Goal: Information Seeking & Learning: Learn about a topic

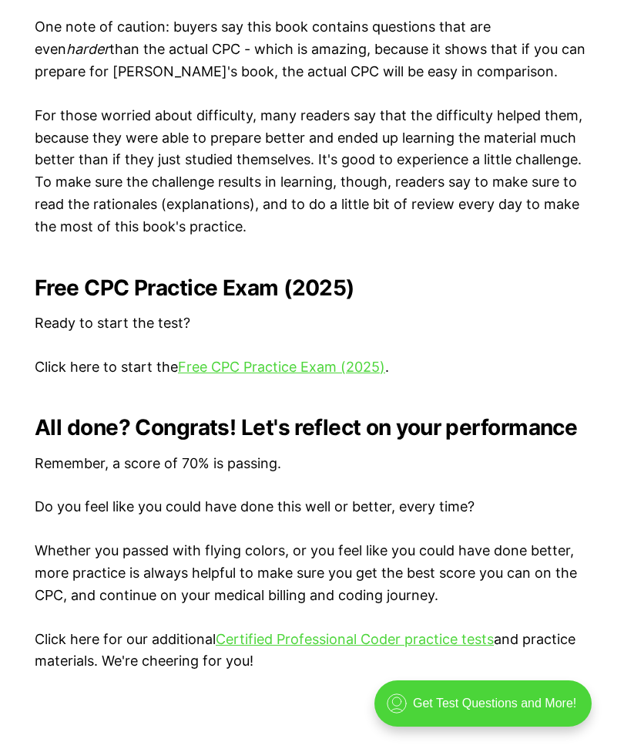
scroll to position [2881, 0]
click at [333, 358] on link "Free CPC Practice Exam (2025)" at bounding box center [281, 366] width 207 height 16
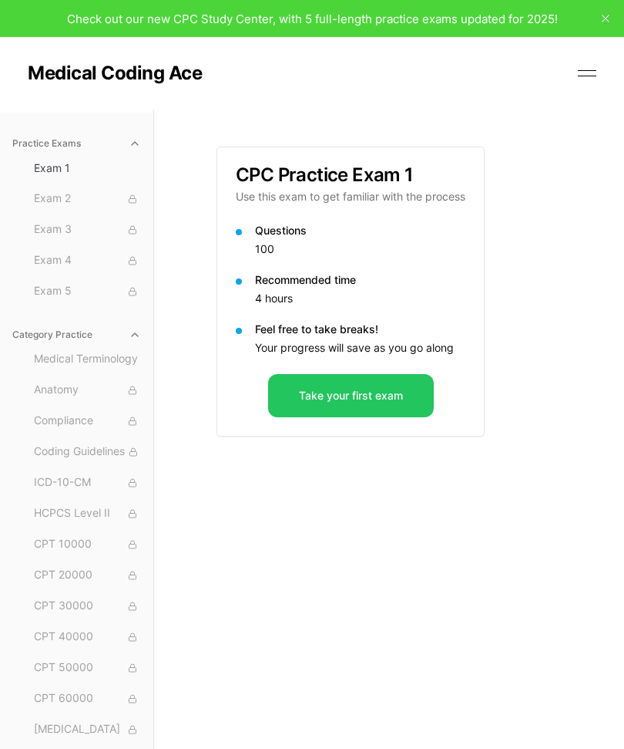
click at [363, 392] on button "Take your first exam" at bounding box center [351, 395] width 166 height 43
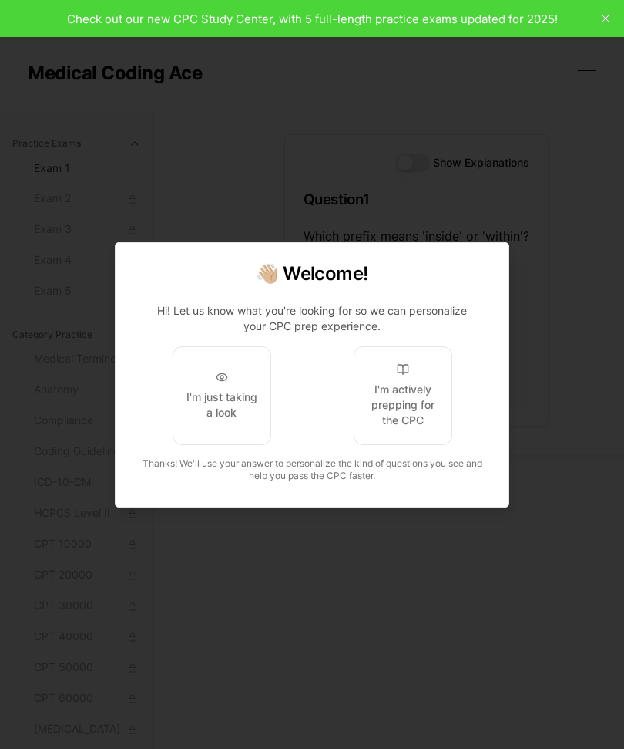
click at [412, 389] on div "I'm actively prepping for the CPC" at bounding box center [403, 405] width 72 height 46
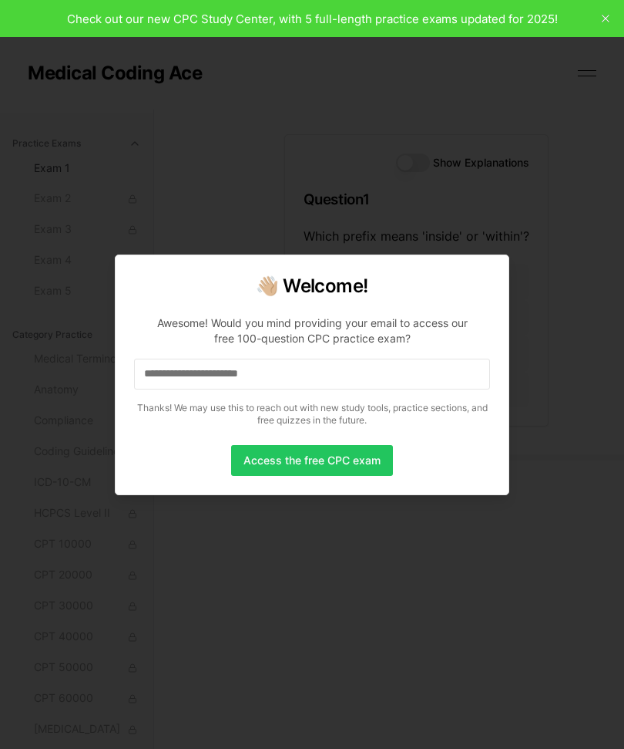
click at [366, 388] on input at bounding box center [312, 373] width 356 height 31
click at [352, 451] on button "Access the free CPC exam" at bounding box center [312, 460] width 162 height 31
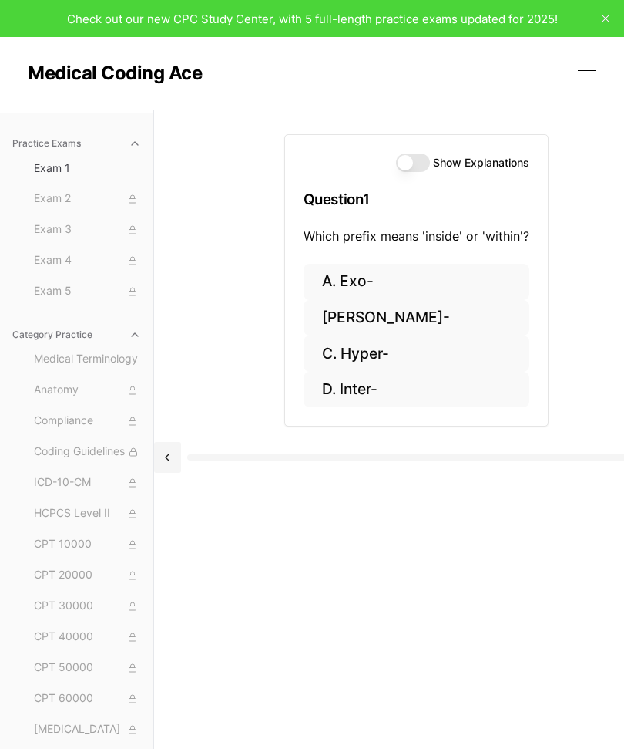
click at [360, 389] on button "D. Inter-" at bounding box center [417, 390] width 226 height 36
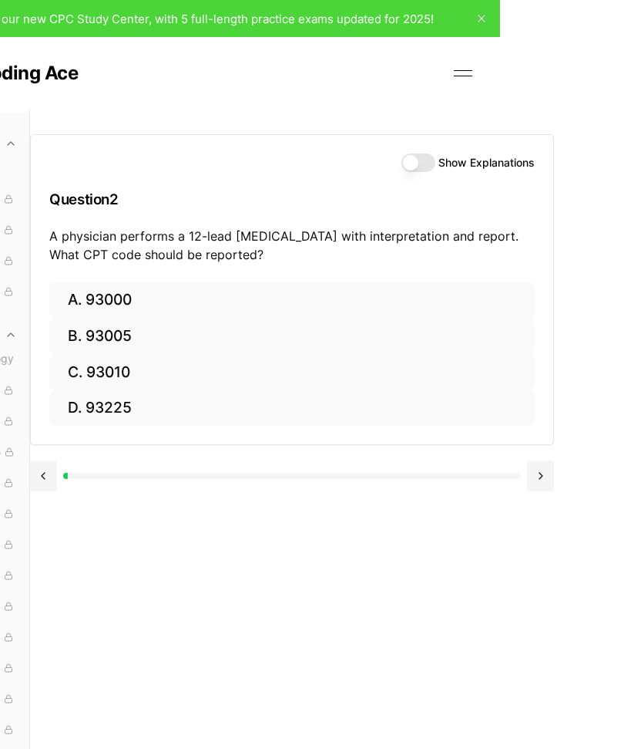
scroll to position [0, 124]
click at [109, 301] on button "A. 93000" at bounding box center [292, 300] width 486 height 36
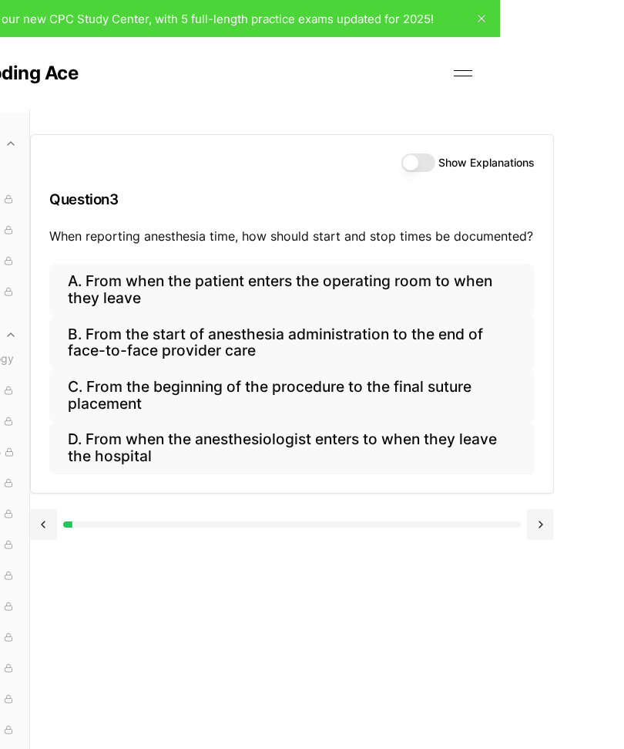
click at [161, 347] on button "B. From the start of anesthesia administration to the end of face-to-face provi…" at bounding box center [292, 342] width 486 height 52
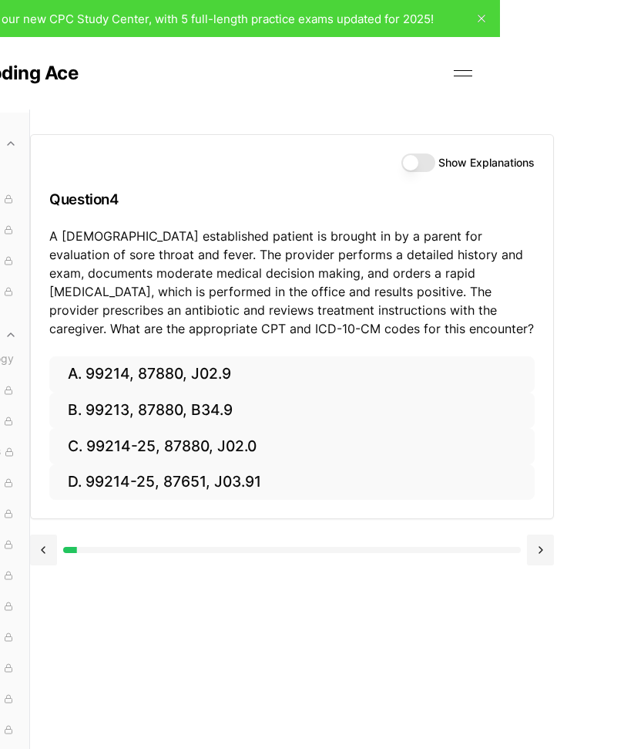
click at [163, 450] on button "C. 99214-25, 87880, J02.0" at bounding box center [292, 446] width 486 height 36
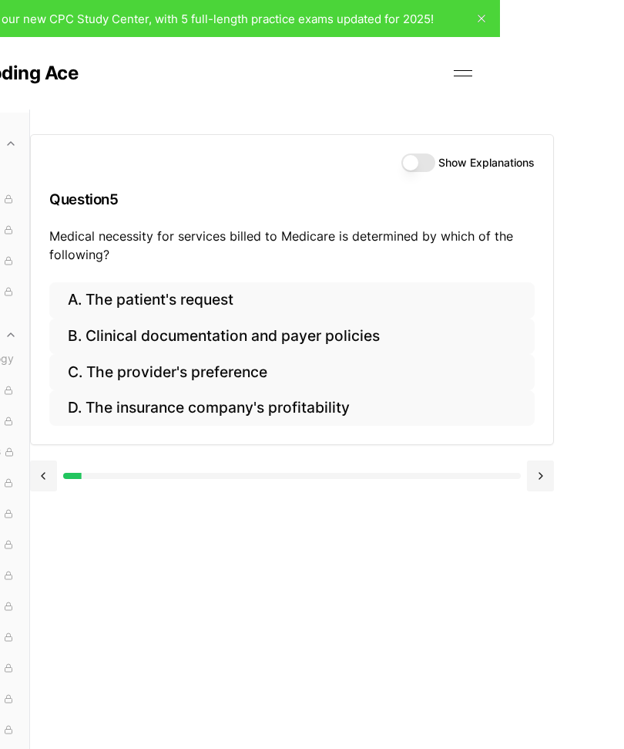
click at [301, 327] on button "B. Clinical documentation and payer policies" at bounding box center [292, 336] width 486 height 36
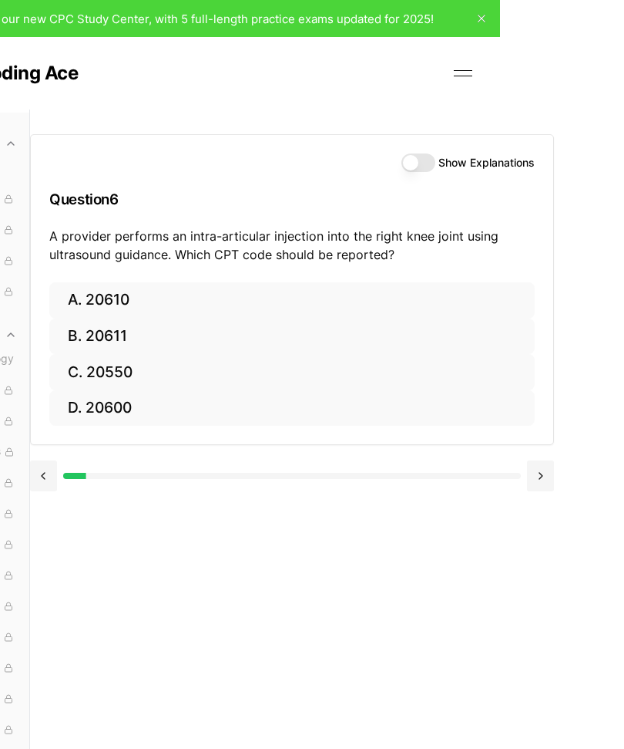
click at [105, 335] on button "B. 20611" at bounding box center [292, 336] width 486 height 36
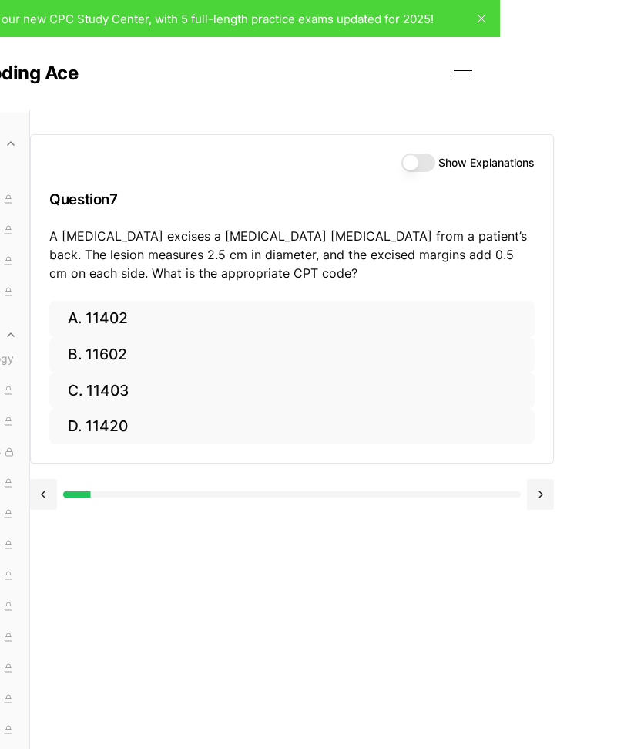
click at [114, 384] on button "C. 11403" at bounding box center [292, 390] width 486 height 36
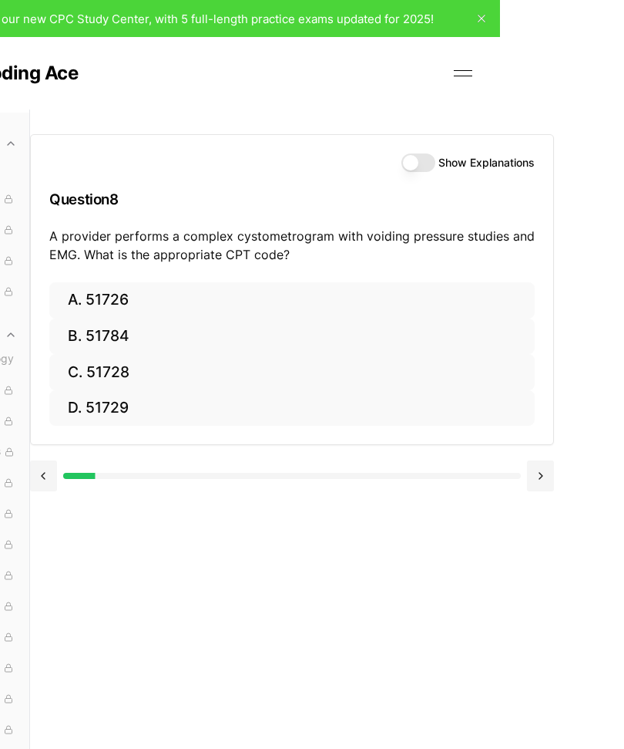
click at [125, 373] on button "C. 51728" at bounding box center [292, 372] width 486 height 36
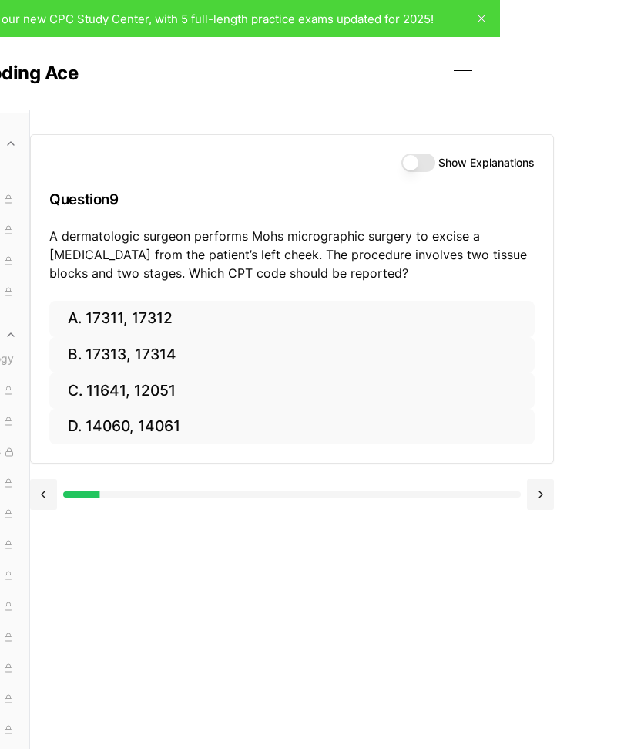
click at [113, 313] on button "A. 17311, 17312" at bounding box center [292, 319] width 486 height 36
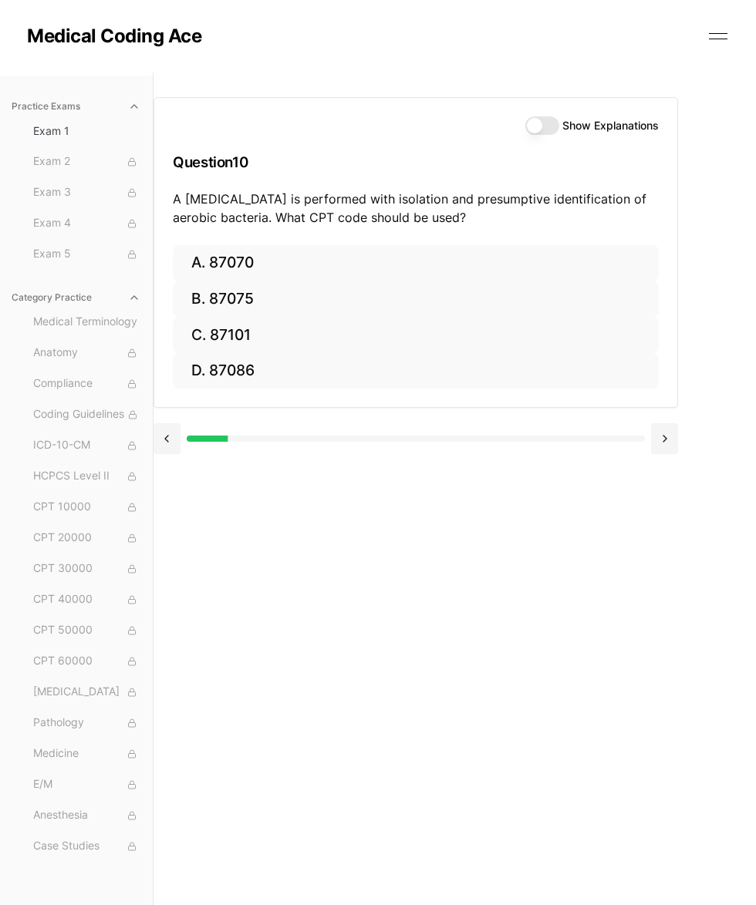
scroll to position [36, 0]
click at [210, 291] on button "B. 87075" at bounding box center [416, 300] width 486 height 36
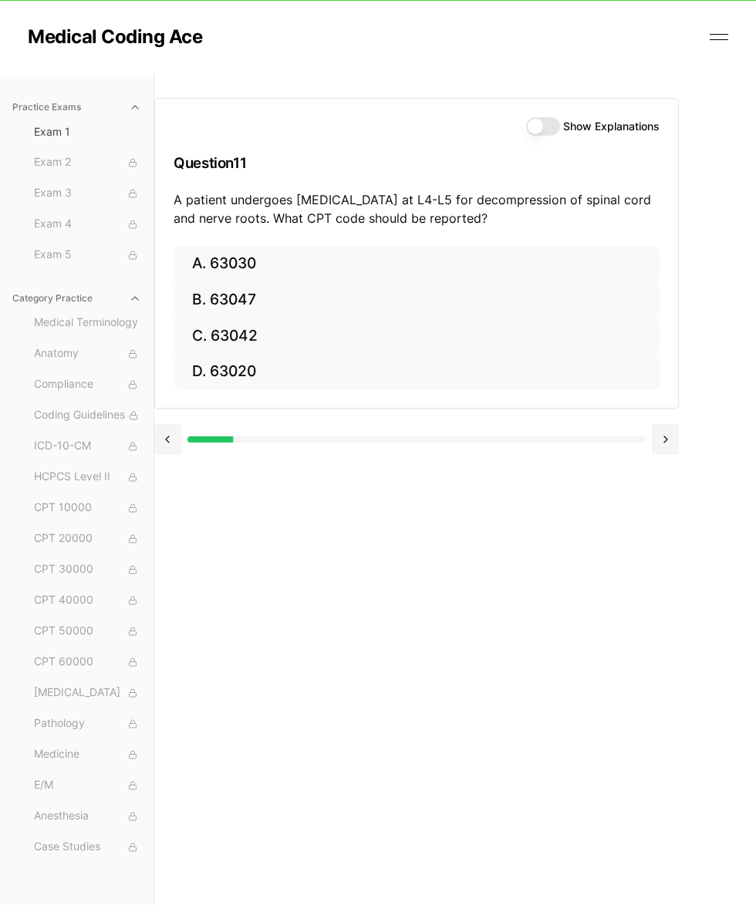
click at [297, 308] on button "B. 63047" at bounding box center [416, 300] width 486 height 36
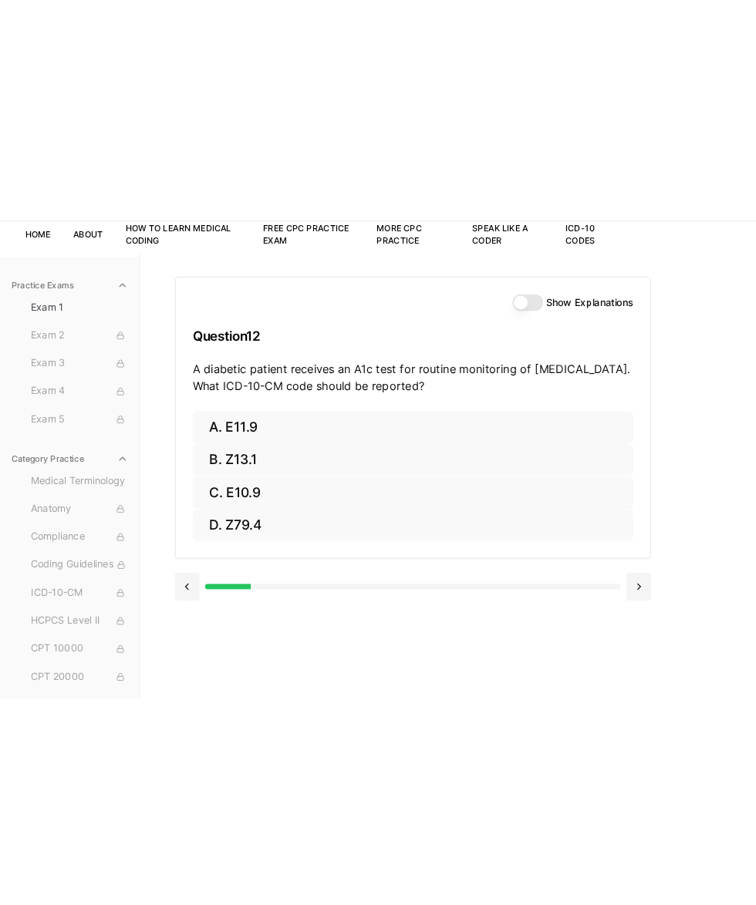
scroll to position [0, 0]
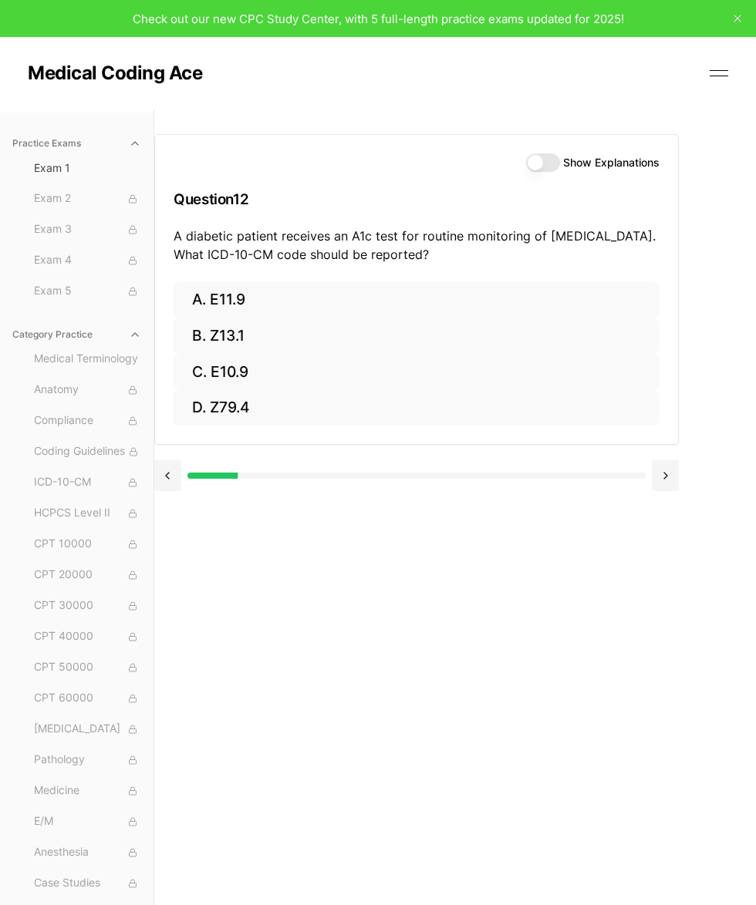
click at [382, 382] on button "C. E10.9" at bounding box center [416, 372] width 486 height 36
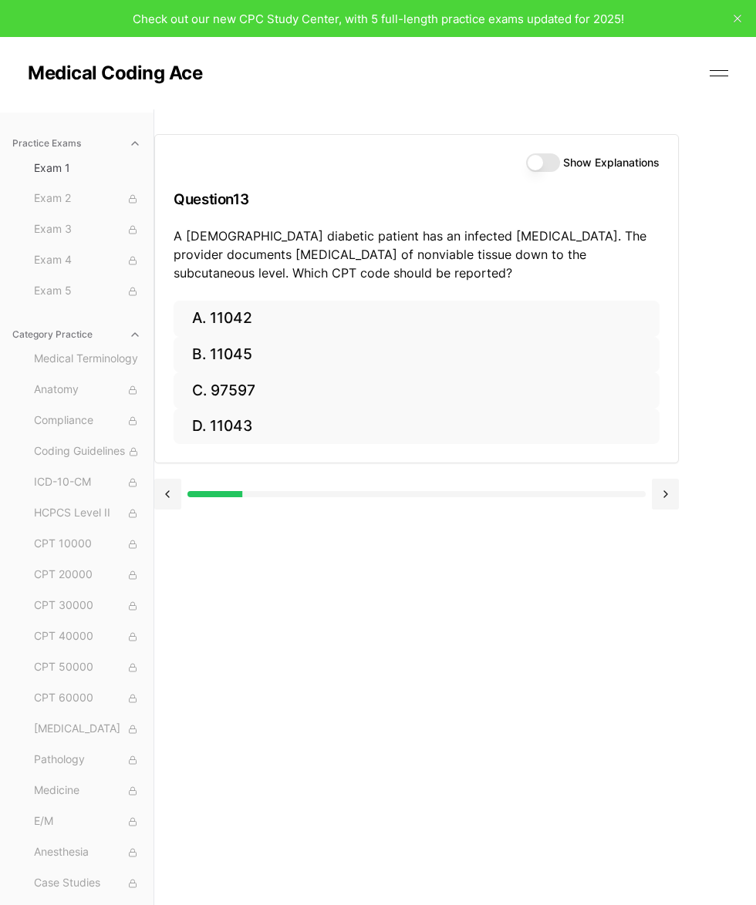
click at [174, 490] on button at bounding box center [167, 494] width 27 height 31
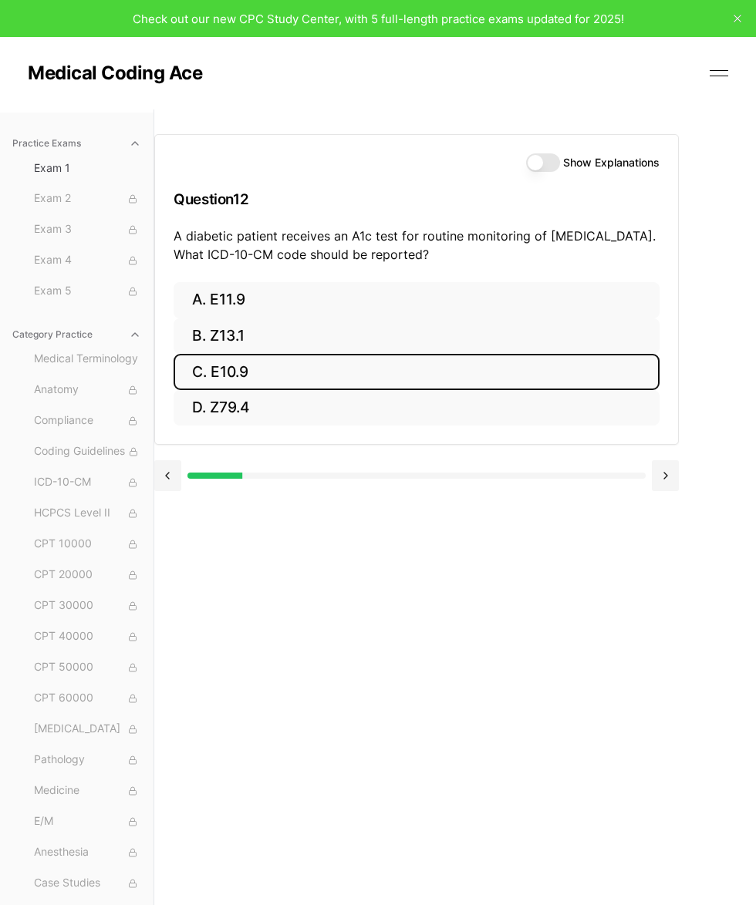
click at [341, 328] on button "B. Z13.1" at bounding box center [416, 336] width 486 height 36
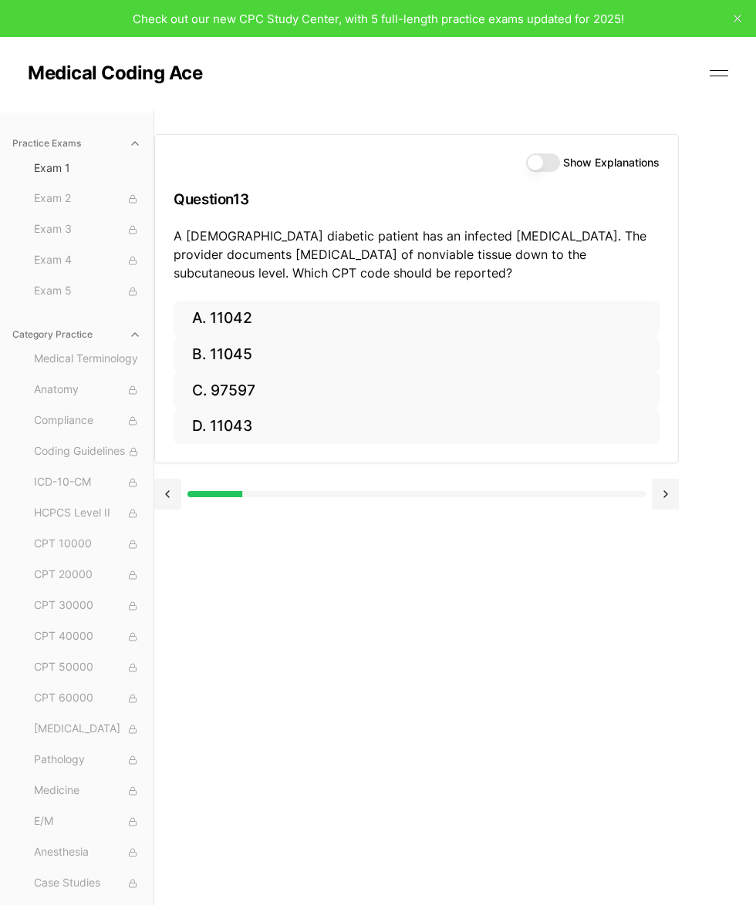
click at [226, 429] on button "D. 11043" at bounding box center [416, 427] width 486 height 36
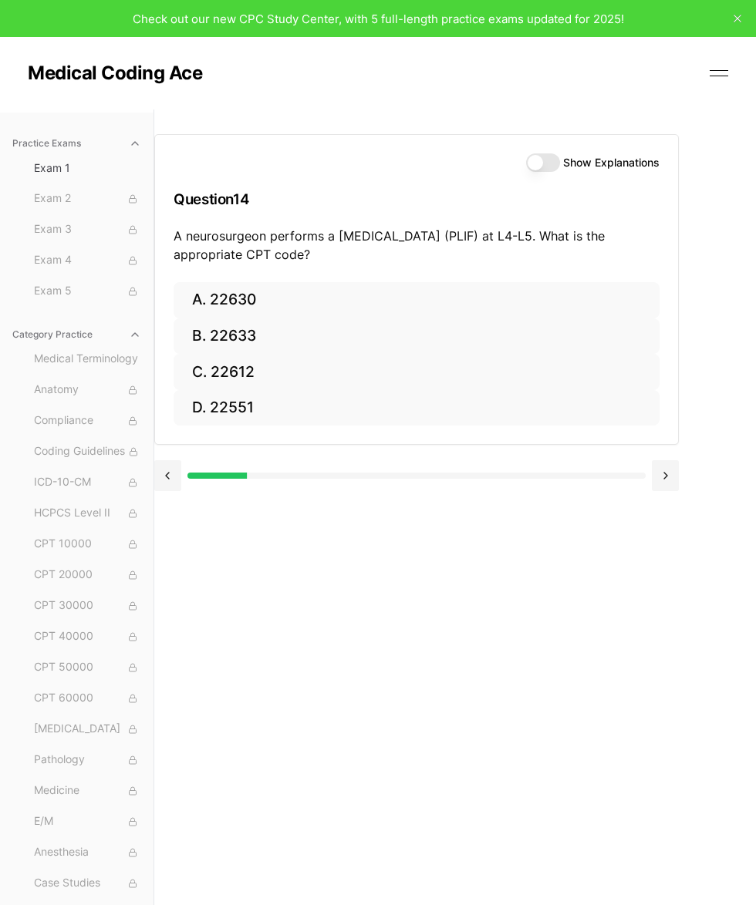
click at [624, 213] on div "Show Explanations Question 14 A neurosurgeon performs a posterior lumbar interb…" at bounding box center [454, 561] width 601 height 905
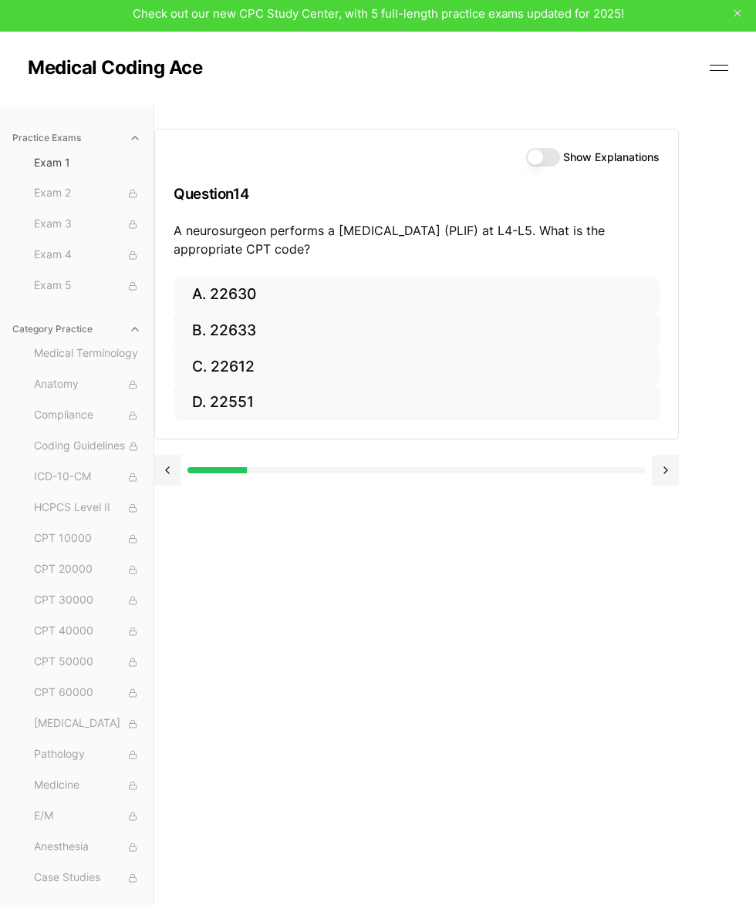
scroll to position [7, 0]
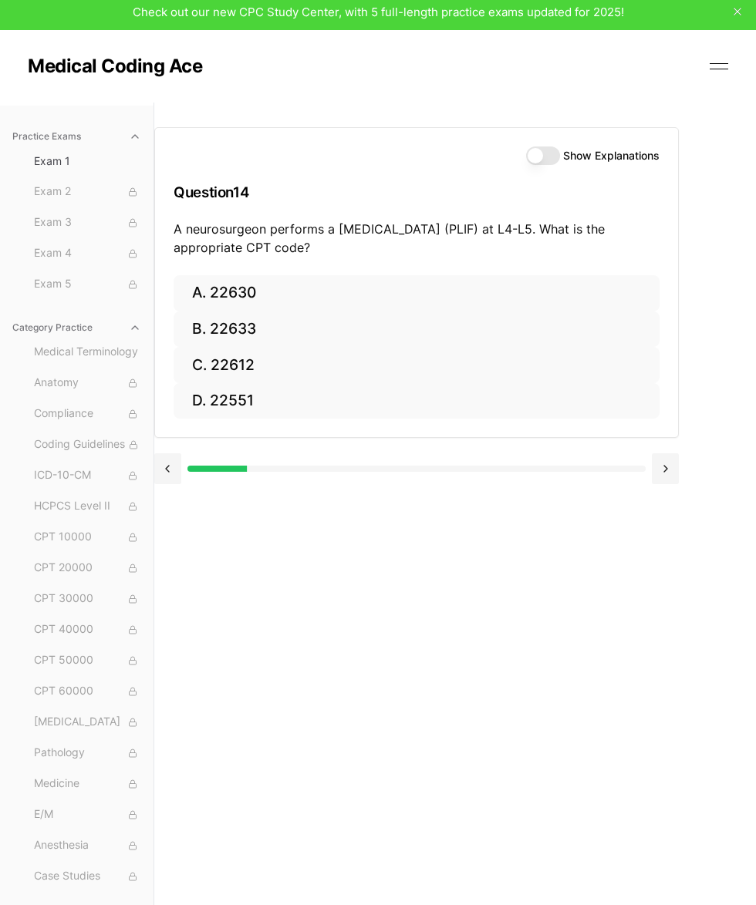
click at [237, 291] on button "A. 22630" at bounding box center [416, 293] width 486 height 36
click at [304, 300] on button "A. R91.8" at bounding box center [416, 293] width 486 height 36
click at [346, 278] on button "A. 62270" at bounding box center [416, 293] width 486 height 36
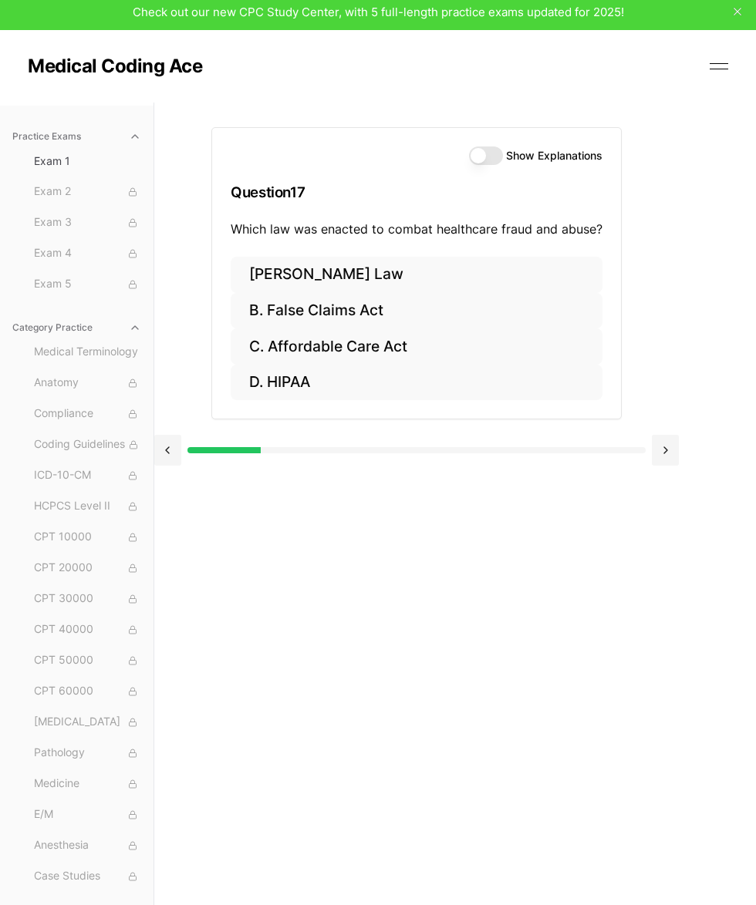
click at [448, 271] on button "A. Stark Law" at bounding box center [417, 275] width 372 height 36
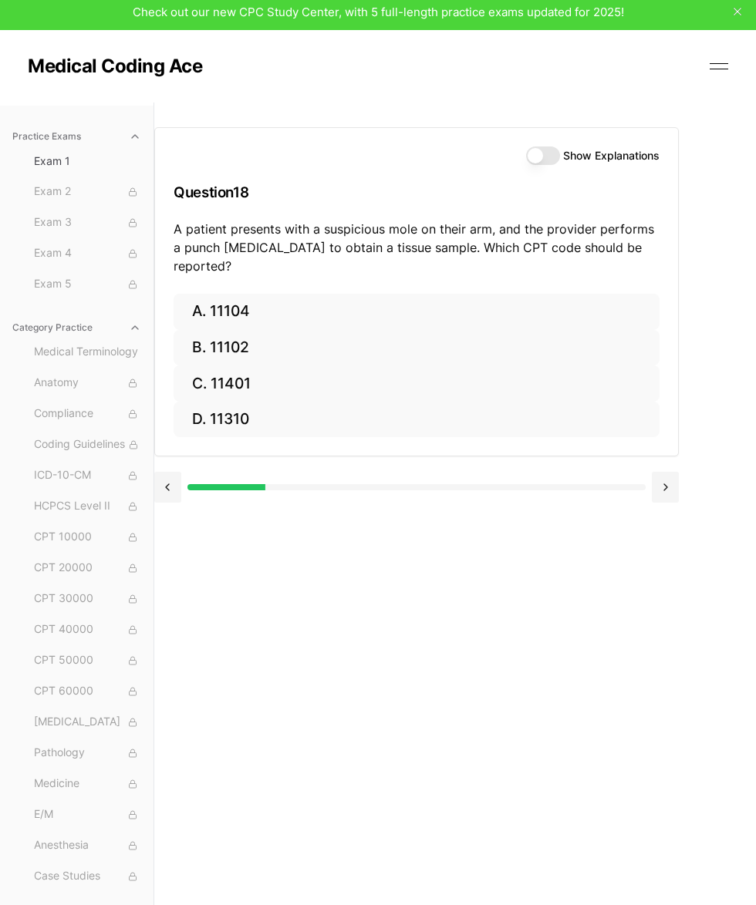
click at [213, 294] on button "A. 11104" at bounding box center [416, 312] width 486 height 36
click at [401, 315] on button "A. S52.501A" at bounding box center [416, 312] width 486 height 36
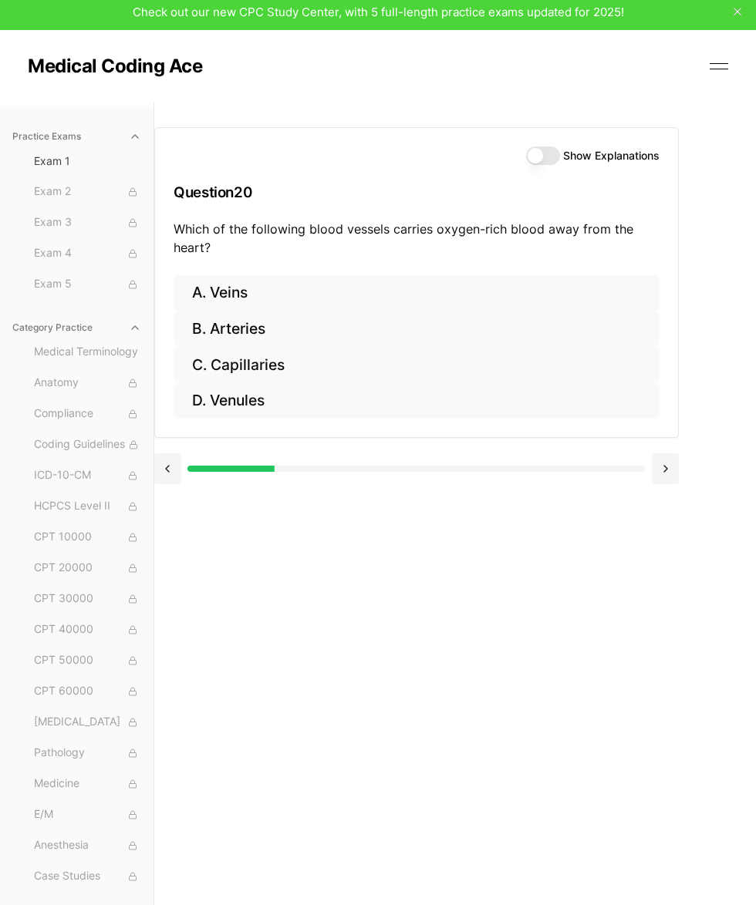
click at [407, 330] on button "B. Arteries" at bounding box center [416, 329] width 486 height 36
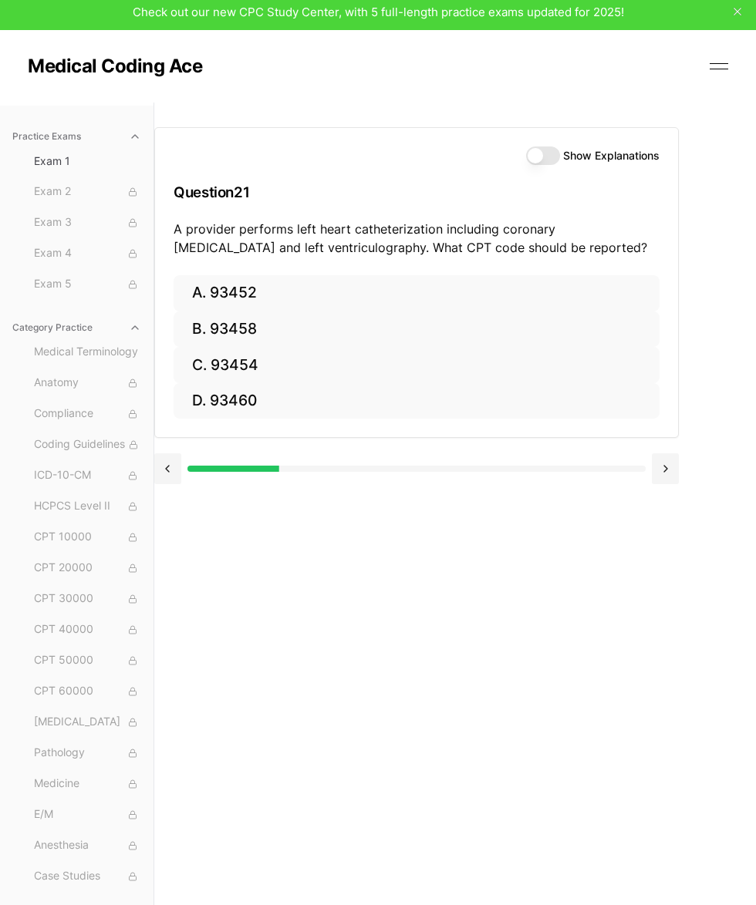
click at [541, 641] on div "Show Explanations Question 21 A provider performs left heart catheterization in…" at bounding box center [454, 555] width 601 height 905
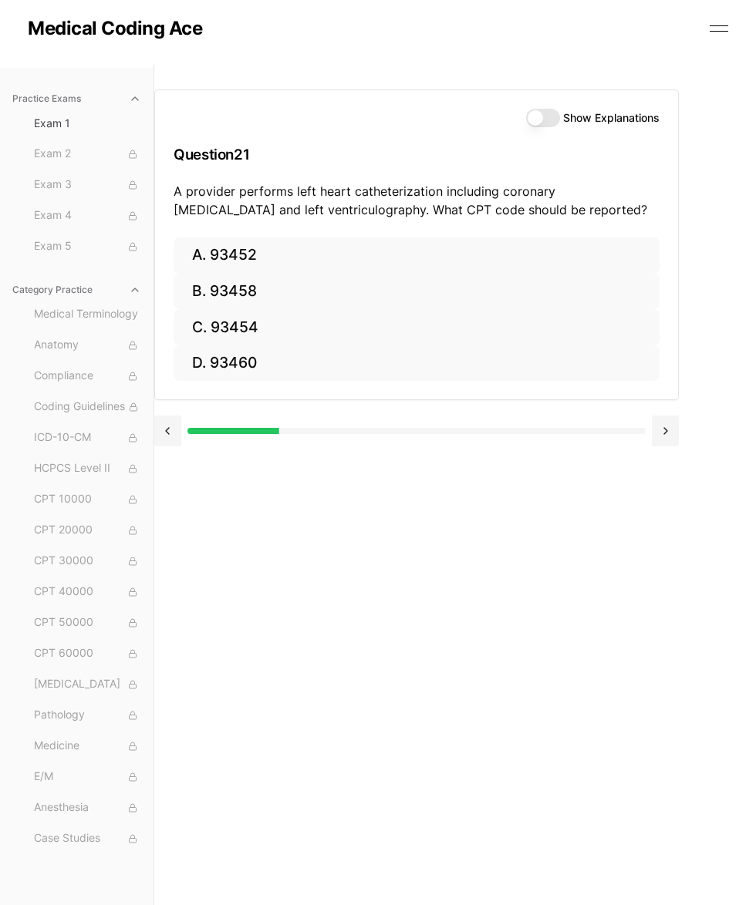
scroll to position [47, 0]
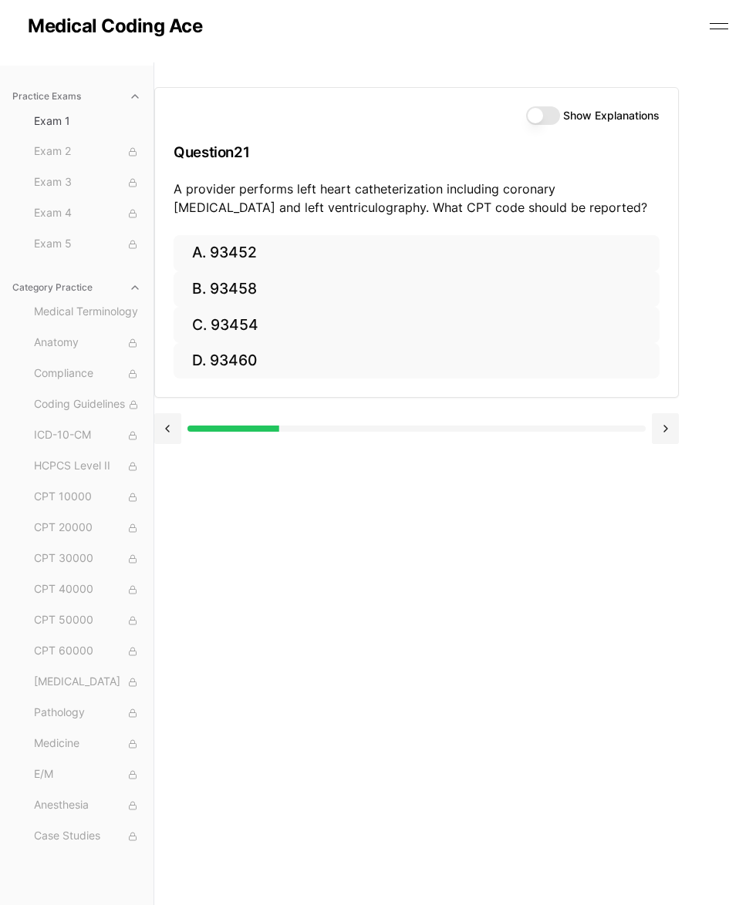
click at [338, 254] on button "A. 93452" at bounding box center [416, 253] width 486 height 36
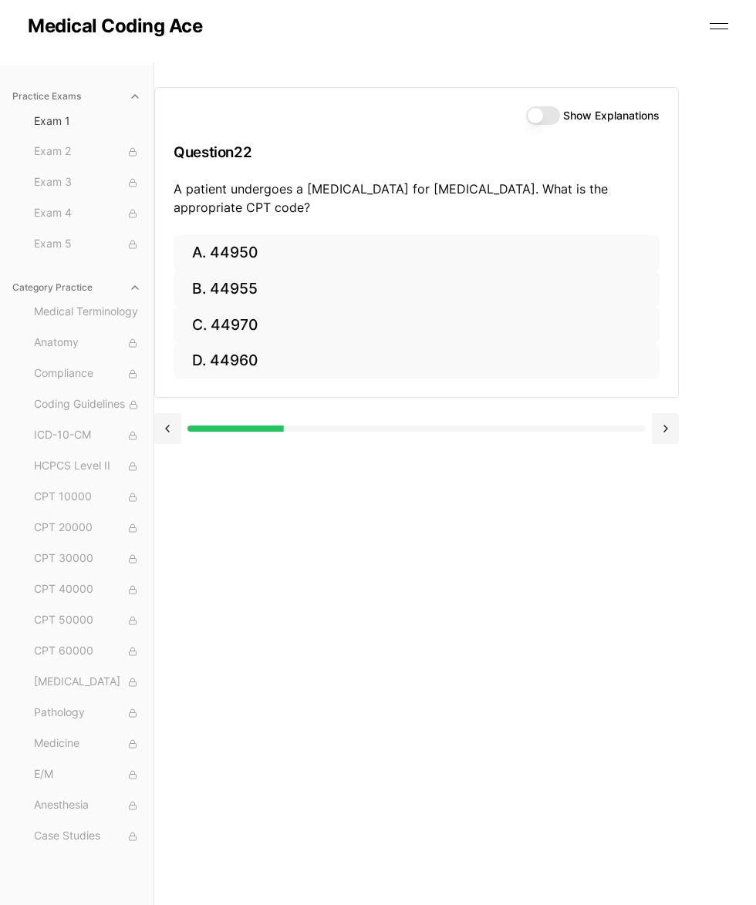
click at [329, 330] on button "C. 44970" at bounding box center [416, 325] width 486 height 36
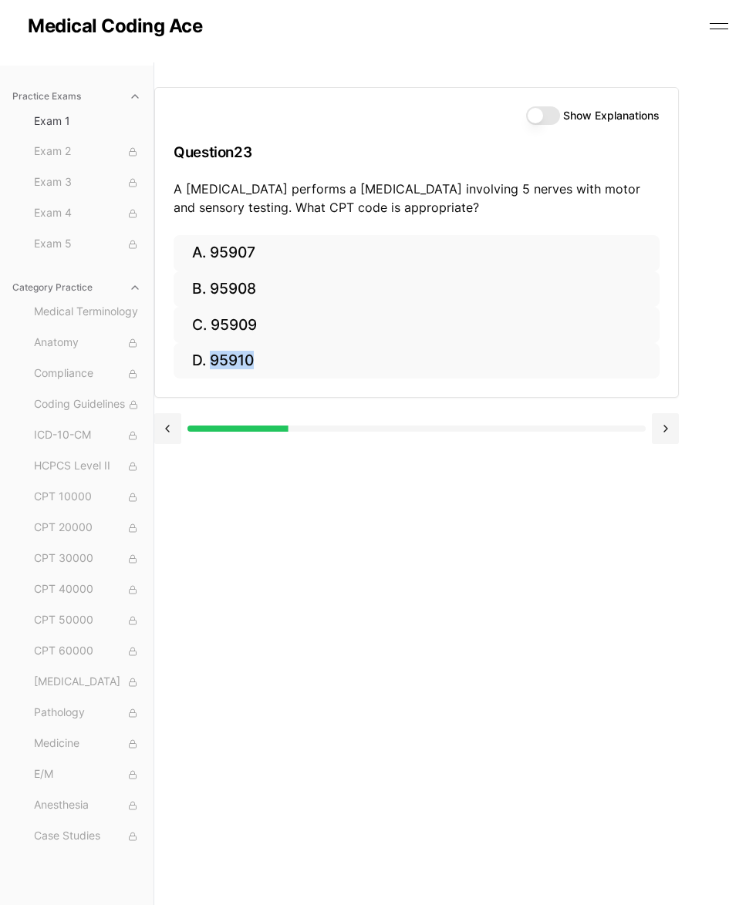
click at [519, 618] on div "Show Explanations Question 23 A neurologist performs a nerve conduction study i…" at bounding box center [454, 514] width 601 height 905
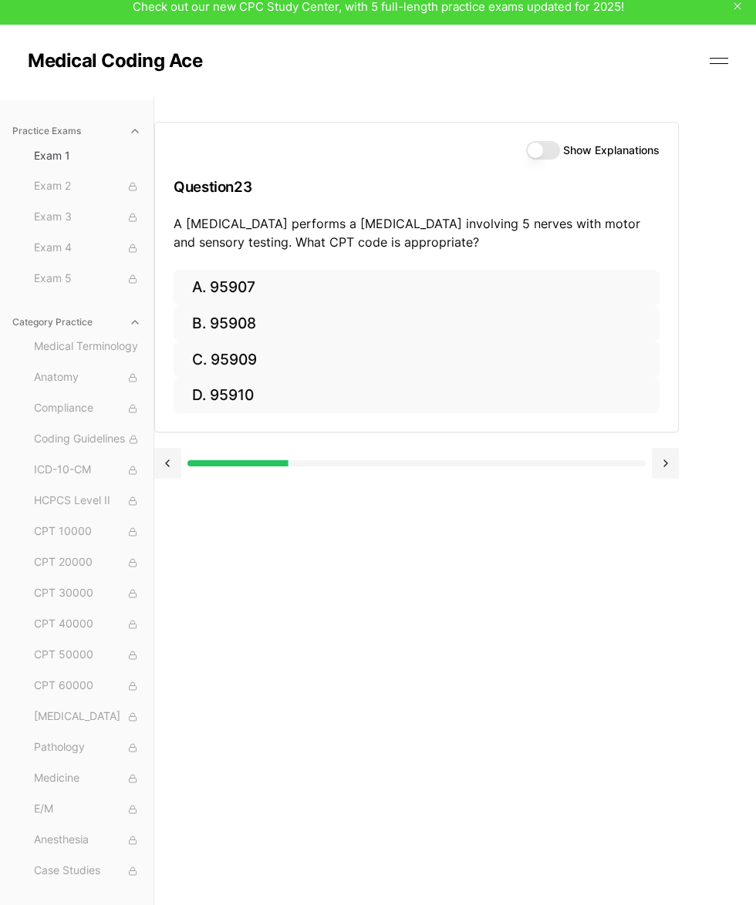
scroll to position [0, 0]
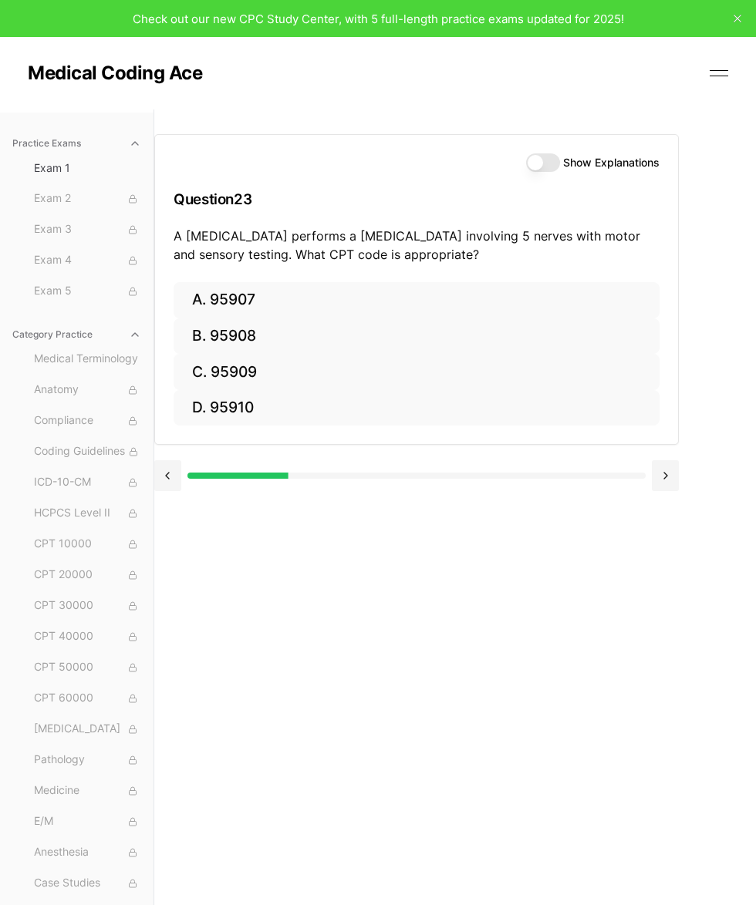
click at [284, 377] on button "C. 95909" at bounding box center [416, 372] width 486 height 36
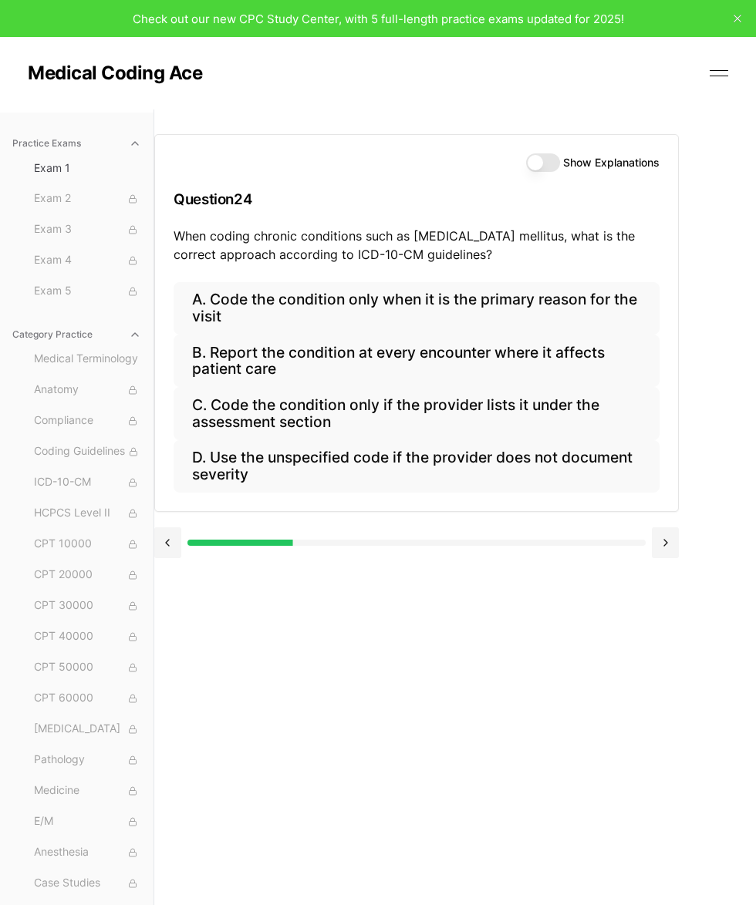
click at [241, 368] on button "B. Report the condition at every encounter where it affects patient care" at bounding box center [416, 361] width 486 height 52
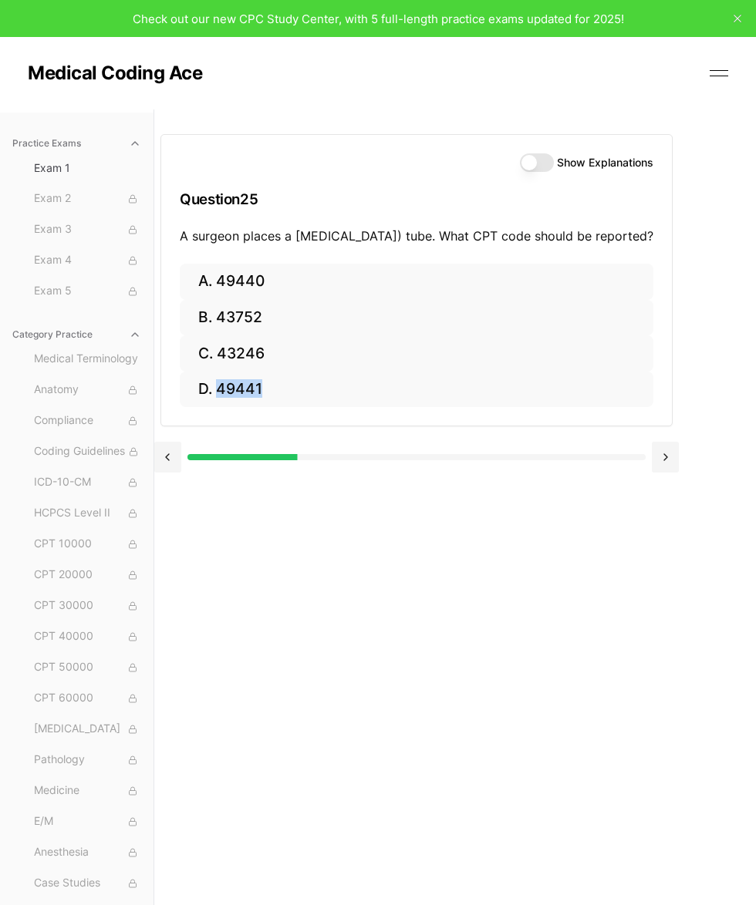
click at [280, 636] on div "Show Explanations Question 25 A surgeon places a percutaneous endoscopic gastro…" at bounding box center [454, 561] width 601 height 905
click at [550, 748] on div "Show Explanations Question 25 A surgeon places a percutaneous endoscopic gastro…" at bounding box center [454, 561] width 601 height 905
click at [244, 300] on button "A. 49440" at bounding box center [416, 282] width 473 height 36
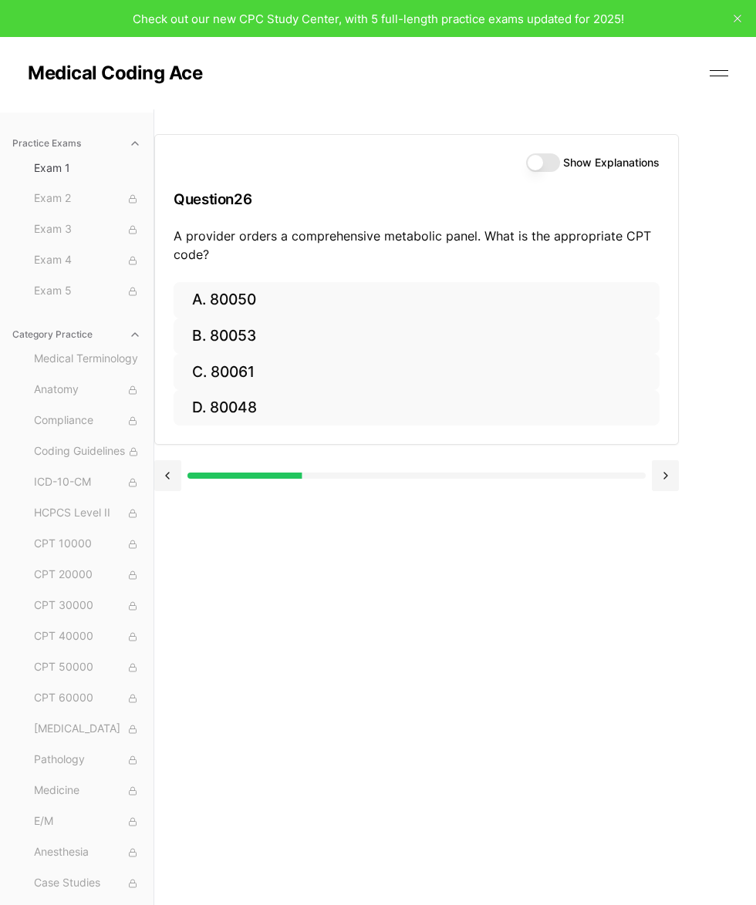
click at [243, 336] on button "B. 80053" at bounding box center [416, 336] width 486 height 36
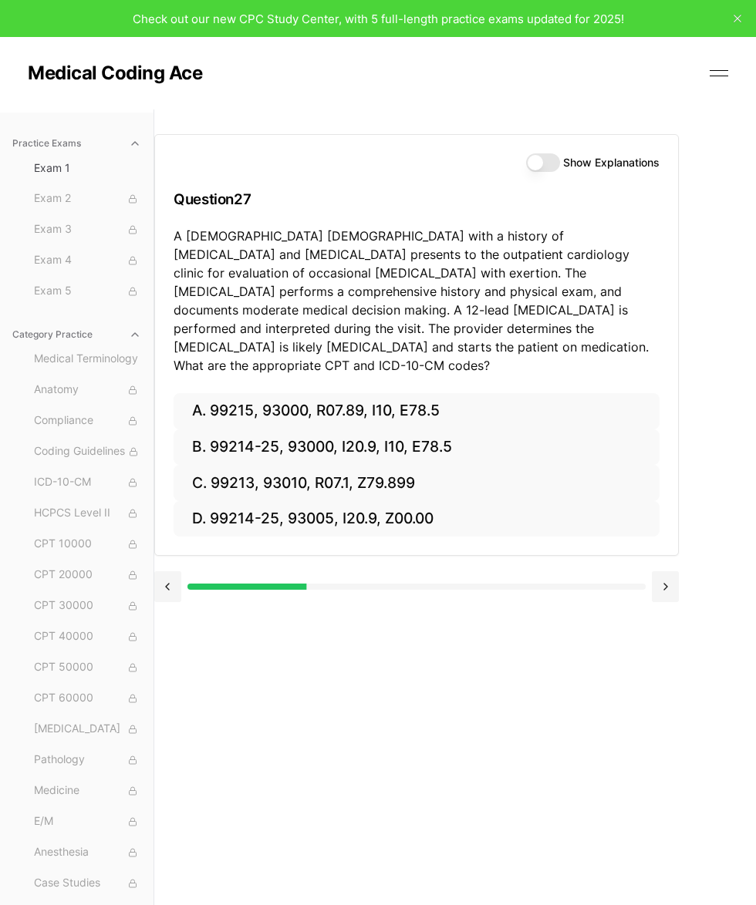
click at [284, 432] on button "B. 99214-25, 93000, I20.9, I10, E78.5" at bounding box center [416, 447] width 486 height 36
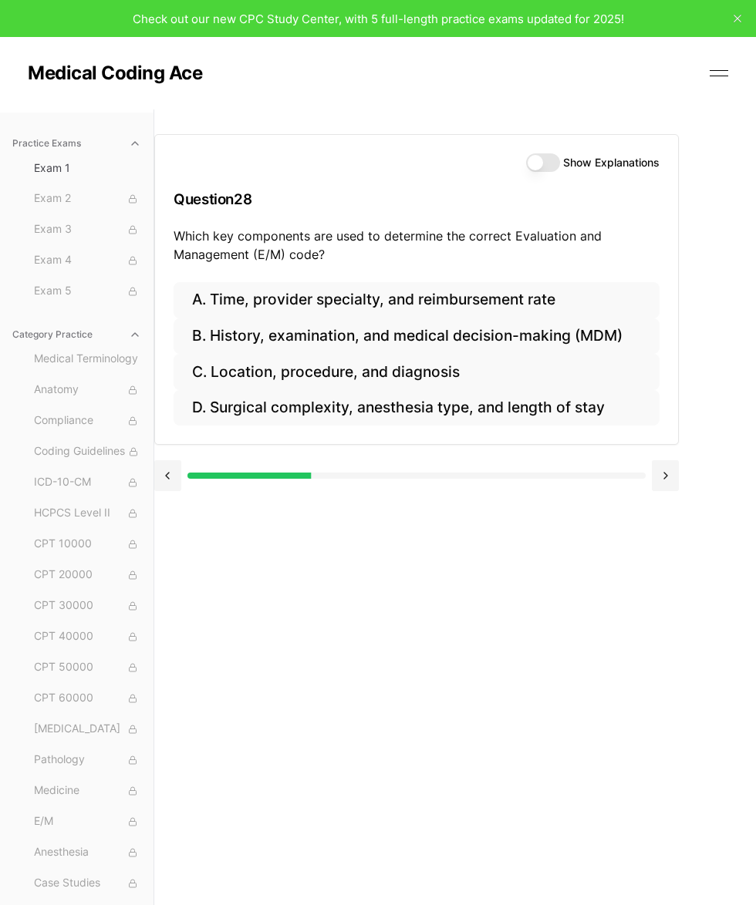
click at [290, 330] on button "B. History, examination, and medical decision-making (MDM)" at bounding box center [416, 336] width 486 height 36
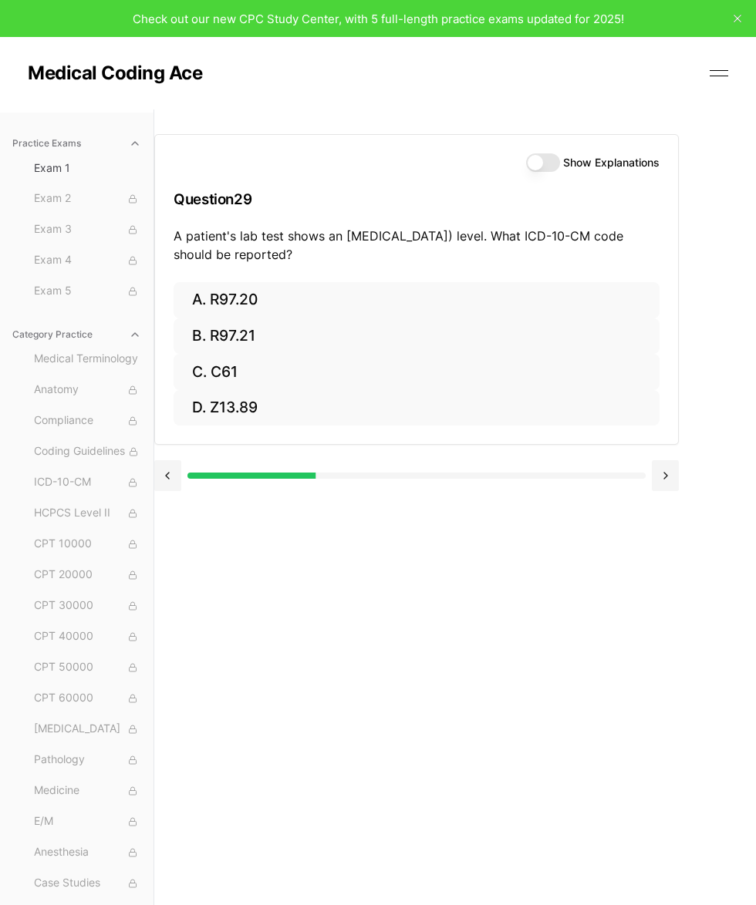
click at [210, 291] on button "A. R97.20" at bounding box center [416, 300] width 486 height 36
click at [249, 328] on button "B. Z00.129" at bounding box center [416, 336] width 486 height 36
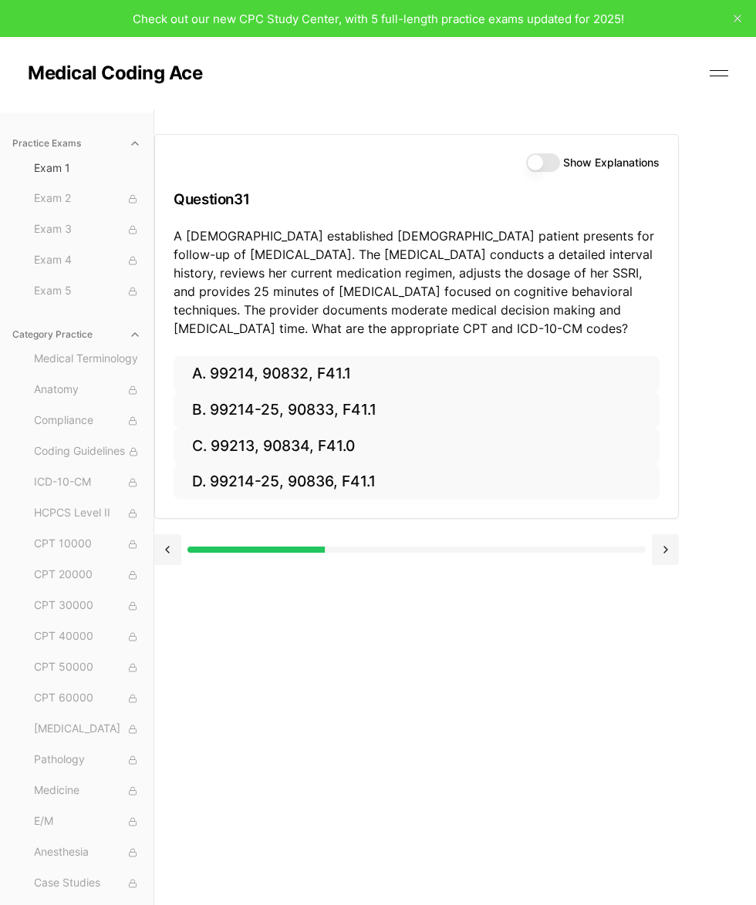
click at [231, 415] on button "B. 99214-25, 90833, F41.1" at bounding box center [416, 410] width 486 height 36
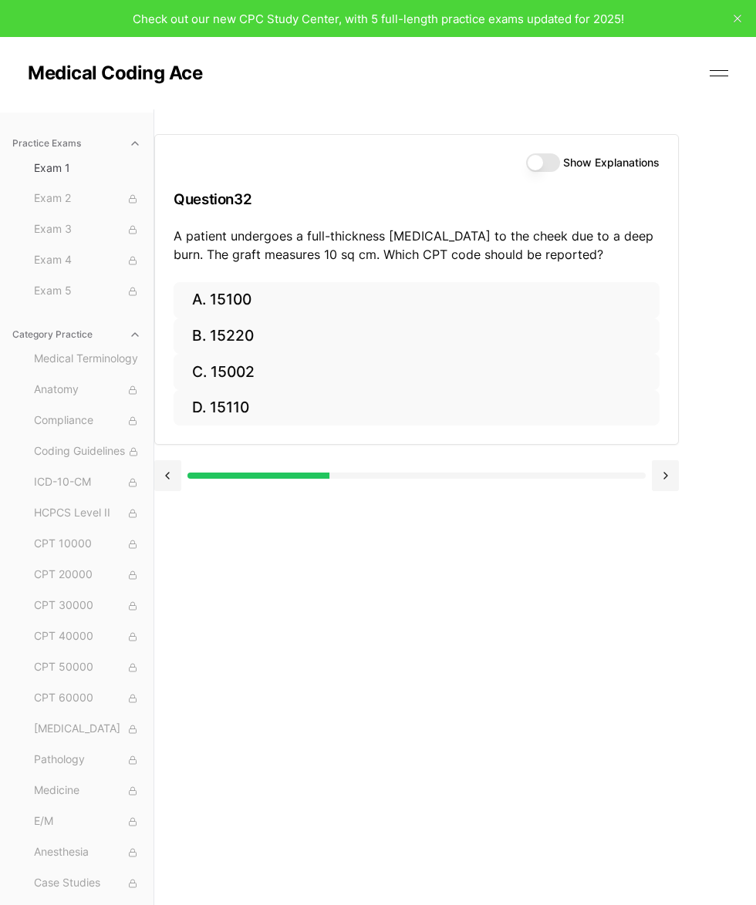
click at [241, 332] on button "B. 15220" at bounding box center [416, 336] width 486 height 36
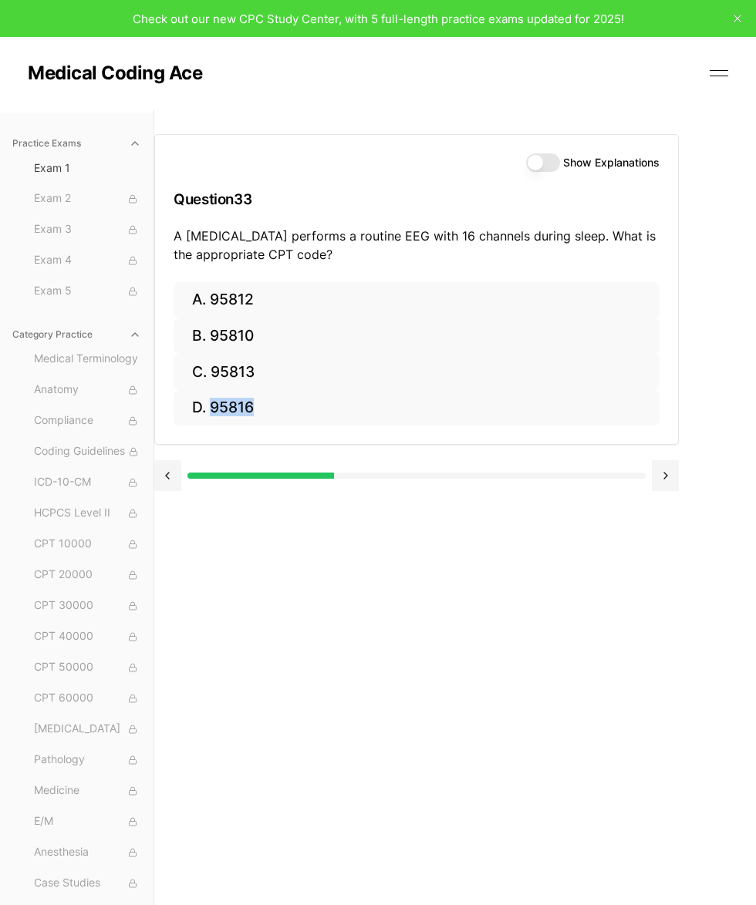
click at [264, 640] on div "Show Explanations Question 33 A neurologist performs a routine EEG with 16 chan…" at bounding box center [454, 561] width 601 height 905
click at [527, 168] on button "Show Explanations" at bounding box center [543, 162] width 34 height 19
click at [231, 400] on button "D. 95816" at bounding box center [416, 408] width 486 height 36
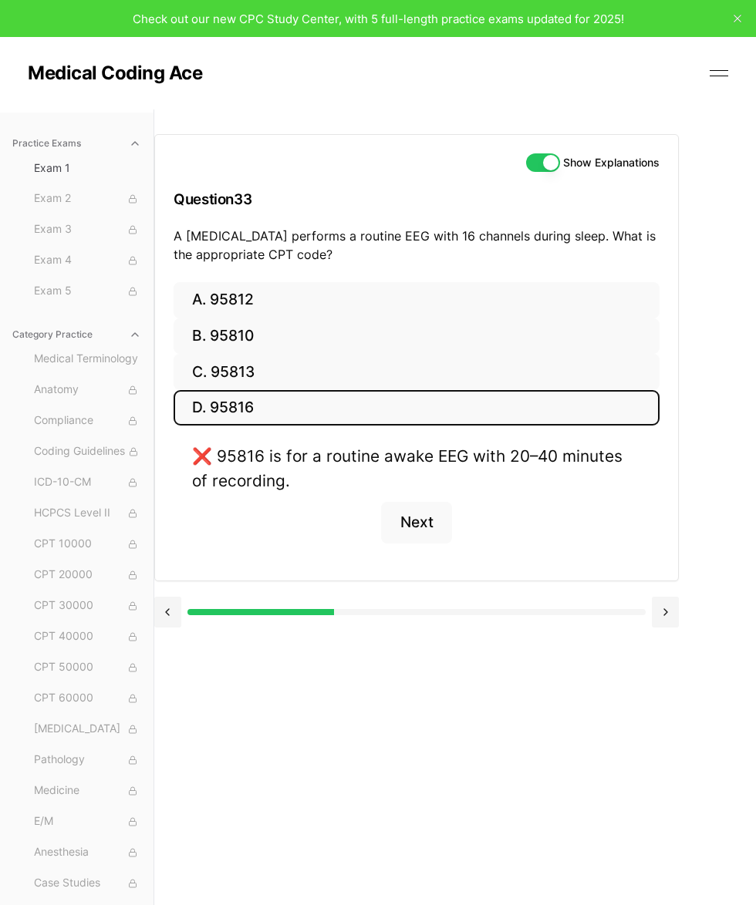
click at [235, 368] on button "C. 95813" at bounding box center [416, 372] width 486 height 36
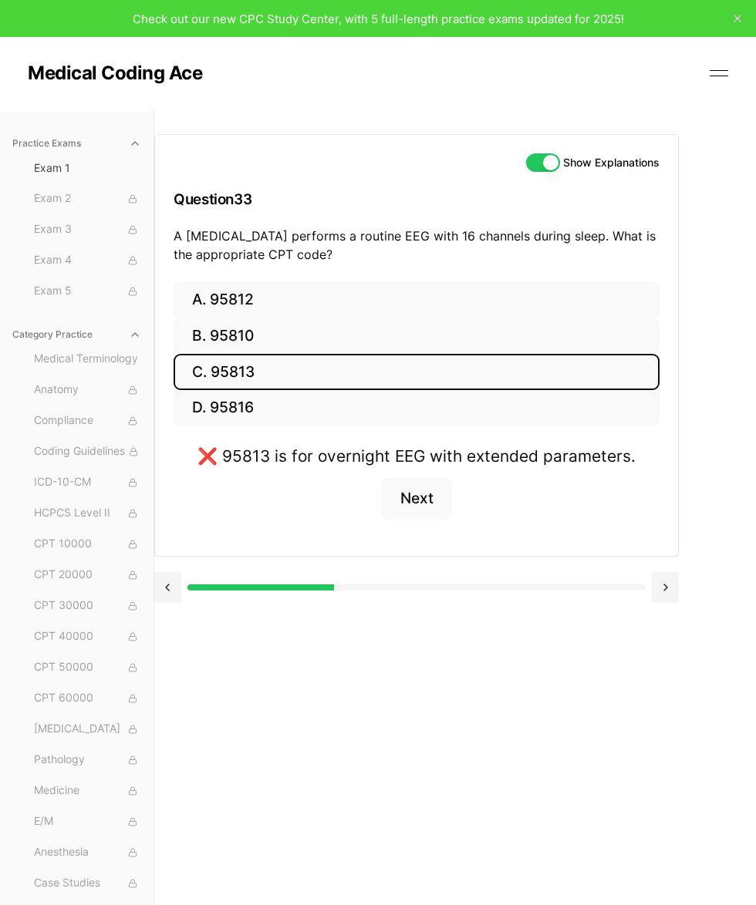
click at [221, 296] on button "A. 95812" at bounding box center [416, 300] width 486 height 36
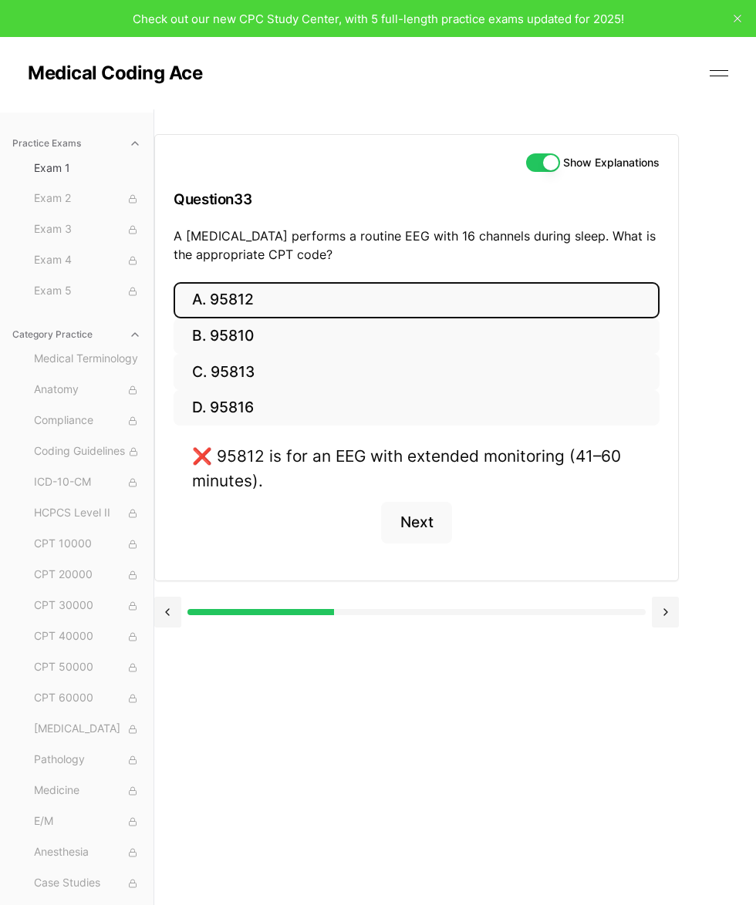
click at [238, 327] on button "B. 95810" at bounding box center [416, 336] width 486 height 36
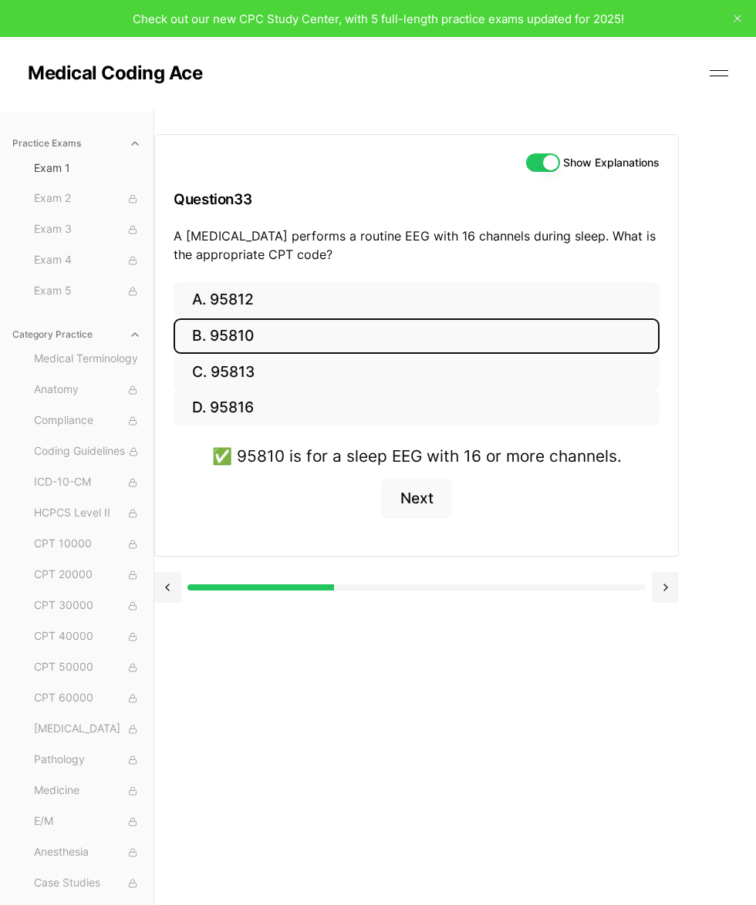
click at [534, 165] on button "Show Explanations" at bounding box center [543, 162] width 34 height 19
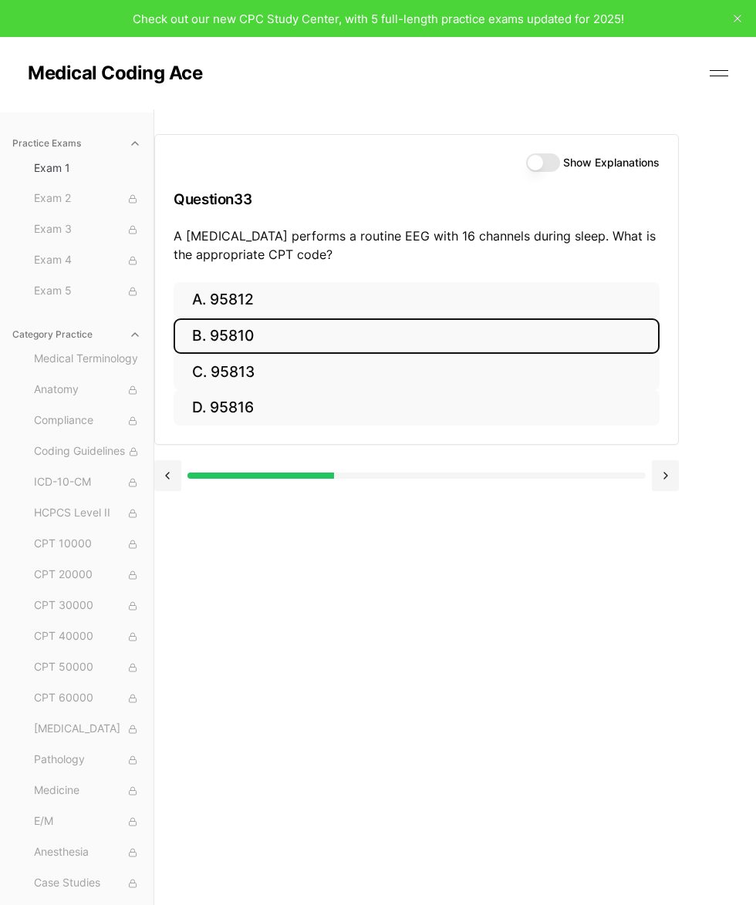
click at [624, 486] on button at bounding box center [664, 475] width 27 height 31
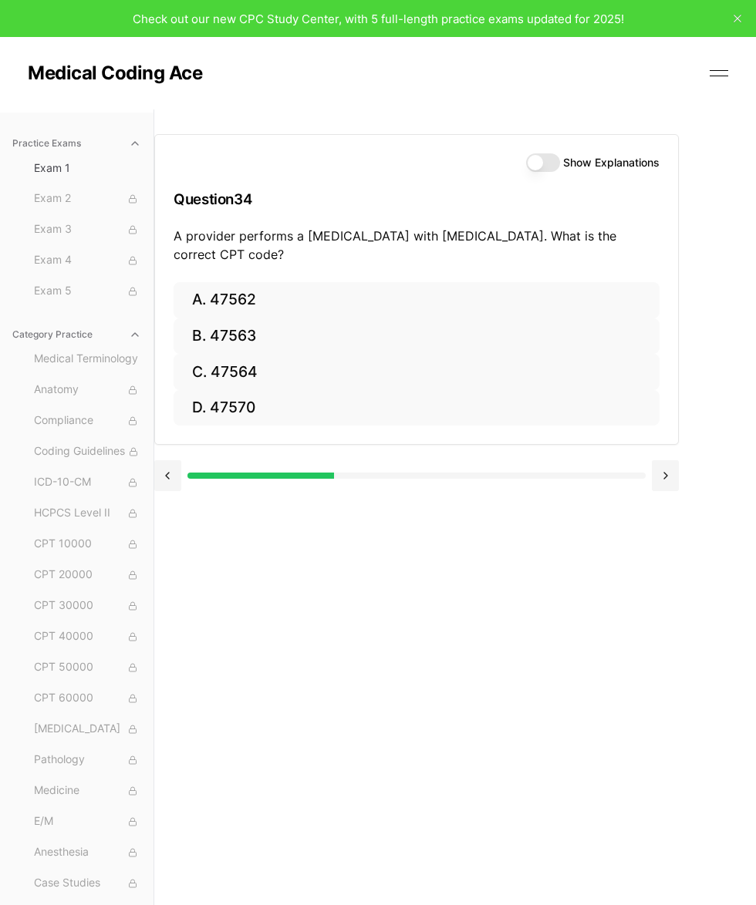
click at [226, 336] on button "B. 47563" at bounding box center [416, 336] width 486 height 36
click at [173, 480] on button at bounding box center [167, 475] width 27 height 31
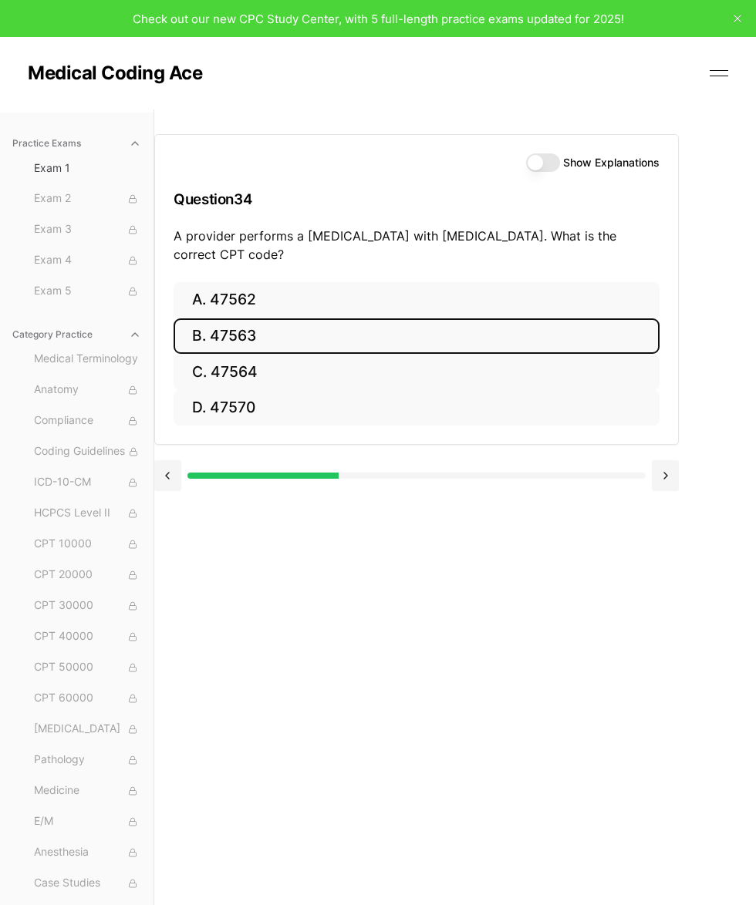
click at [526, 167] on button "Show Explanations" at bounding box center [543, 162] width 34 height 19
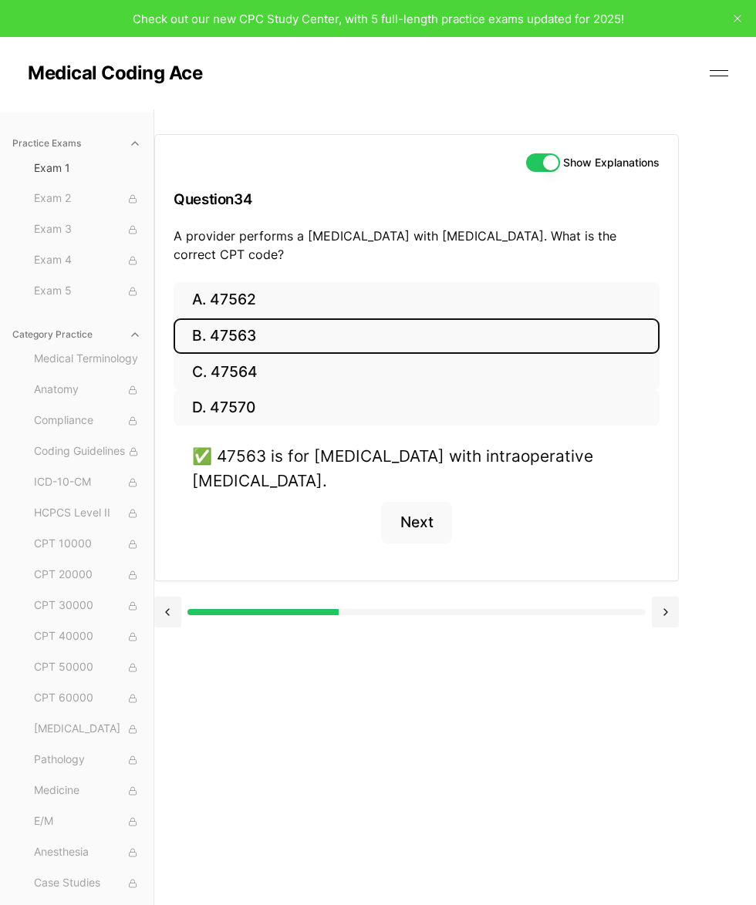
click at [419, 523] on button "Next" at bounding box center [416, 523] width 70 height 42
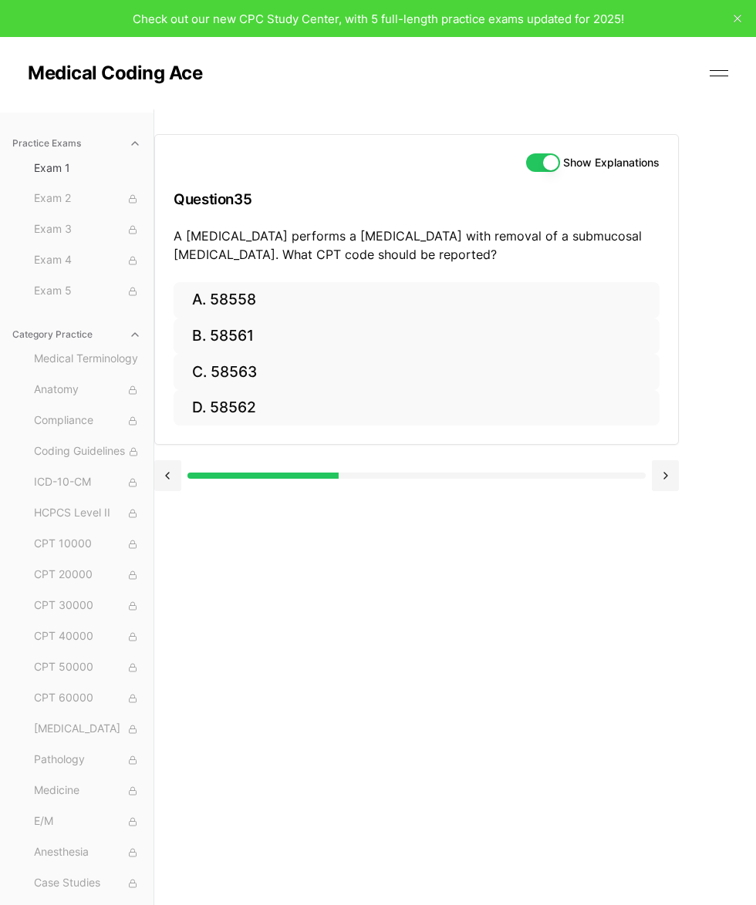
click at [539, 170] on button "Show Explanations" at bounding box center [543, 162] width 34 height 19
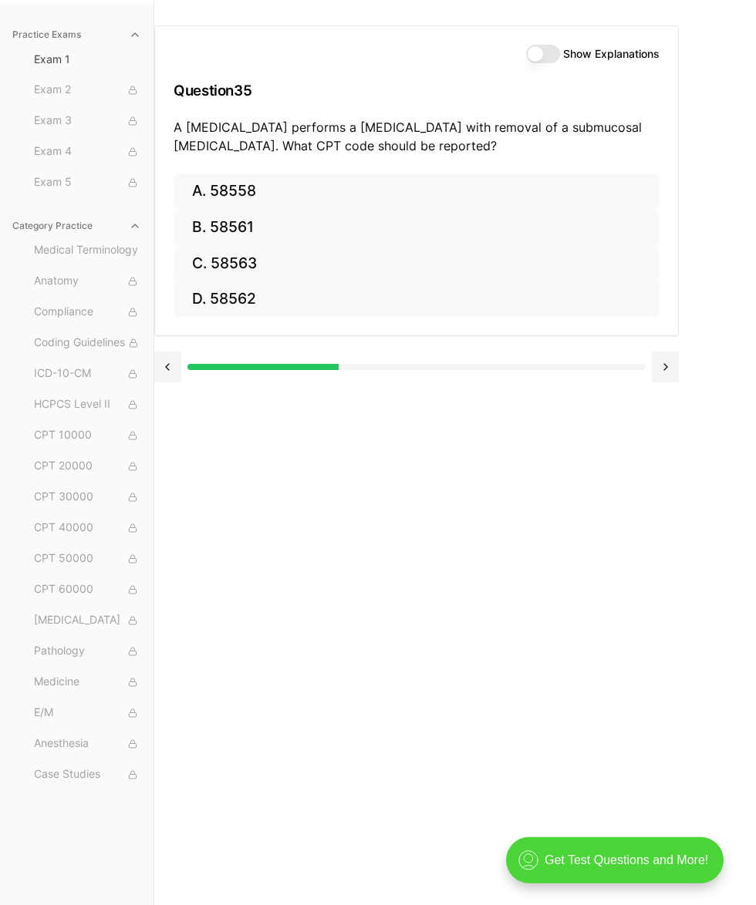
click at [269, 231] on button "B. 58561" at bounding box center [416, 228] width 486 height 36
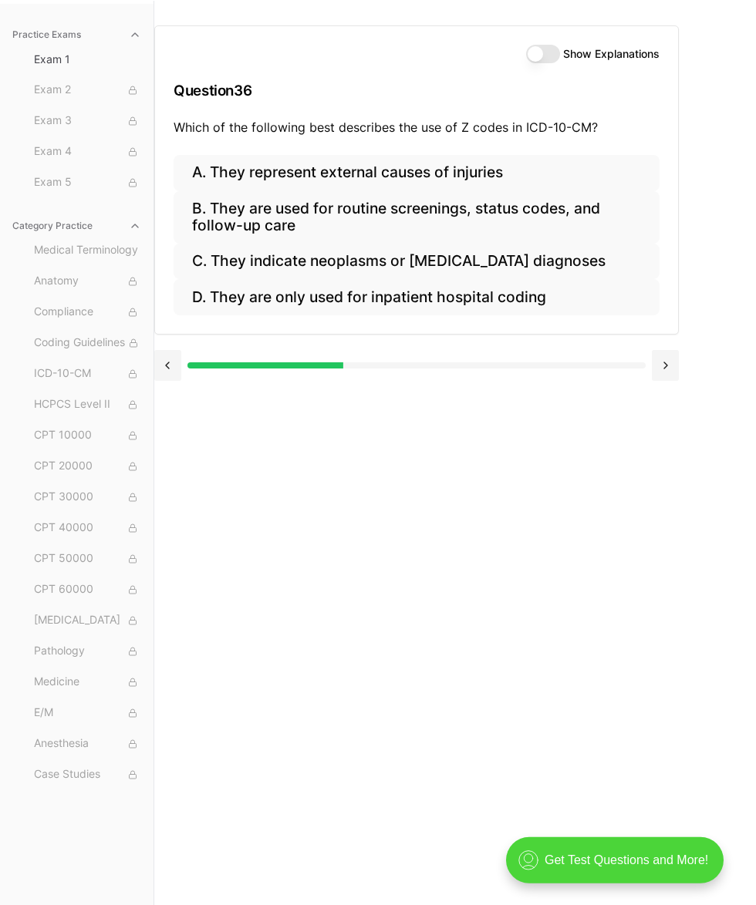
click at [173, 358] on button at bounding box center [167, 365] width 27 height 31
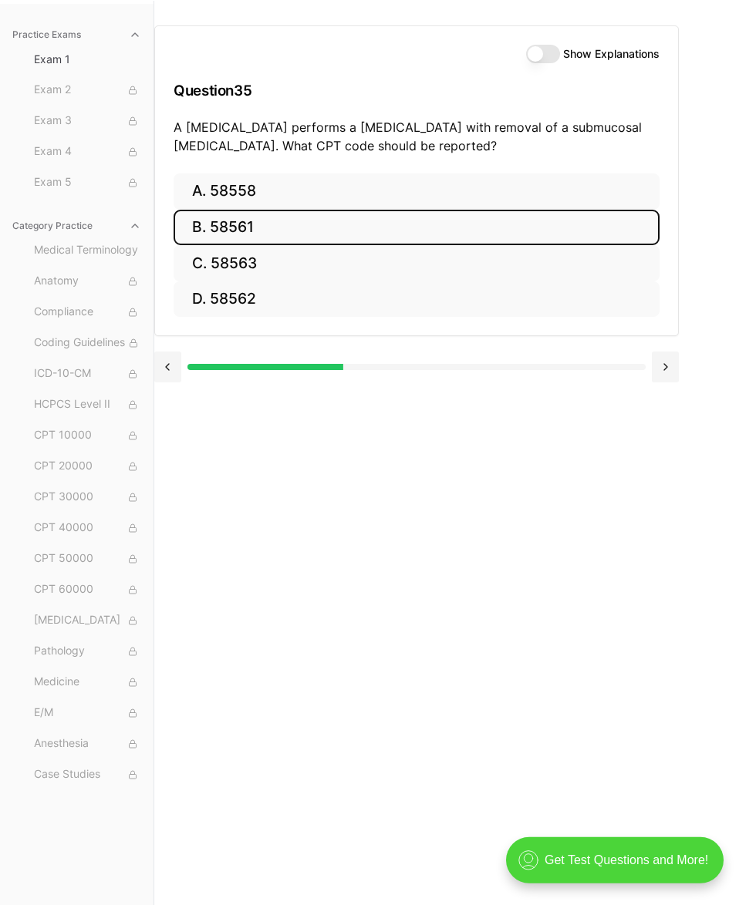
click at [533, 56] on button "Show Explanations" at bounding box center [543, 54] width 34 height 19
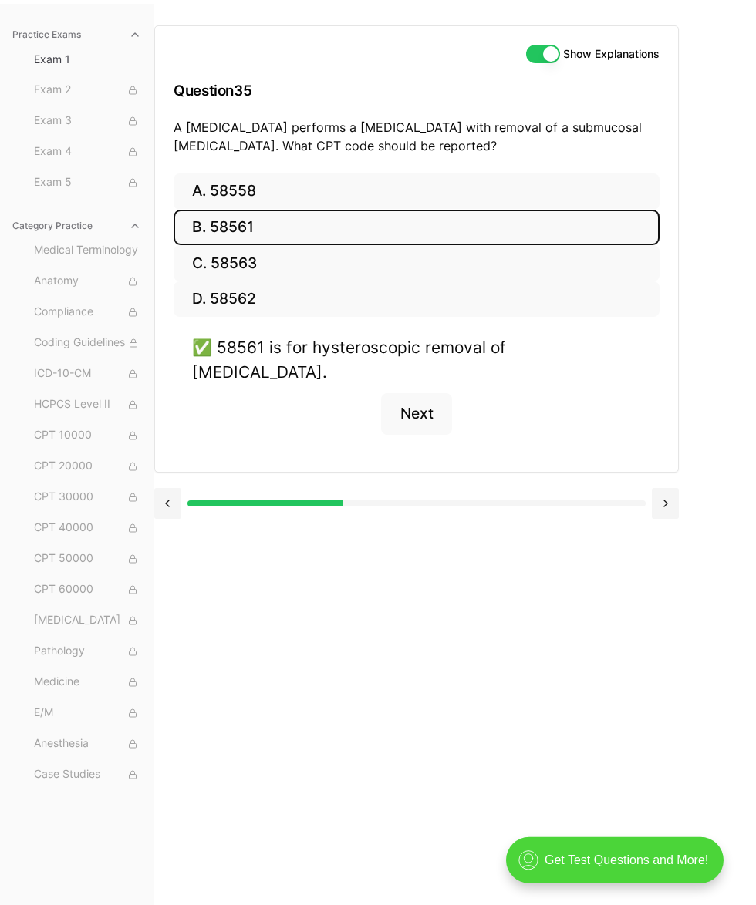
click at [419, 393] on button "Next" at bounding box center [416, 414] width 70 height 42
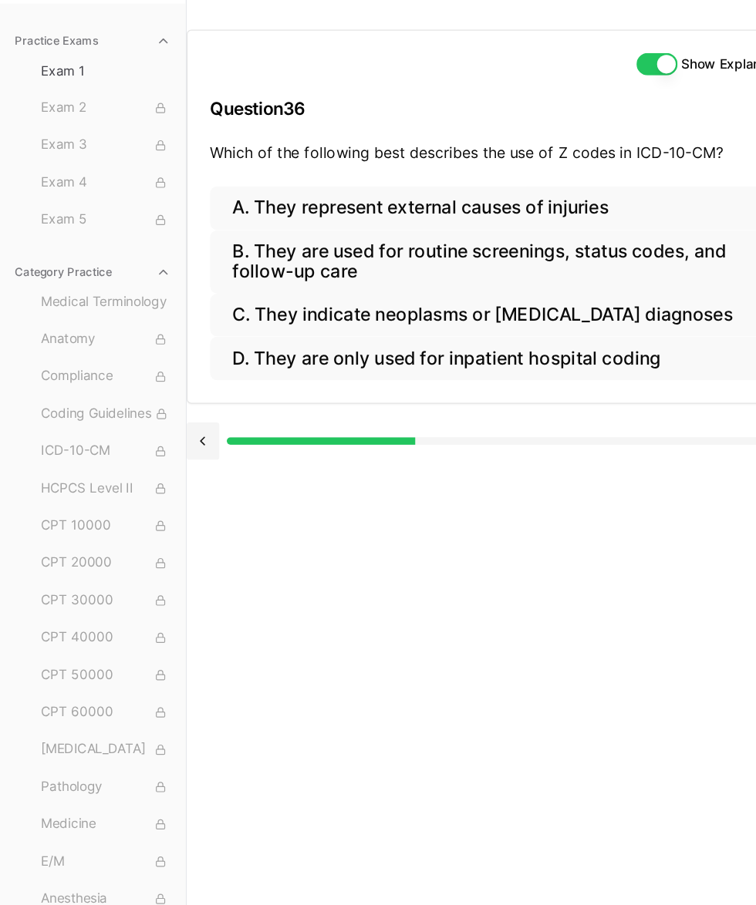
scroll to position [109, 0]
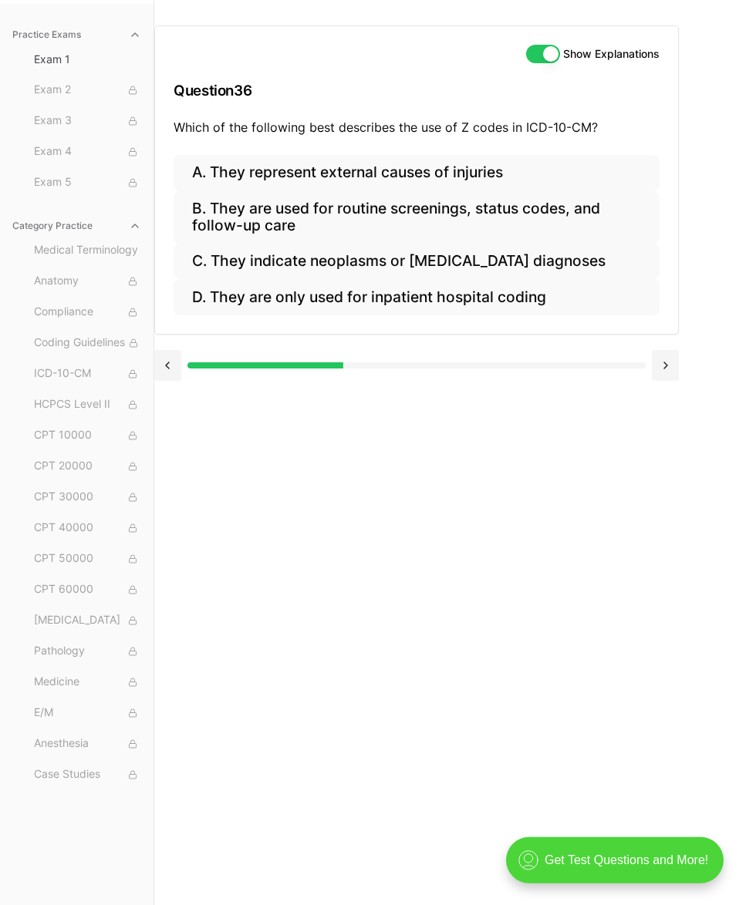
click at [560, 204] on button "B. They are used for routine screenings, status codes, and follow-up care" at bounding box center [416, 217] width 486 height 52
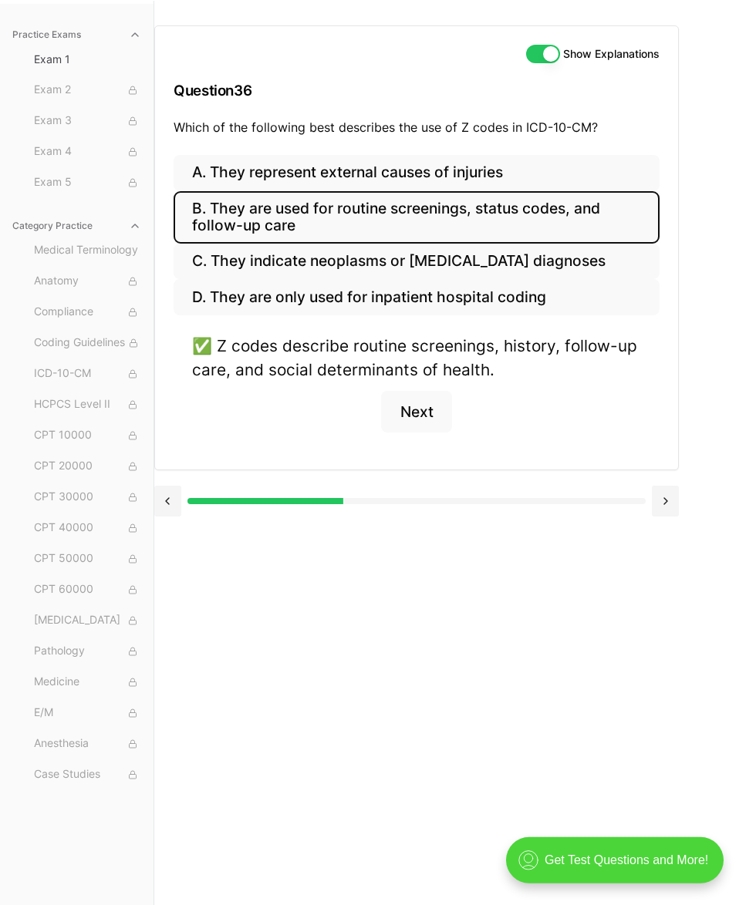
click at [532, 52] on button "Show Explanations" at bounding box center [543, 54] width 34 height 19
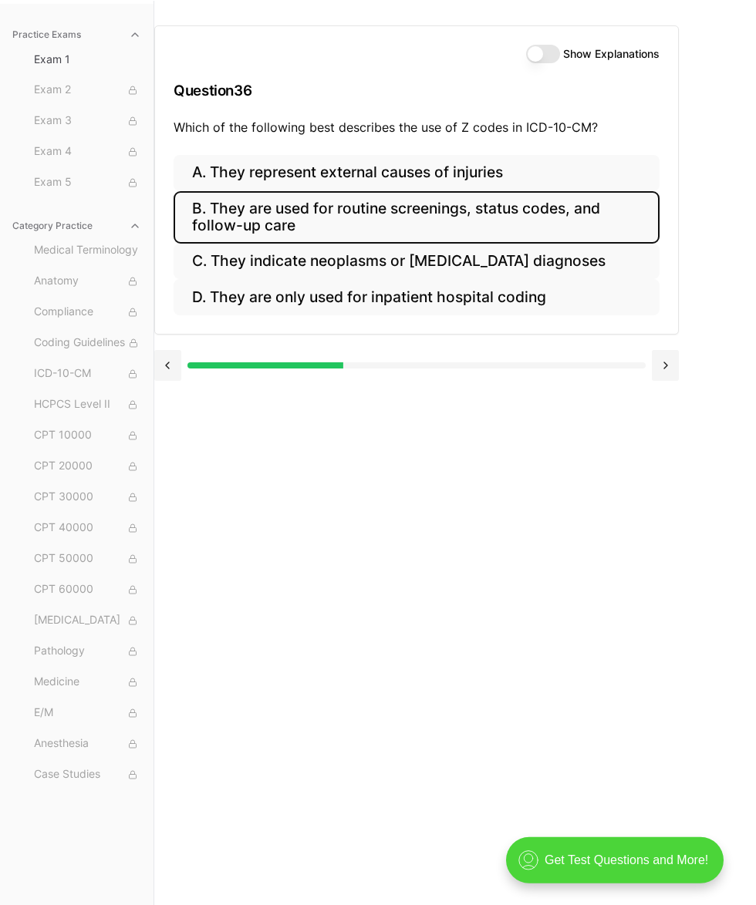
click at [624, 365] on button at bounding box center [664, 365] width 27 height 31
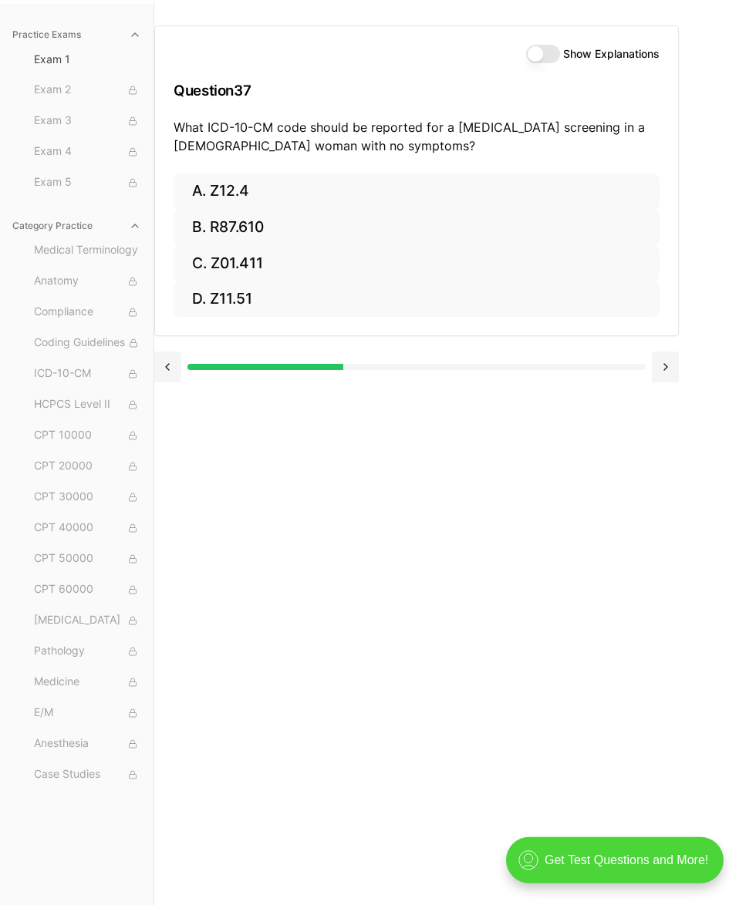
click at [220, 303] on button "D. Z11.51" at bounding box center [416, 299] width 486 height 36
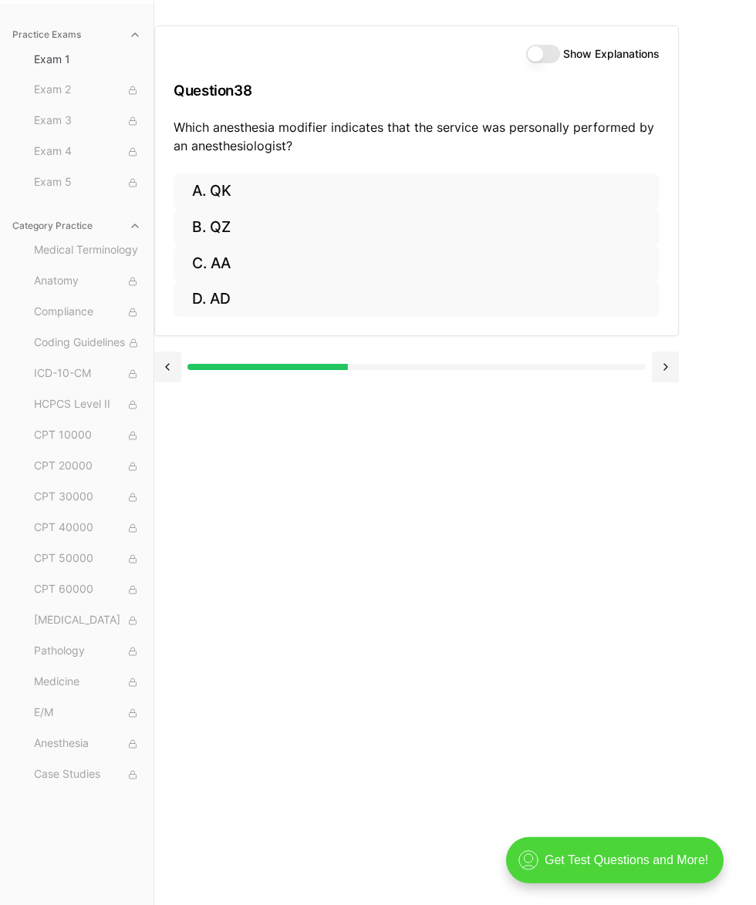
click at [170, 369] on button at bounding box center [167, 367] width 27 height 31
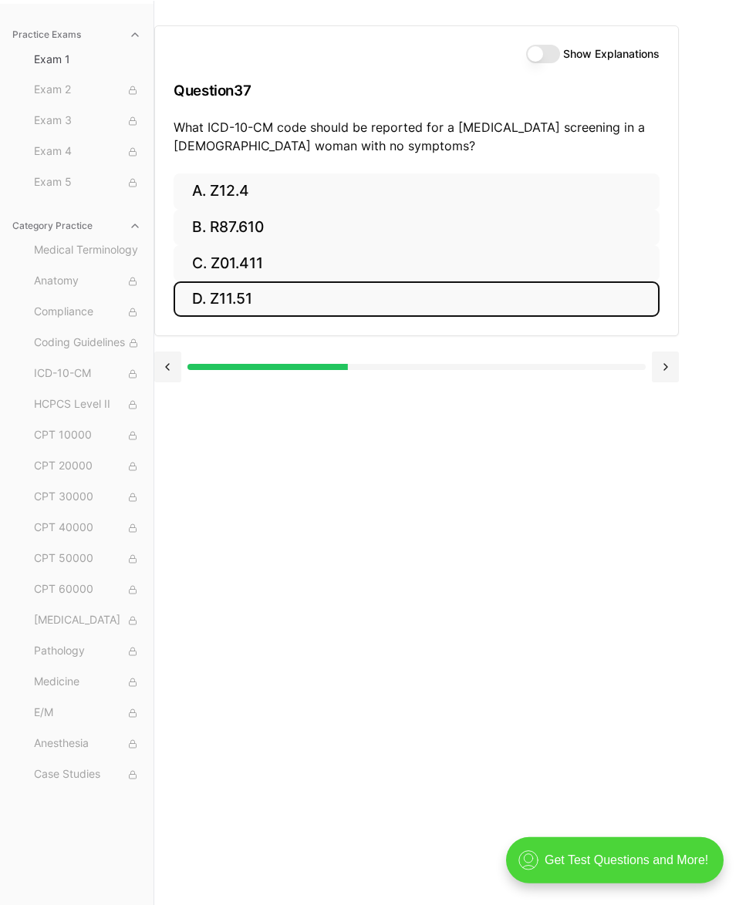
click at [526, 49] on button "Show Explanations" at bounding box center [543, 54] width 34 height 19
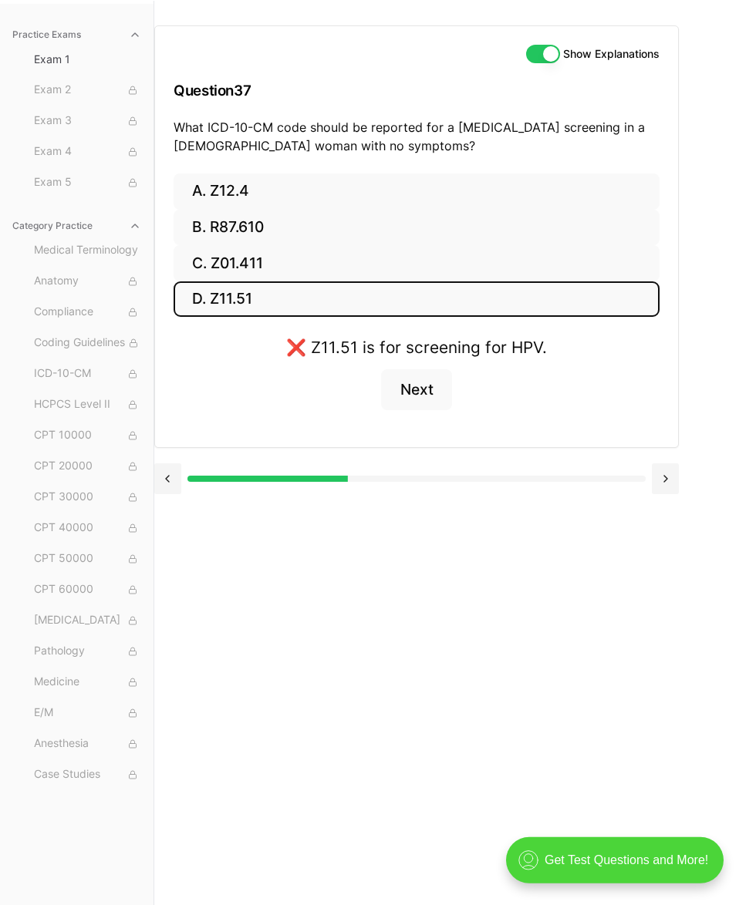
click at [283, 188] on button "A. Z12.4" at bounding box center [416, 191] width 486 height 36
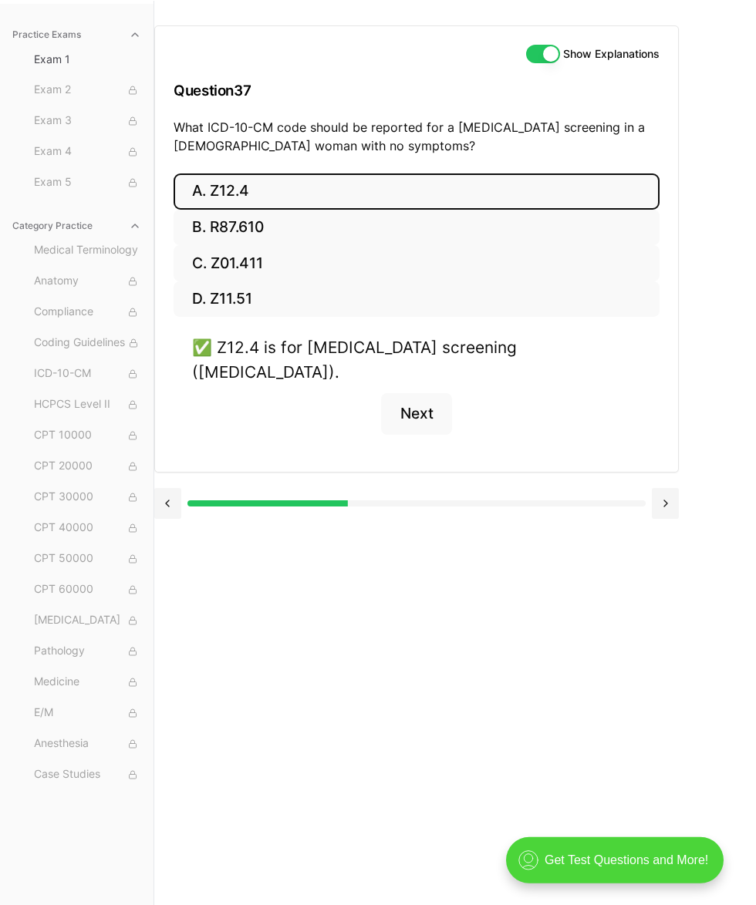
click at [624, 488] on button at bounding box center [664, 503] width 27 height 31
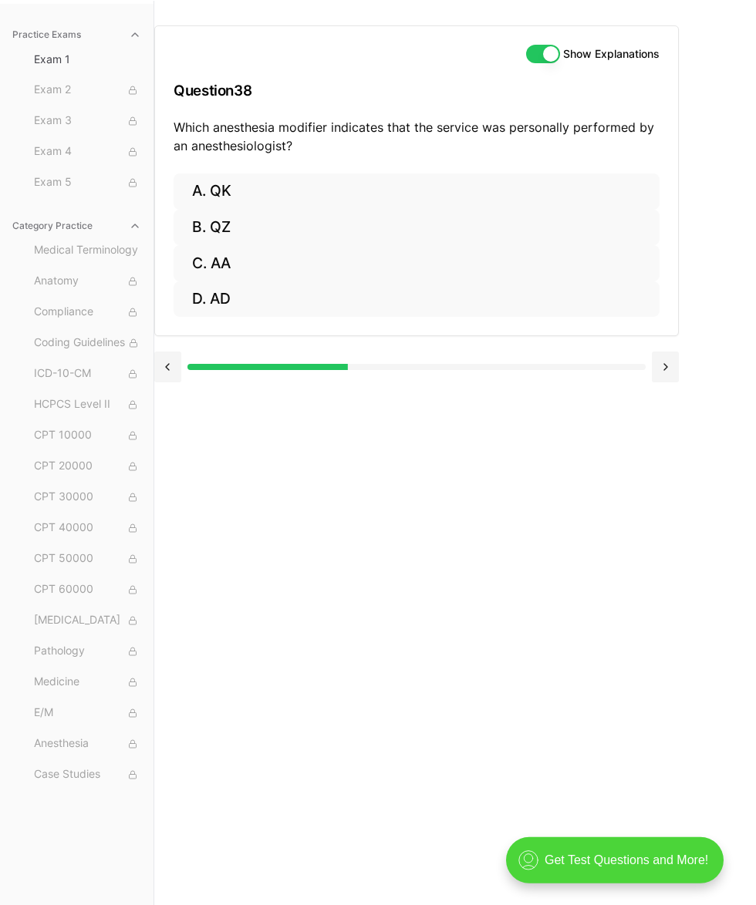
click at [224, 262] on button "C. AA" at bounding box center [416, 263] width 486 height 36
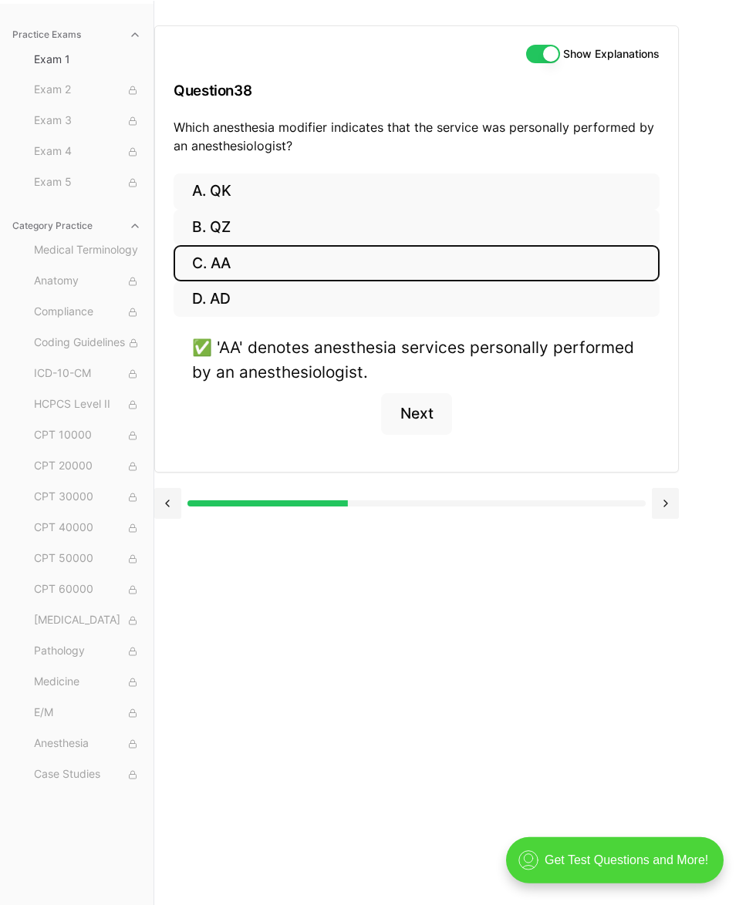
click at [533, 50] on button "Show Explanations" at bounding box center [543, 54] width 34 height 19
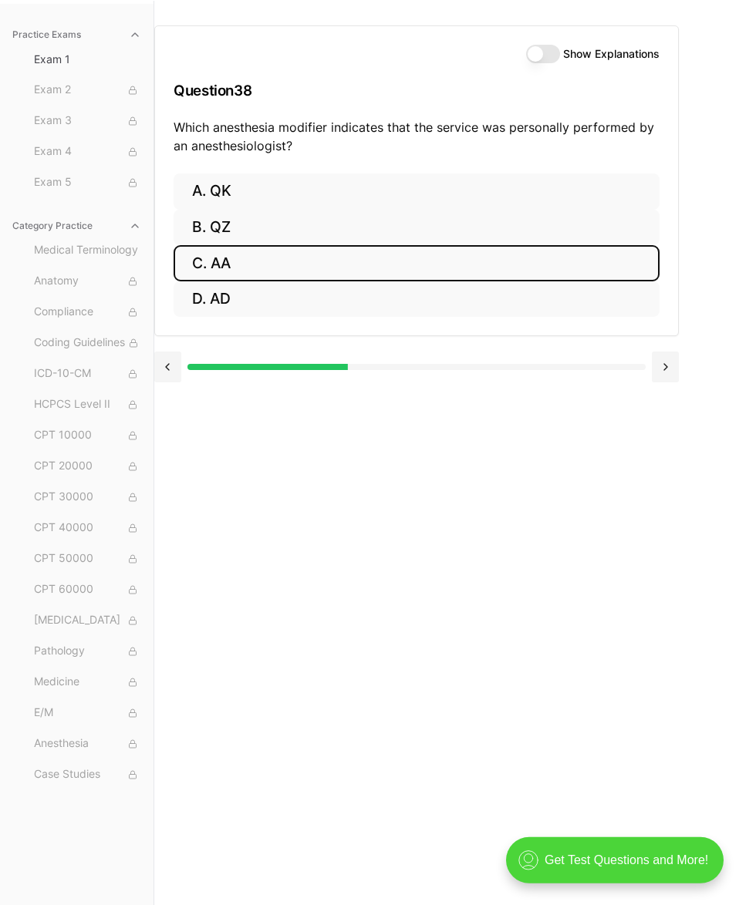
click at [624, 370] on button at bounding box center [664, 367] width 27 height 31
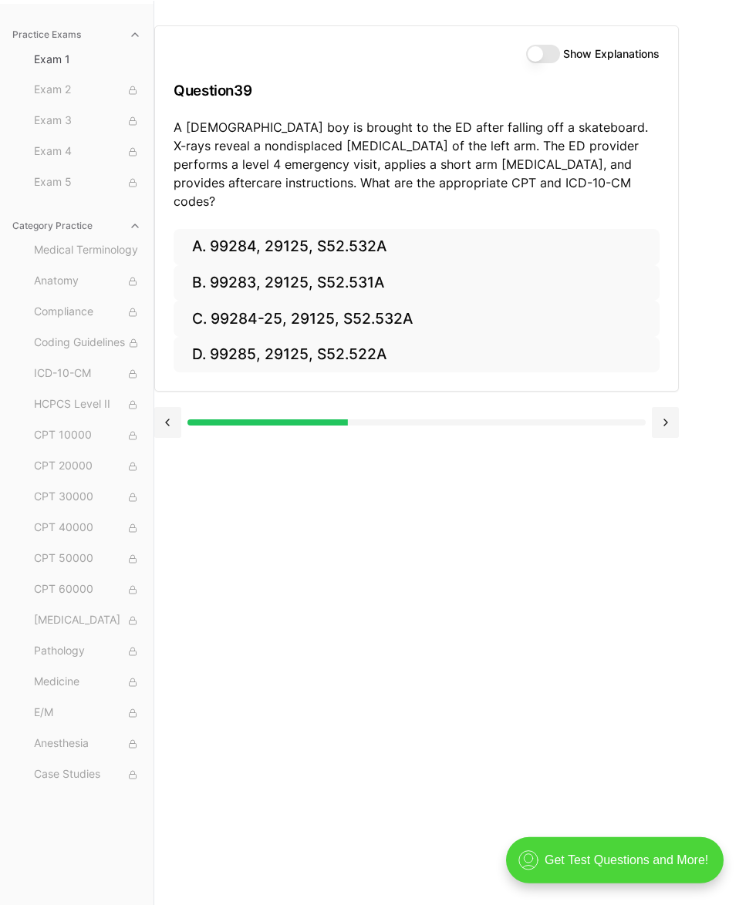
click at [328, 229] on button "A. 99284, 29125, S52.532A" at bounding box center [416, 247] width 486 height 36
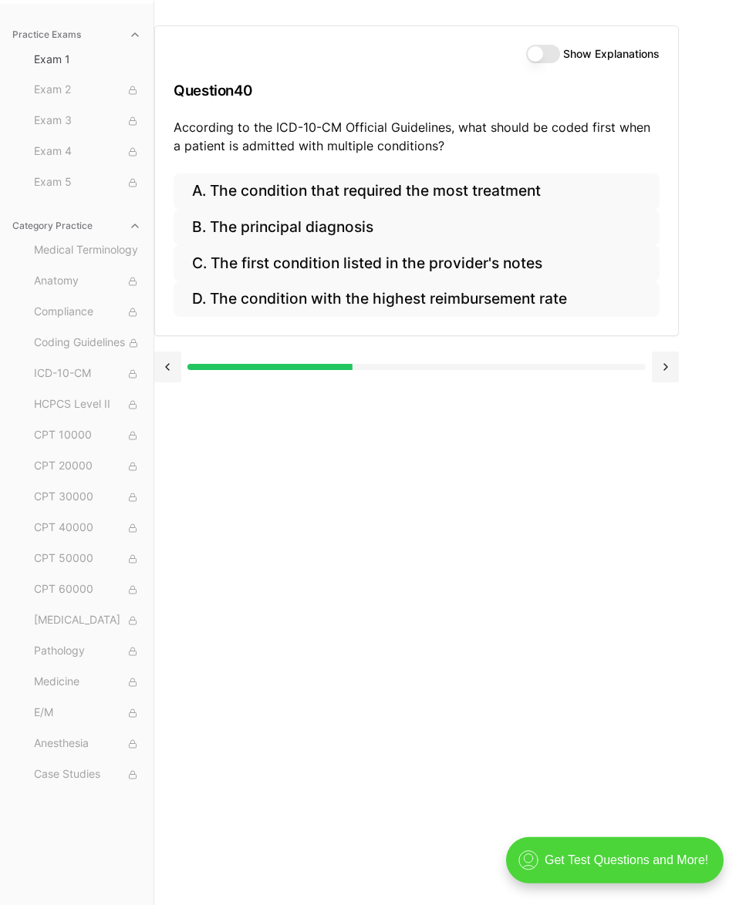
click at [168, 345] on div at bounding box center [416, 365] width 524 height 59
click at [159, 365] on button at bounding box center [167, 367] width 27 height 31
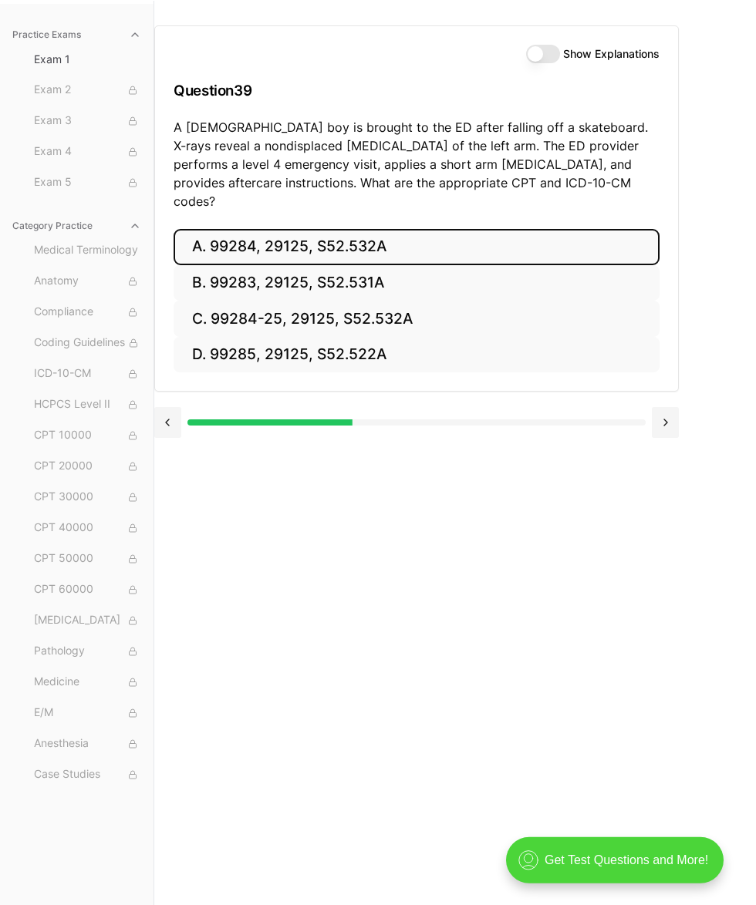
click at [526, 61] on div "Show Explanations" at bounding box center [592, 54] width 133 height 19
click at [526, 58] on button "Show Explanations" at bounding box center [543, 54] width 34 height 19
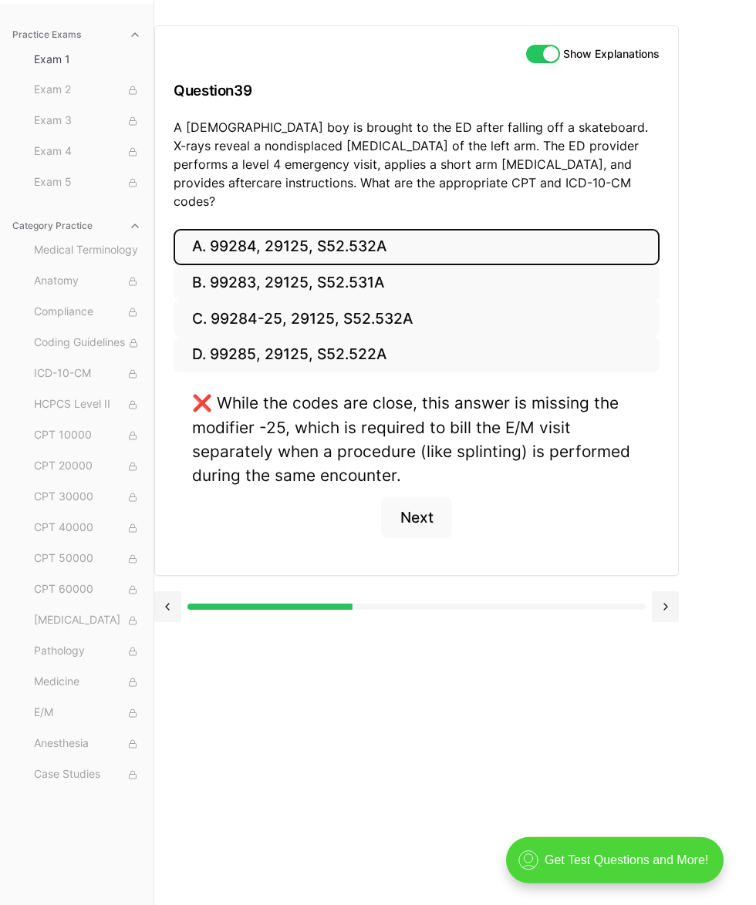
click at [375, 301] on button "C. 99284-25, 29125, S52.532A" at bounding box center [416, 319] width 486 height 36
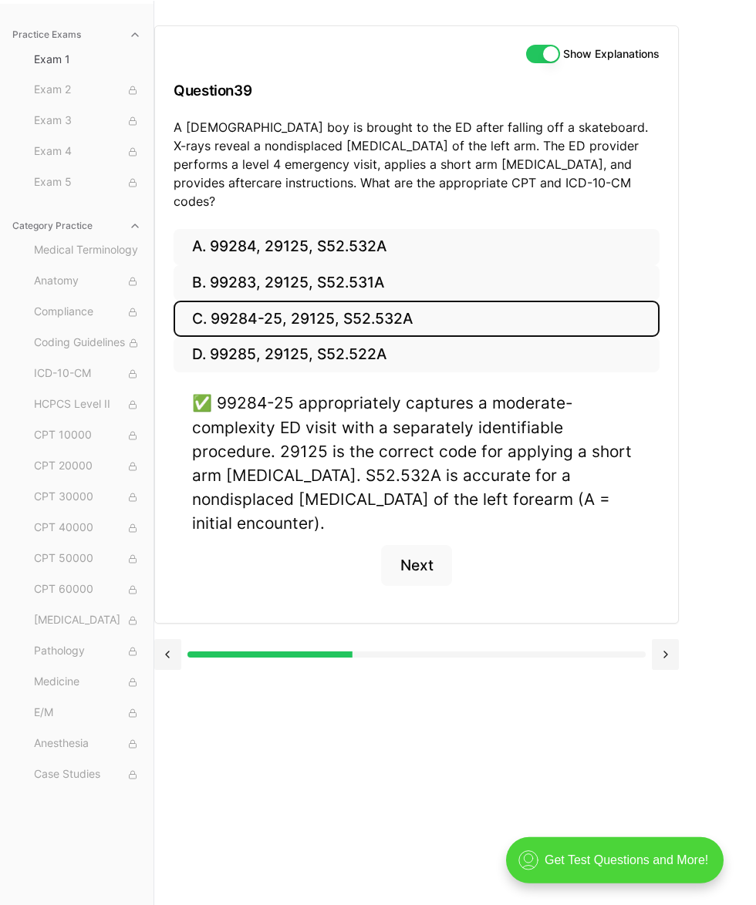
click at [526, 50] on button "Show Explanations" at bounding box center [543, 54] width 34 height 19
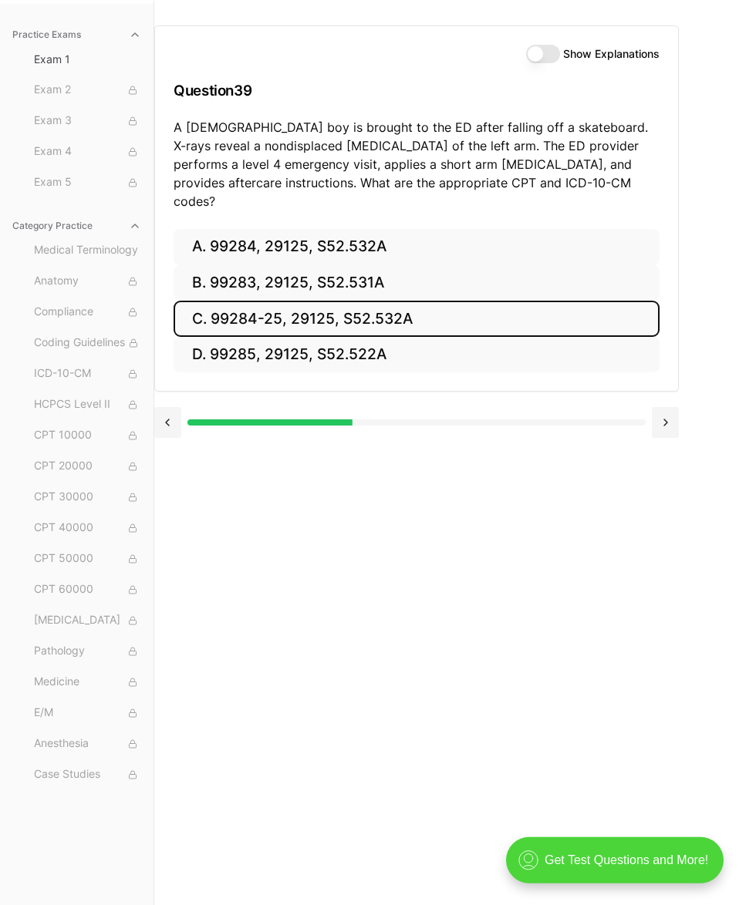
click at [624, 411] on button at bounding box center [664, 422] width 27 height 31
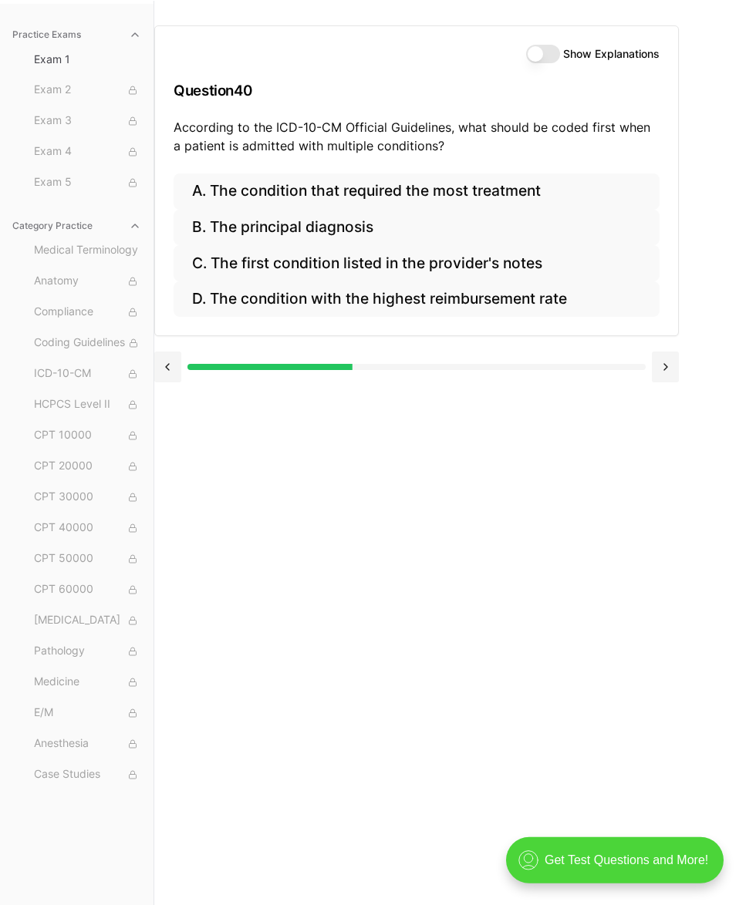
click at [526, 59] on button "Show Explanations" at bounding box center [543, 54] width 34 height 19
click at [342, 229] on button "B. The principal diagnosis" at bounding box center [416, 228] width 486 height 36
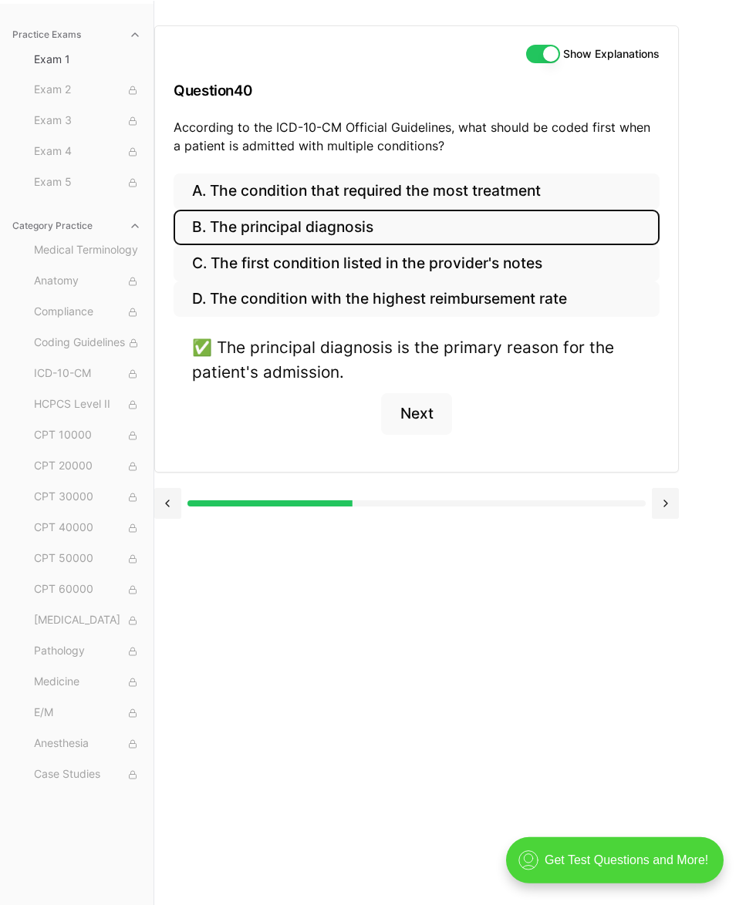
click at [528, 58] on button "Show Explanations" at bounding box center [543, 54] width 34 height 19
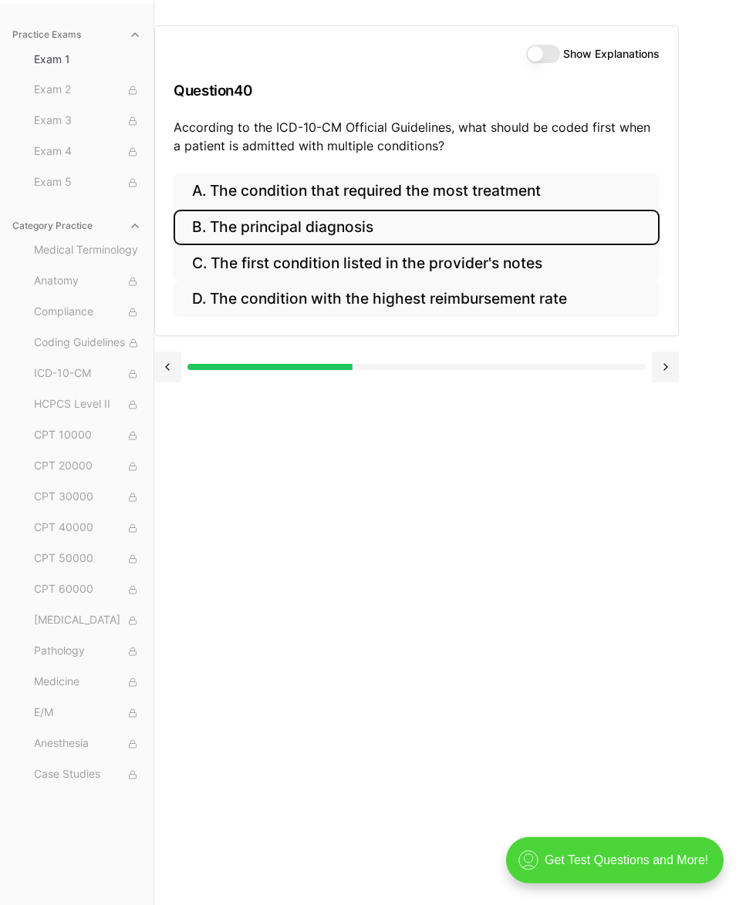
click at [624, 367] on button at bounding box center [664, 367] width 27 height 31
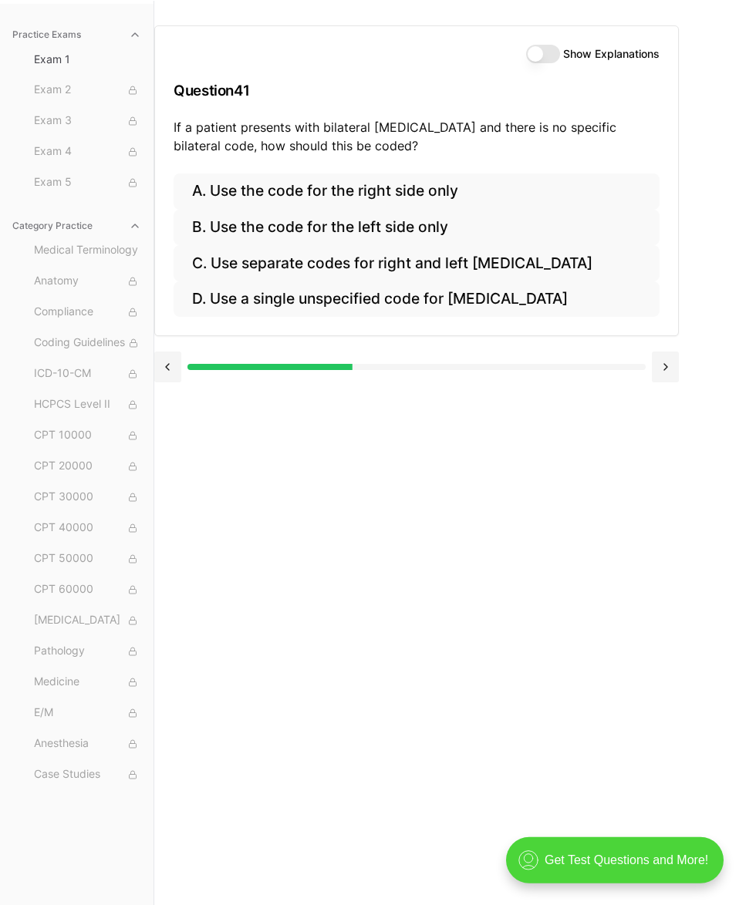
click at [472, 305] on button "D. Use a single unspecified code for otitis media" at bounding box center [416, 299] width 486 height 36
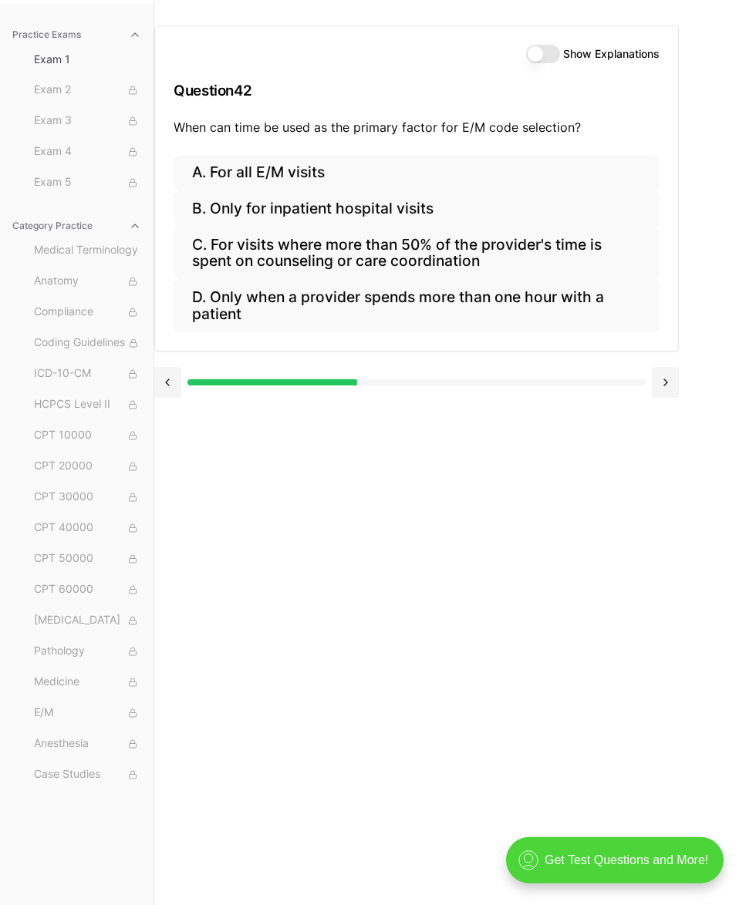
click at [526, 45] on button "Show Explanations" at bounding box center [543, 54] width 34 height 19
click at [530, 58] on button "Show Explanations" at bounding box center [543, 54] width 34 height 19
click at [166, 382] on button at bounding box center [167, 382] width 27 height 31
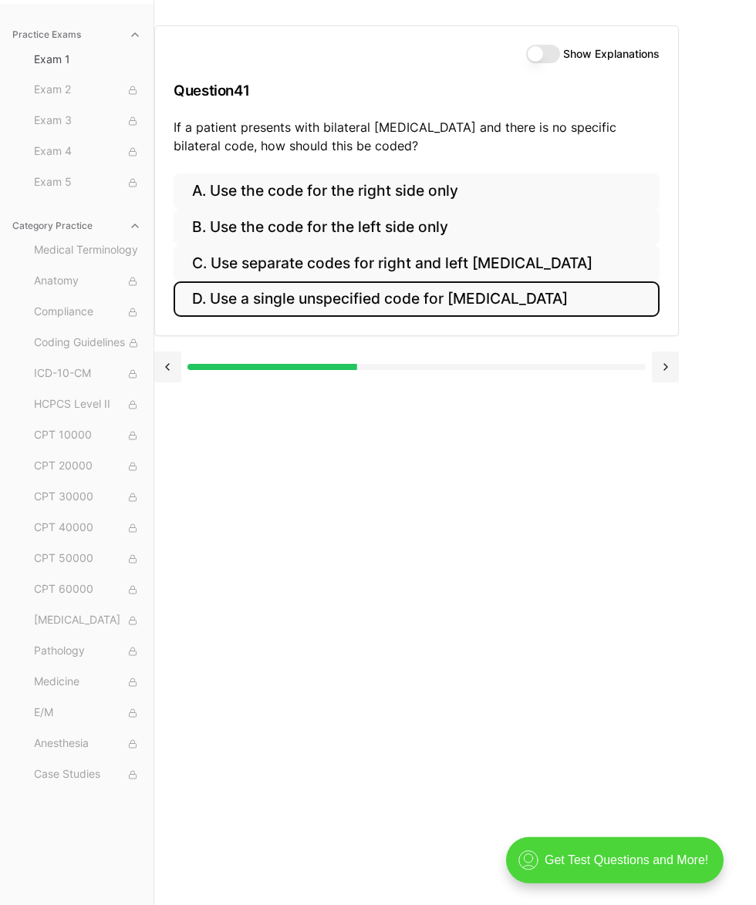
click at [526, 54] on button "Show Explanations" at bounding box center [543, 54] width 34 height 19
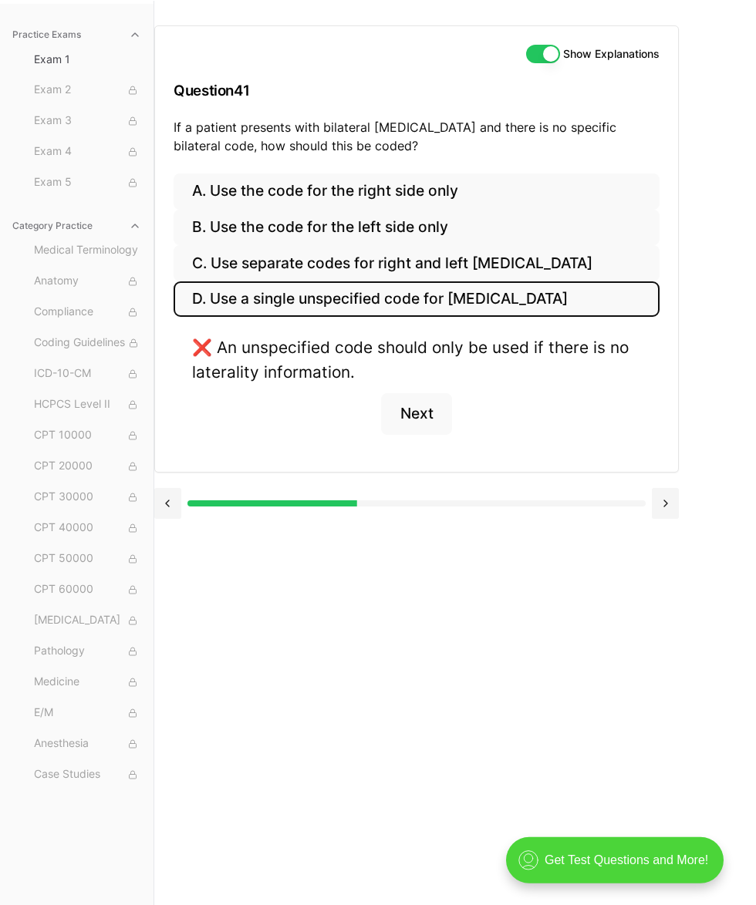
click at [490, 261] on button "C. Use separate codes for right and left otitis media" at bounding box center [416, 263] width 486 height 36
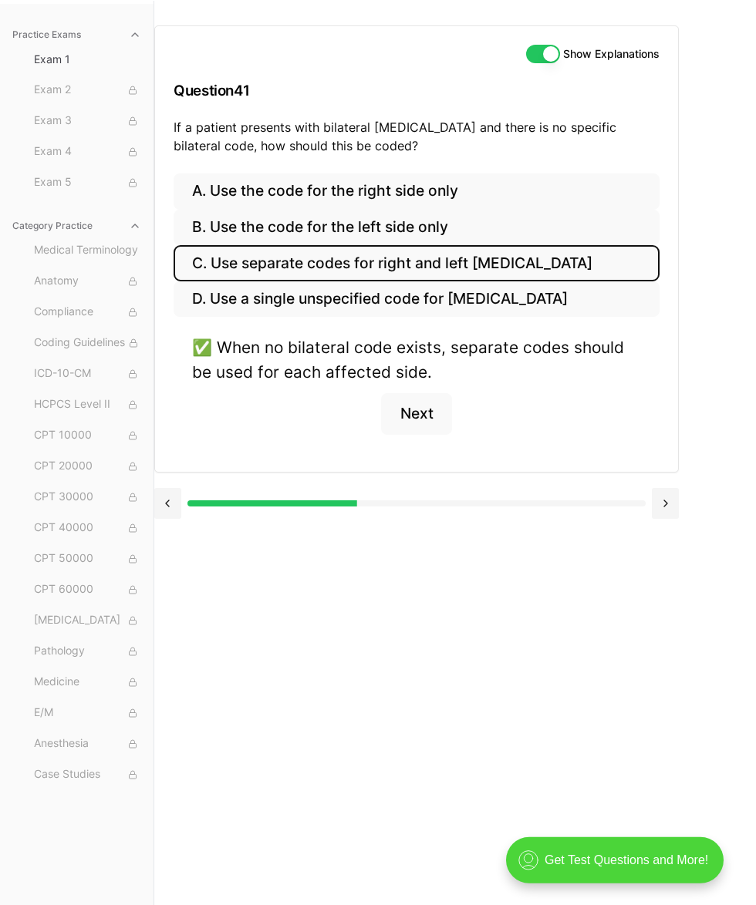
click at [415, 419] on button "Next" at bounding box center [416, 414] width 70 height 42
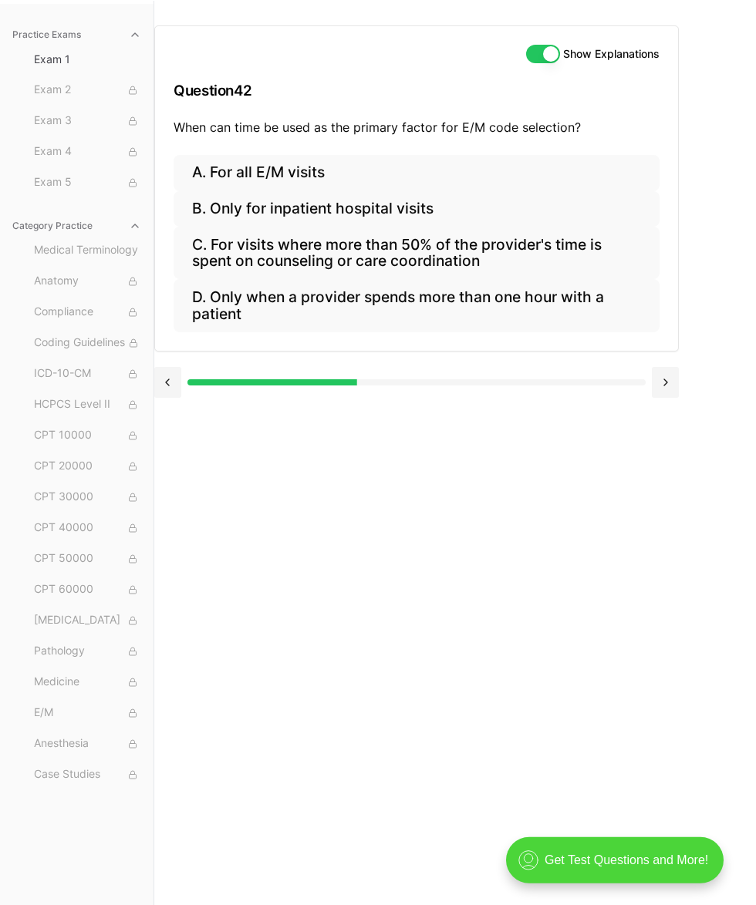
click at [526, 49] on button "Show Explanations" at bounding box center [543, 54] width 34 height 19
click at [291, 173] on button "A. For all E/M visits" at bounding box center [416, 173] width 486 height 36
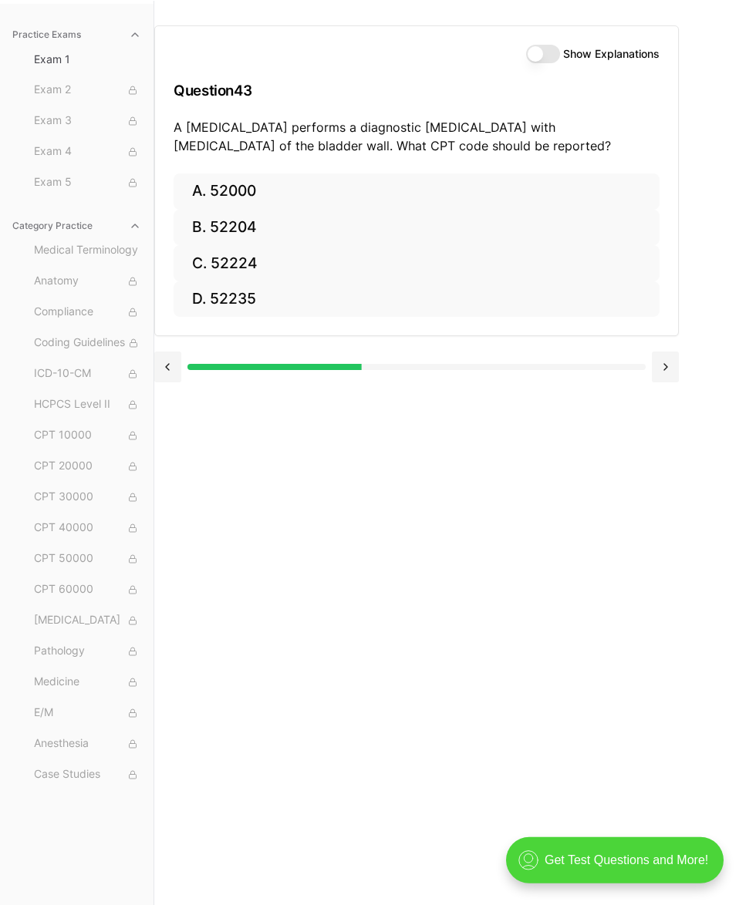
click at [168, 376] on button at bounding box center [167, 367] width 27 height 31
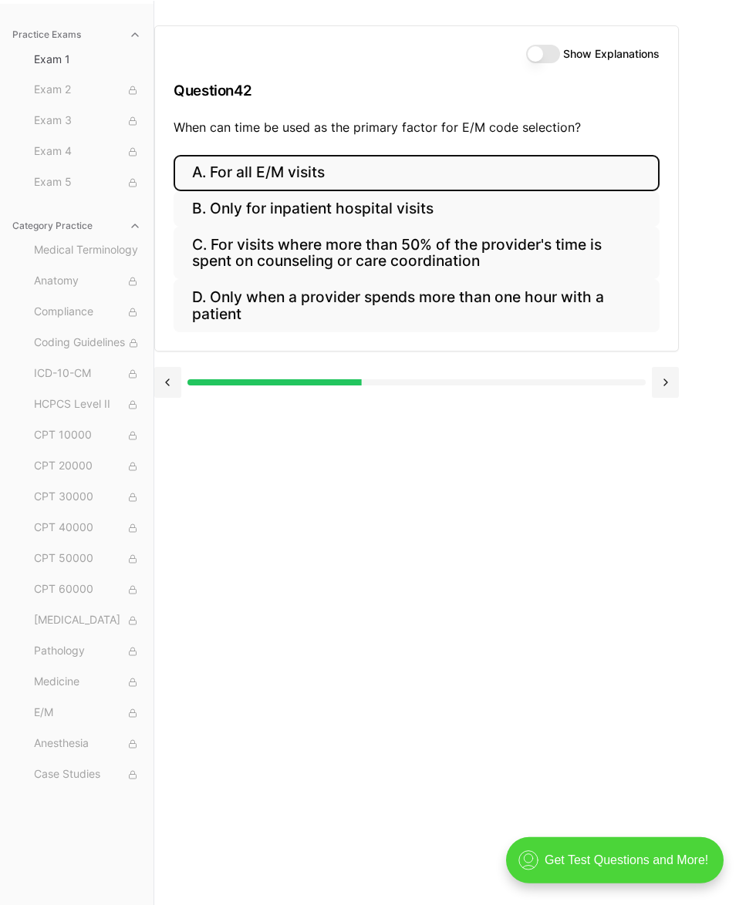
click at [526, 59] on button "Show Explanations" at bounding box center [543, 54] width 34 height 19
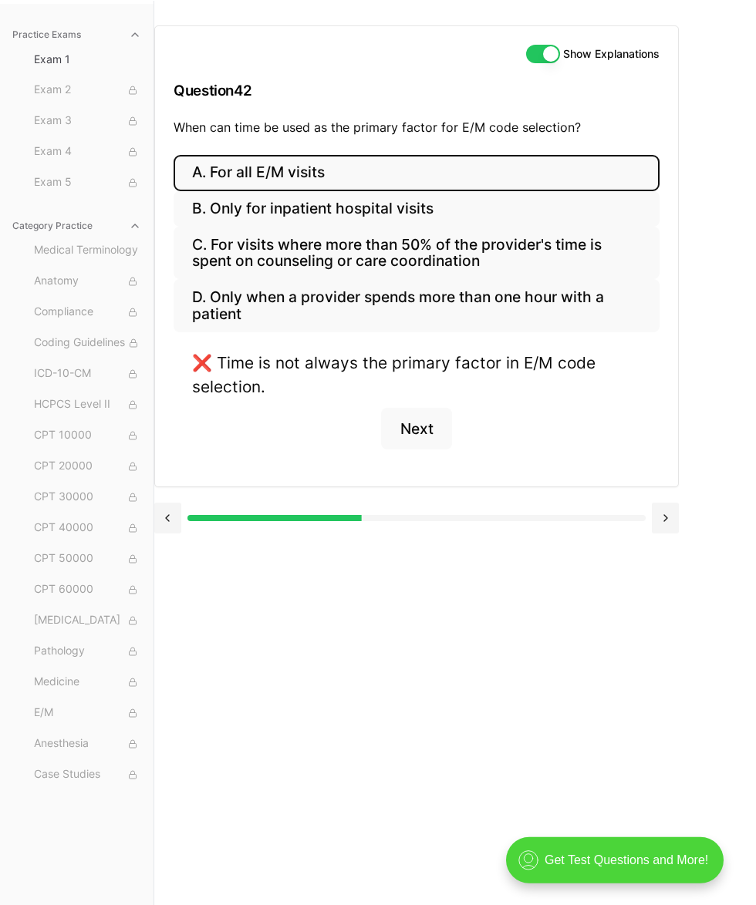
click at [416, 207] on button "B. Only for inpatient hospital visits" at bounding box center [416, 209] width 486 height 36
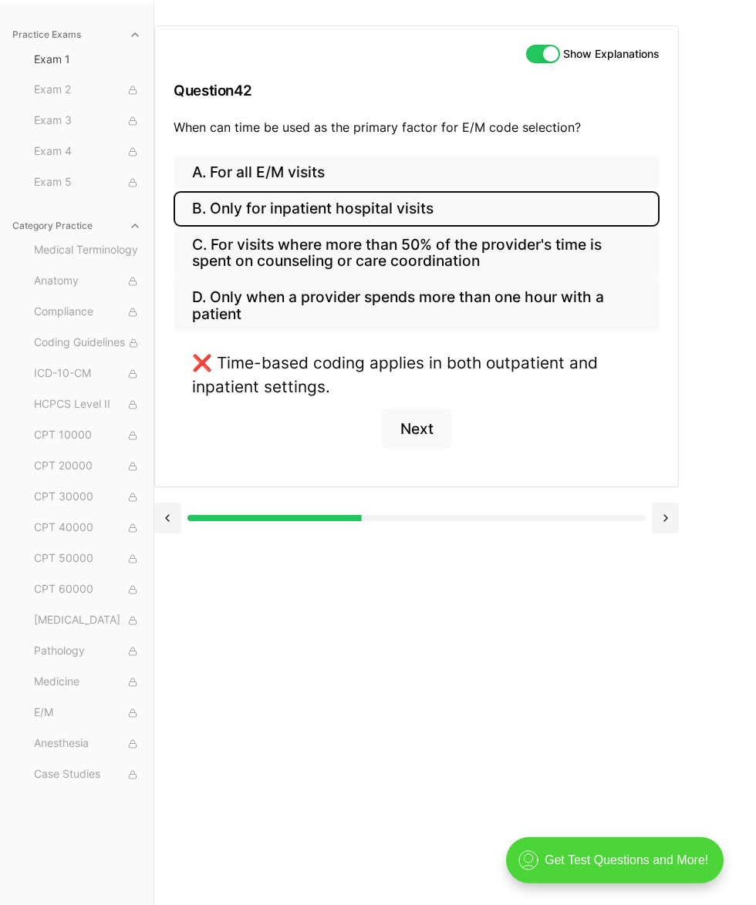
click at [476, 252] on button "C. For visits where more than 50% of the provider's time is spent on counseling…" at bounding box center [416, 253] width 486 height 52
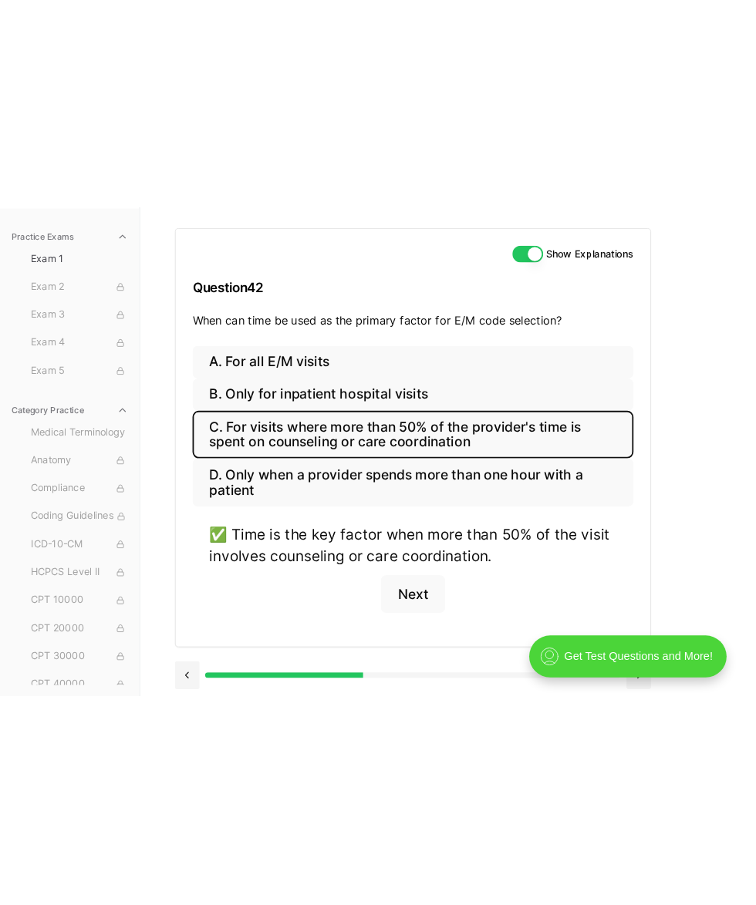
scroll to position [0, 0]
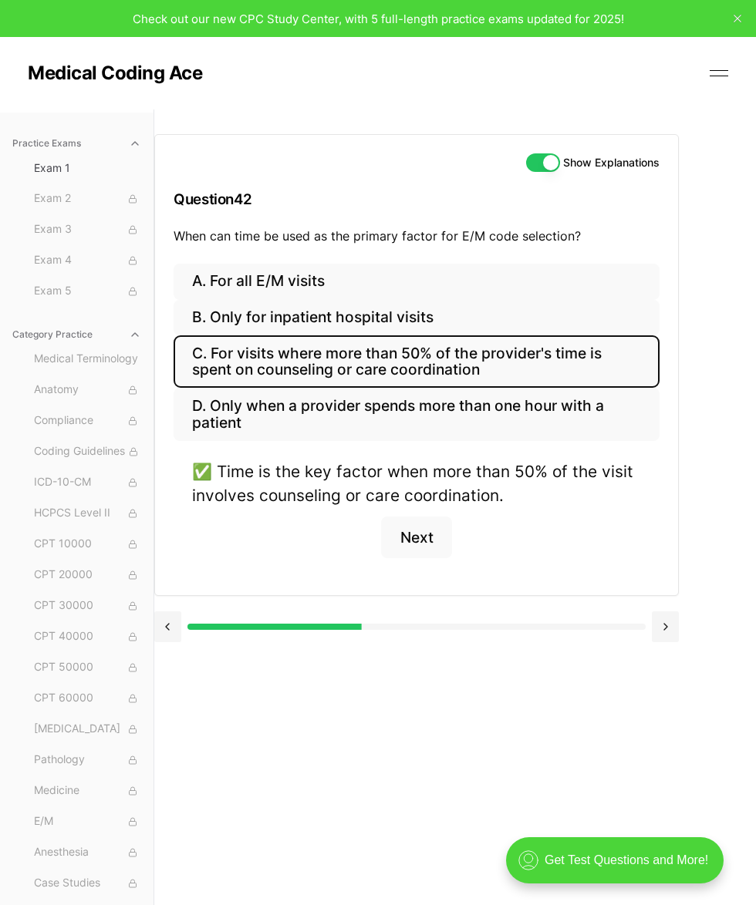
click at [528, 167] on button "Show Explanations" at bounding box center [543, 162] width 34 height 19
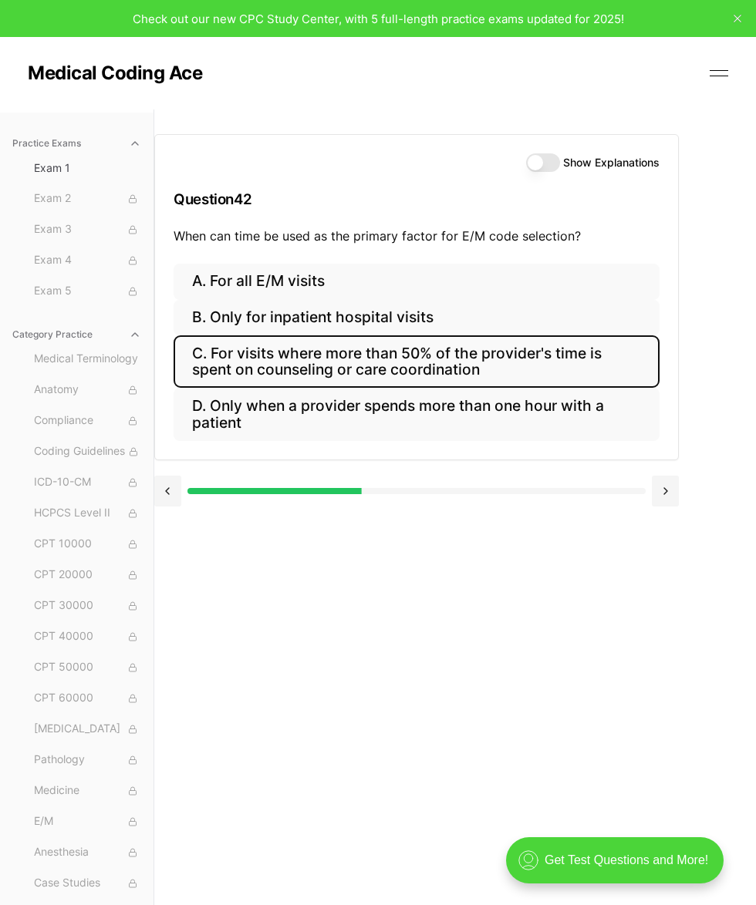
click at [624, 479] on button at bounding box center [664, 491] width 27 height 31
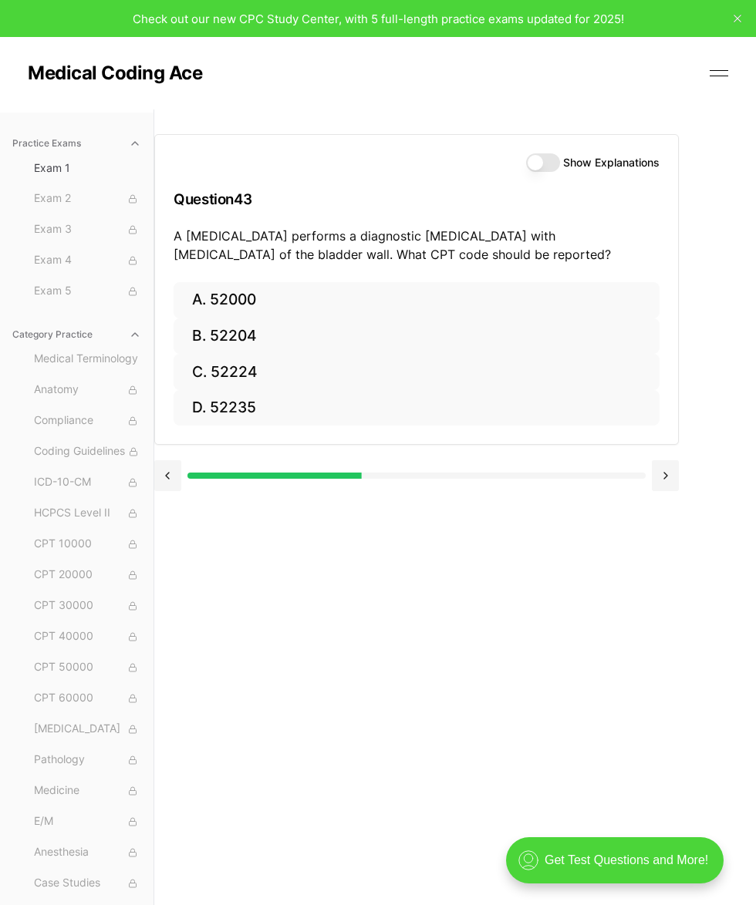
click at [273, 334] on button "B. 52204" at bounding box center [416, 336] width 486 height 36
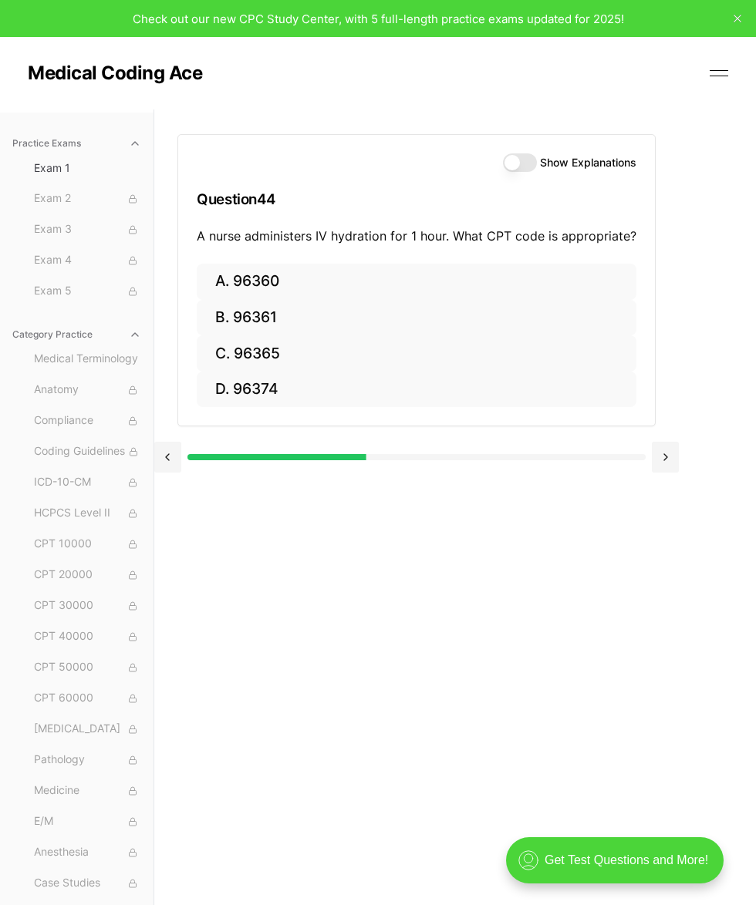
click at [172, 469] on button at bounding box center [167, 457] width 27 height 31
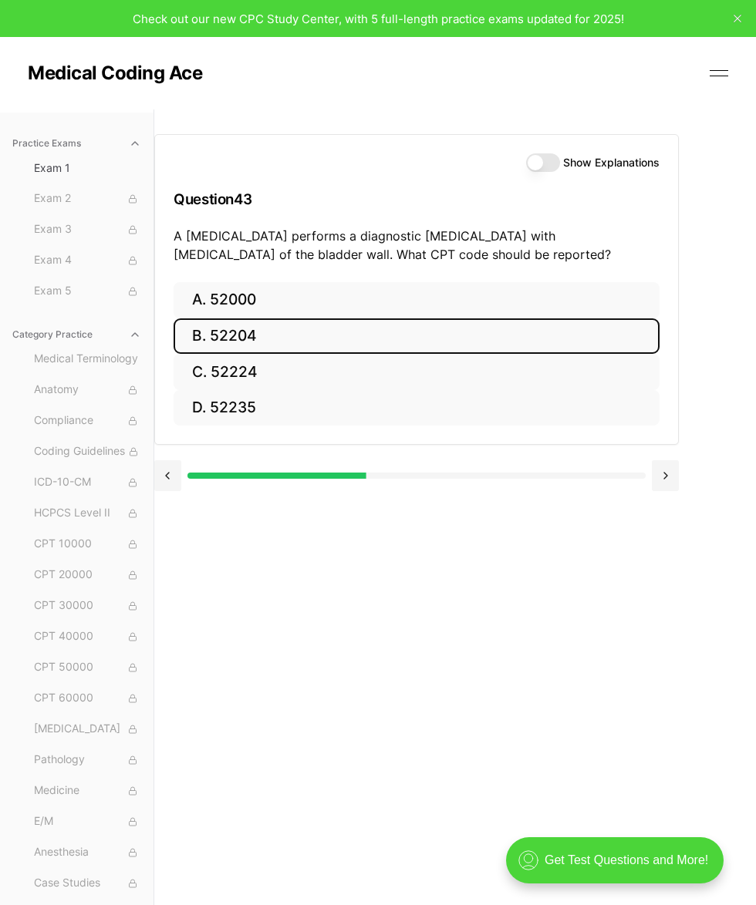
click at [527, 161] on button "Show Explanations" at bounding box center [543, 162] width 34 height 19
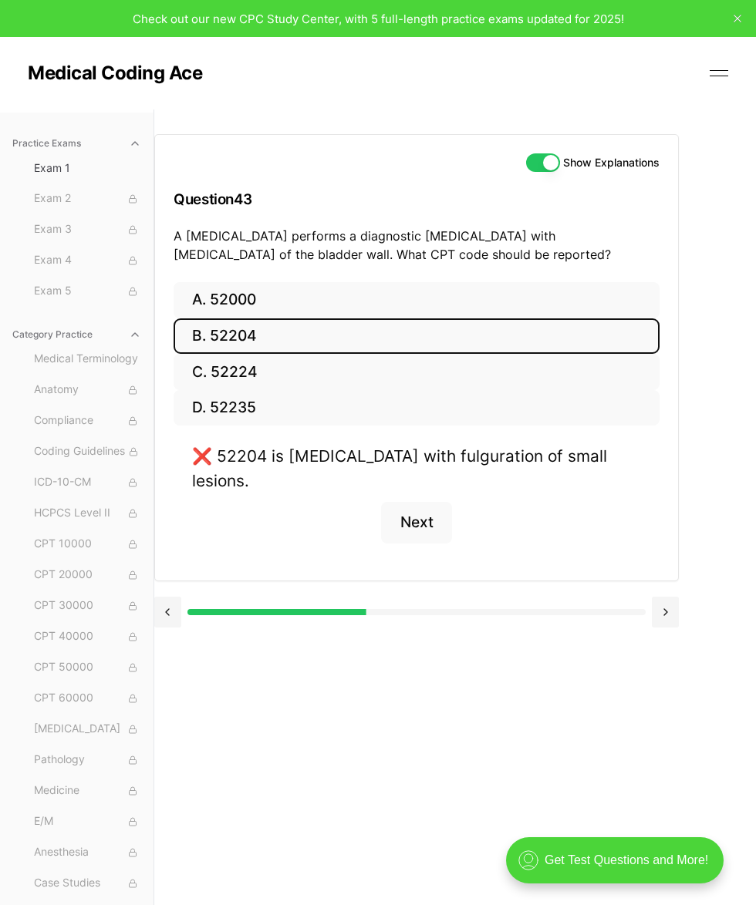
click at [278, 370] on button "C. 52224" at bounding box center [416, 372] width 486 height 36
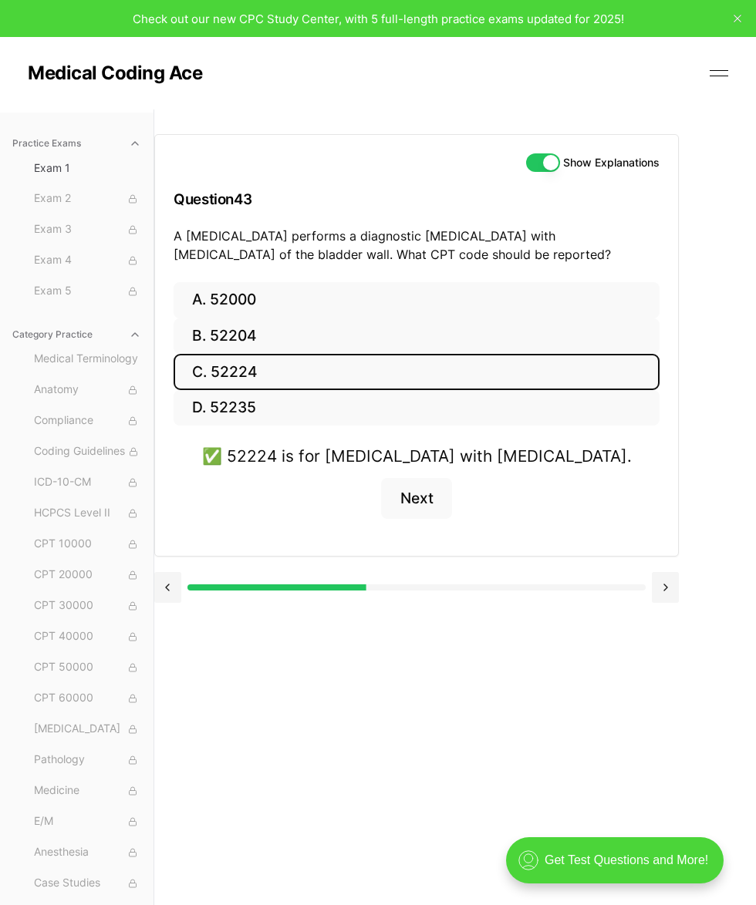
click at [445, 345] on button "B. 52204" at bounding box center [416, 336] width 486 height 36
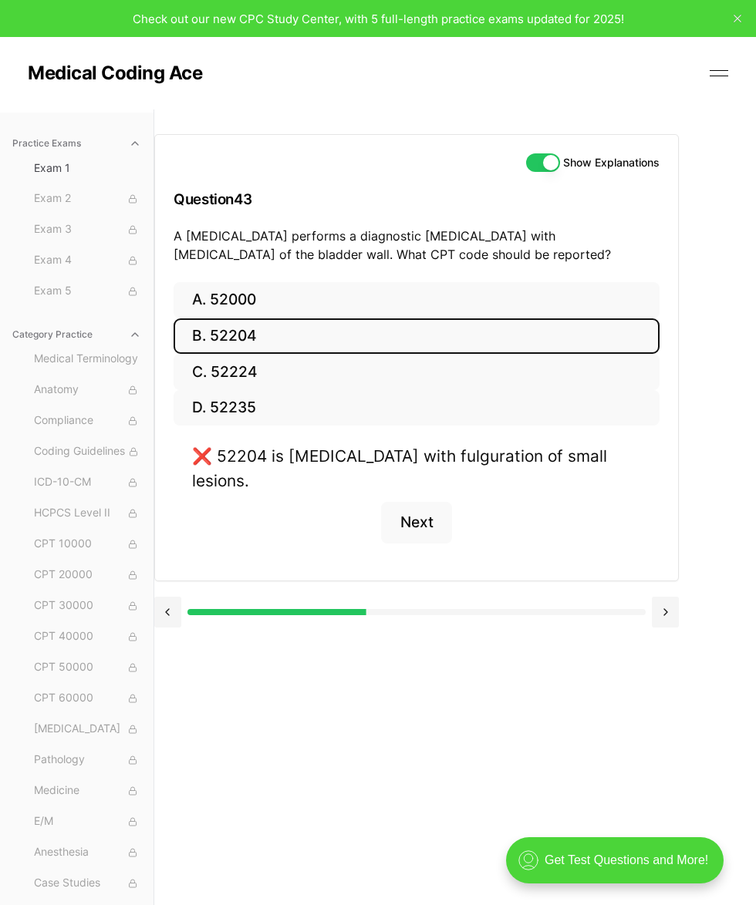
click at [607, 297] on button "A. 52000" at bounding box center [416, 300] width 486 height 36
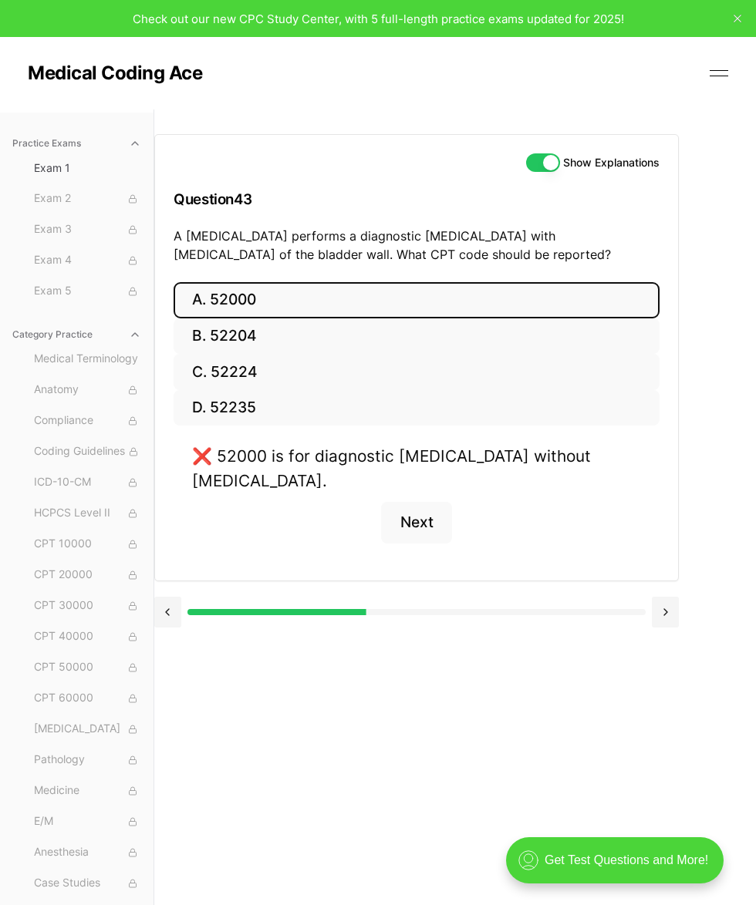
click at [601, 489] on div "❌ 52000 is for diagnostic cystoscopy without biopsy. Next" at bounding box center [416, 502] width 486 height 117
click at [568, 336] on button "B. 52204" at bounding box center [416, 336] width 486 height 36
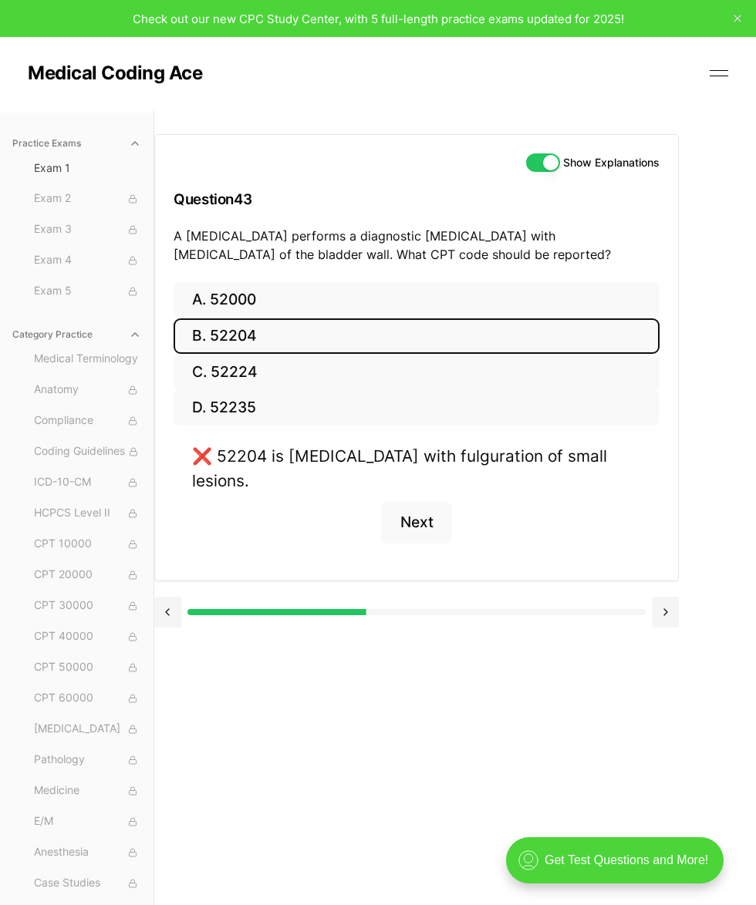
click at [537, 368] on button "C. 52224" at bounding box center [416, 372] width 486 height 36
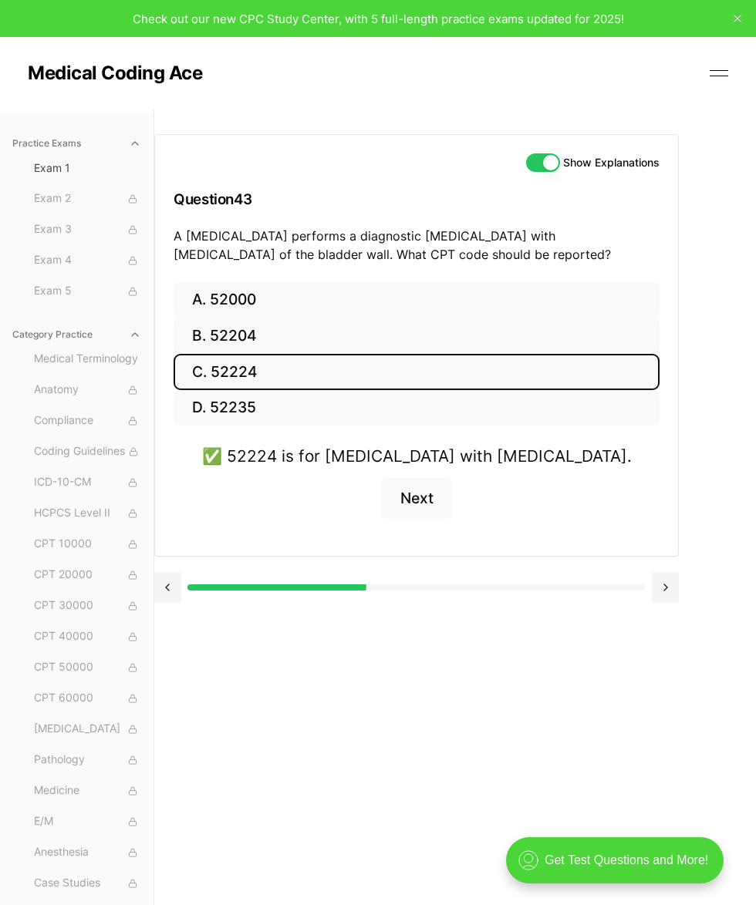
click at [564, 410] on button "D. 52235" at bounding box center [416, 408] width 486 height 36
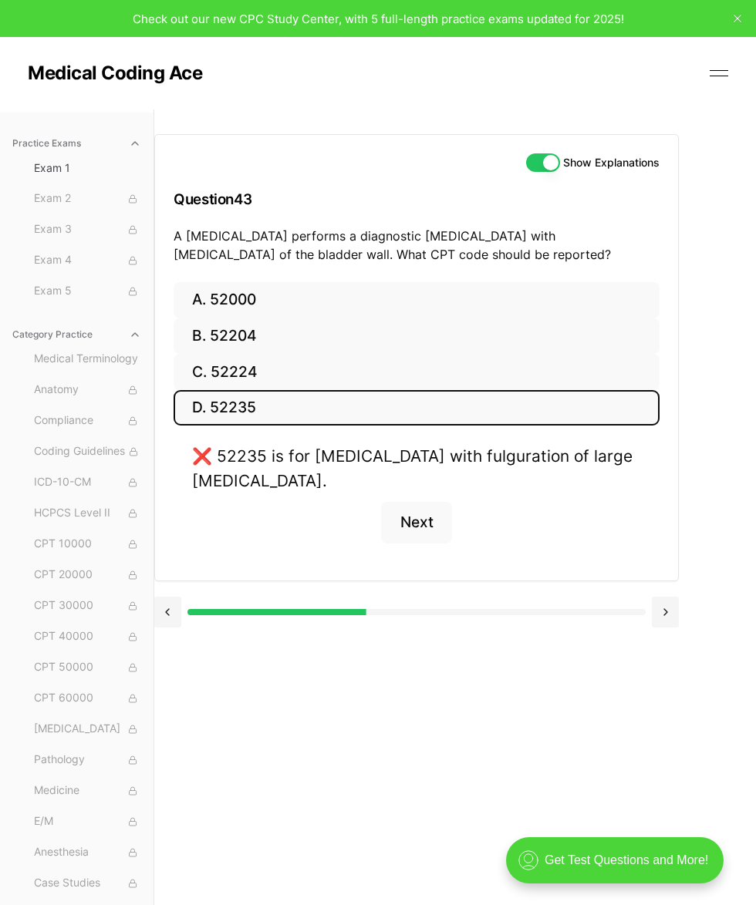
click at [293, 338] on button "B. 52204" at bounding box center [416, 336] width 486 height 36
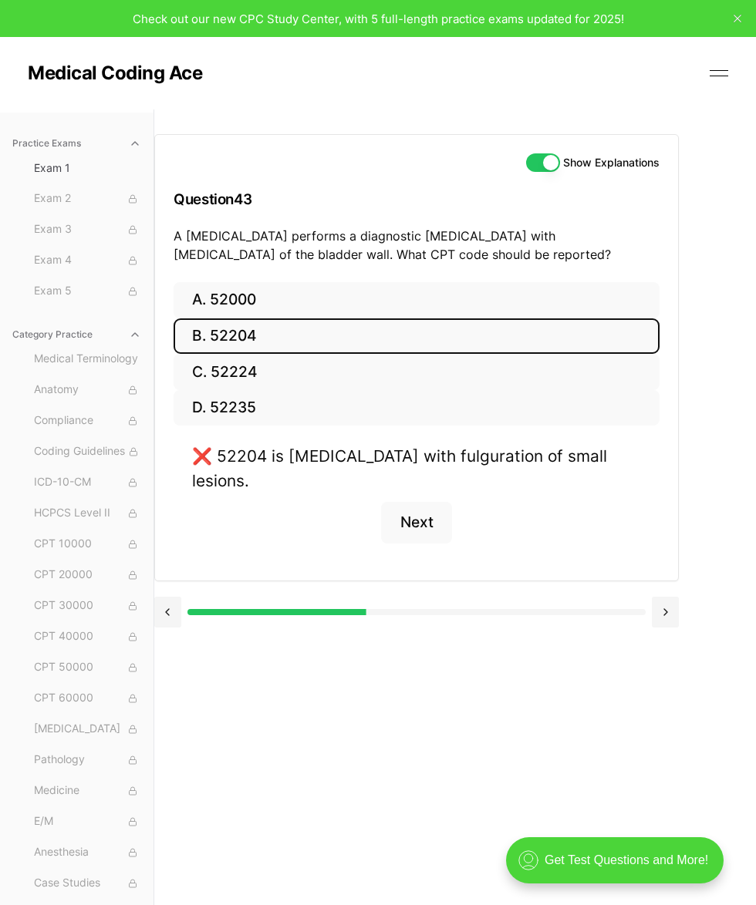
click at [624, 597] on button at bounding box center [664, 612] width 27 height 31
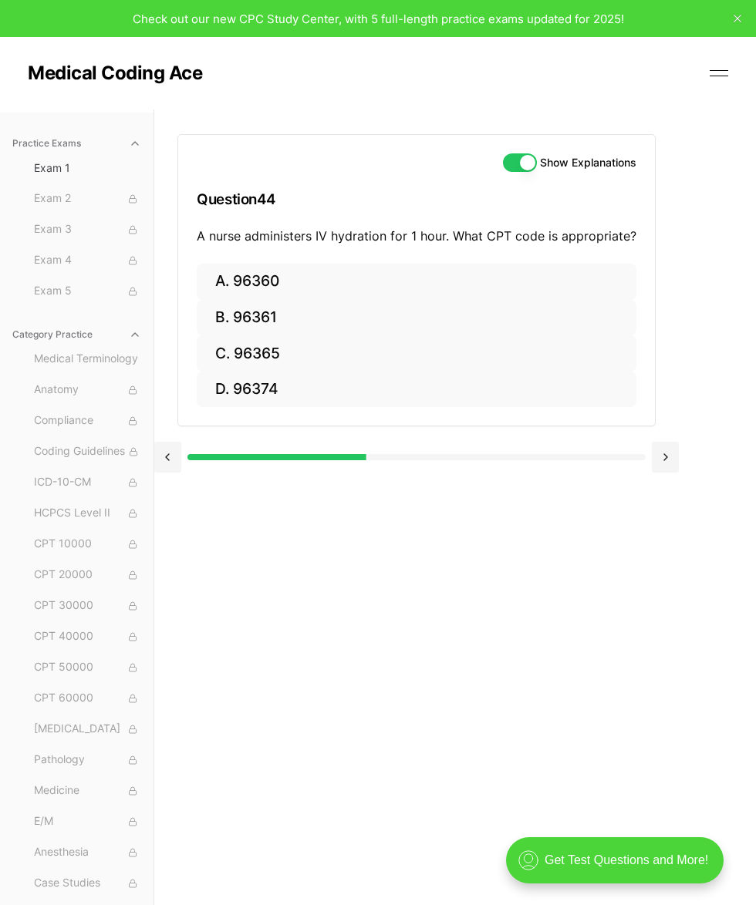
click at [290, 273] on button "A. 96360" at bounding box center [416, 282] width 439 height 36
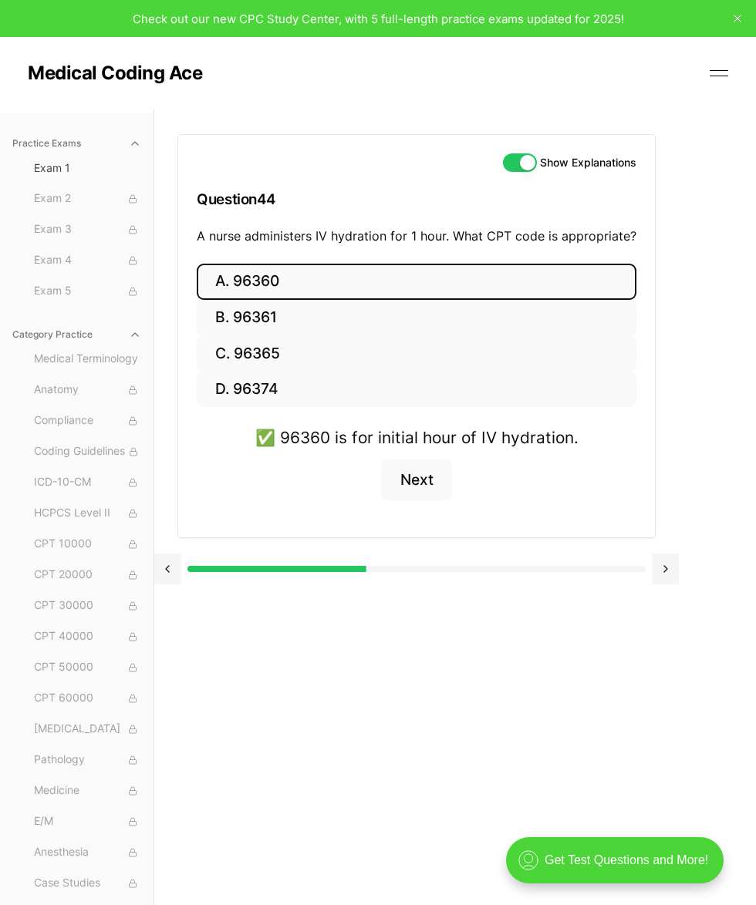
click at [624, 560] on button at bounding box center [664, 569] width 27 height 31
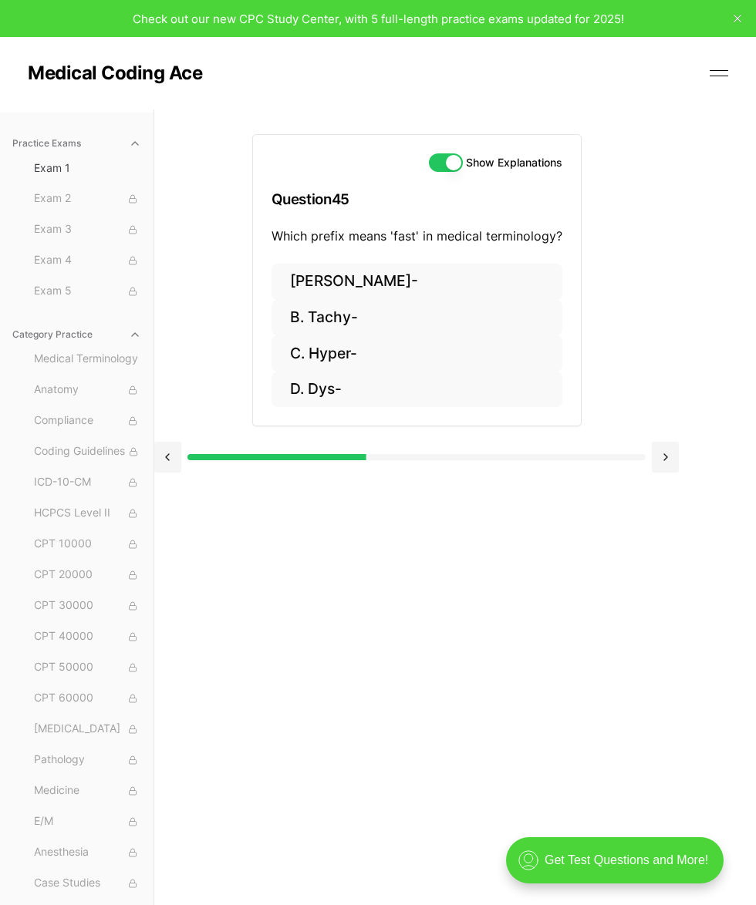
click at [335, 321] on button "B. Tachy-" at bounding box center [416, 318] width 291 height 36
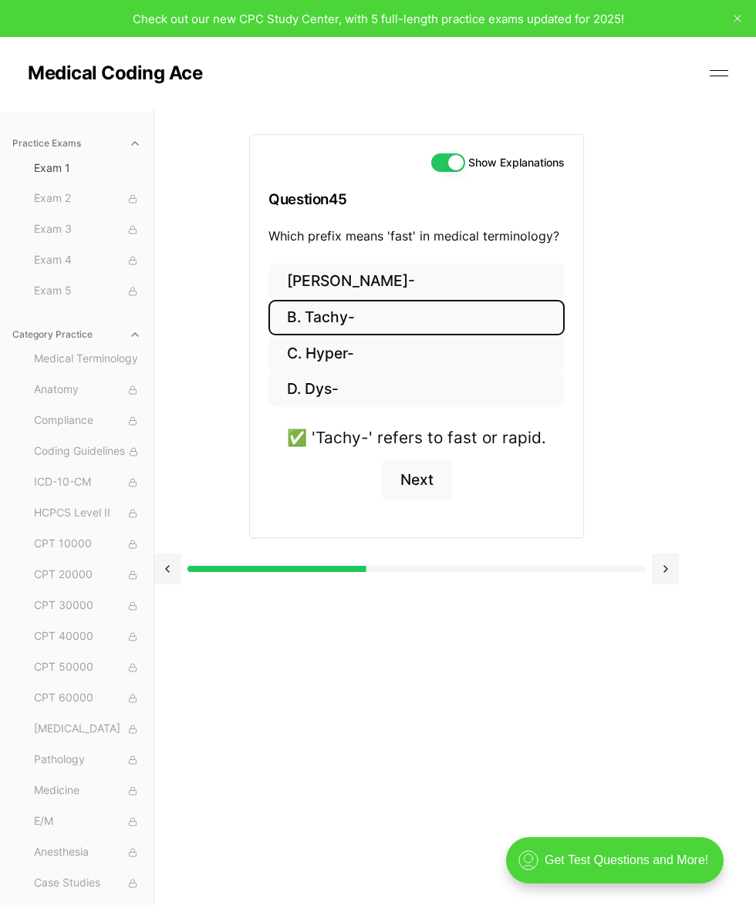
click at [624, 568] on button at bounding box center [664, 569] width 27 height 31
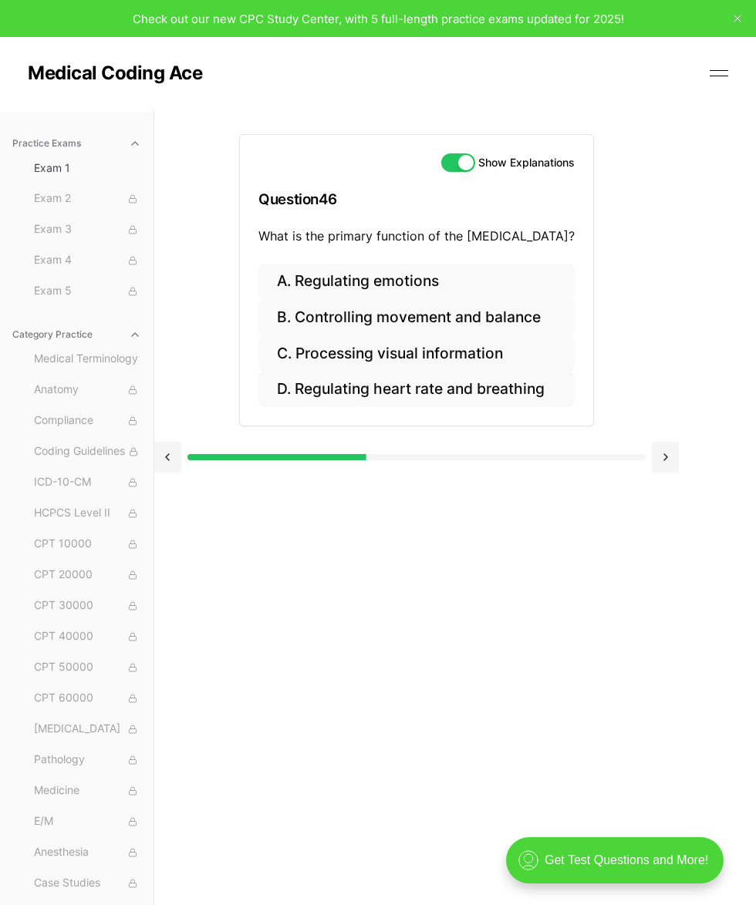
click at [503, 389] on button "D. Regulating heart rate and breathing" at bounding box center [416, 390] width 316 height 36
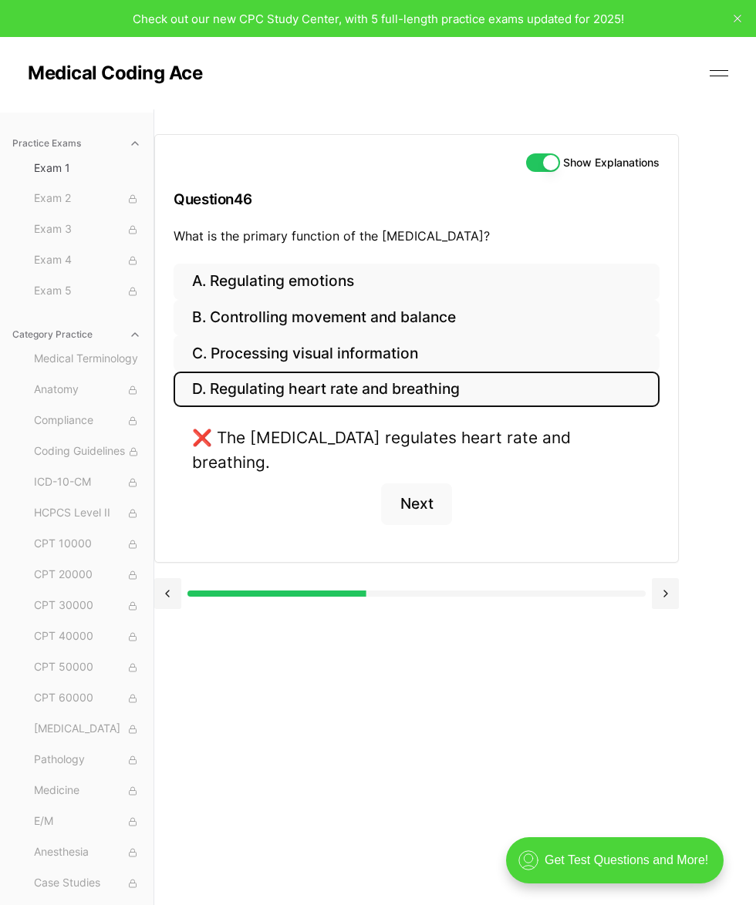
click at [382, 281] on button "A. Regulating emotions" at bounding box center [416, 282] width 486 height 36
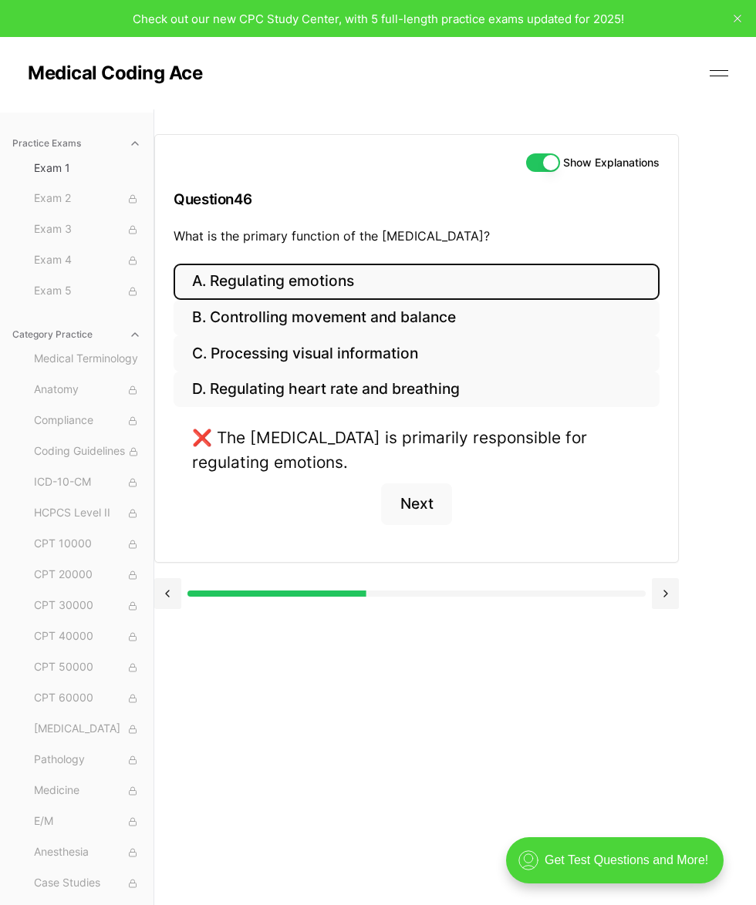
click at [429, 359] on button "C. Processing visual information" at bounding box center [416, 353] width 486 height 36
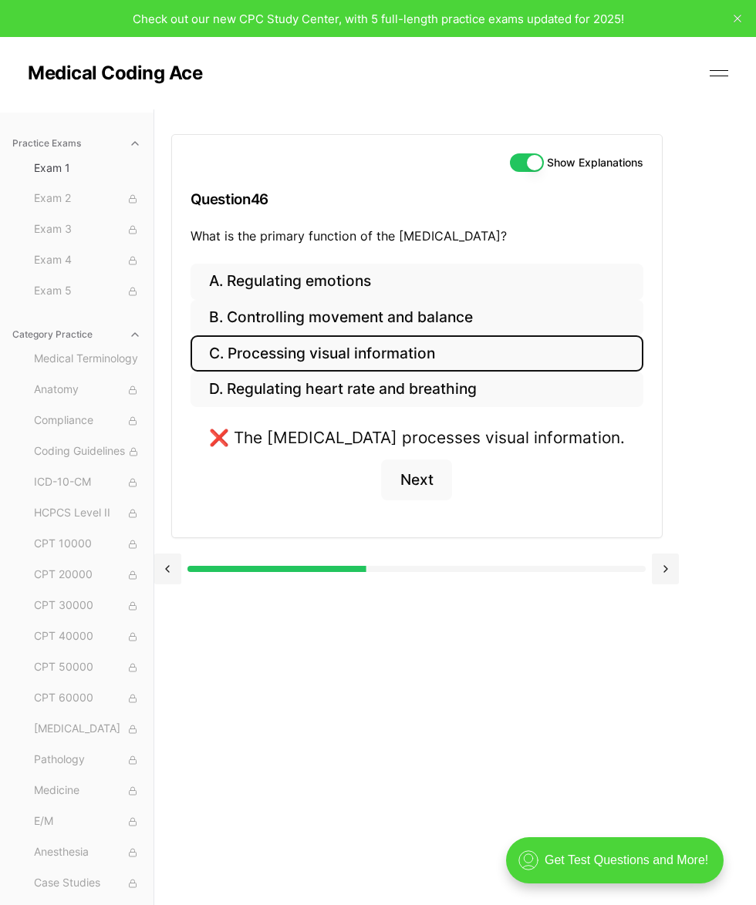
click at [462, 321] on button "B. Controlling movement and balance" at bounding box center [416, 318] width 453 height 36
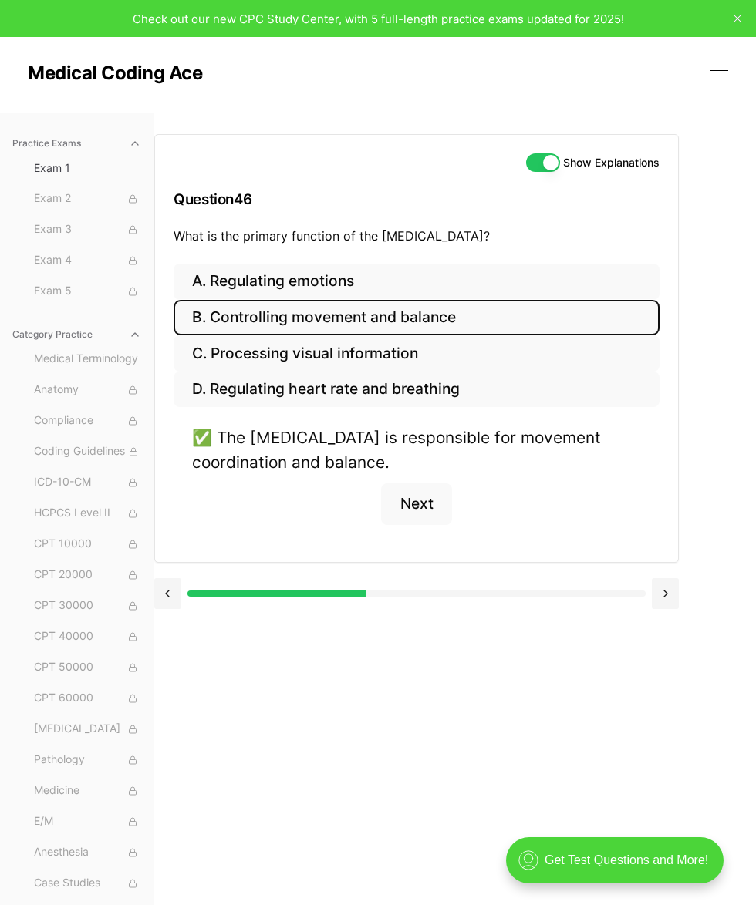
click at [624, 593] on button at bounding box center [664, 593] width 27 height 31
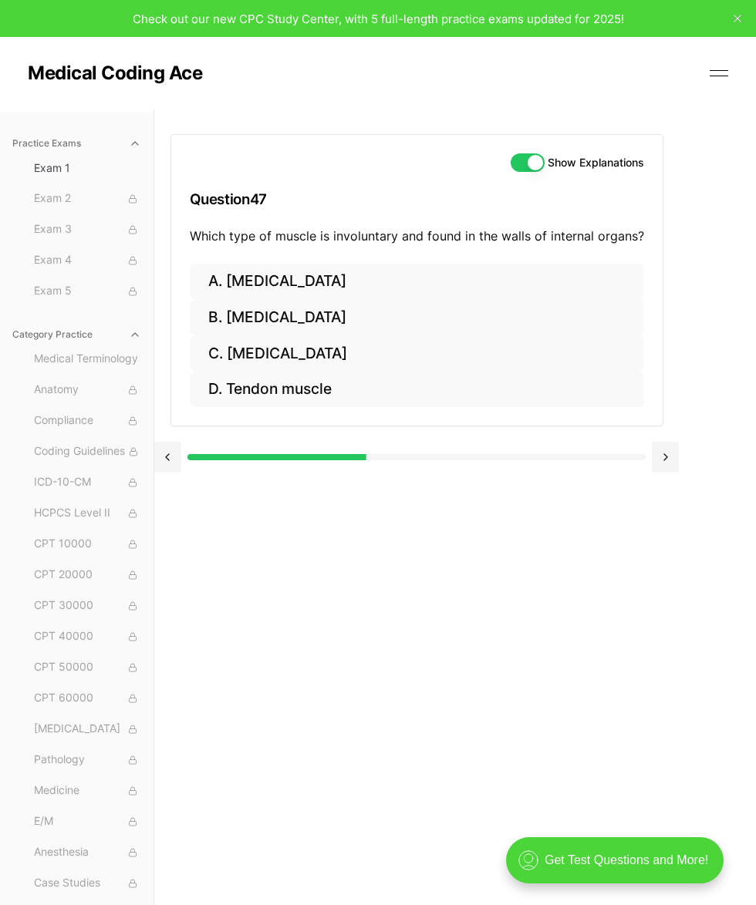
click at [514, 163] on button "Show Explanations" at bounding box center [527, 162] width 34 height 19
click at [298, 356] on button "C. Smooth muscle" at bounding box center [417, 353] width 454 height 36
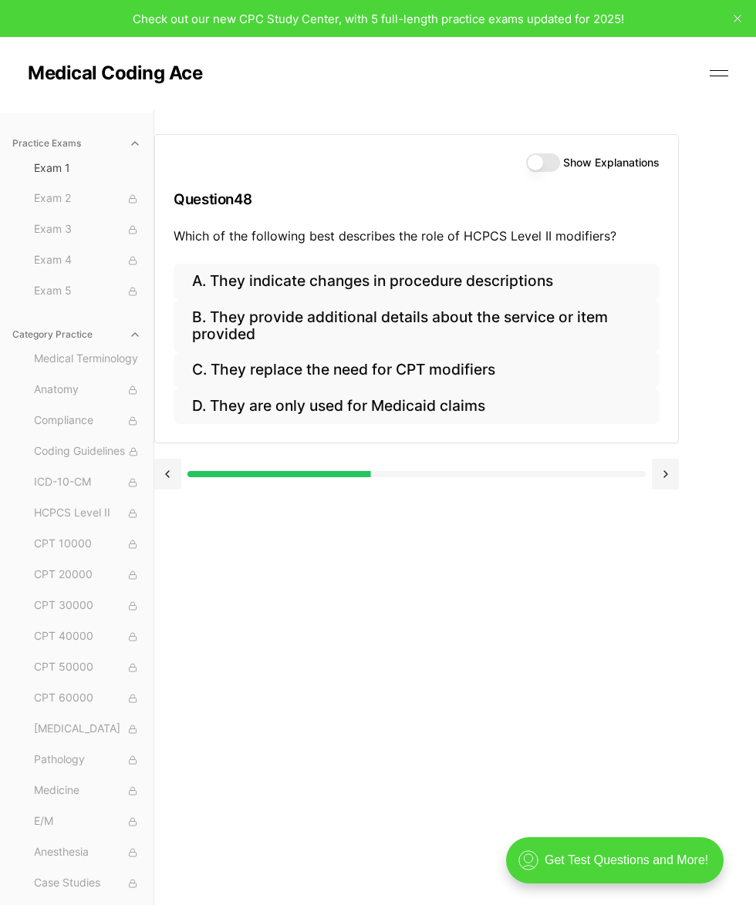
click at [176, 476] on button at bounding box center [167, 474] width 27 height 31
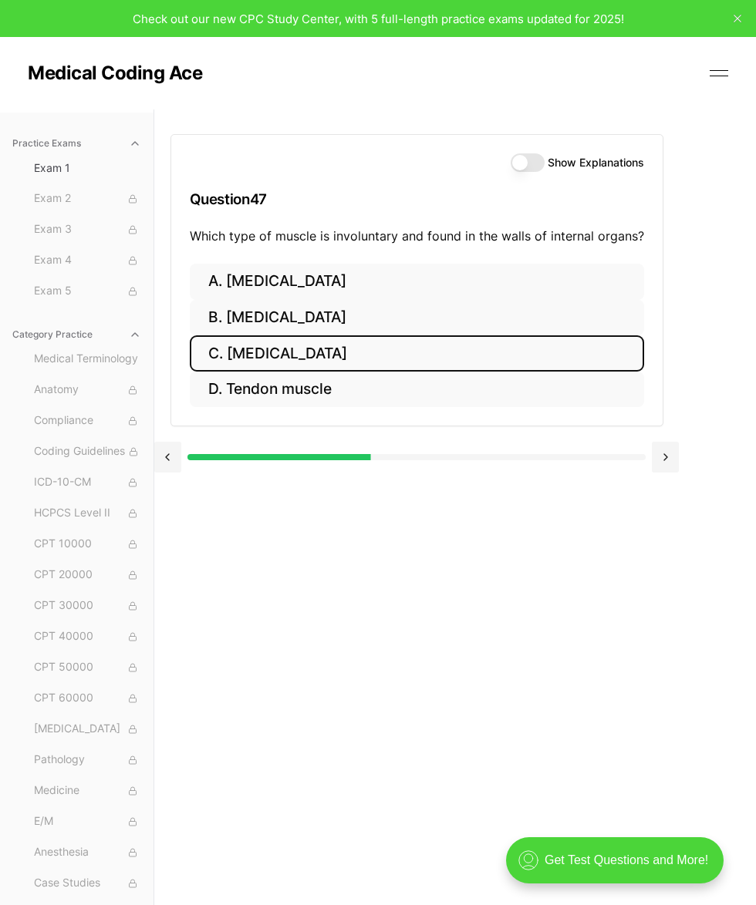
click at [510, 160] on button "Show Explanations" at bounding box center [527, 162] width 34 height 19
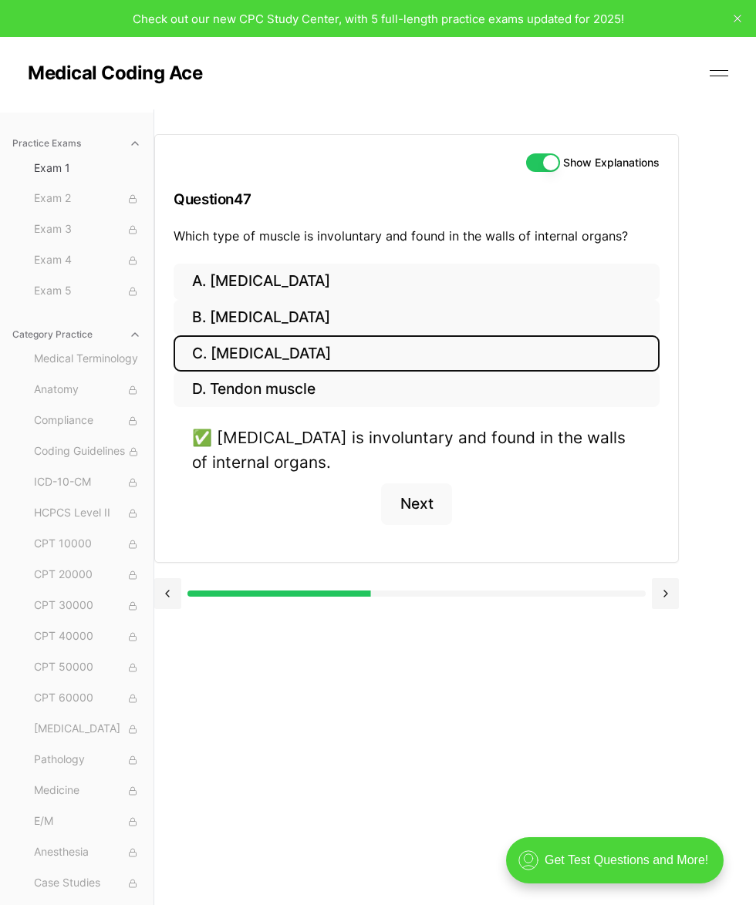
click at [624, 591] on button at bounding box center [664, 593] width 27 height 31
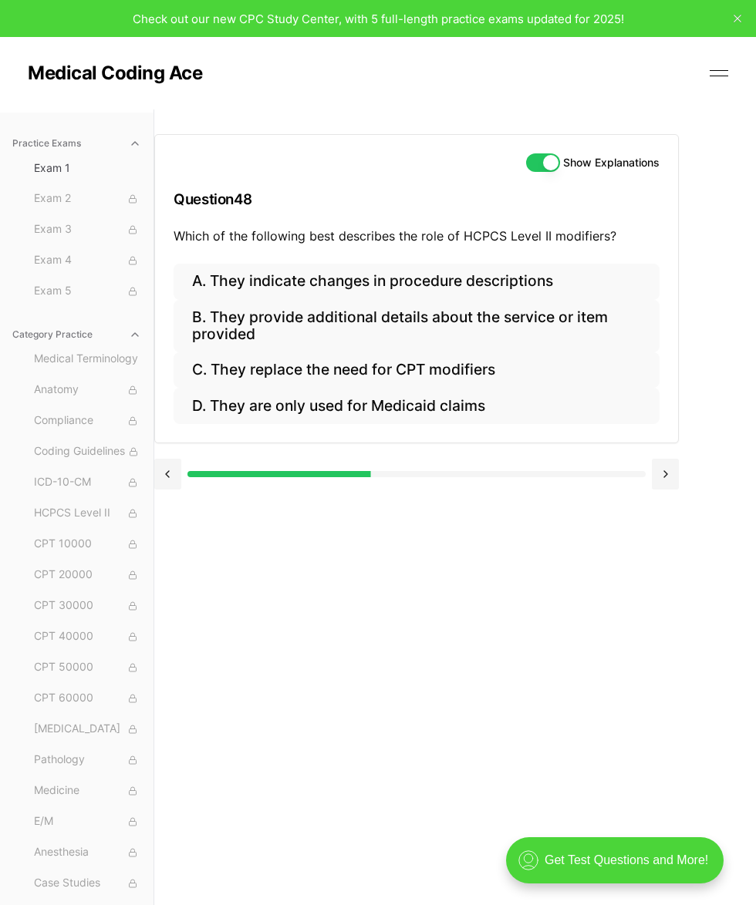
click at [432, 411] on button "D. They are only used for Medicaid claims" at bounding box center [416, 406] width 486 height 36
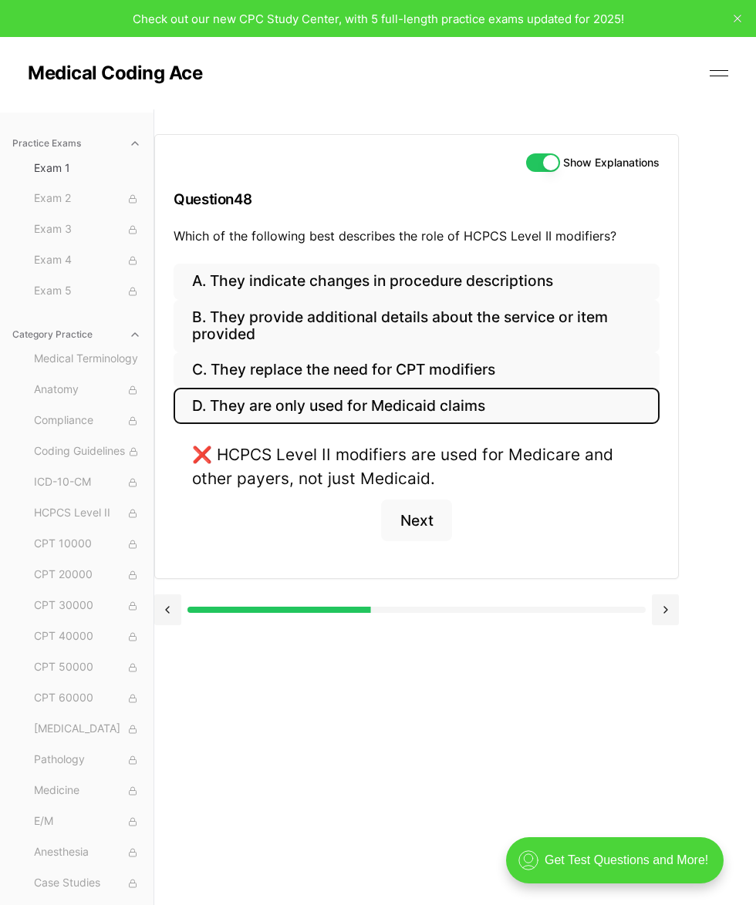
click at [573, 337] on button "B. They provide additional details about the service or item provided" at bounding box center [416, 326] width 486 height 52
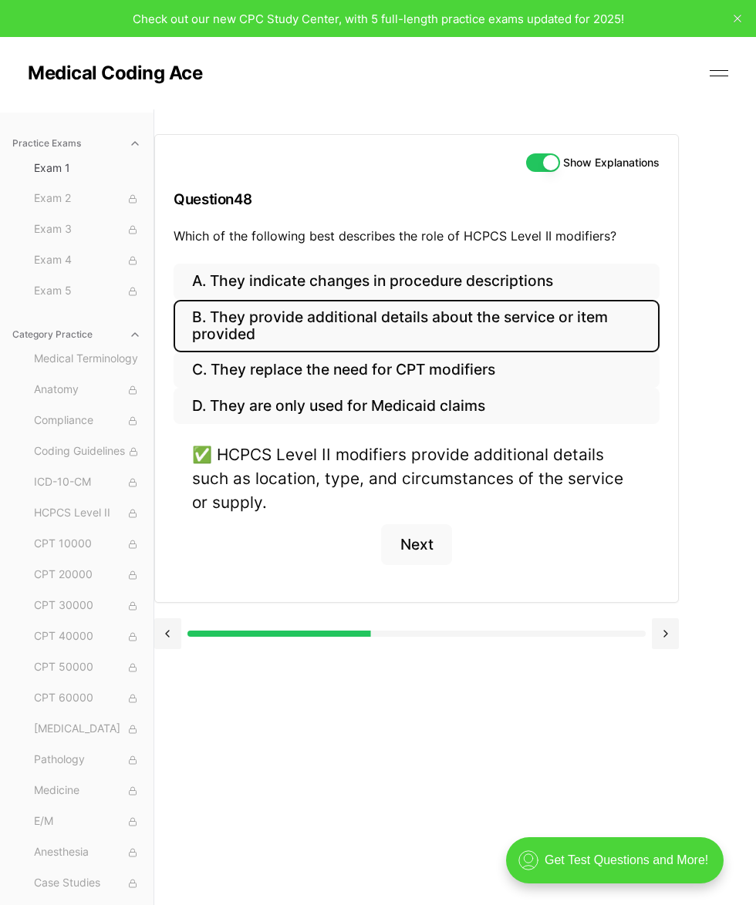
click at [624, 631] on button at bounding box center [664, 633] width 27 height 31
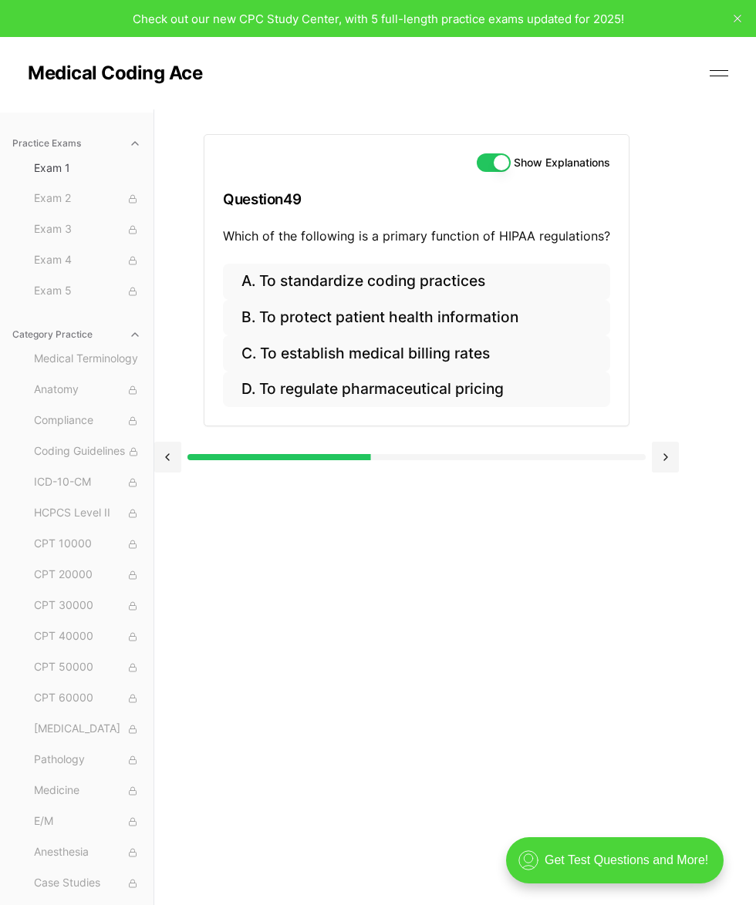
click at [475, 318] on button "B. To protect patient health information" at bounding box center [416, 318] width 387 height 36
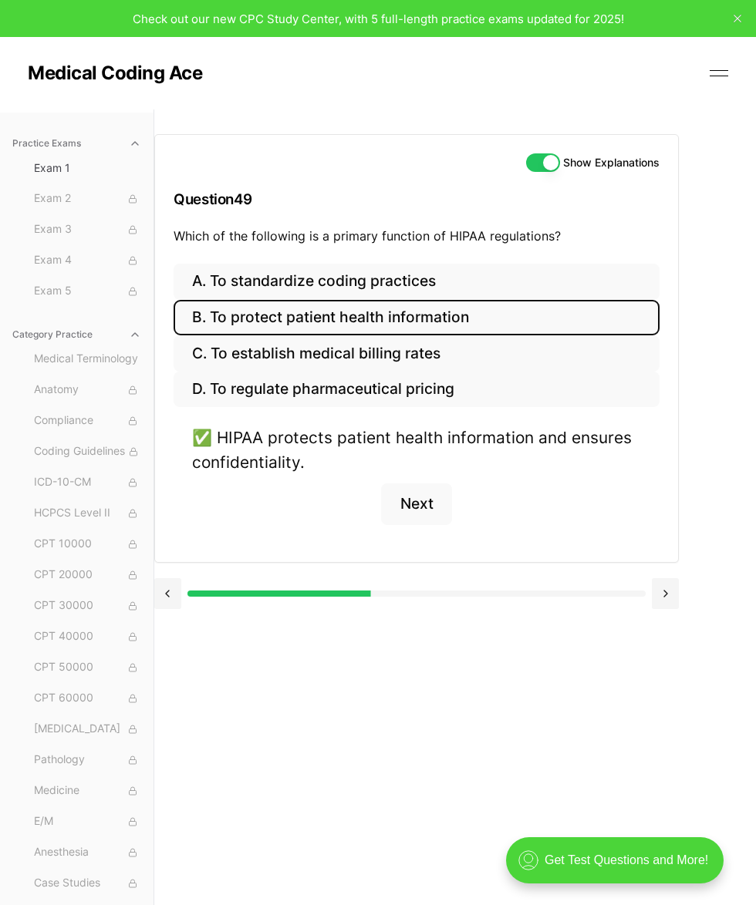
click at [624, 584] on button at bounding box center [664, 593] width 27 height 31
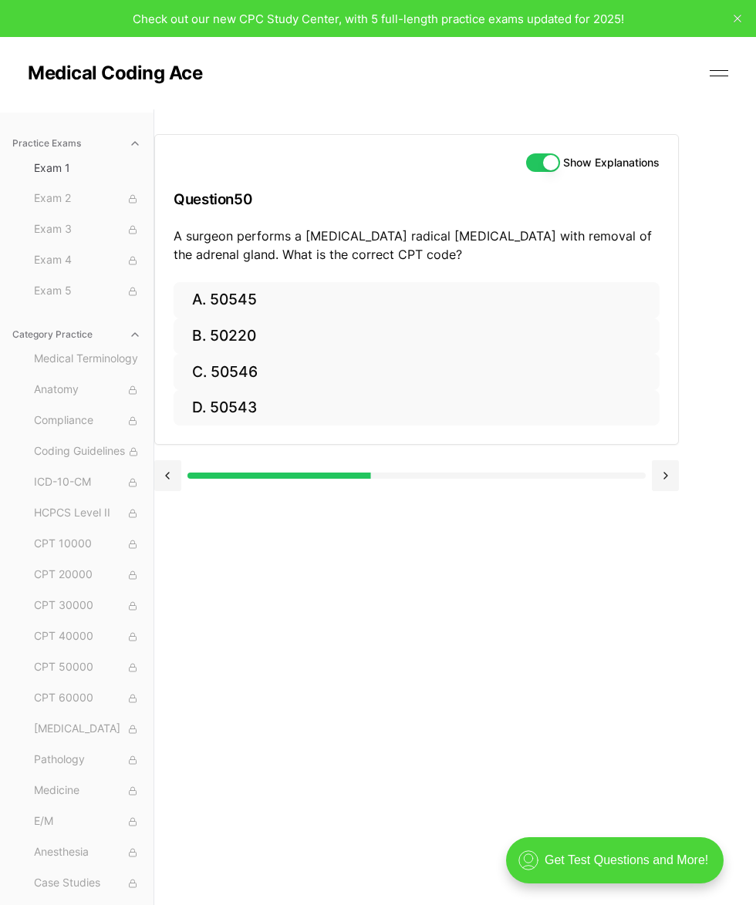
click at [246, 303] on button "A. 50545" at bounding box center [416, 300] width 486 height 36
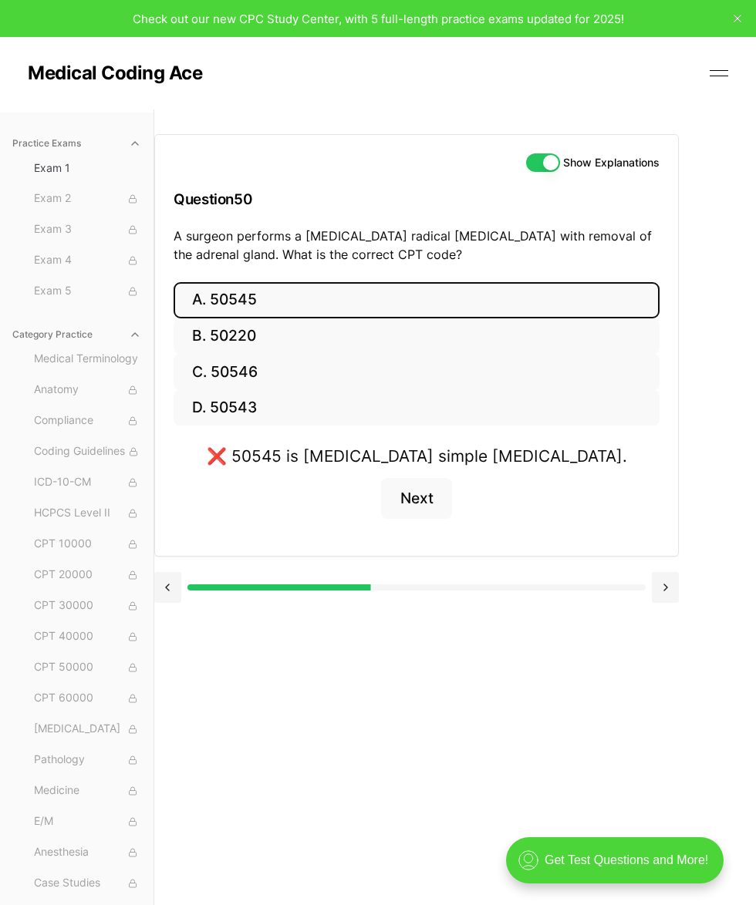
click at [275, 376] on button "C. 50546" at bounding box center [416, 372] width 486 height 36
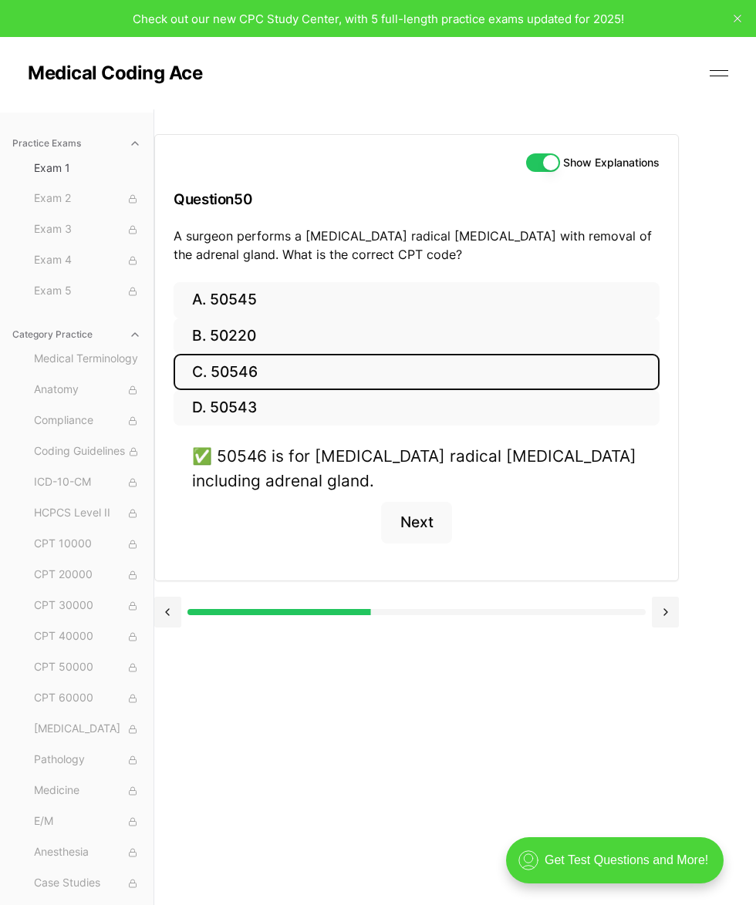
click at [624, 604] on button at bounding box center [664, 612] width 27 height 31
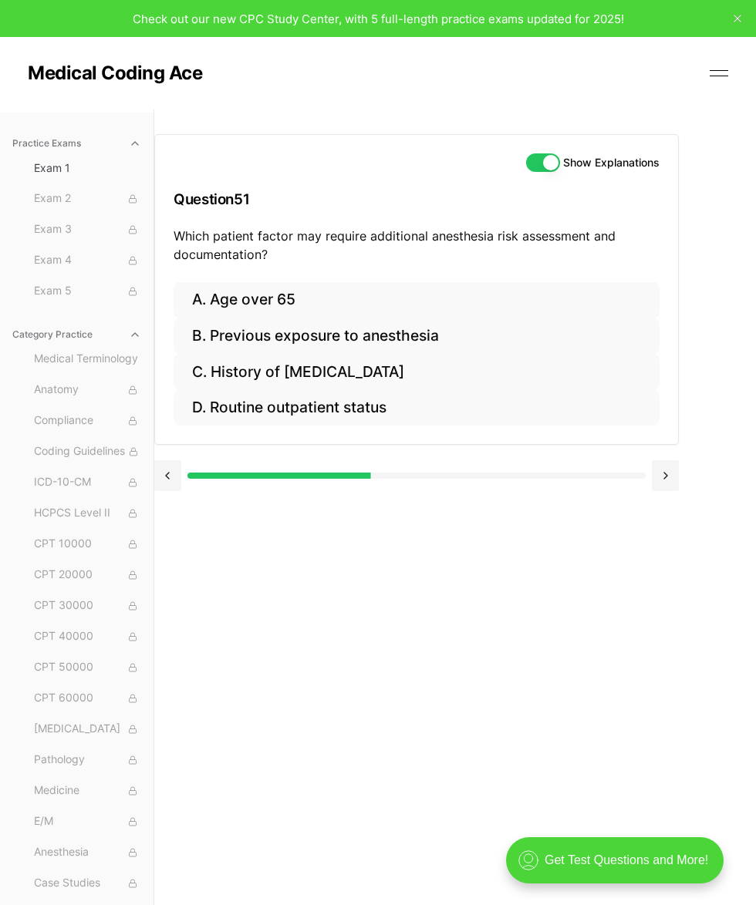
click at [277, 291] on button "A. Age over 65" at bounding box center [416, 300] width 486 height 36
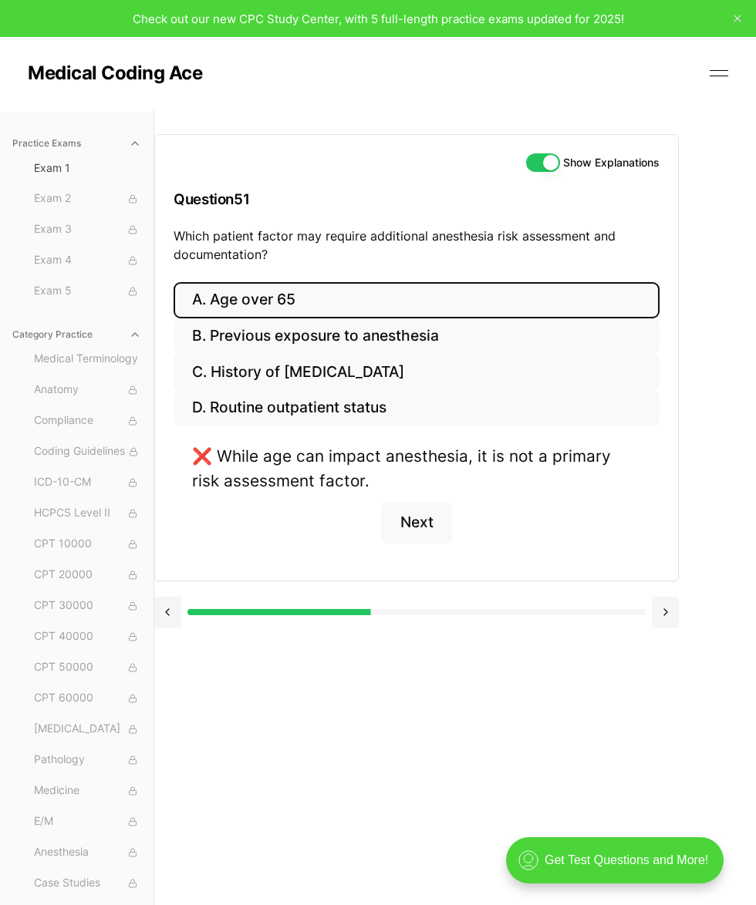
click at [434, 379] on button "C. History of obstructive sleep apnea" at bounding box center [416, 372] width 486 height 36
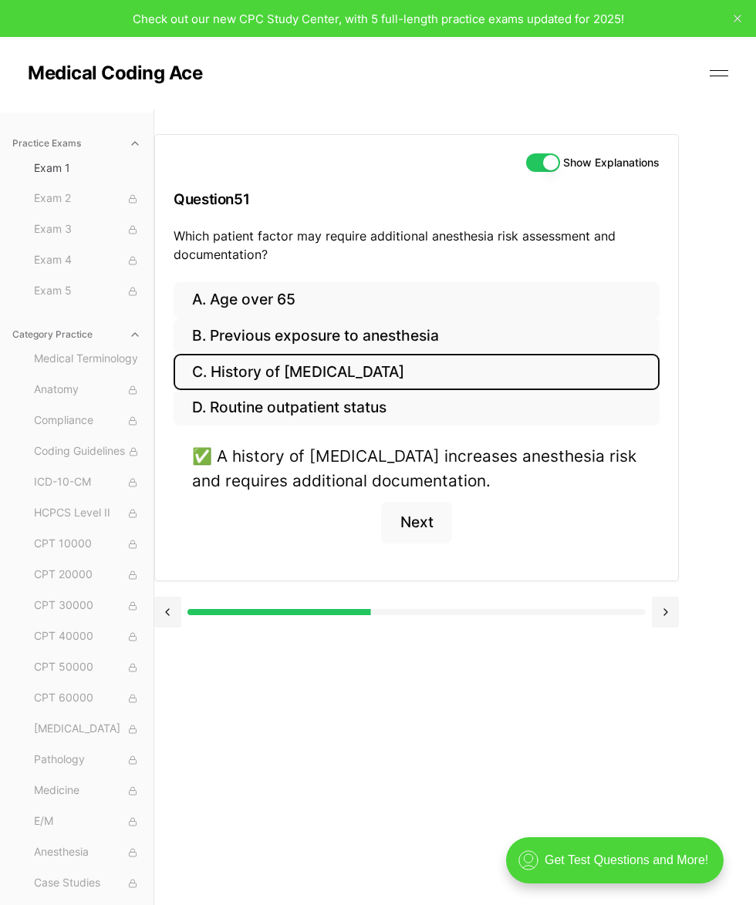
click at [624, 601] on button at bounding box center [664, 612] width 27 height 31
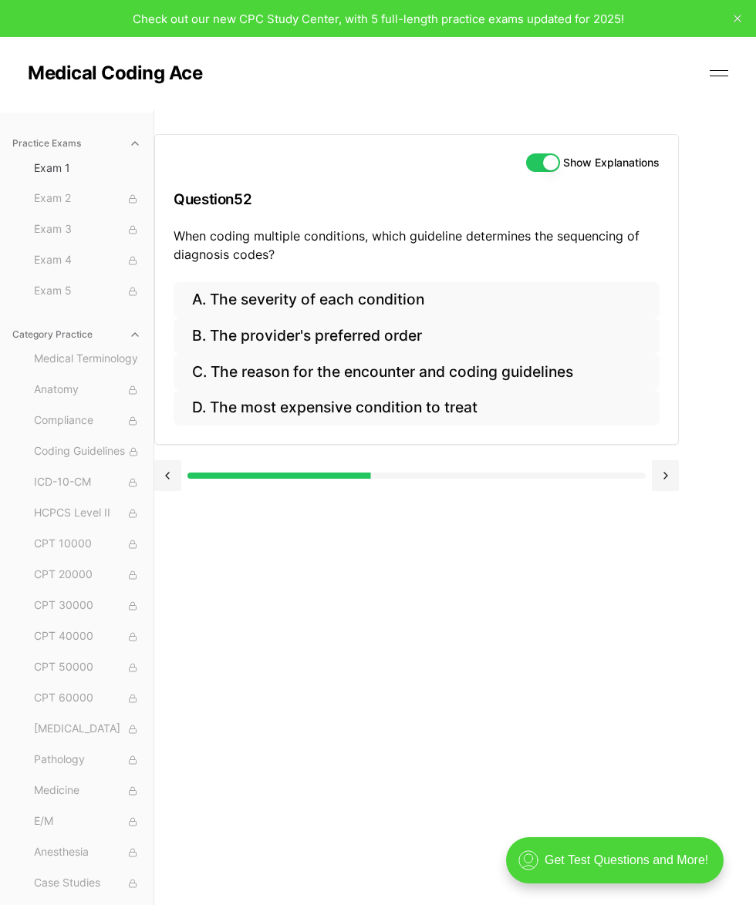
click at [528, 376] on button "C. The reason for the encounter and coding guidelines" at bounding box center [416, 372] width 486 height 36
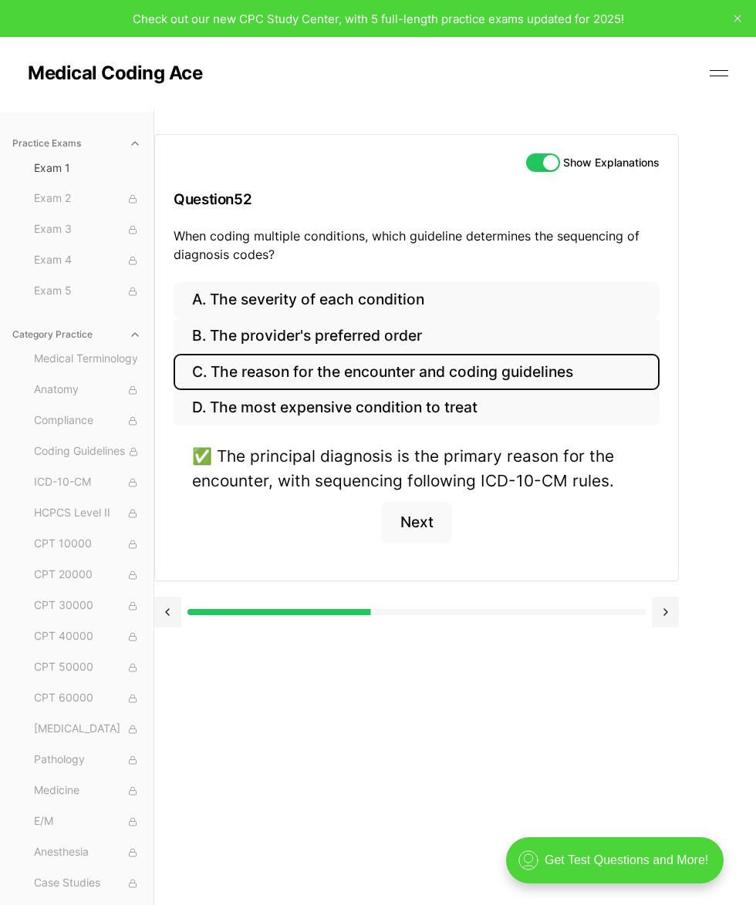
click at [624, 610] on button at bounding box center [664, 612] width 27 height 31
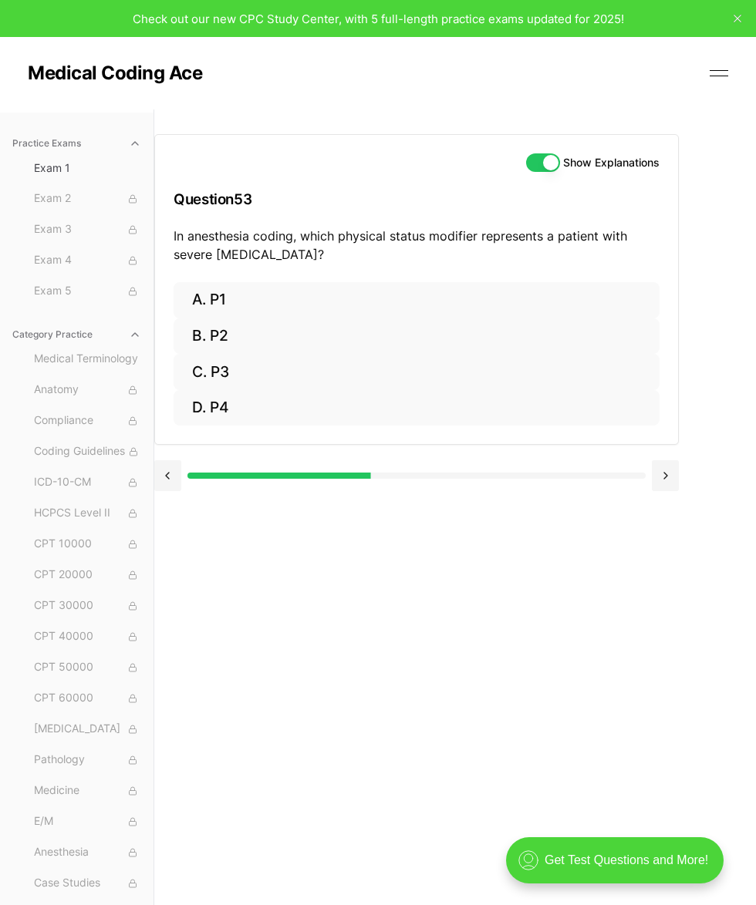
click at [279, 366] on button "C. P3" at bounding box center [416, 372] width 486 height 36
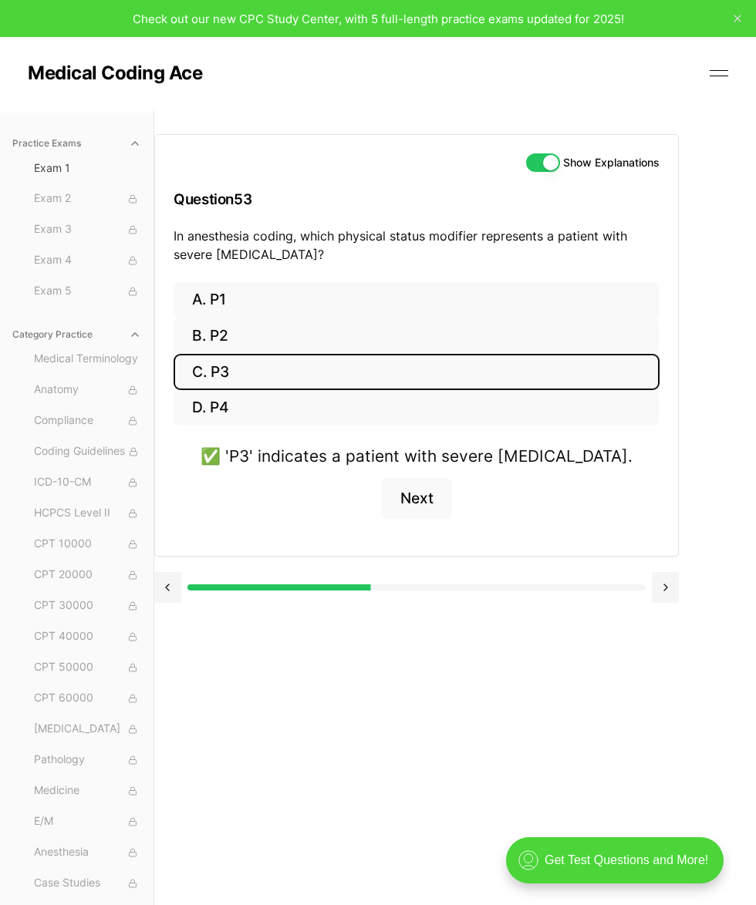
click at [624, 573] on button at bounding box center [664, 587] width 27 height 31
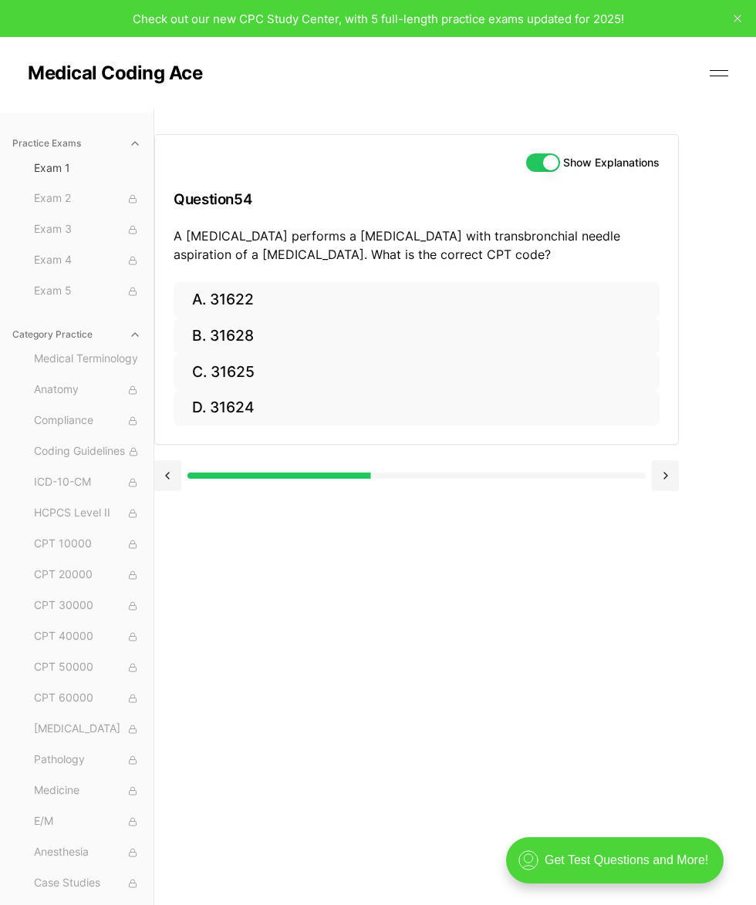
click at [261, 365] on button "C. 31625" at bounding box center [416, 372] width 486 height 36
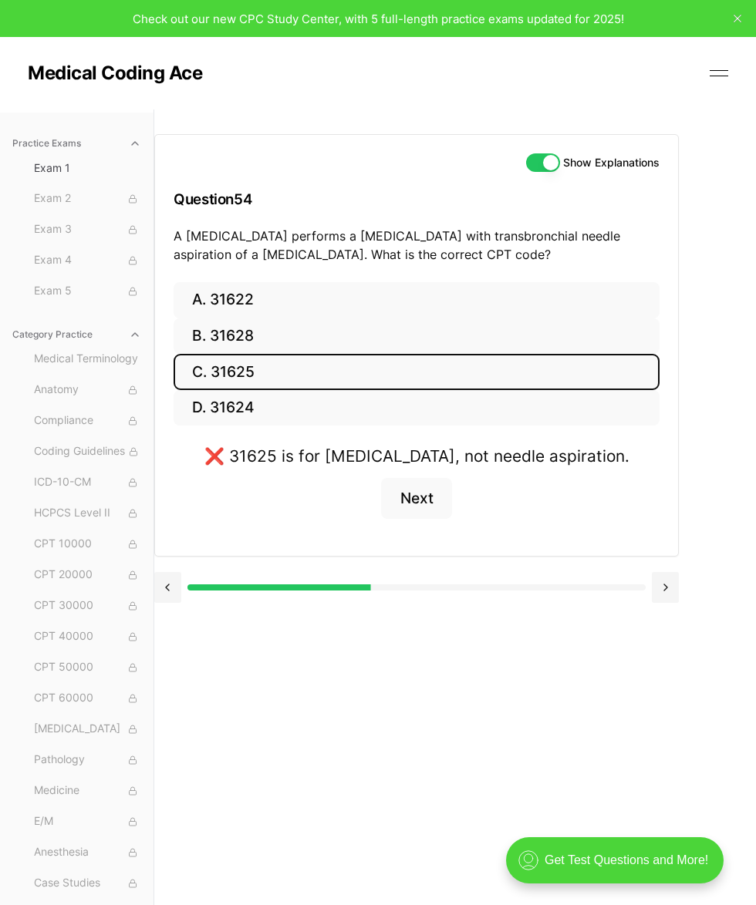
click at [311, 412] on button "D. 31624" at bounding box center [416, 408] width 486 height 36
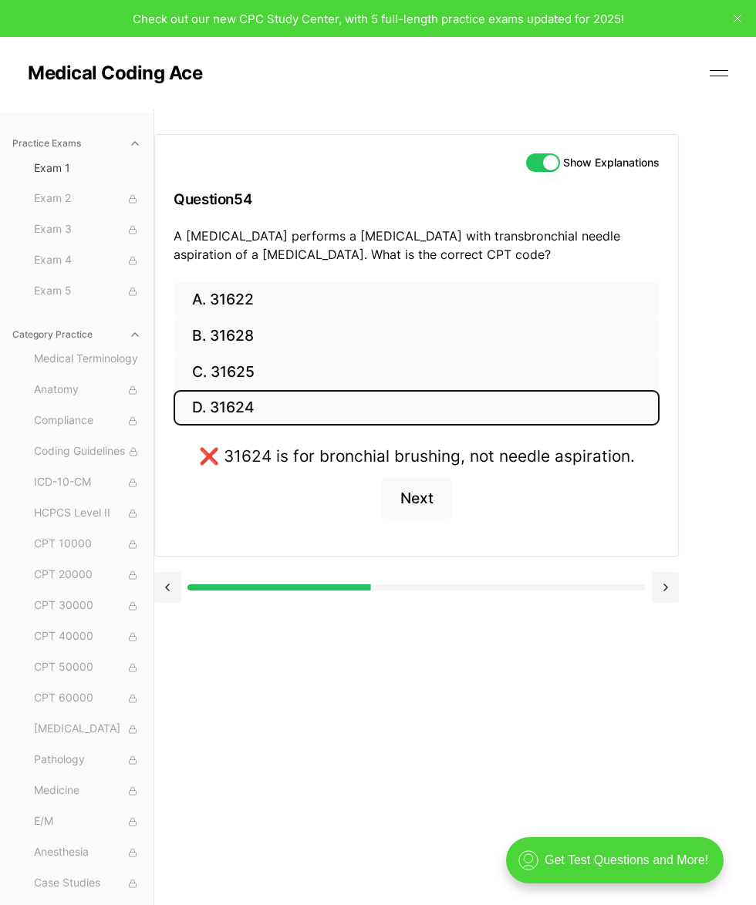
click at [389, 284] on button "A. 31622" at bounding box center [416, 300] width 486 height 36
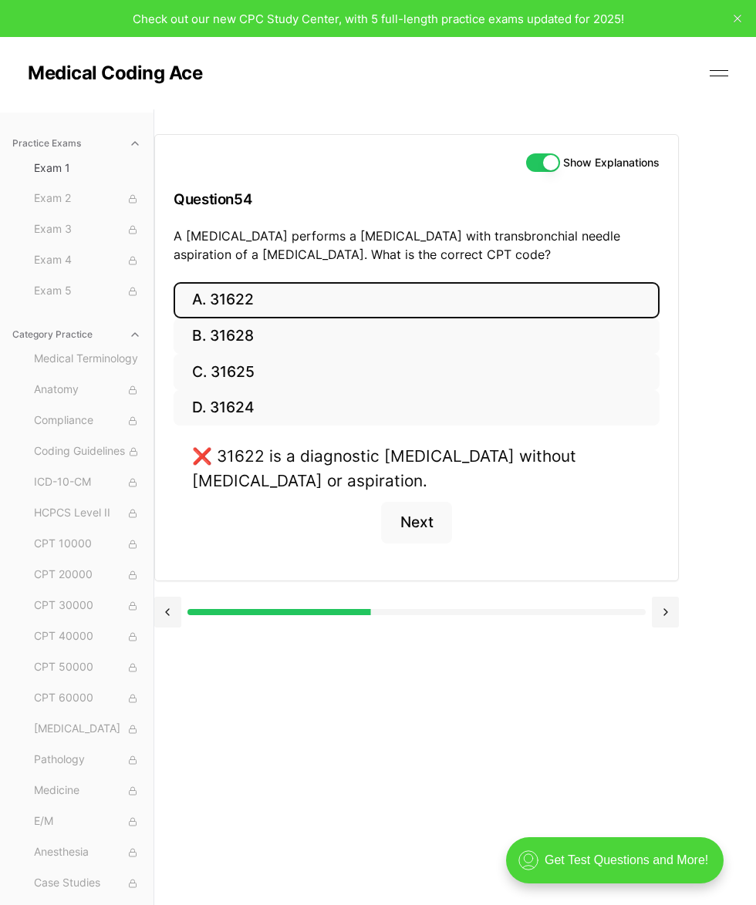
click at [541, 335] on button "B. 31628" at bounding box center [416, 336] width 486 height 36
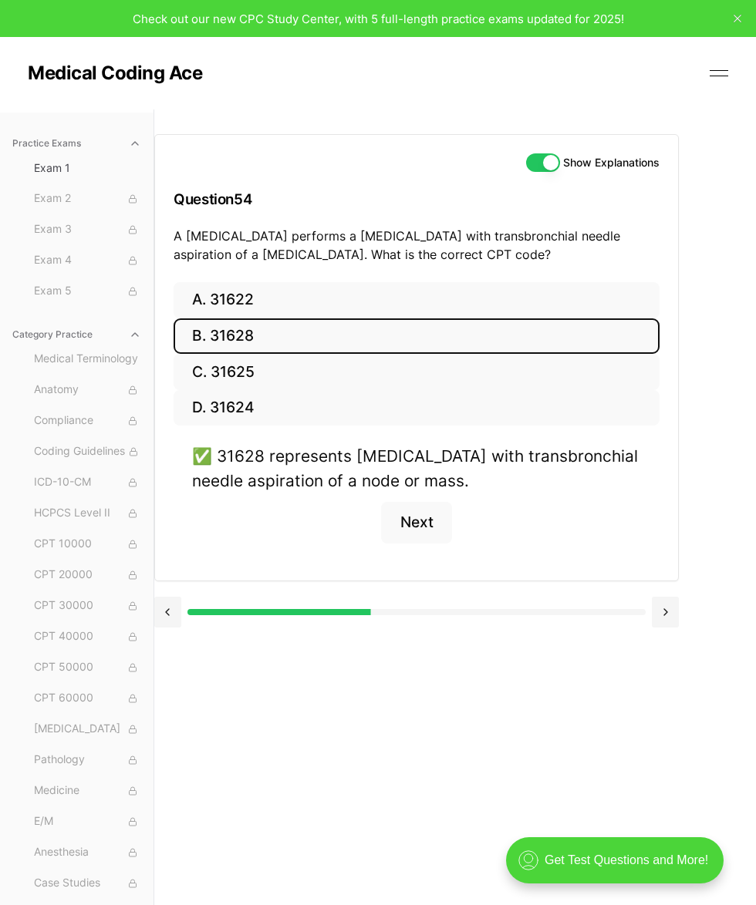
click at [624, 601] on button at bounding box center [664, 612] width 27 height 31
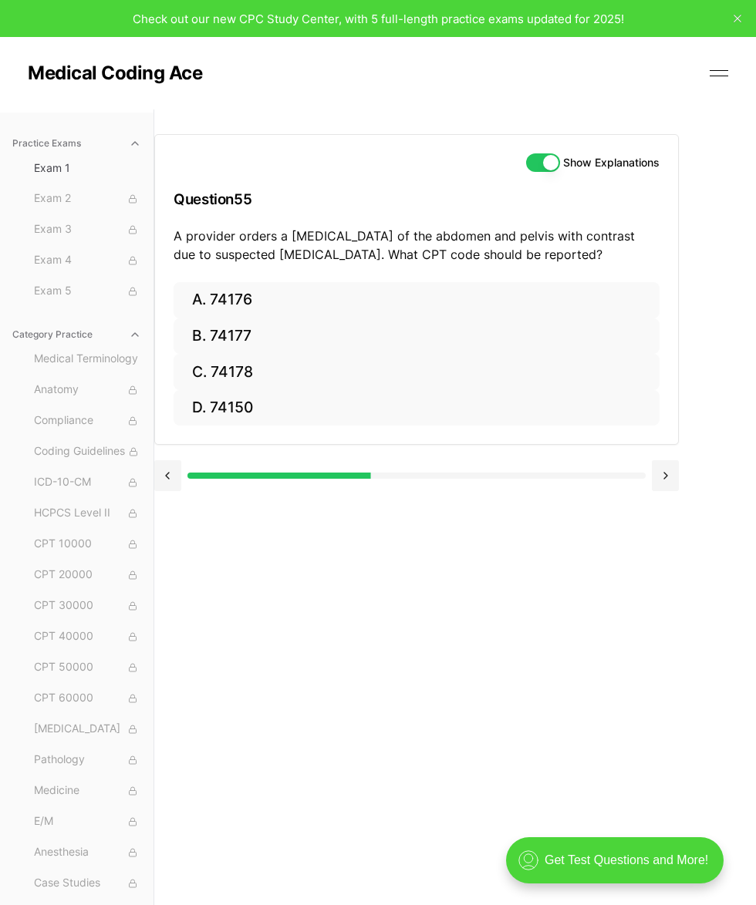
click at [301, 338] on button "B. 74177" at bounding box center [416, 336] width 486 height 36
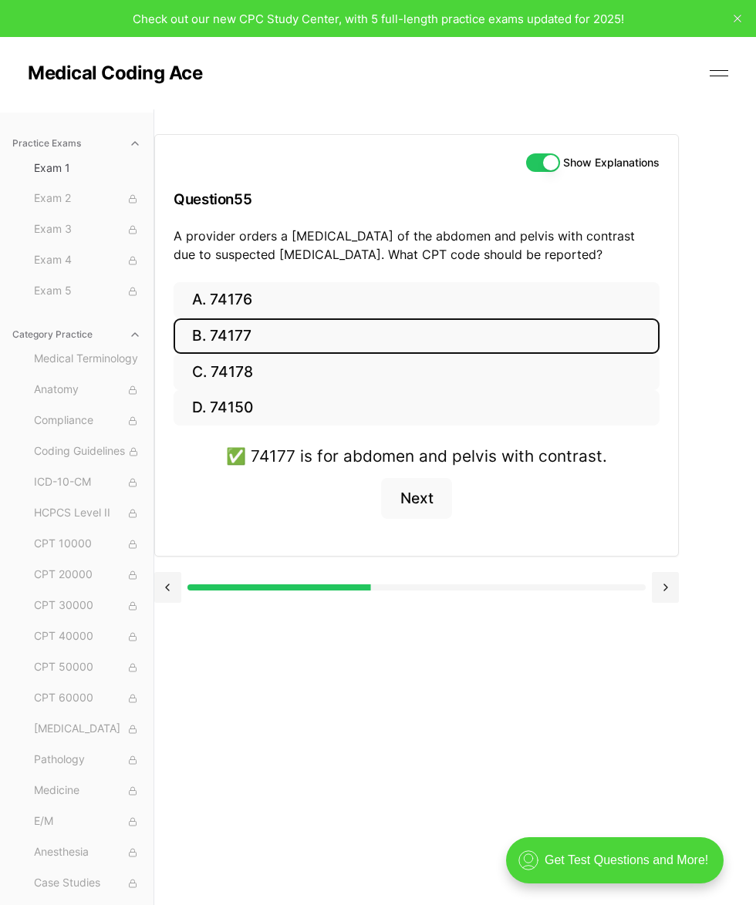
click at [624, 588] on button at bounding box center [664, 587] width 27 height 31
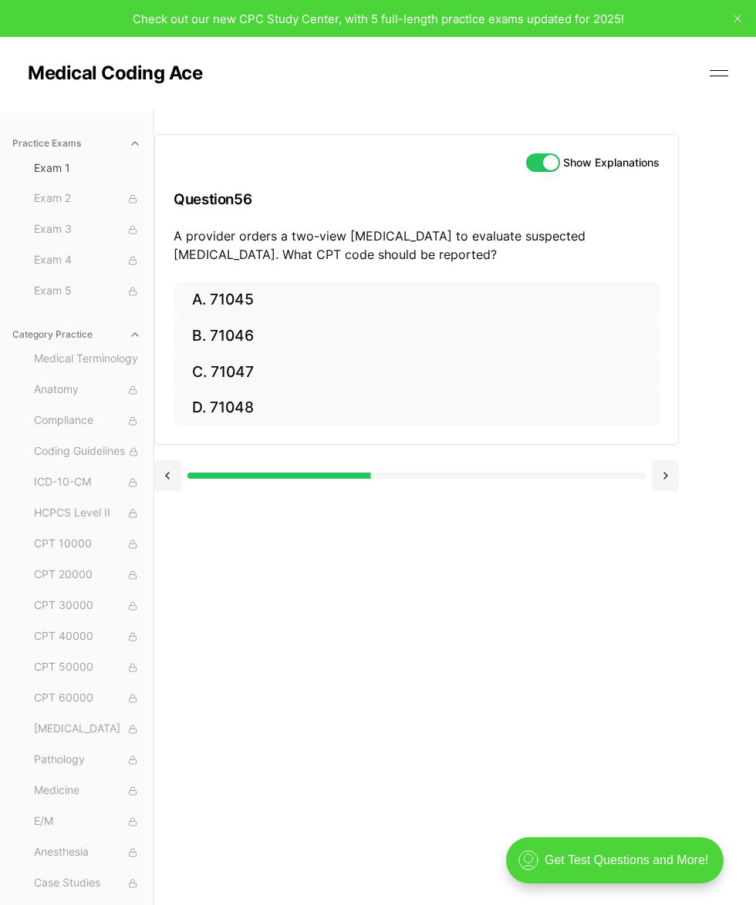
click at [321, 341] on button "B. 71046" at bounding box center [416, 336] width 486 height 36
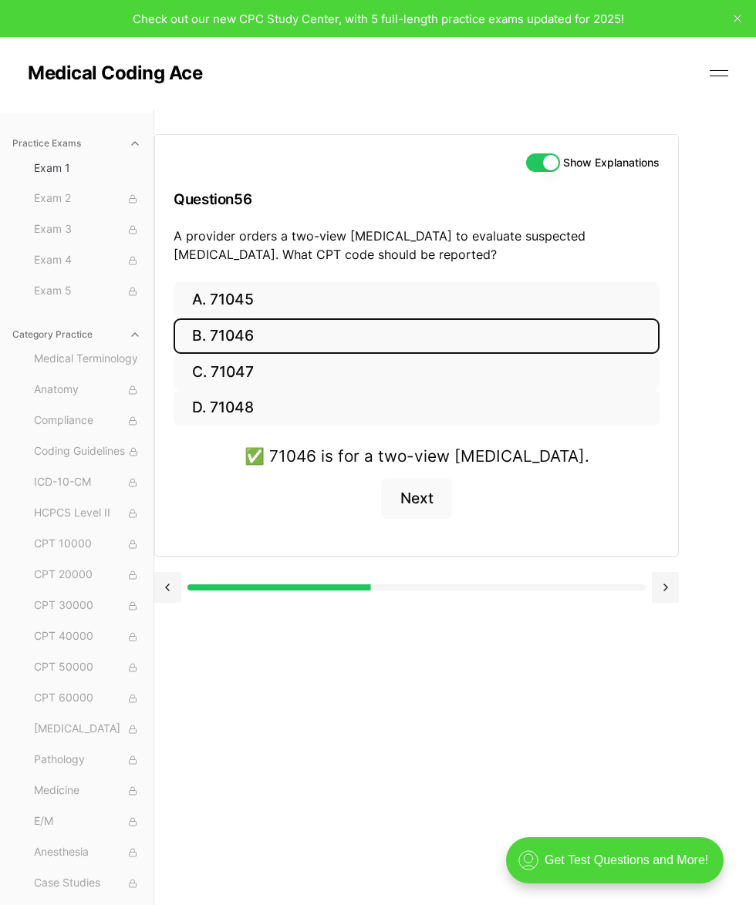
click at [624, 586] on button at bounding box center [664, 587] width 27 height 31
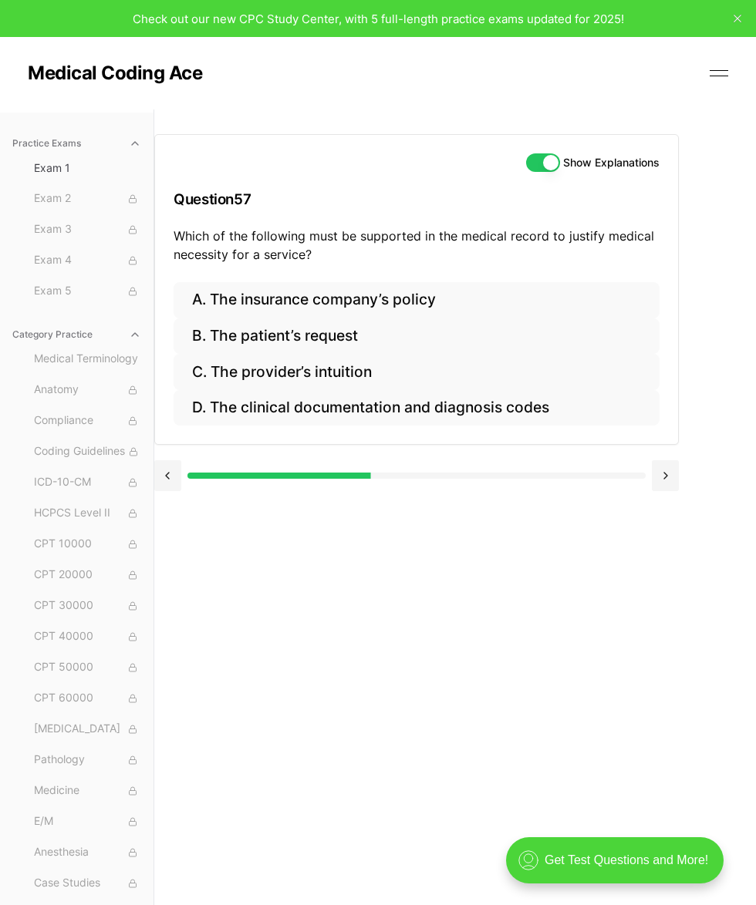
click at [510, 408] on button "D. The clinical documentation and diagnosis codes" at bounding box center [416, 408] width 486 height 36
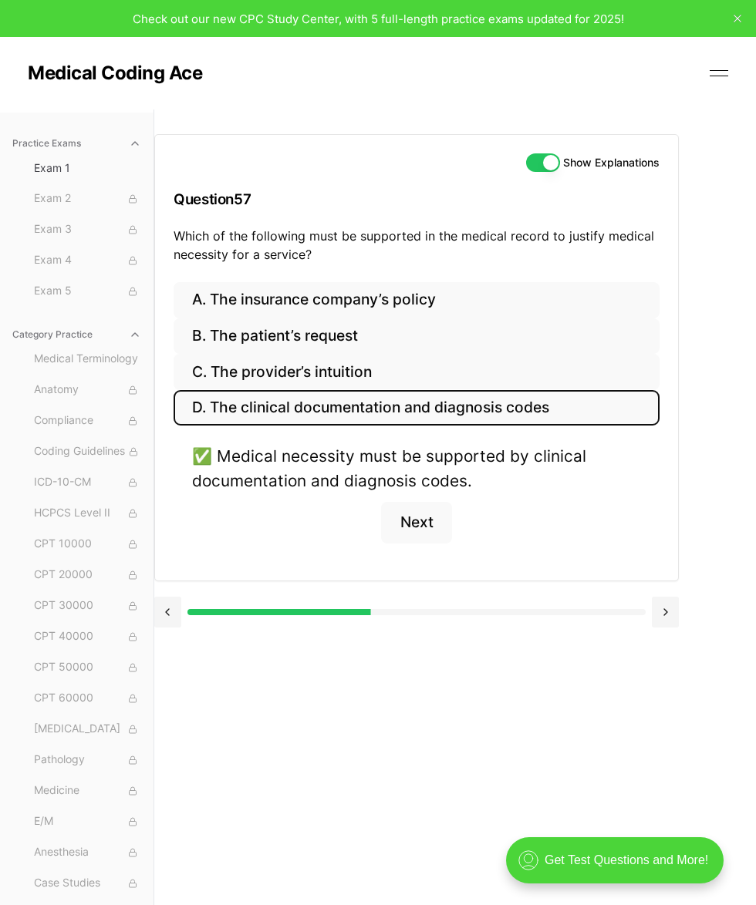
click at [624, 608] on button at bounding box center [664, 612] width 27 height 31
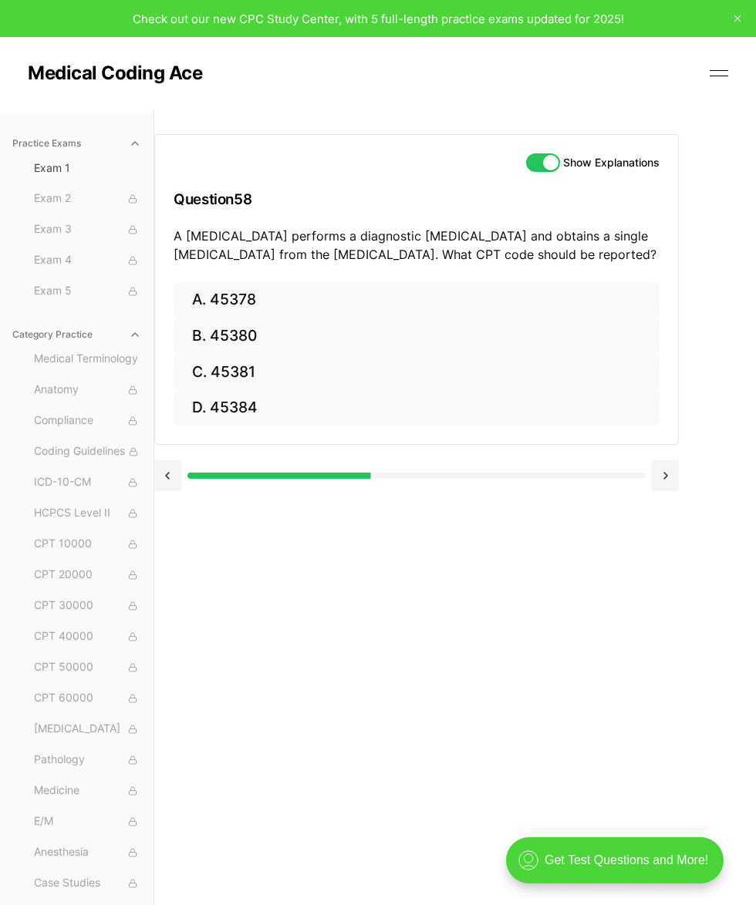
click at [285, 341] on button "B. 45380" at bounding box center [416, 336] width 486 height 36
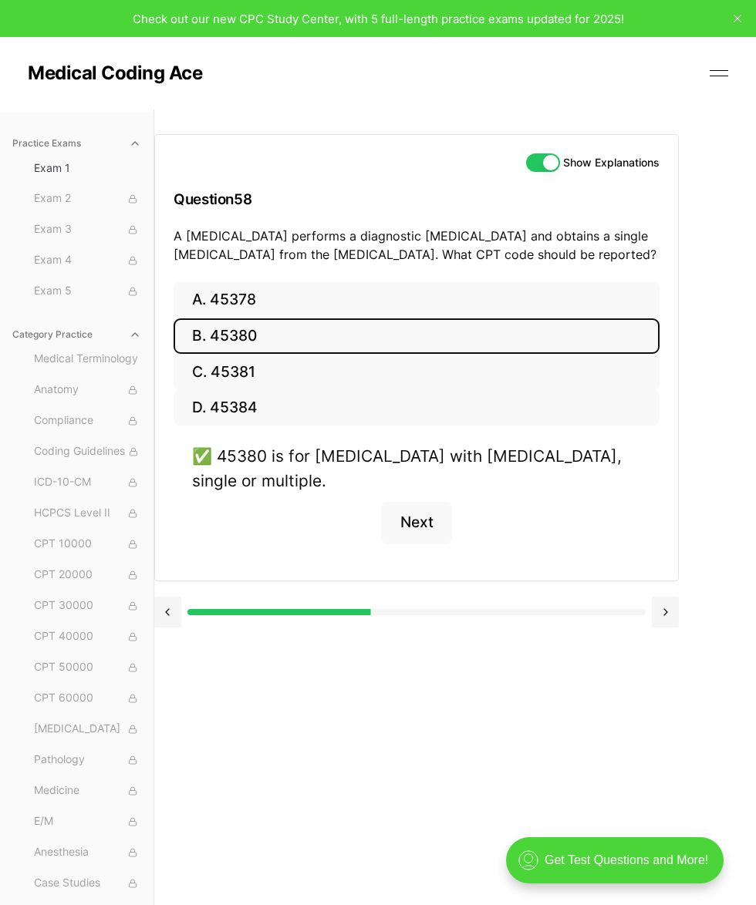
click at [624, 608] on button at bounding box center [664, 612] width 27 height 31
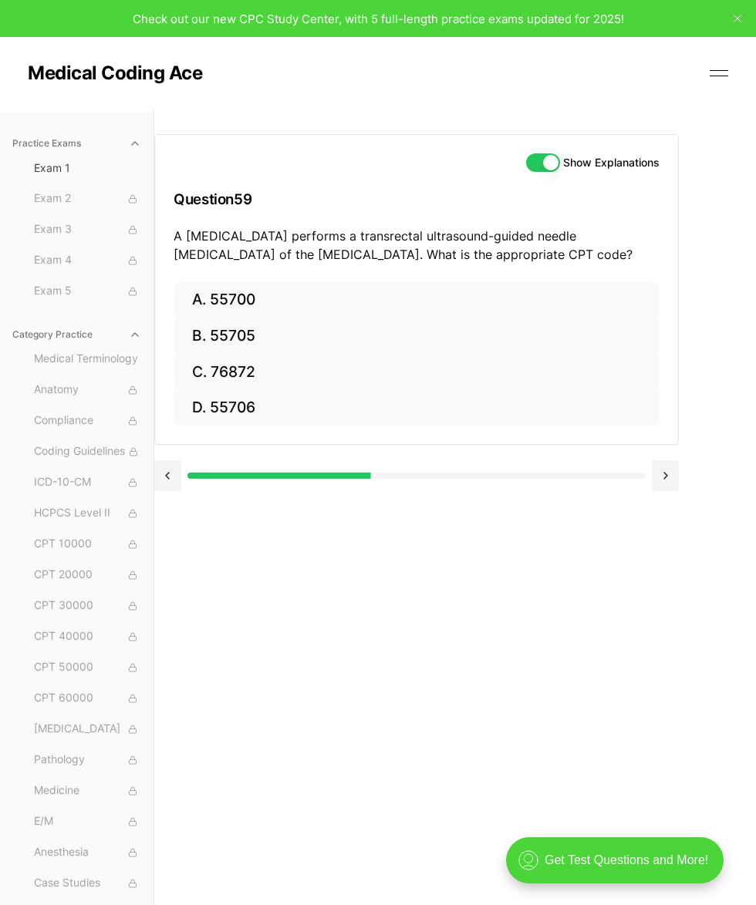
click at [305, 298] on button "A. 55700" at bounding box center [416, 300] width 486 height 36
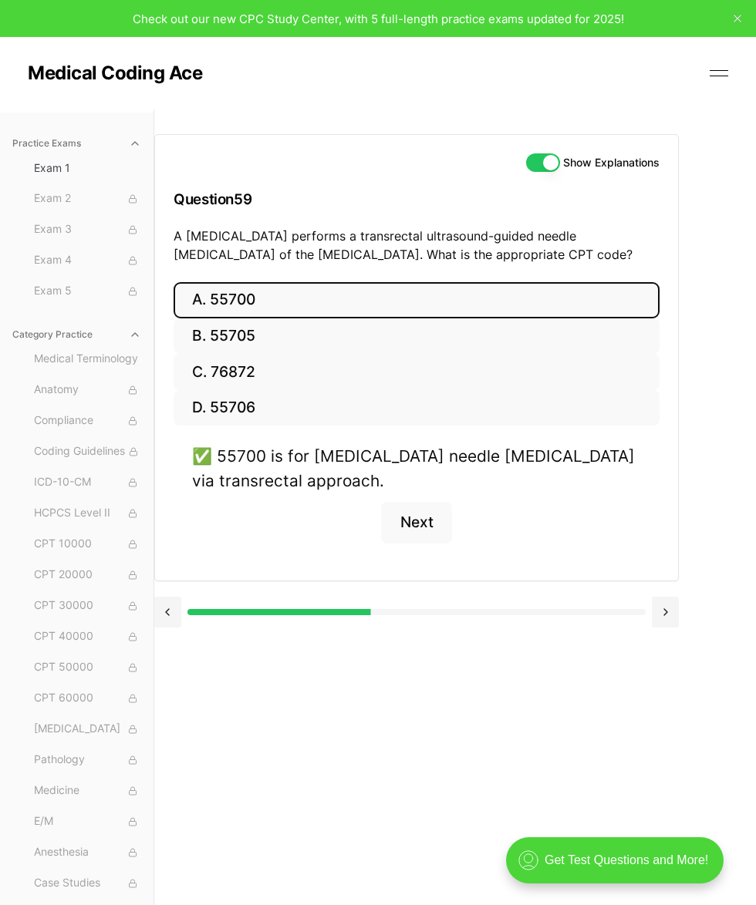
click at [624, 610] on button at bounding box center [664, 612] width 27 height 31
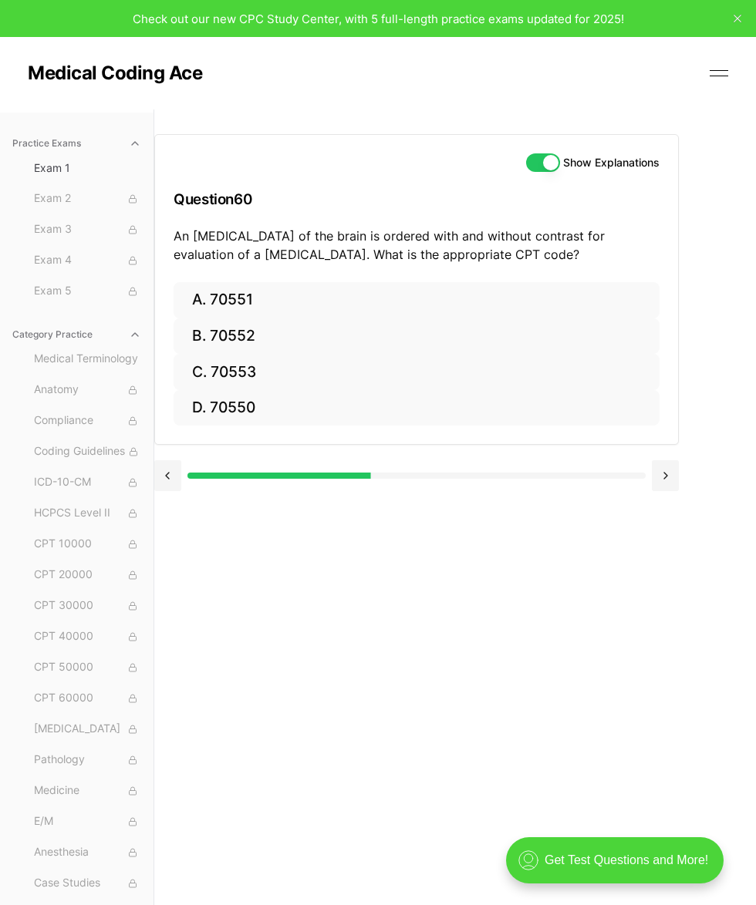
click at [303, 374] on button "C. 70553" at bounding box center [416, 372] width 486 height 36
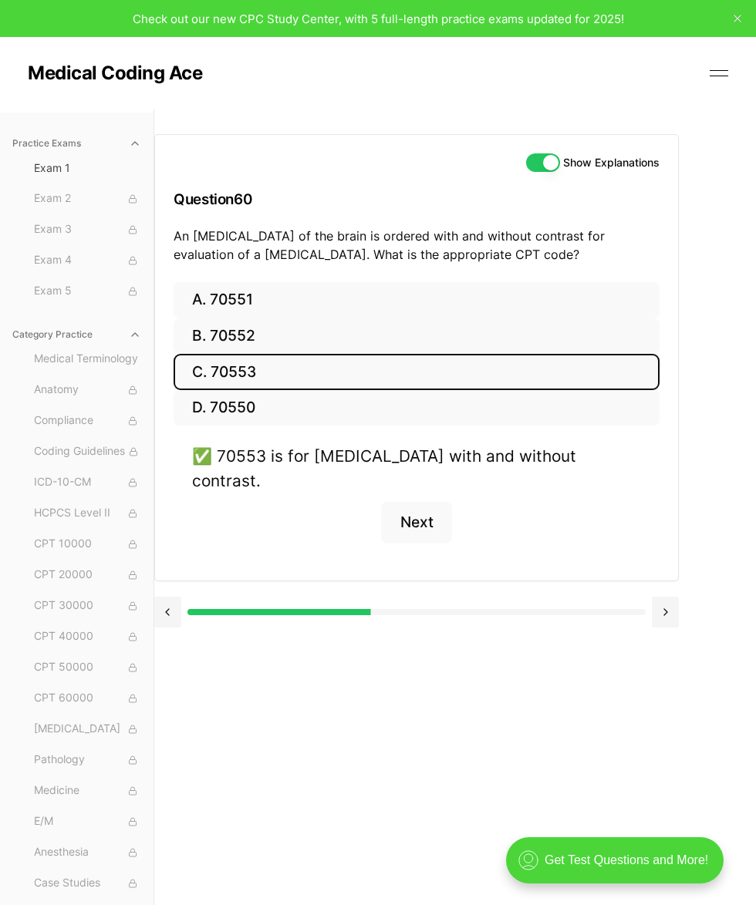
click at [624, 597] on button at bounding box center [664, 612] width 27 height 31
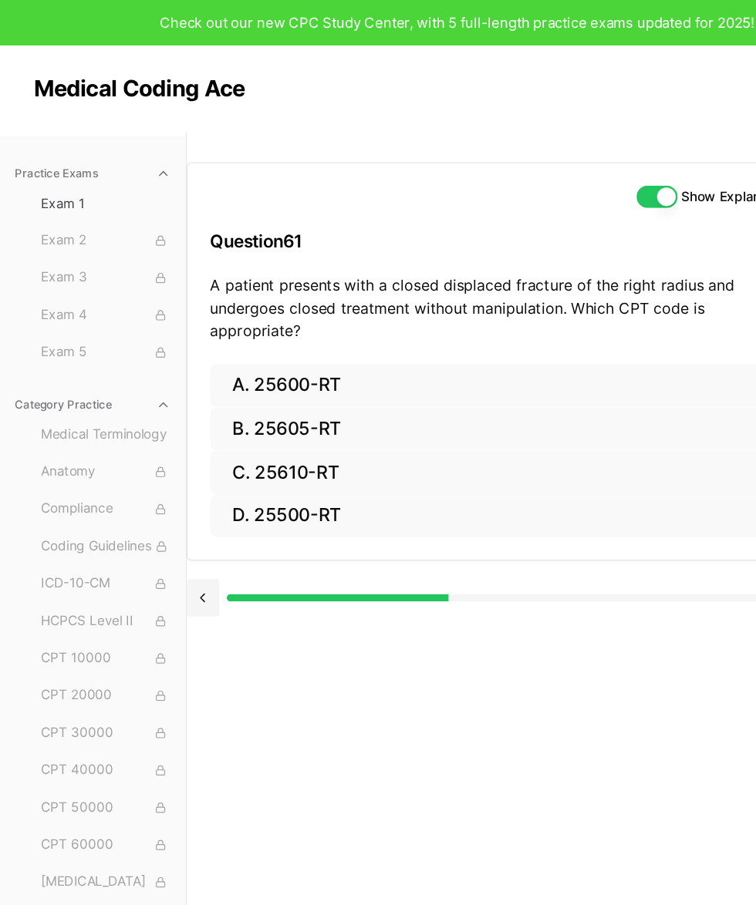
click at [263, 301] on button "A. 25600-RT" at bounding box center [416, 319] width 486 height 36
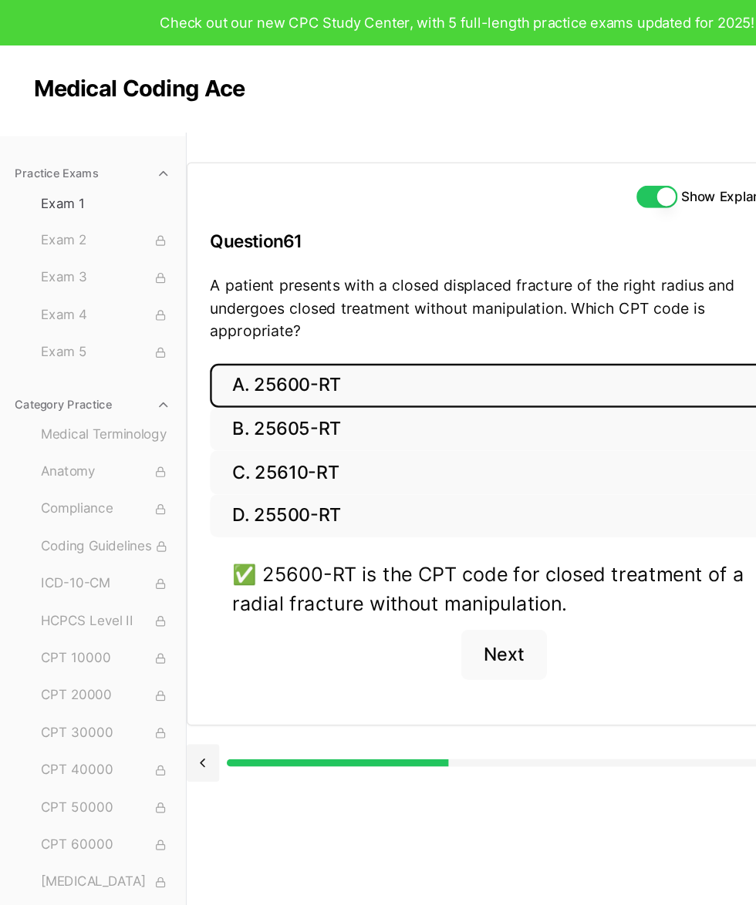
click at [624, 611] on html "Check out our new CPC Study Center, with 5 full-length practice exams updated f…" at bounding box center [378, 507] width 756 height 1015
click at [624, 605] on html "Check out our new CPC Study Center, with 5 full-length practice exams updated f…" at bounding box center [378, 507] width 756 height 1015
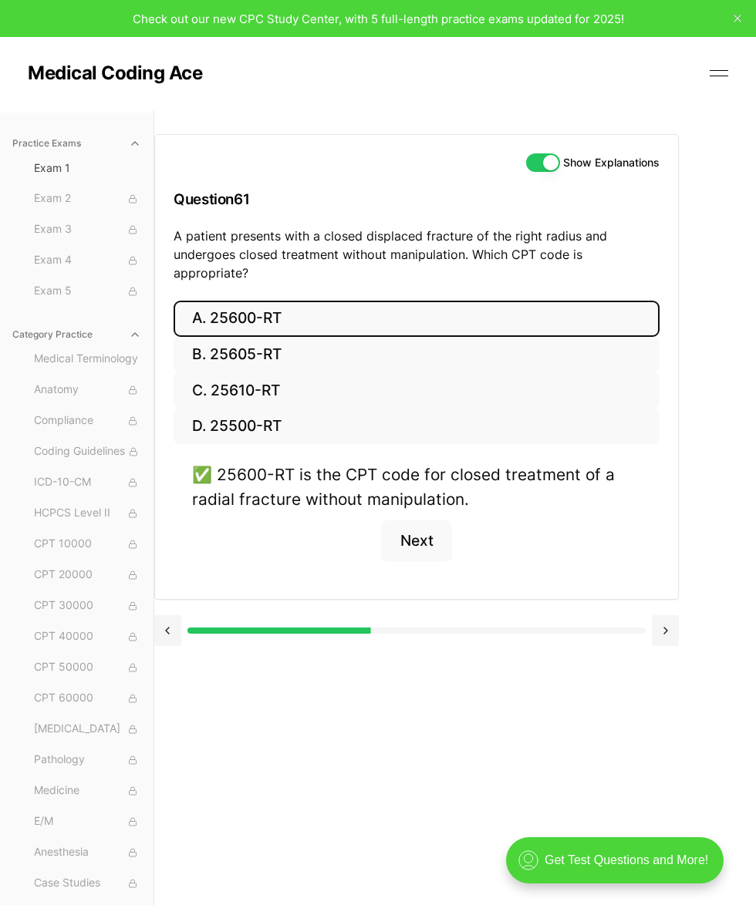
click at [430, 523] on button "Next" at bounding box center [416, 541] width 70 height 42
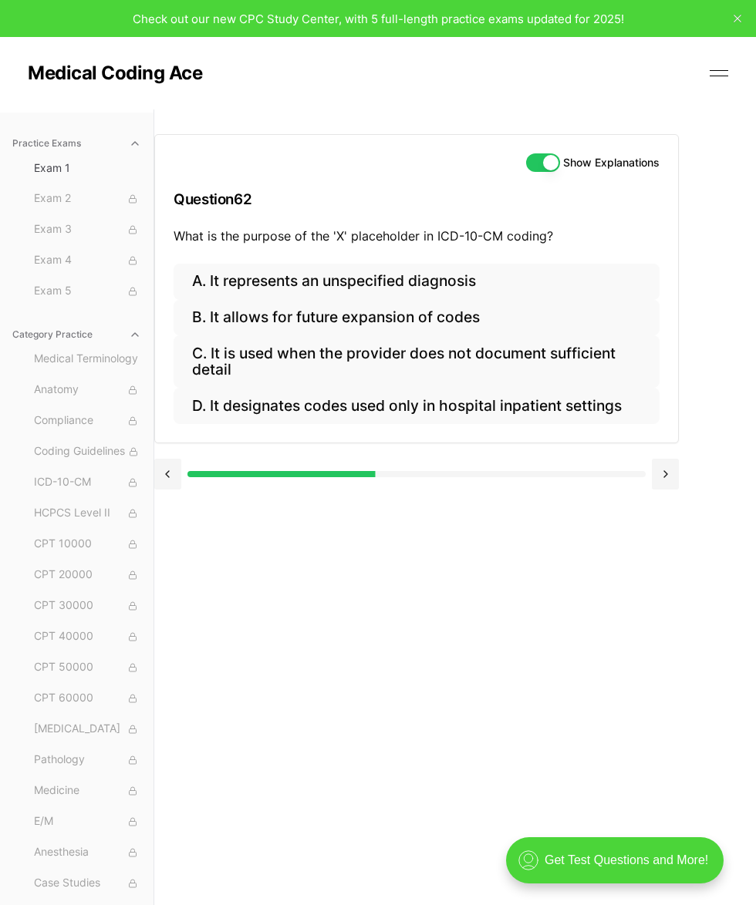
click at [411, 315] on button "B. It allows for future expansion of codes" at bounding box center [416, 318] width 486 height 36
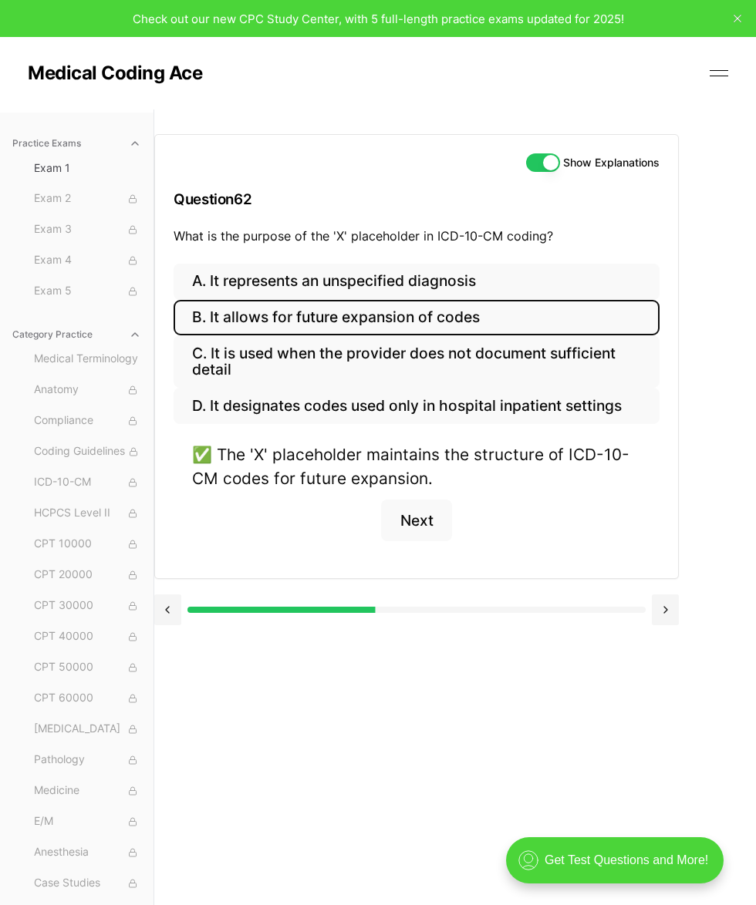
click at [624, 607] on button at bounding box center [664, 609] width 27 height 31
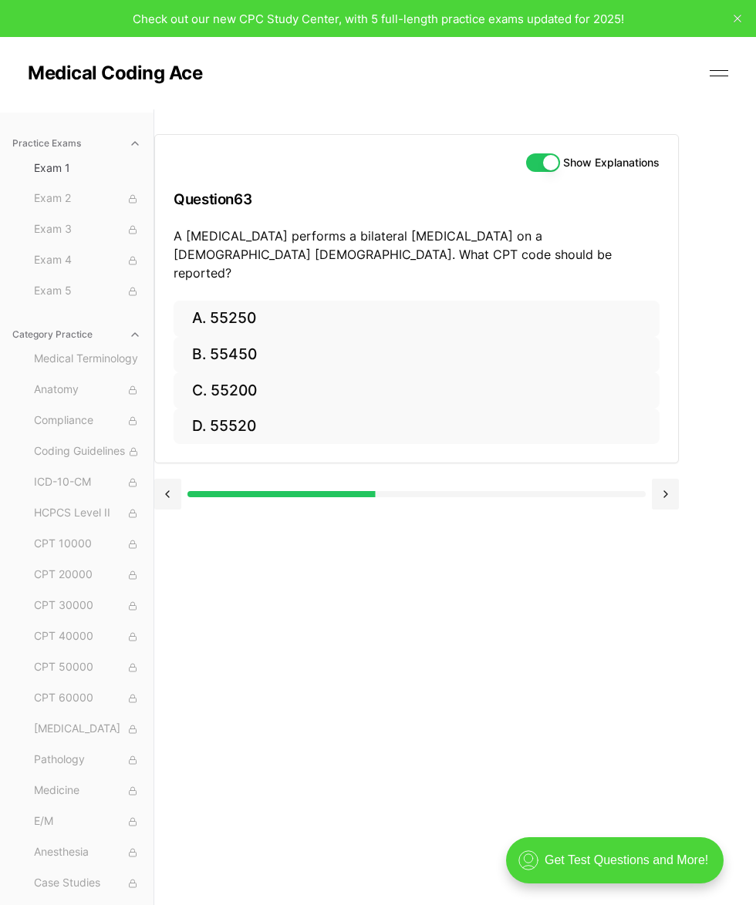
click at [291, 301] on button "A. 55250" at bounding box center [416, 319] width 486 height 36
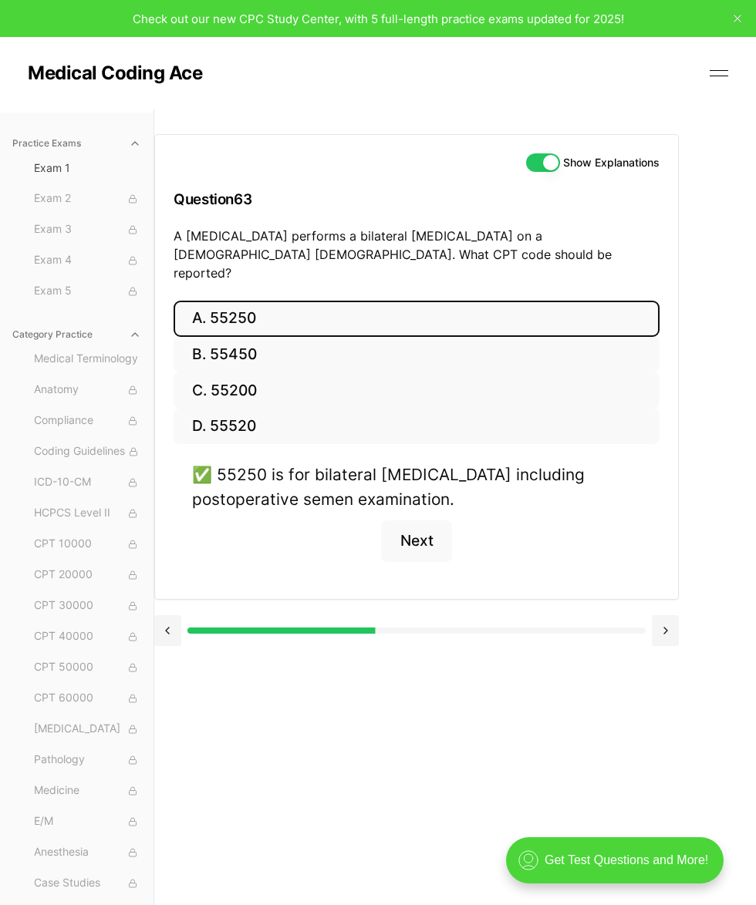
click at [624, 615] on button at bounding box center [664, 630] width 27 height 31
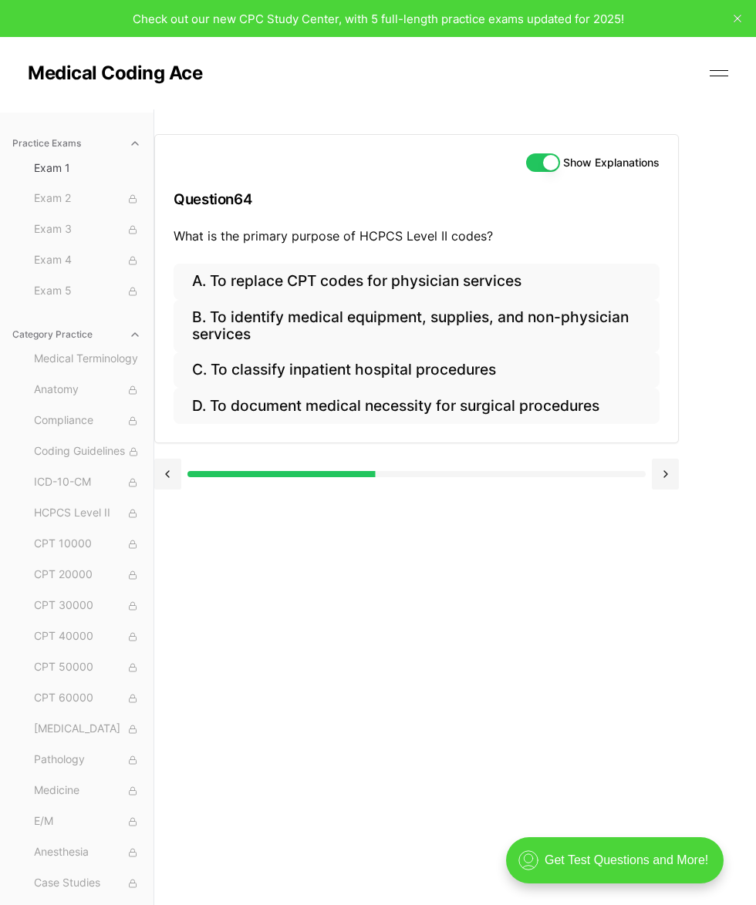
click at [507, 315] on button "B. To identify medical equipment, supplies, and non-physician services" at bounding box center [416, 326] width 486 height 52
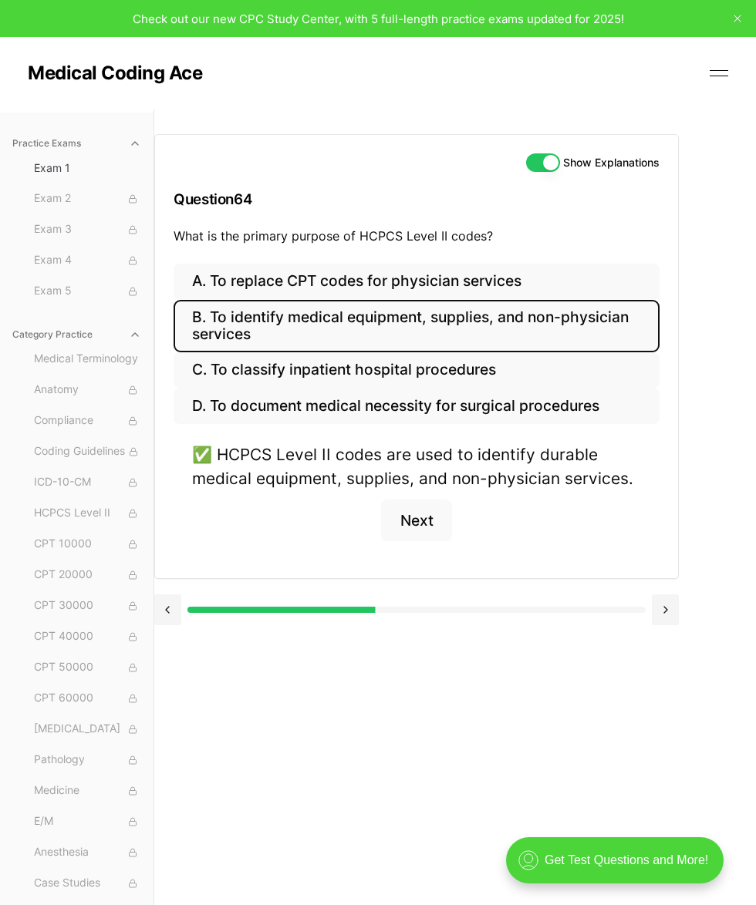
click at [624, 608] on button at bounding box center [664, 609] width 27 height 31
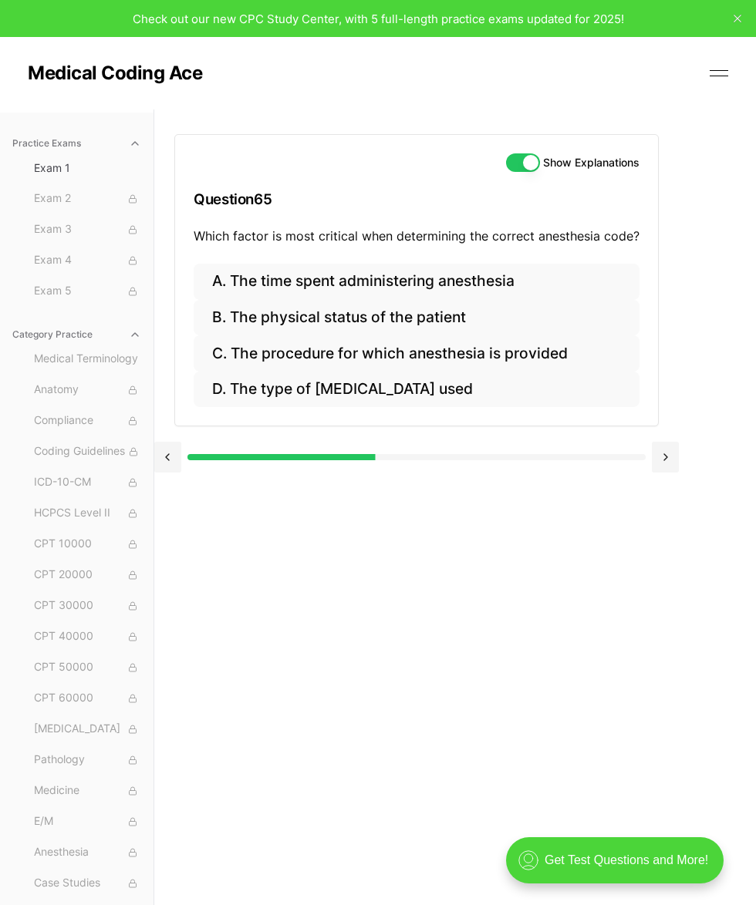
click at [487, 278] on button "A. The time spent administering anesthesia" at bounding box center [417, 282] width 446 height 36
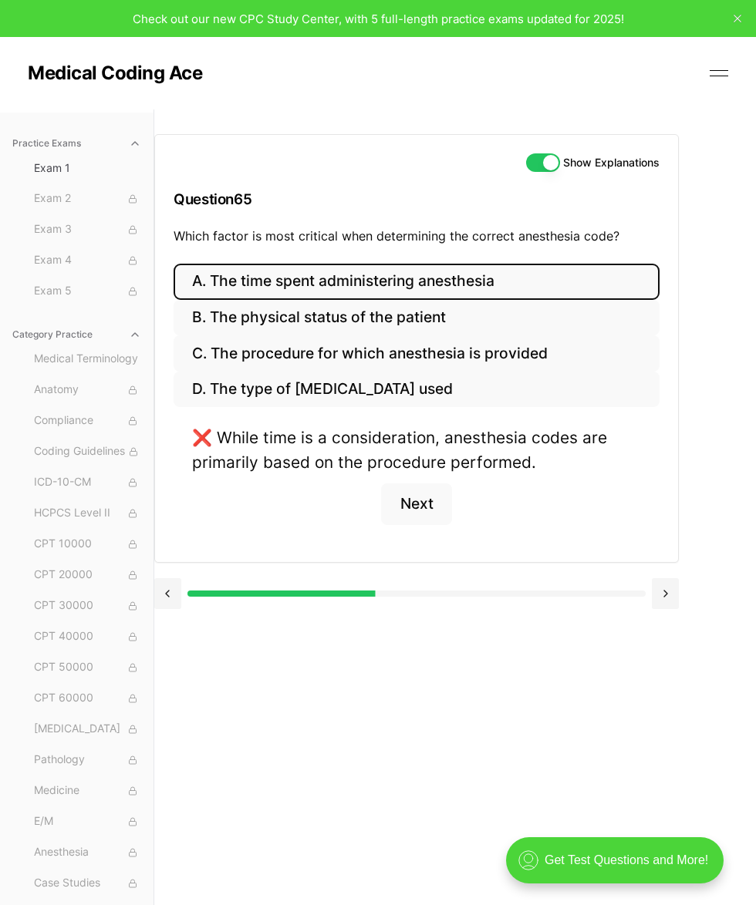
click at [517, 352] on button "C. The procedure for which anesthesia is provided" at bounding box center [416, 353] width 486 height 36
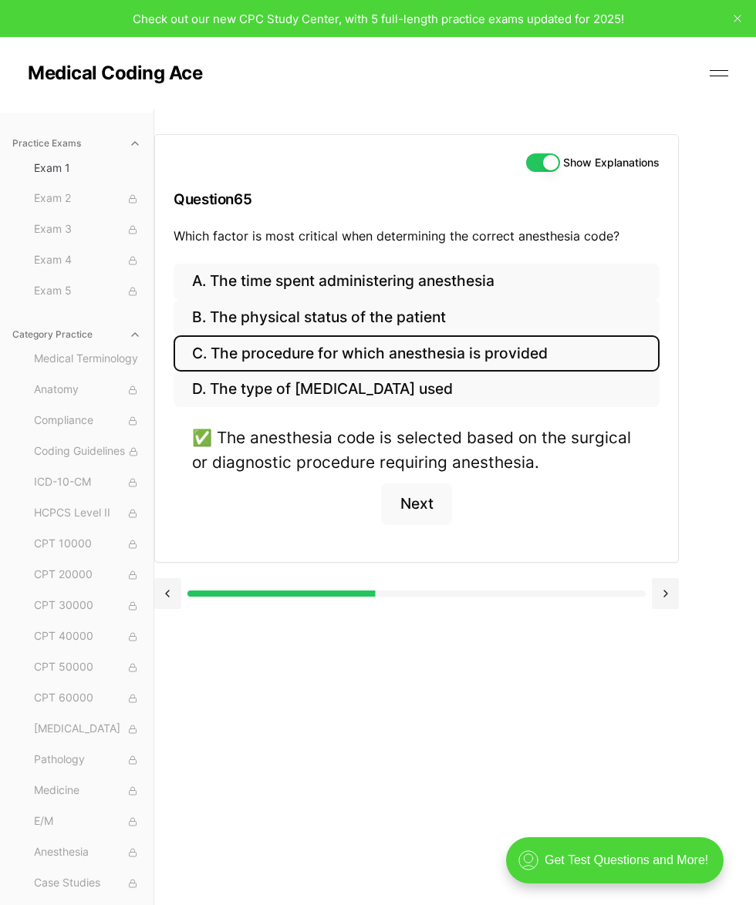
click at [426, 513] on button "Next" at bounding box center [416, 504] width 70 height 42
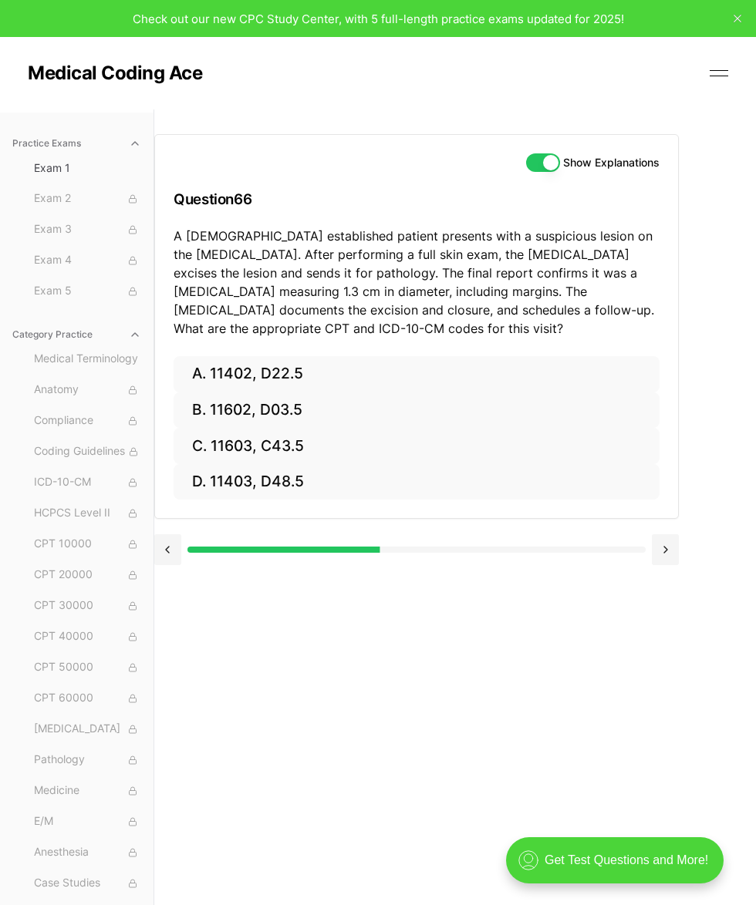
click at [325, 443] on button "C. 11603, C43.5" at bounding box center [416, 446] width 486 height 36
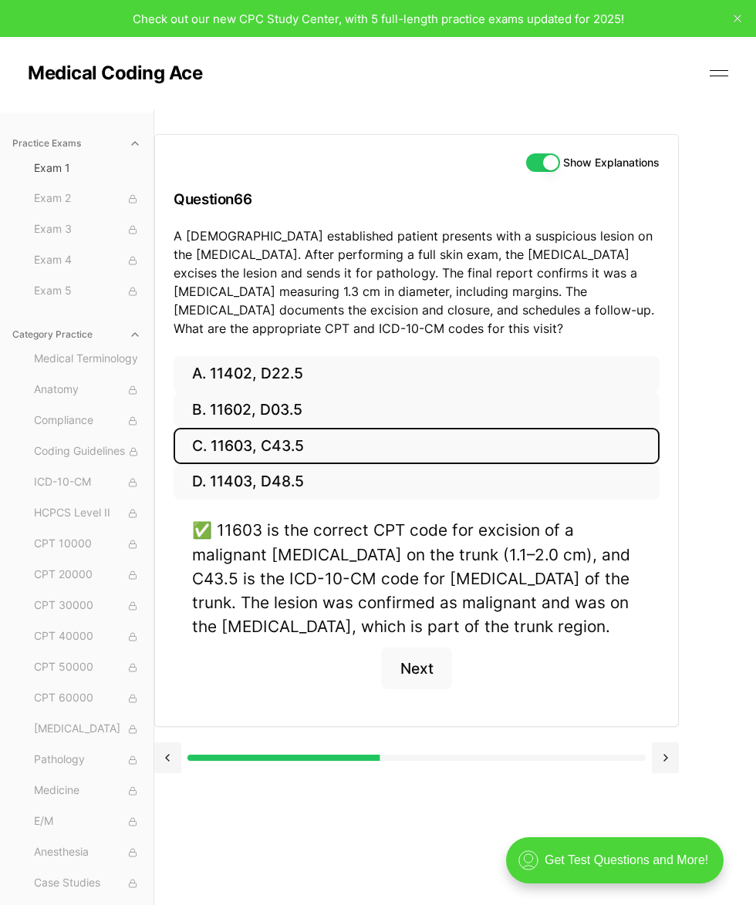
click at [416, 667] on button "Next" at bounding box center [416, 669] width 70 height 42
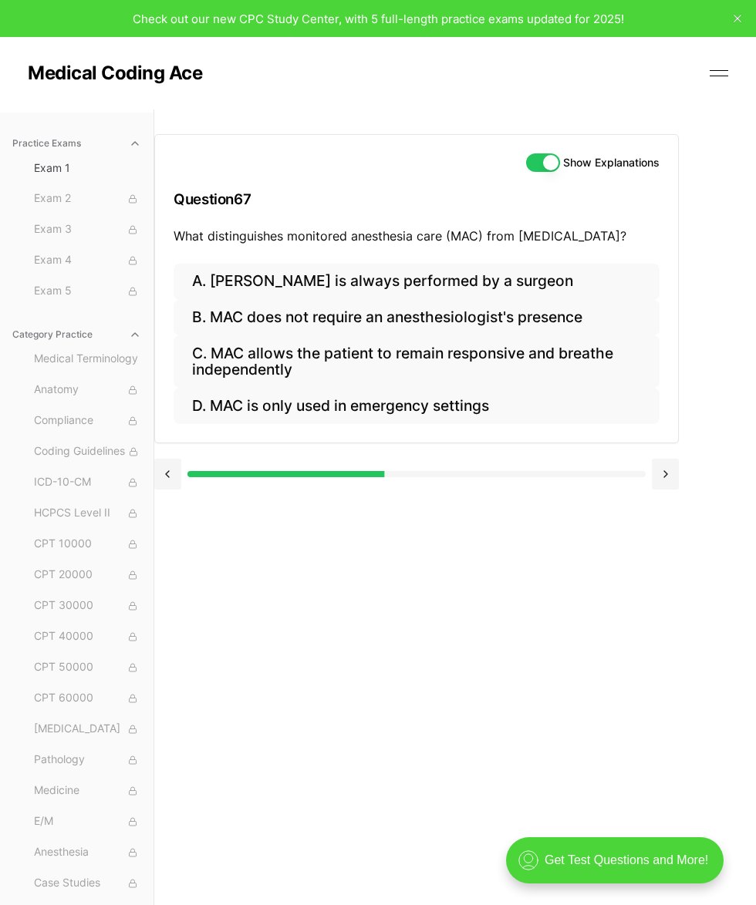
click at [543, 313] on button "B. MAC does not require an anesthesiologist's presence" at bounding box center [416, 318] width 486 height 36
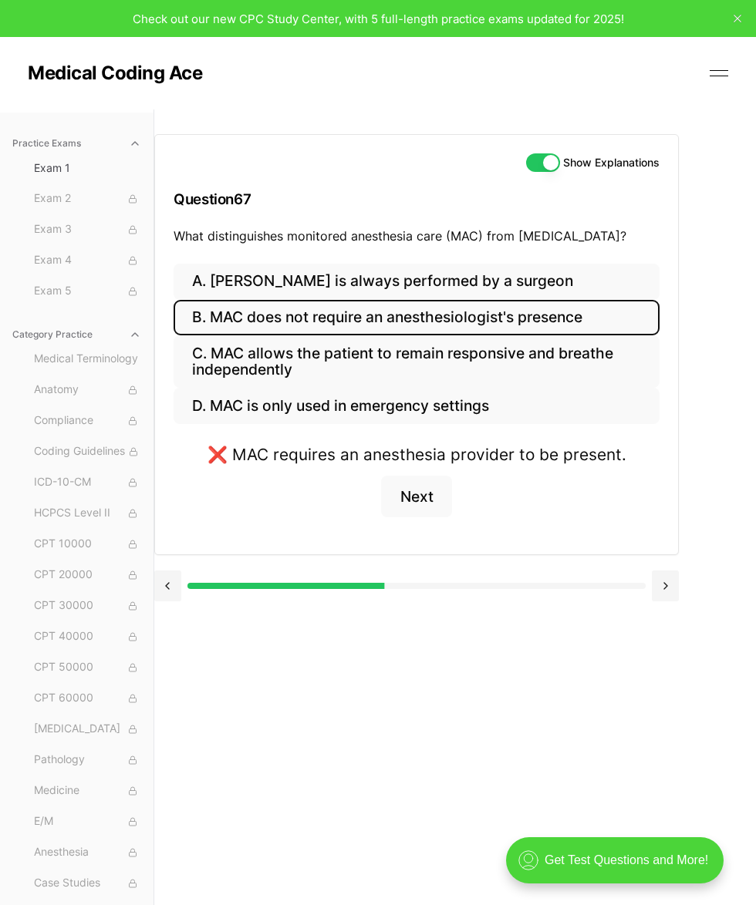
click at [464, 274] on button "A. MAC is always performed by a surgeon" at bounding box center [416, 282] width 486 height 36
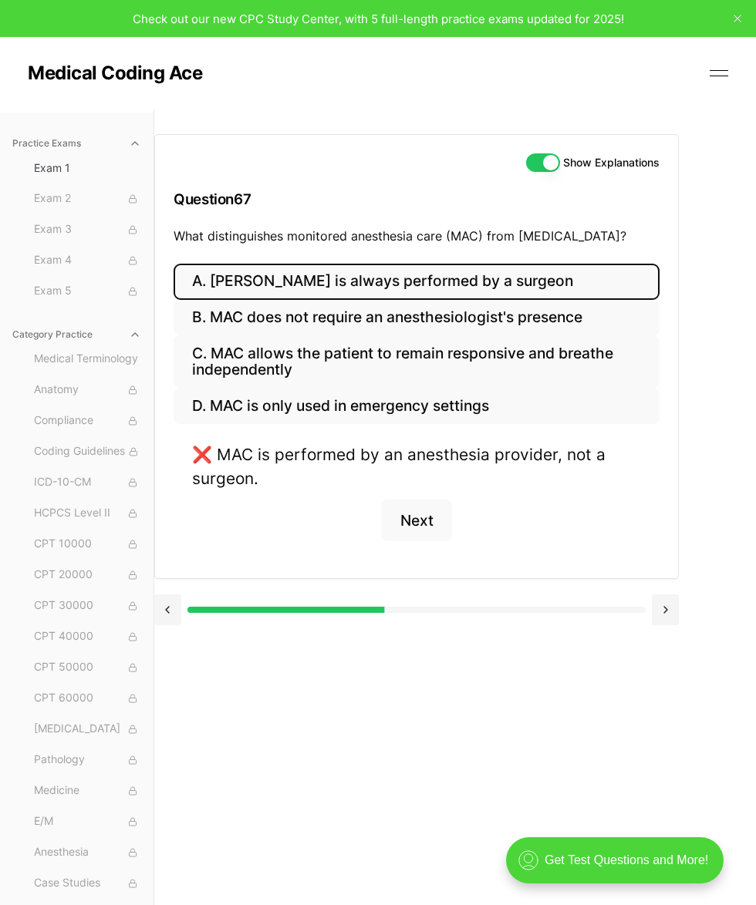
click at [519, 360] on button "C. MAC allows the patient to remain responsive and breathe independently" at bounding box center [416, 361] width 486 height 52
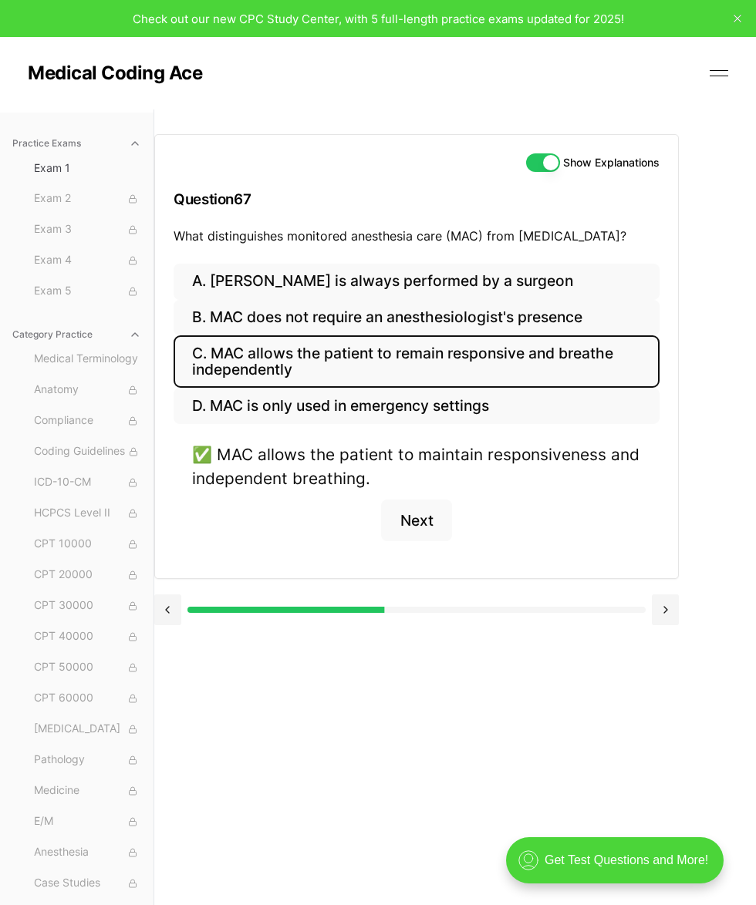
click at [416, 510] on button "Next" at bounding box center [416, 521] width 70 height 42
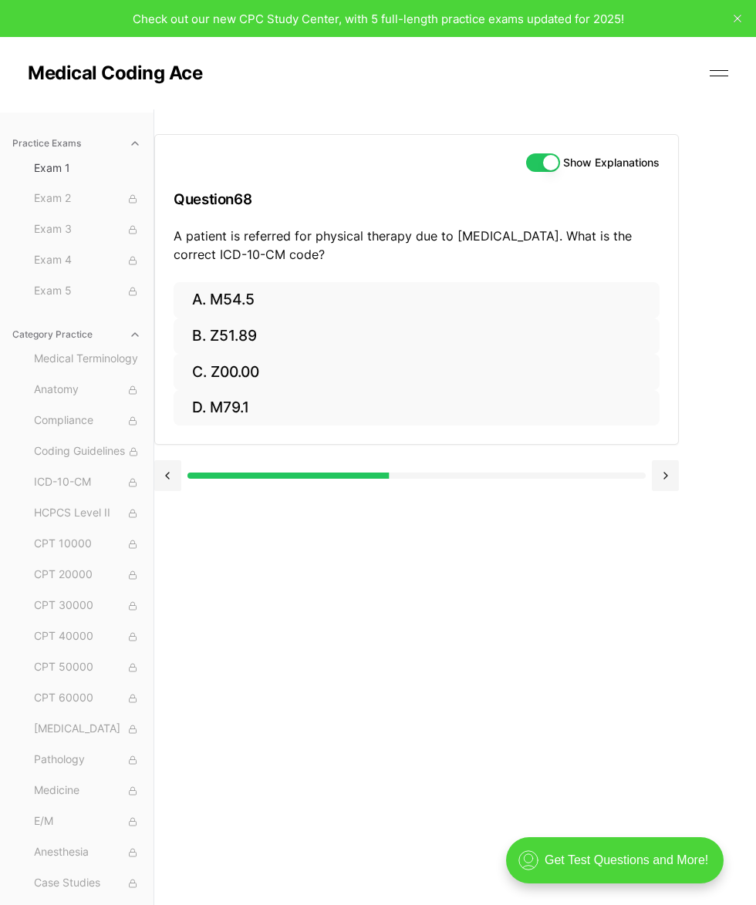
click at [312, 299] on button "A. M54.5" at bounding box center [416, 300] width 486 height 36
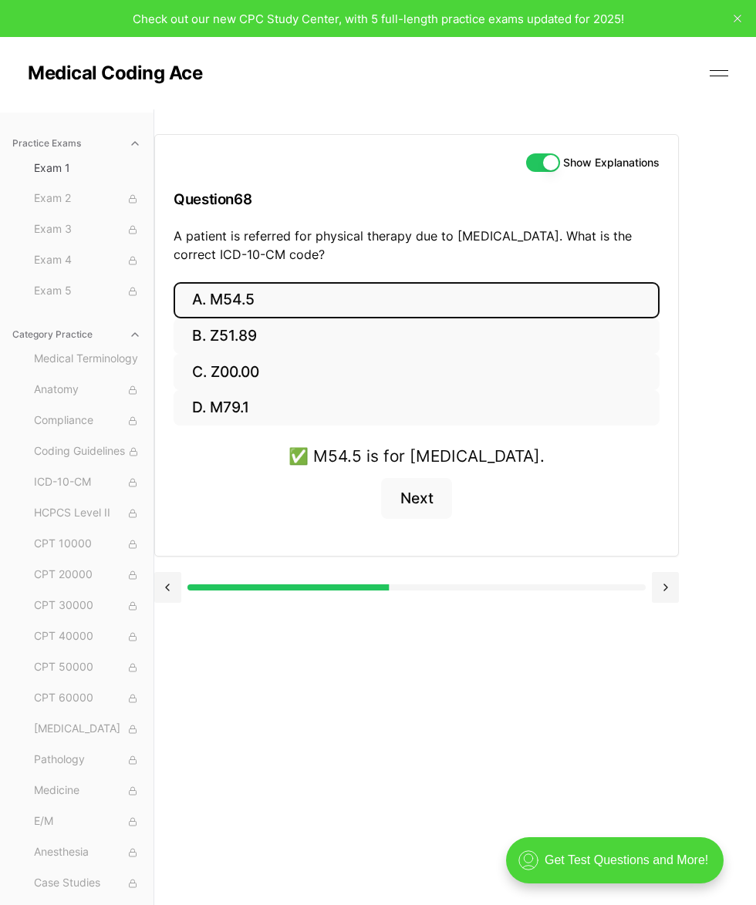
click at [624, 574] on button at bounding box center [664, 587] width 27 height 31
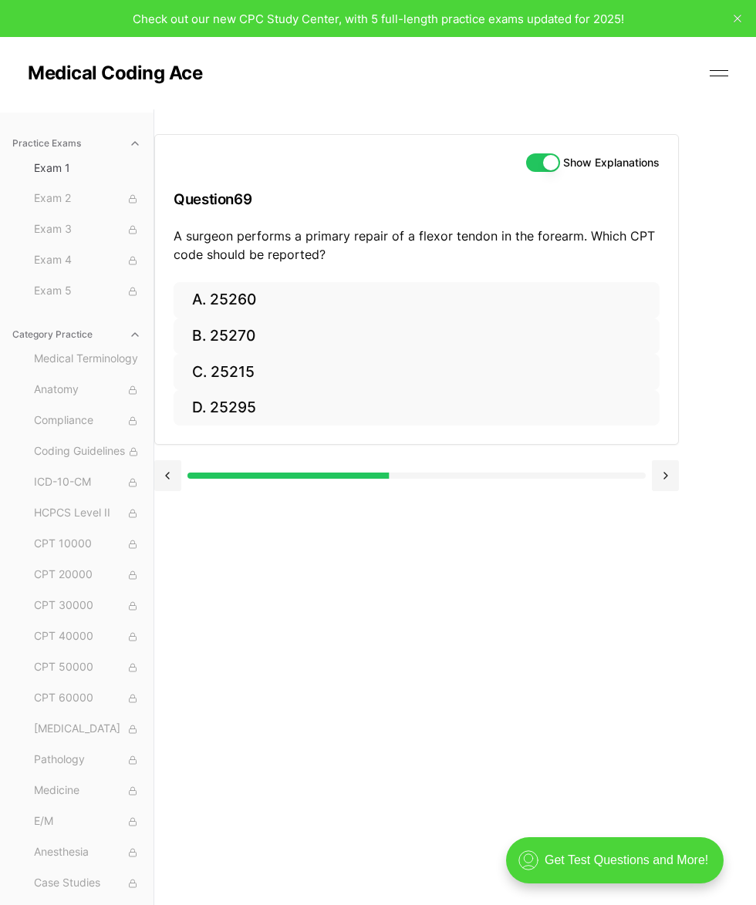
click at [270, 297] on button "A. 25260" at bounding box center [416, 300] width 486 height 36
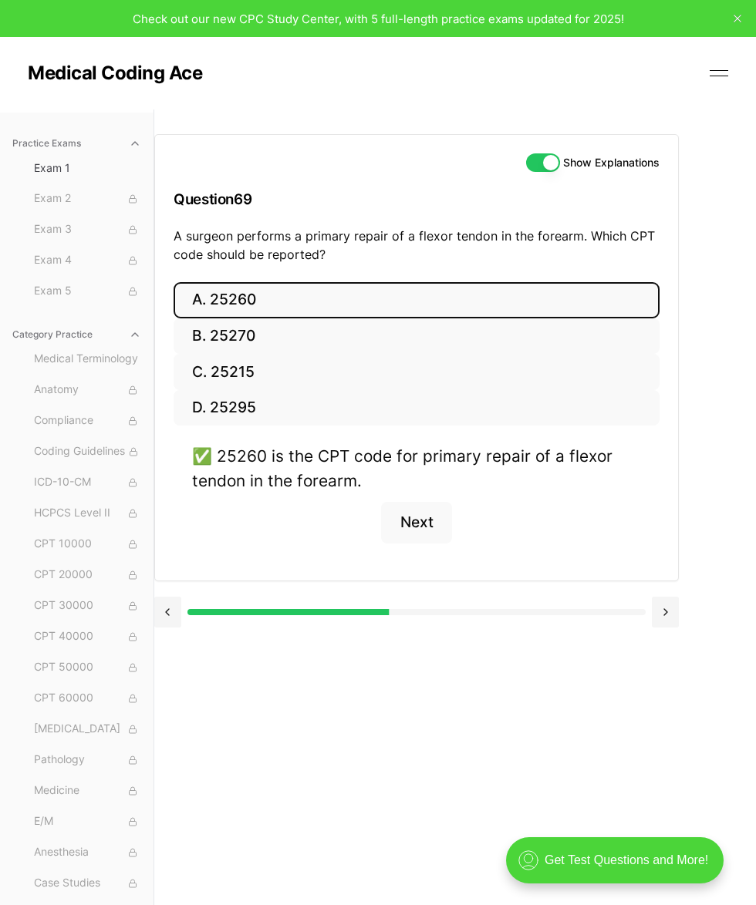
click at [624, 606] on button at bounding box center [664, 612] width 27 height 31
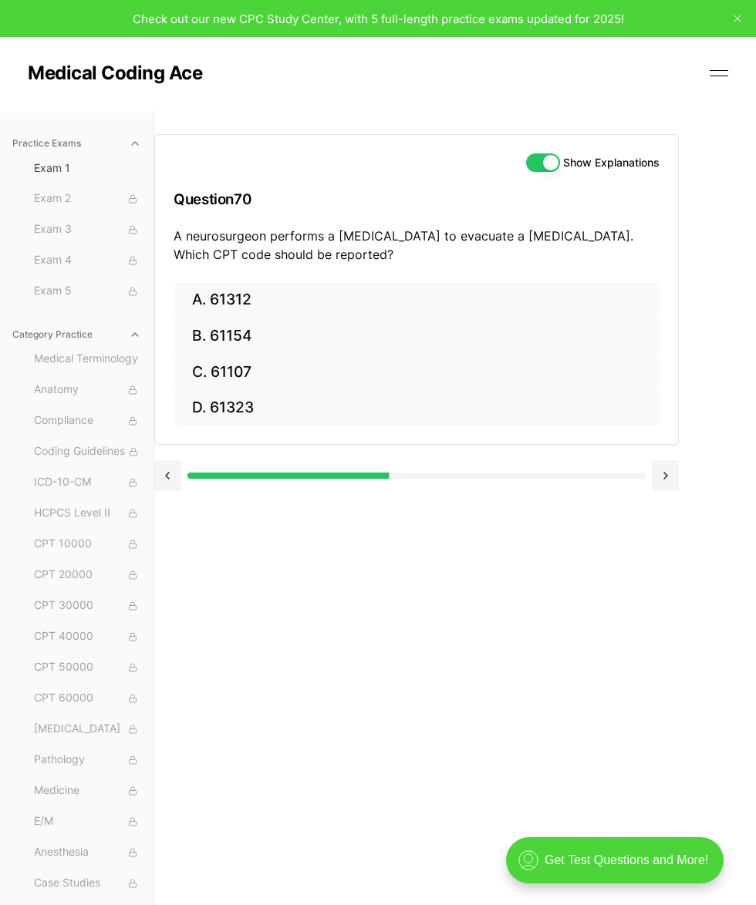
click at [325, 295] on button "A. 61312" at bounding box center [416, 300] width 486 height 36
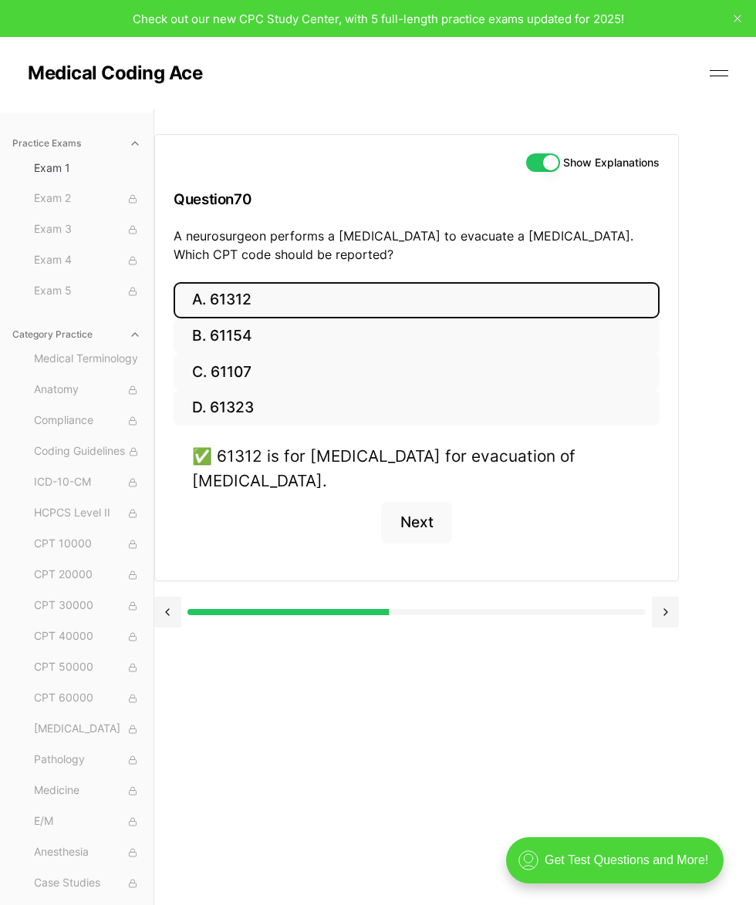
click at [624, 612] on button at bounding box center [664, 612] width 27 height 31
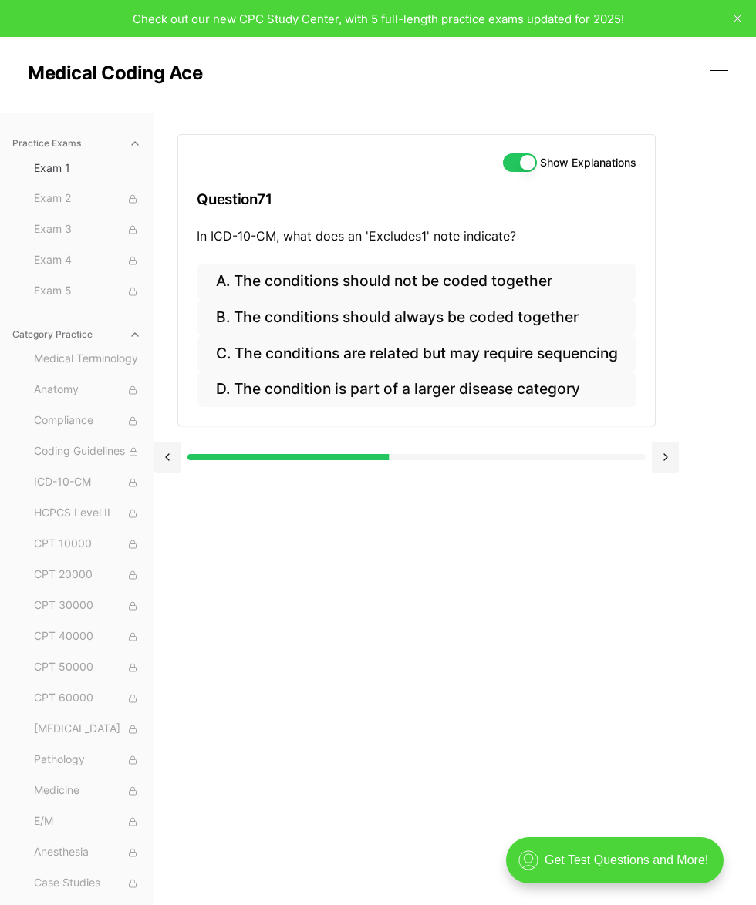
click at [512, 277] on button "A. The conditions should not be coded together" at bounding box center [416, 282] width 439 height 36
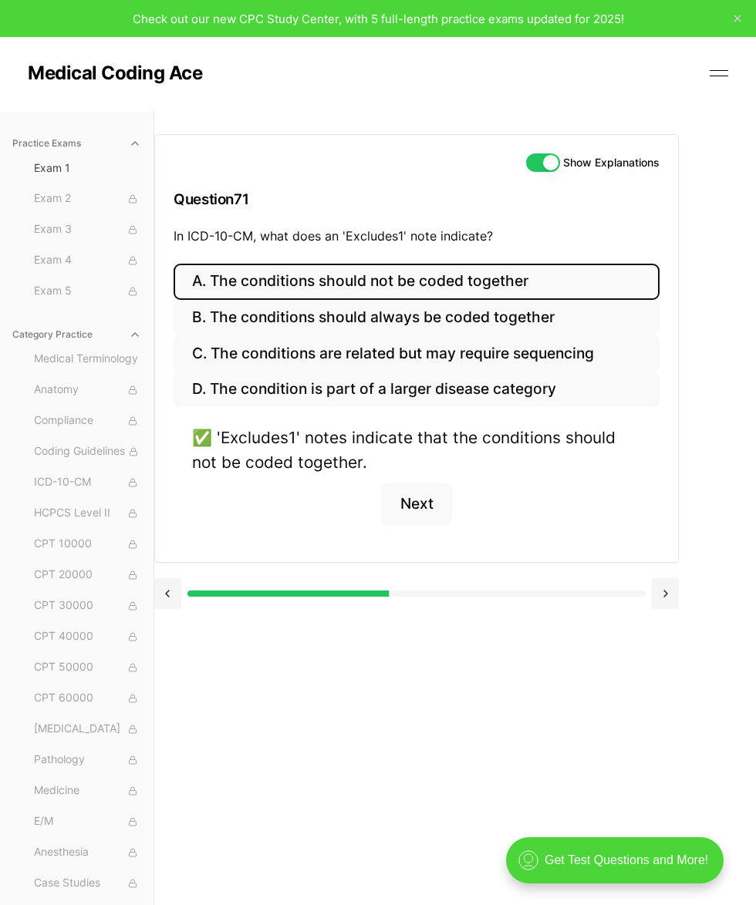
click at [624, 593] on button at bounding box center [664, 593] width 27 height 31
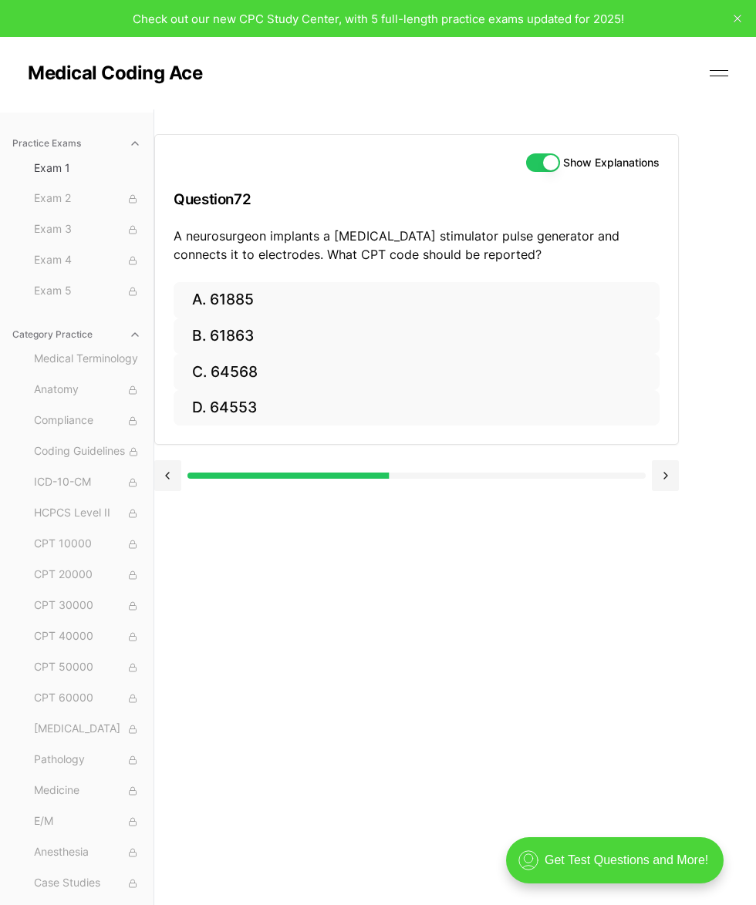
click at [308, 366] on button "C. 64568" at bounding box center [416, 372] width 486 height 36
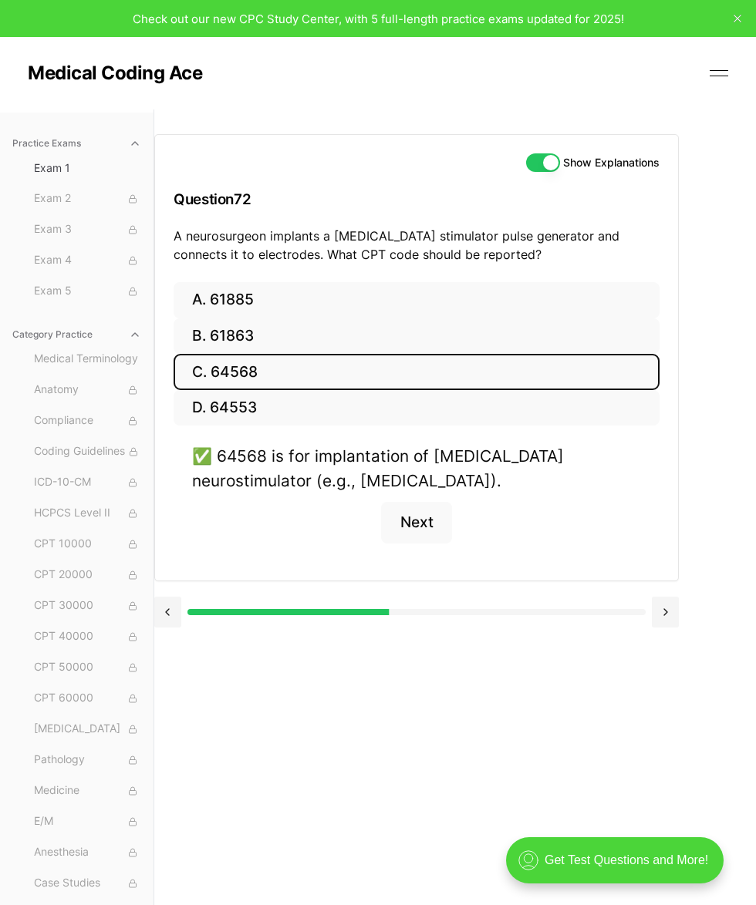
click at [624, 614] on button at bounding box center [664, 612] width 27 height 31
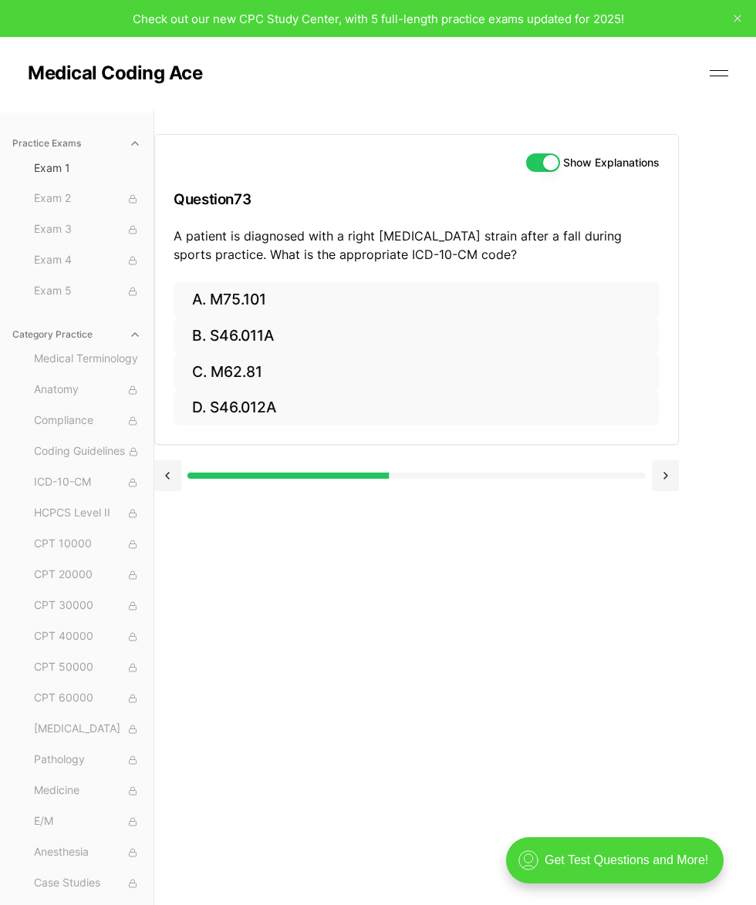
click at [306, 338] on button "B. S46.011A" at bounding box center [416, 336] width 486 height 36
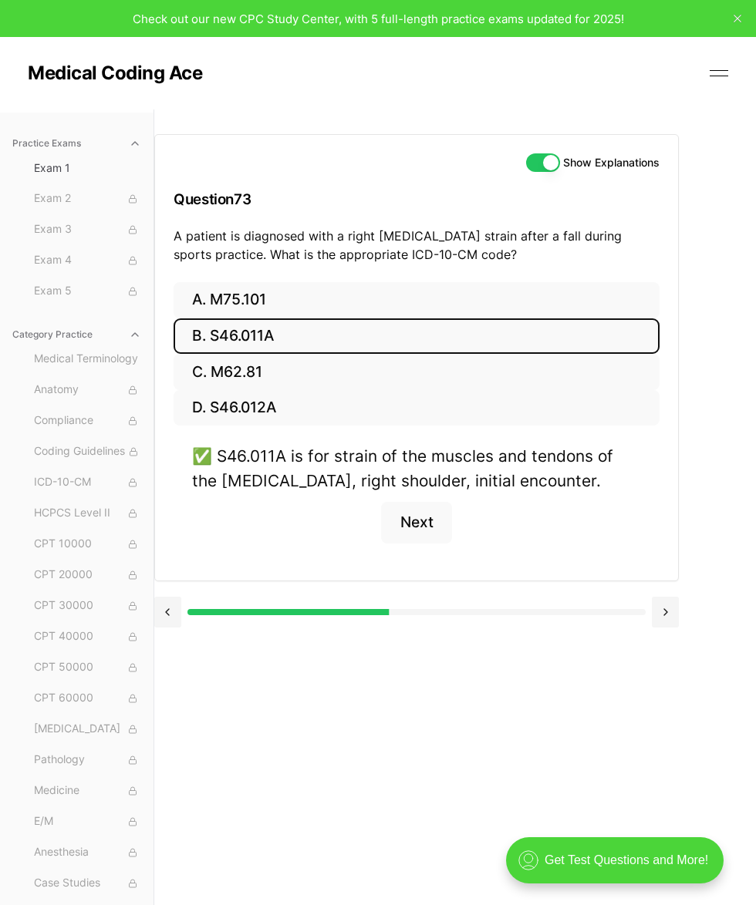
click at [624, 604] on button at bounding box center [664, 612] width 27 height 31
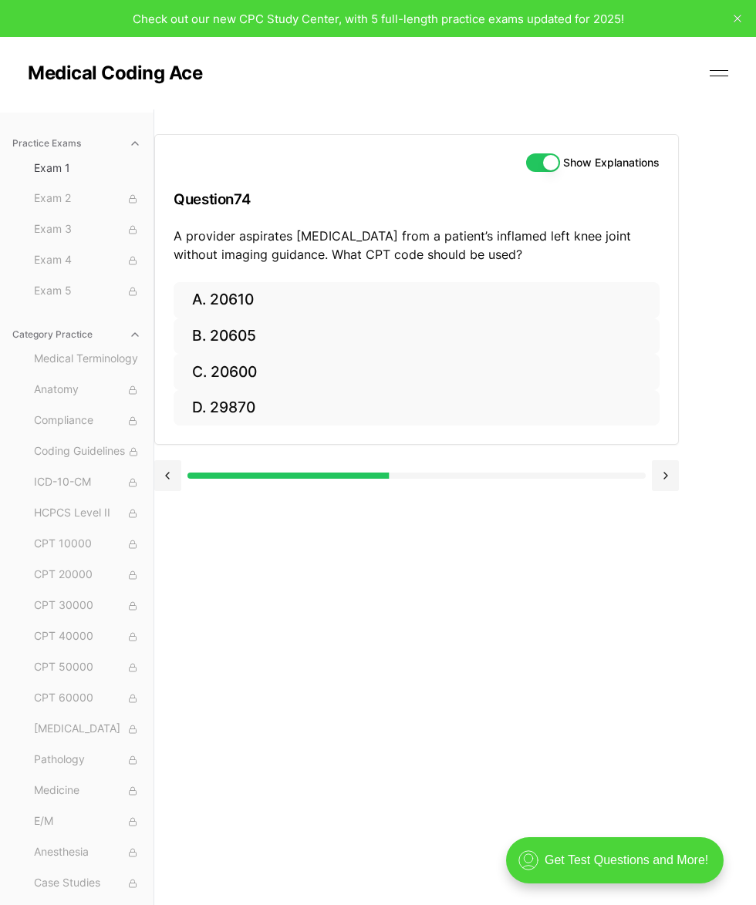
click at [328, 296] on button "A. 20610" at bounding box center [416, 300] width 486 height 36
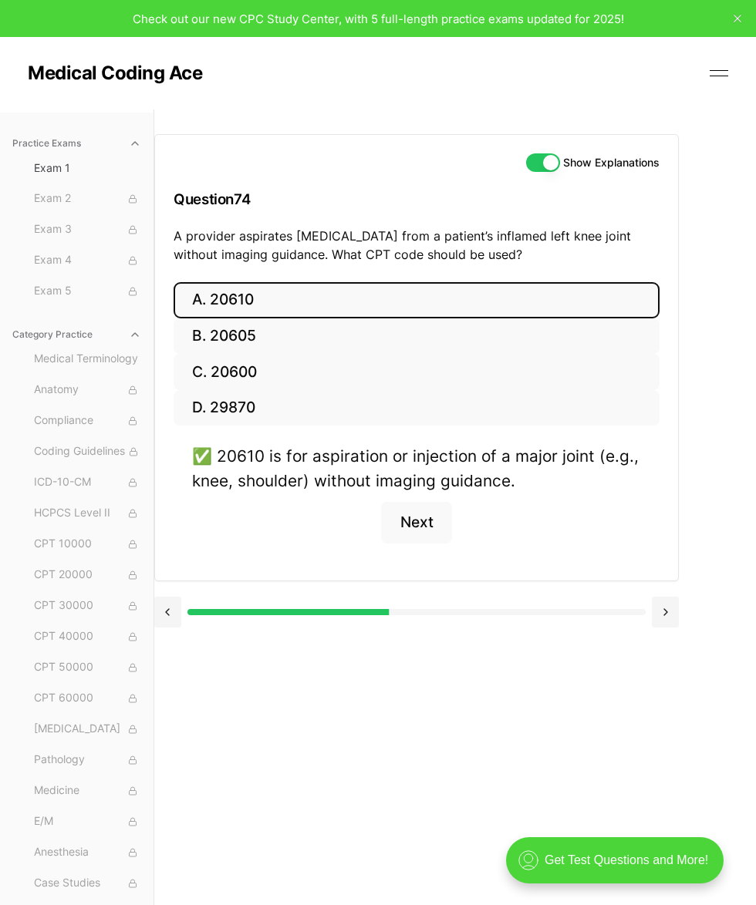
click at [624, 599] on button at bounding box center [664, 612] width 27 height 31
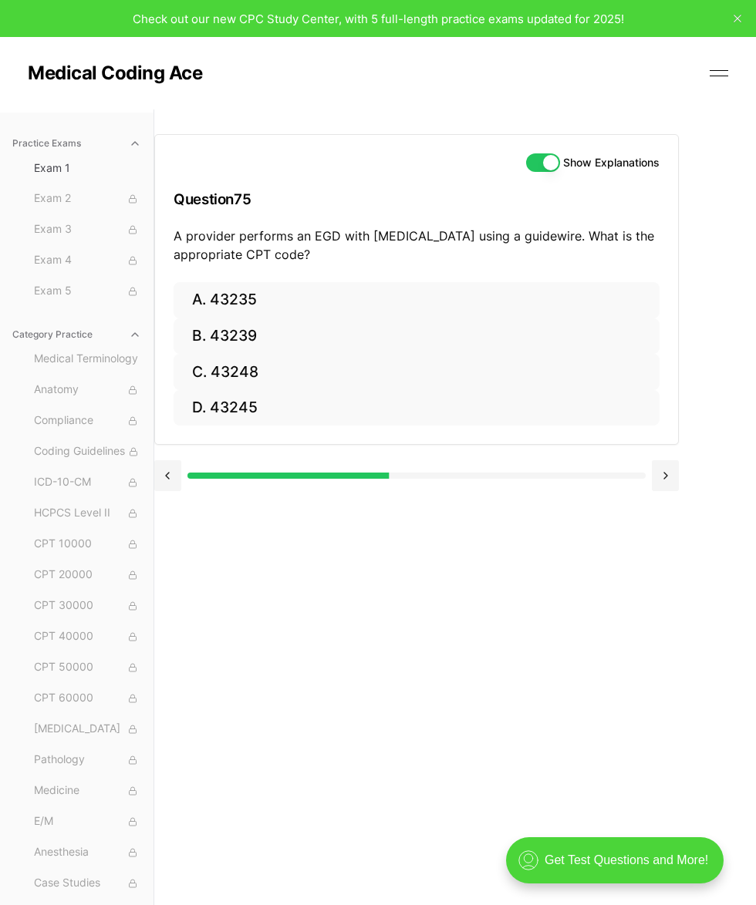
click at [274, 412] on button "D. 43245" at bounding box center [416, 408] width 486 height 36
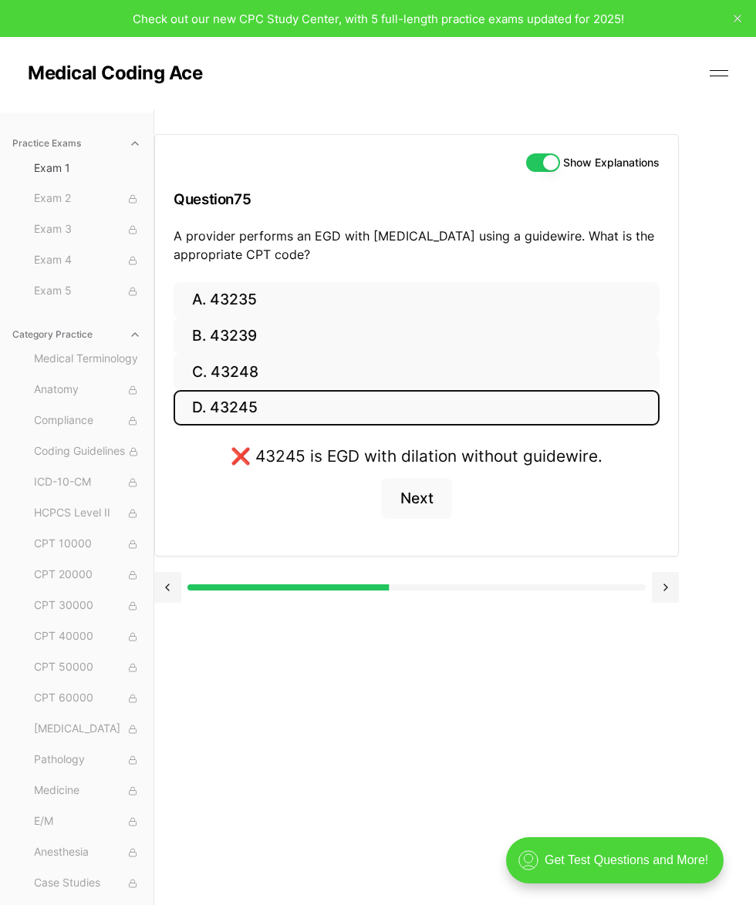
click at [438, 335] on button "B. 43239" at bounding box center [416, 336] width 486 height 36
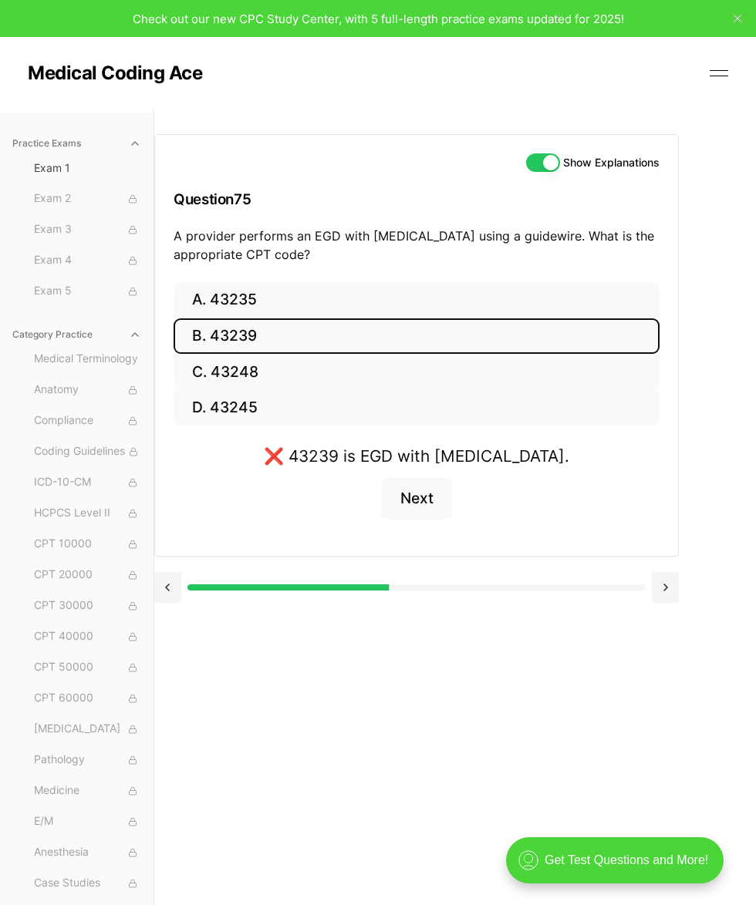
click at [534, 300] on button "A. 43235" at bounding box center [416, 300] width 486 height 36
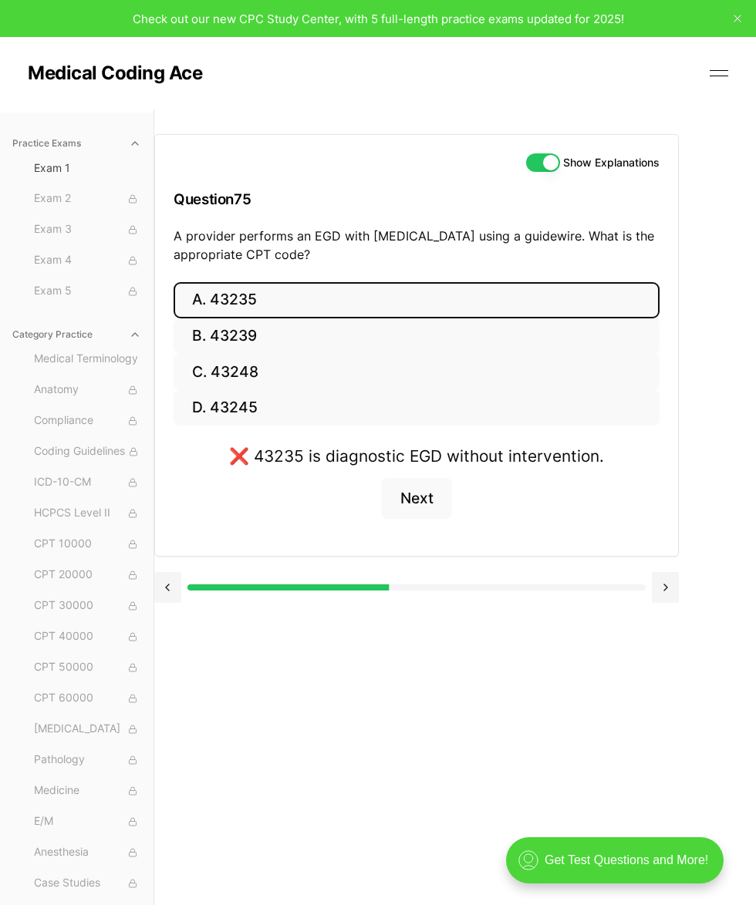
click at [469, 374] on button "C. 43248" at bounding box center [416, 372] width 486 height 36
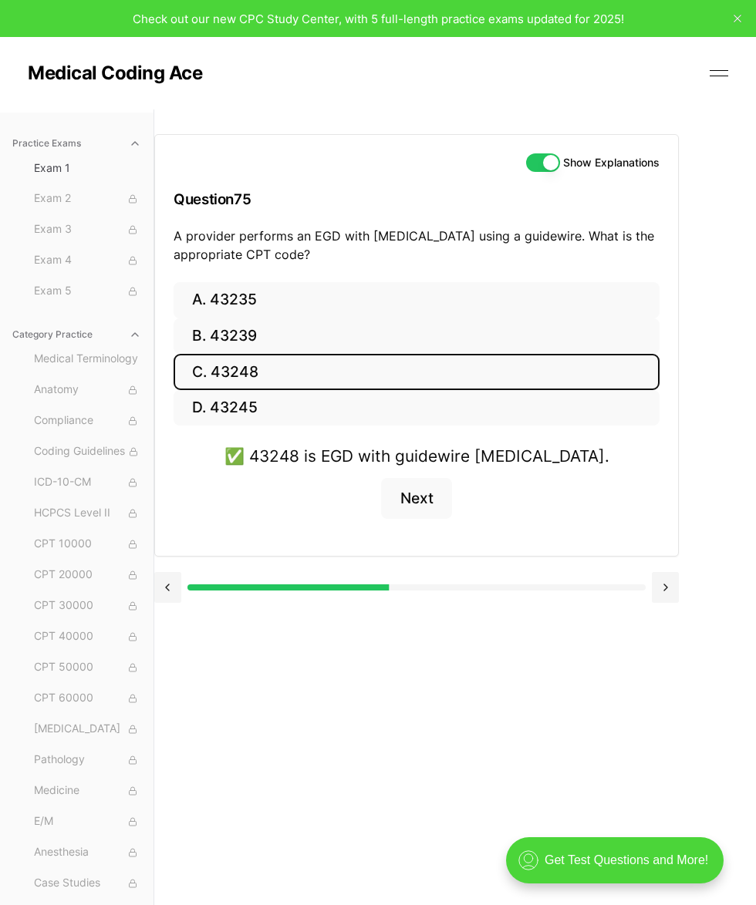
click at [416, 497] on button "Next" at bounding box center [416, 499] width 70 height 42
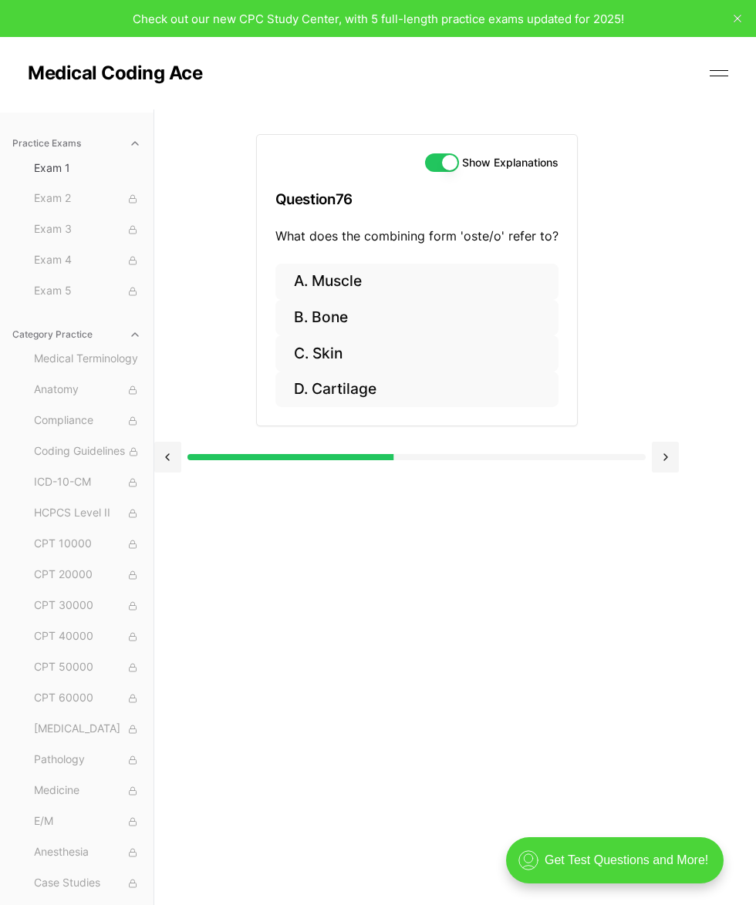
click at [368, 326] on button "B. Bone" at bounding box center [416, 318] width 283 height 36
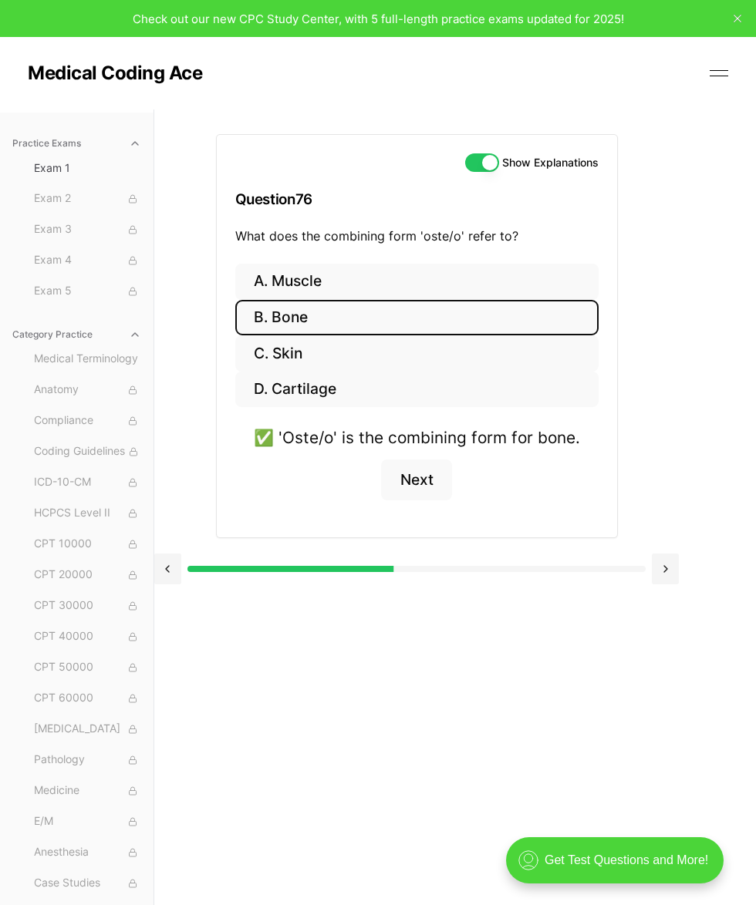
click at [330, 310] on button "B. Bone" at bounding box center [416, 318] width 363 height 36
click at [428, 483] on button "Next" at bounding box center [416, 480] width 70 height 42
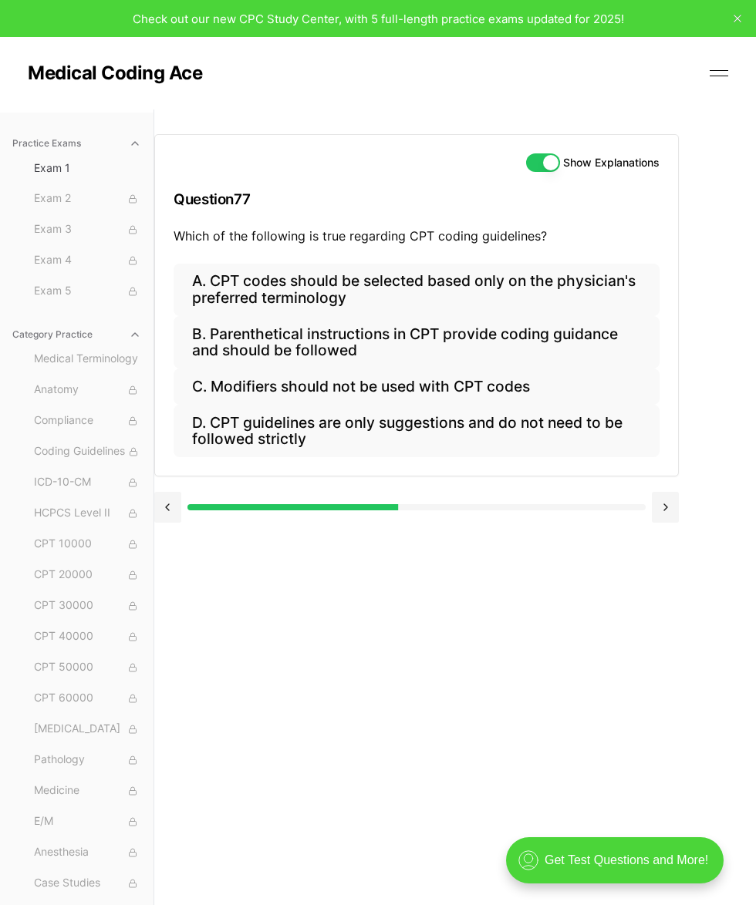
click at [555, 337] on button "B. Parenthetical instructions in CPT provide coding guidance and should be foll…" at bounding box center [416, 342] width 486 height 52
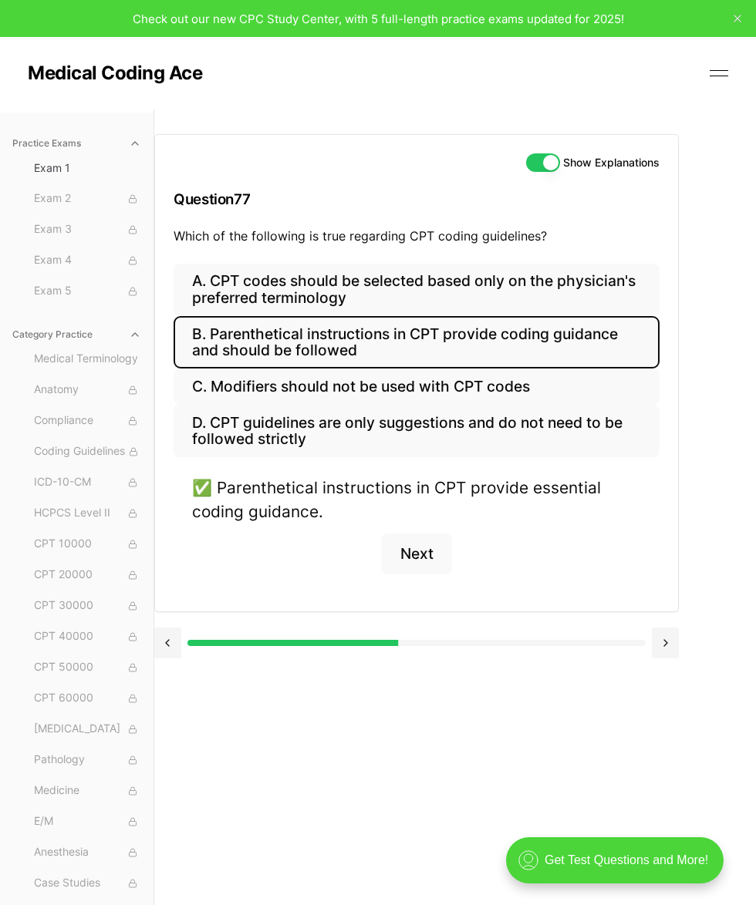
click at [624, 628] on button at bounding box center [664, 643] width 27 height 31
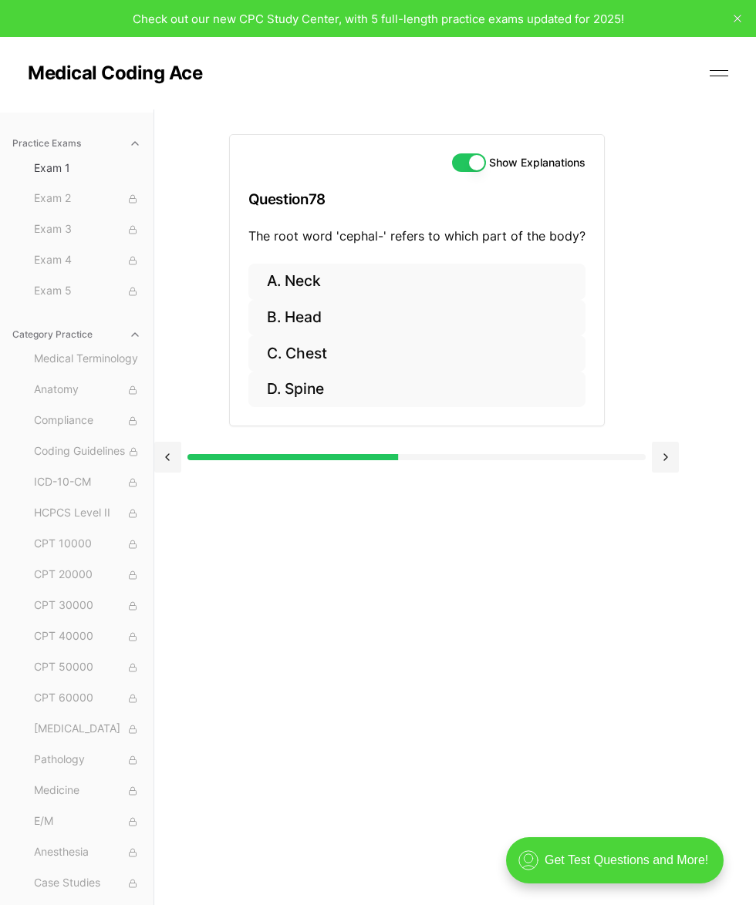
click at [368, 311] on button "B. Head" at bounding box center [416, 318] width 337 height 36
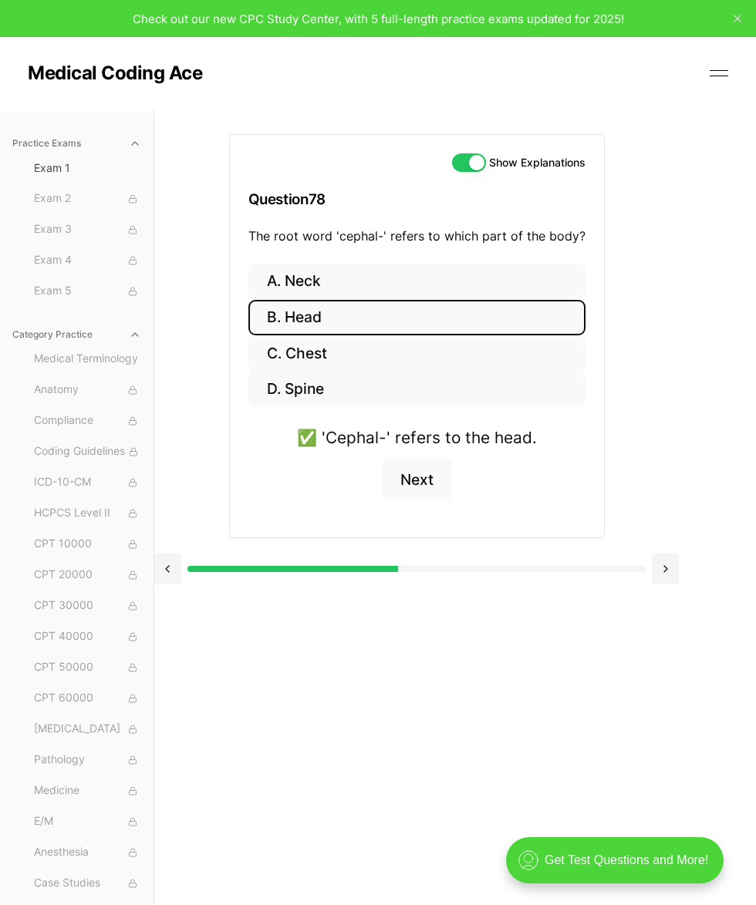
click at [413, 480] on button "Next" at bounding box center [416, 480] width 70 height 42
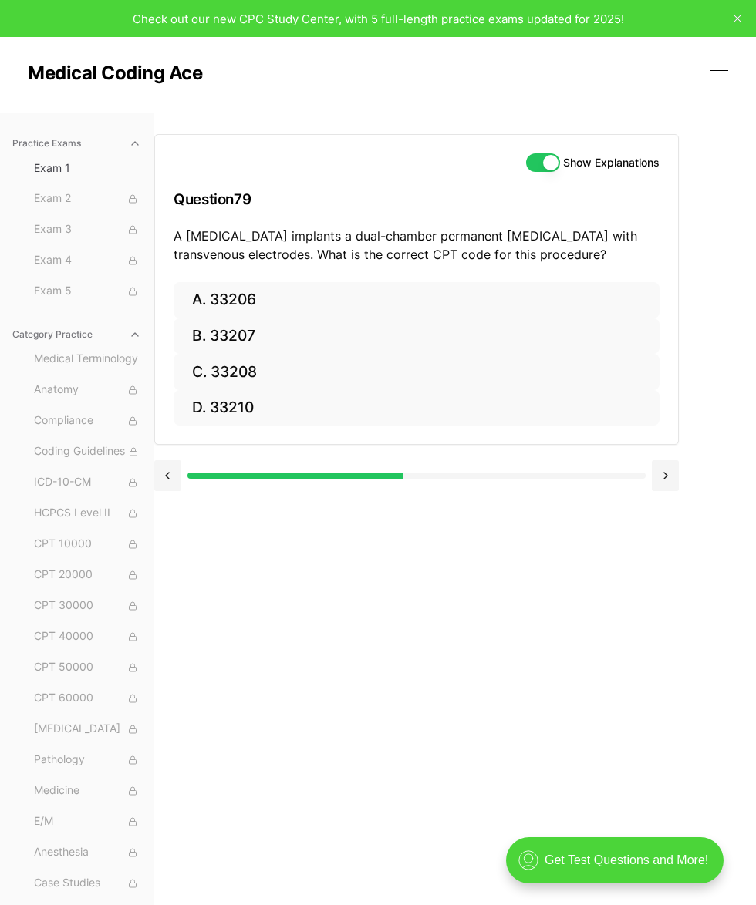
click at [308, 375] on button "C. 33208" at bounding box center [416, 372] width 486 height 36
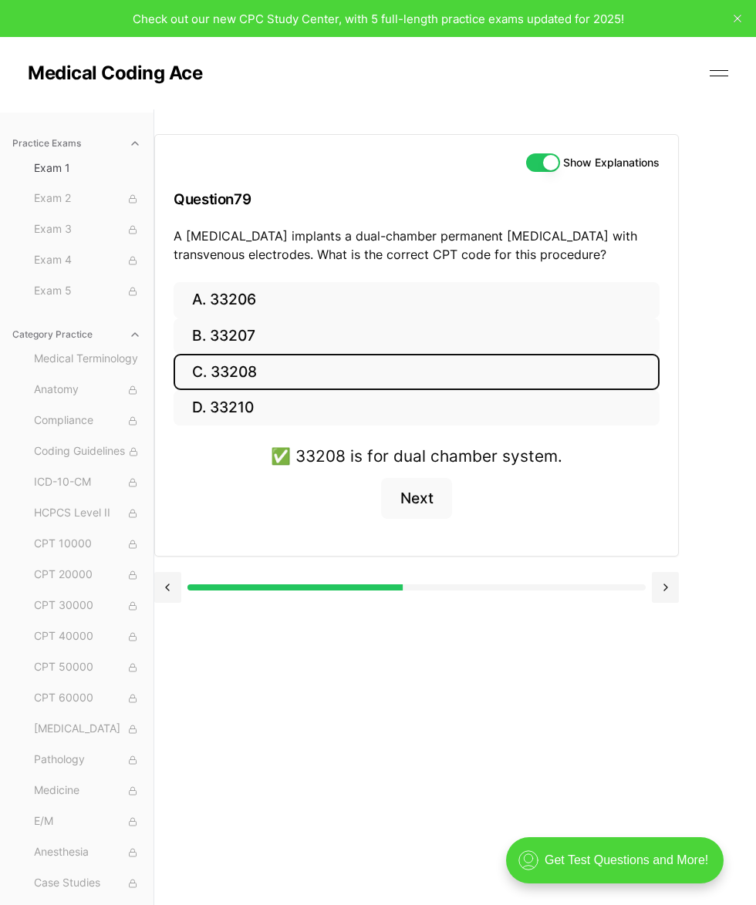
click at [624, 572] on button at bounding box center [664, 587] width 27 height 31
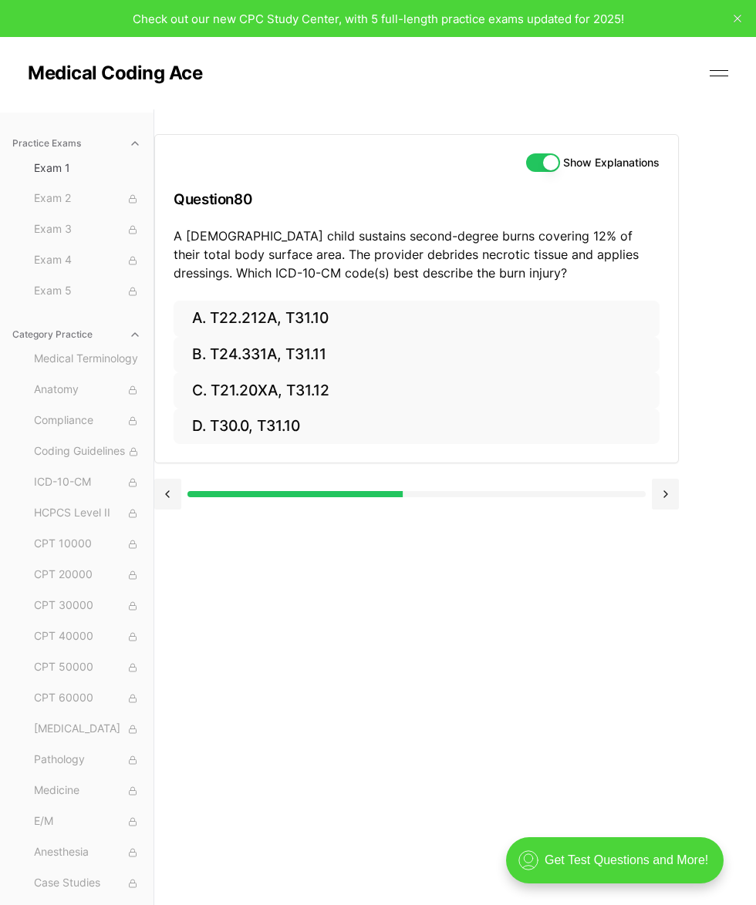
click at [305, 321] on button "A. T22.212A, T31.10" at bounding box center [416, 319] width 486 height 36
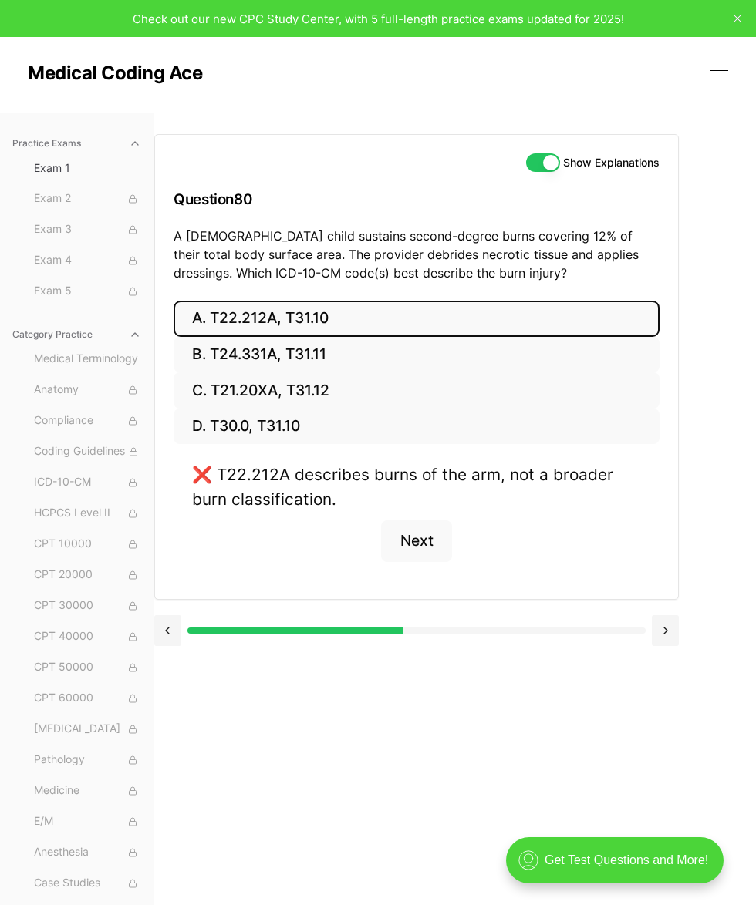
click at [419, 363] on button "B. T24.331A, T31.11" at bounding box center [416, 355] width 486 height 36
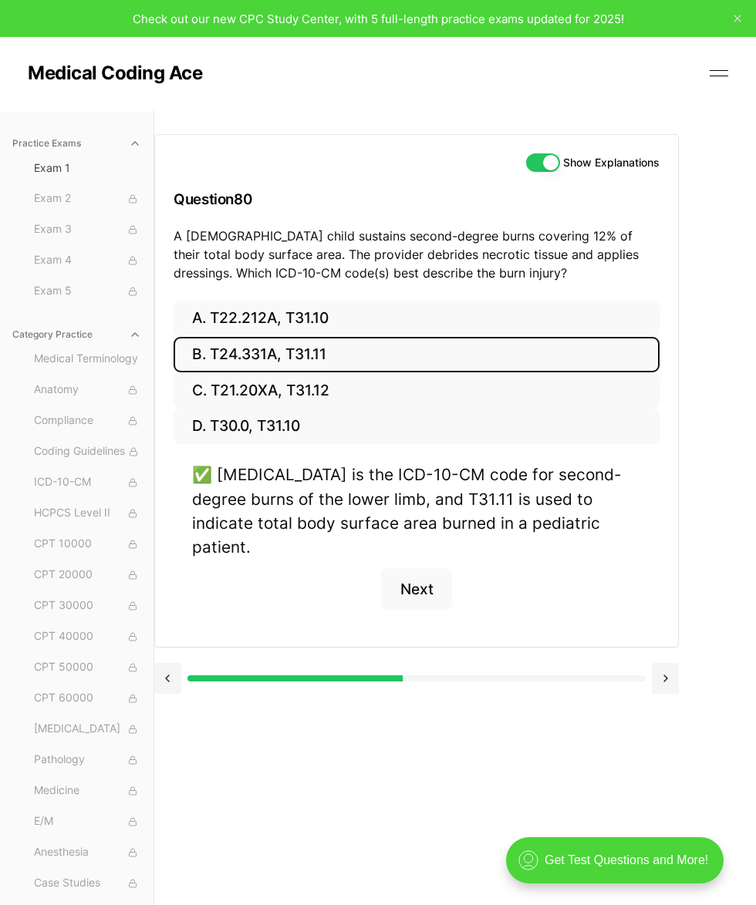
click at [624, 663] on button at bounding box center [664, 678] width 27 height 31
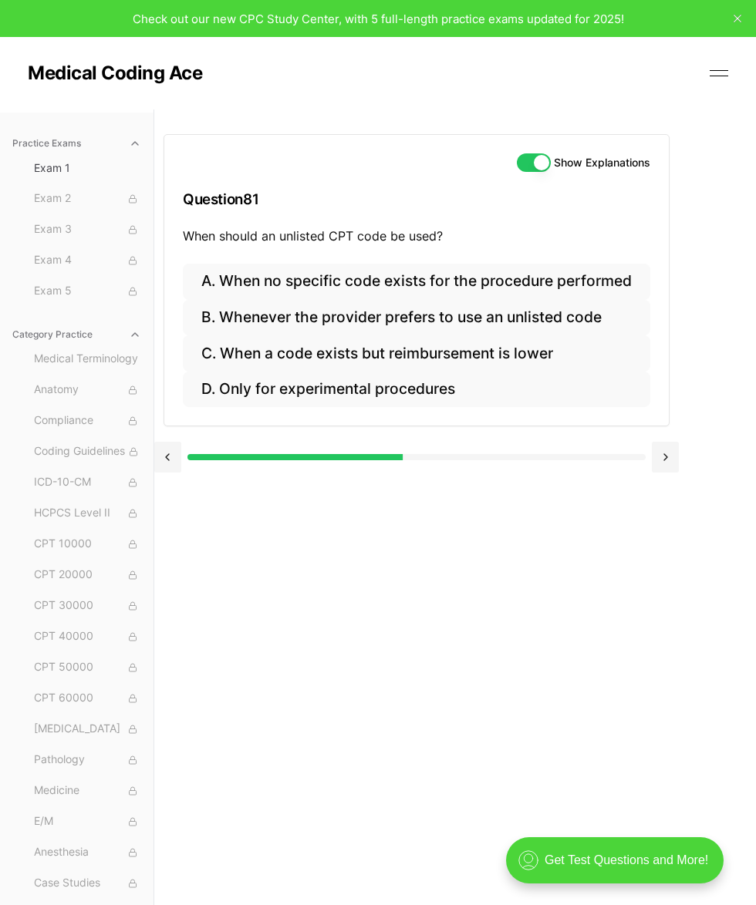
click at [583, 281] on button "A. When no specific code exists for the procedure performed" at bounding box center [416, 282] width 467 height 36
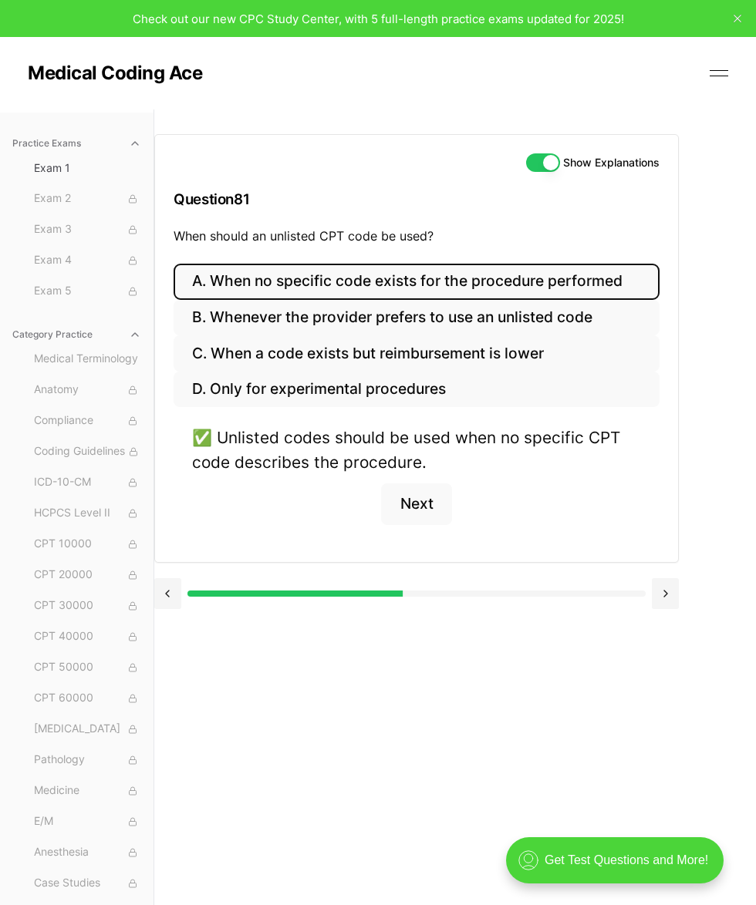
click at [624, 581] on button at bounding box center [664, 593] width 27 height 31
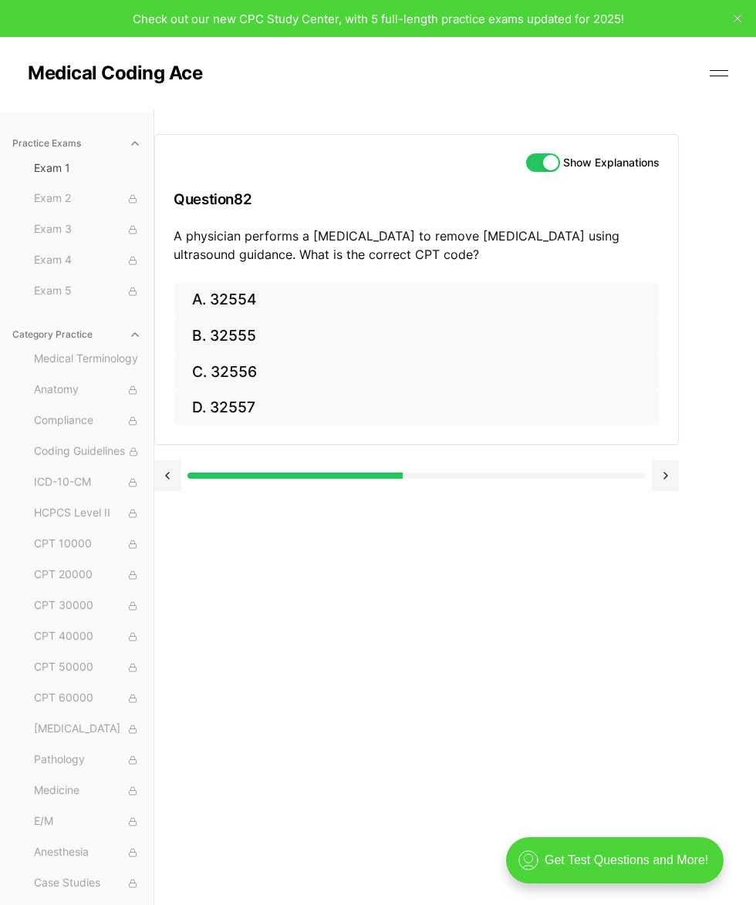
click at [290, 328] on button "B. 32555" at bounding box center [416, 336] width 486 height 36
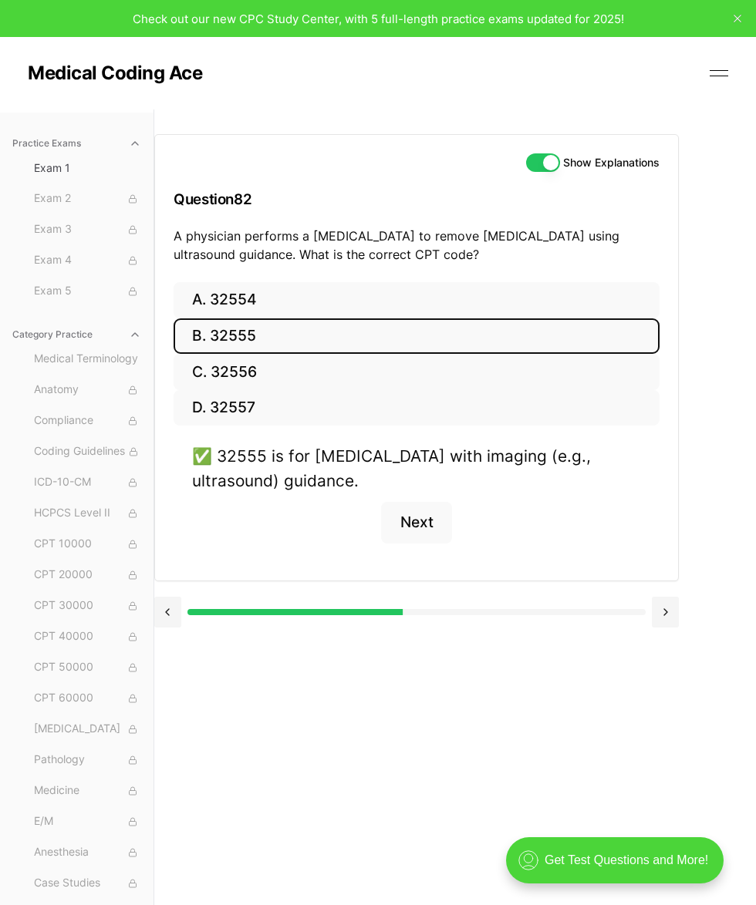
click at [624, 605] on button at bounding box center [664, 612] width 27 height 31
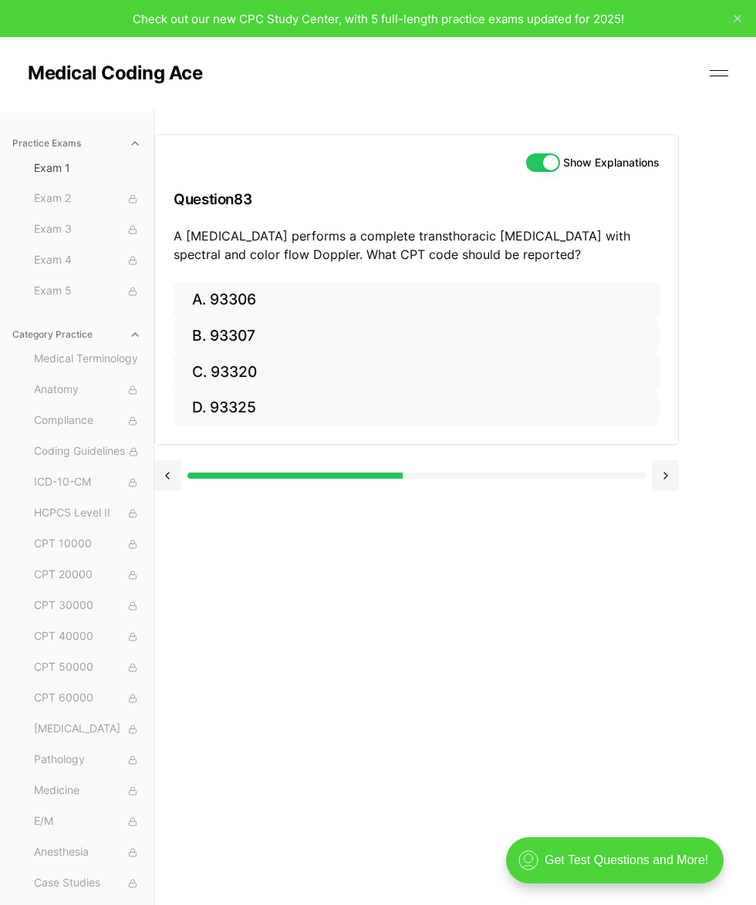
click at [367, 283] on button "A. 93306" at bounding box center [416, 300] width 486 height 36
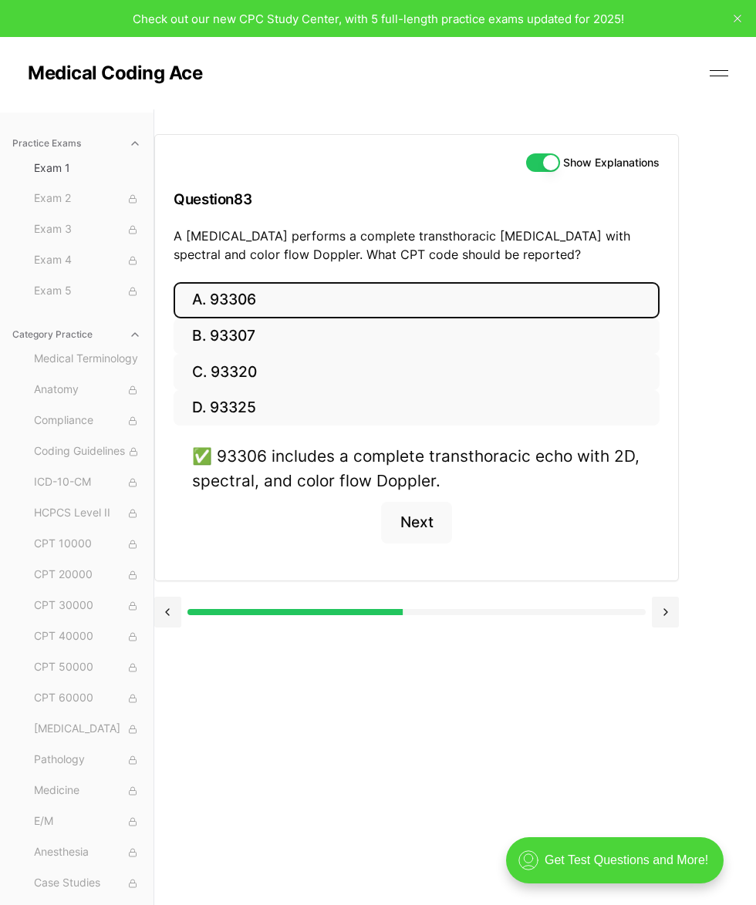
click at [624, 607] on button at bounding box center [664, 612] width 27 height 31
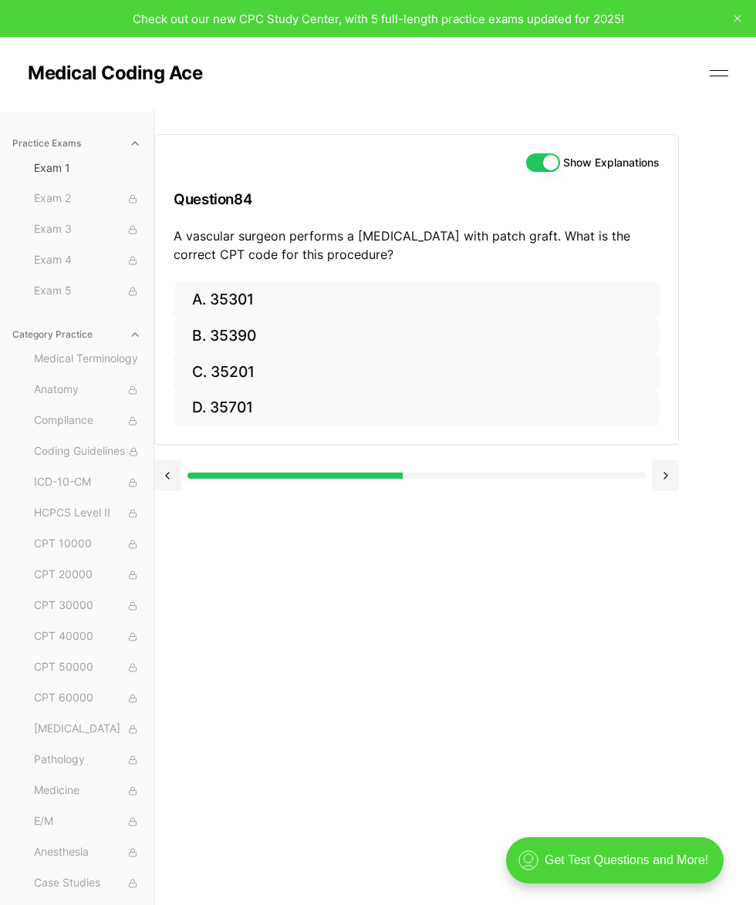
click at [312, 375] on button "C. 35201" at bounding box center [416, 372] width 486 height 36
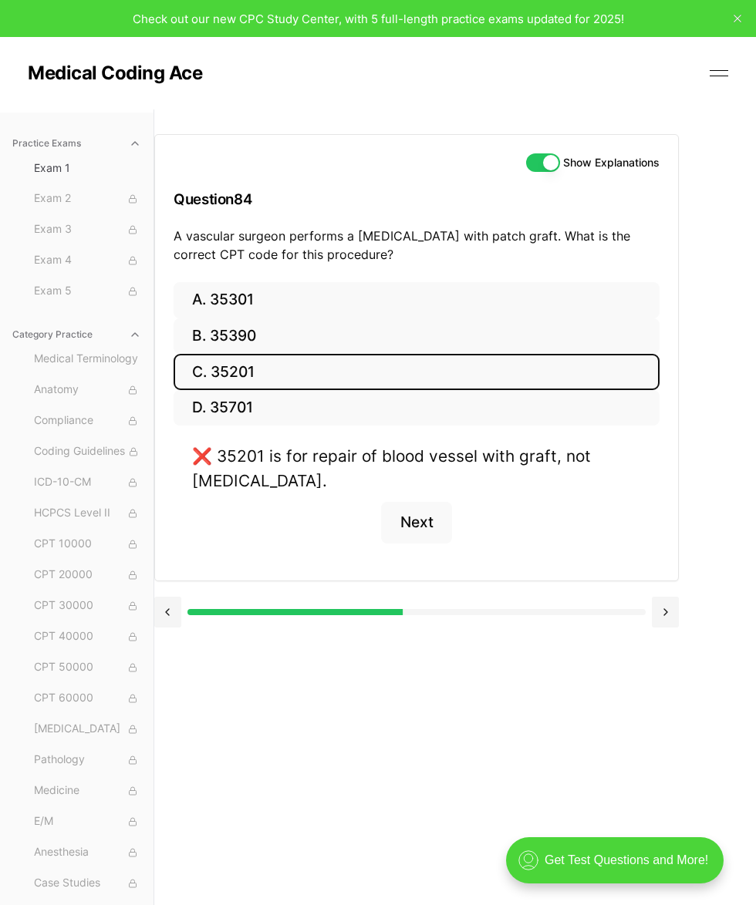
click at [334, 308] on button "A. 35301" at bounding box center [416, 300] width 486 height 36
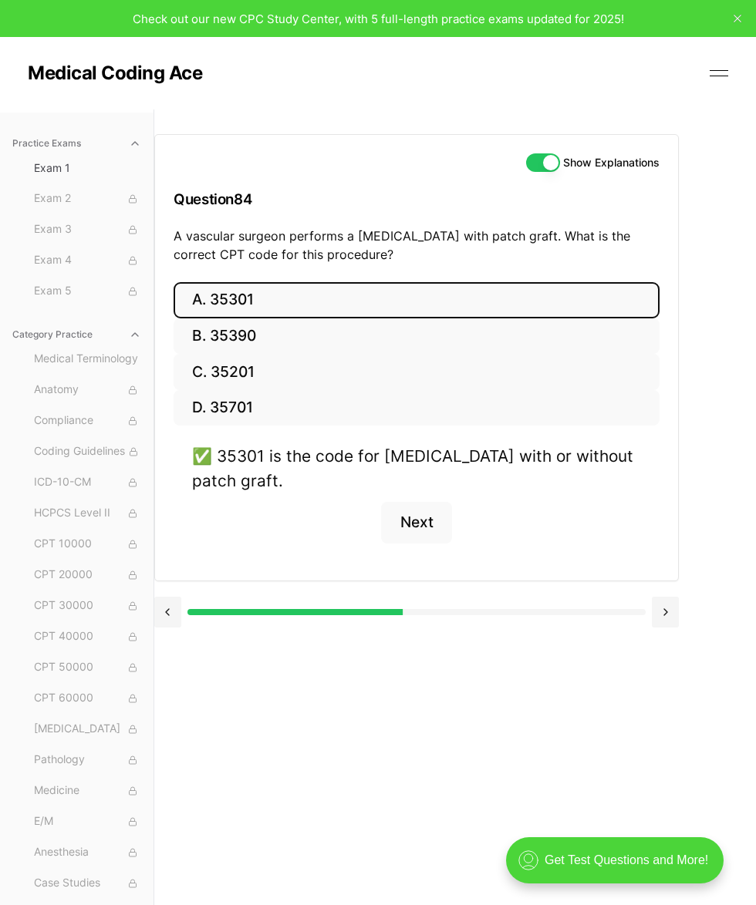
click at [624, 610] on button at bounding box center [664, 612] width 27 height 31
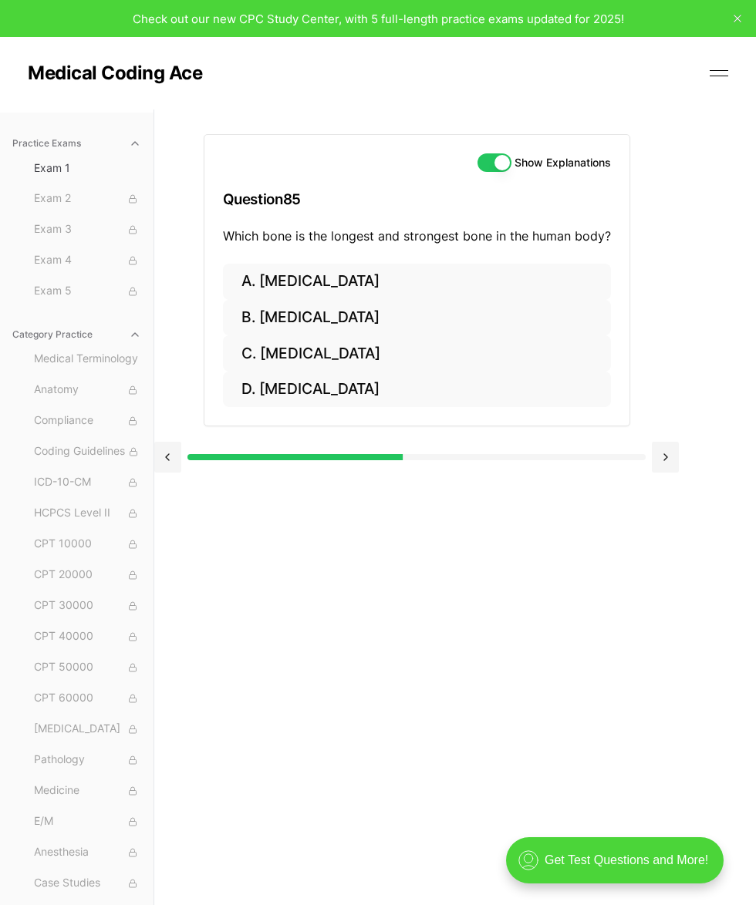
click at [351, 352] on button "C. Tibia" at bounding box center [417, 353] width 388 height 36
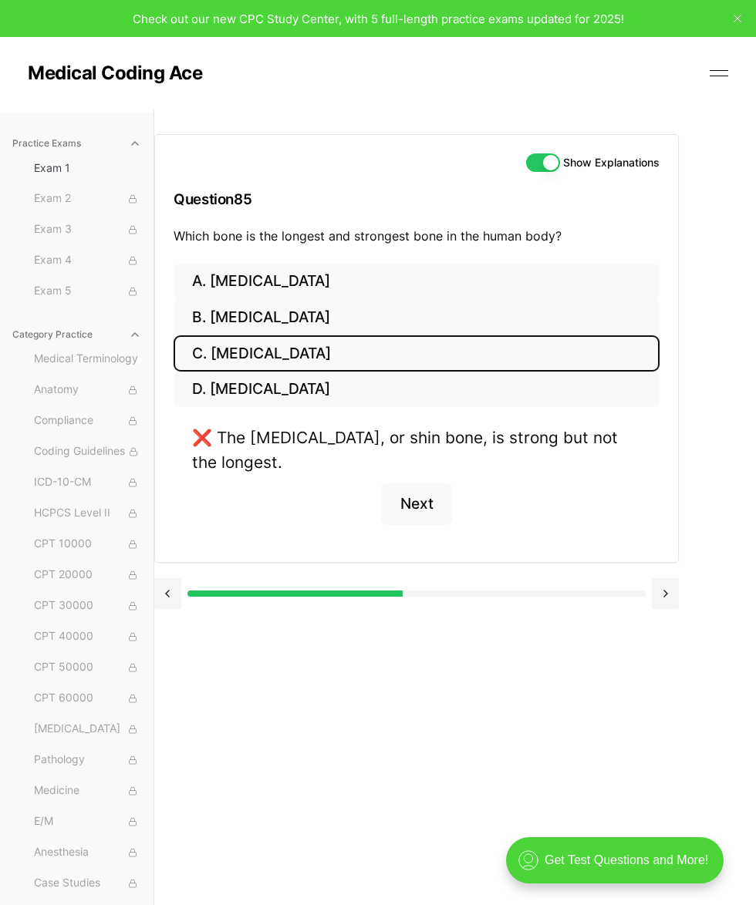
click at [453, 395] on button "D. Fibula" at bounding box center [416, 390] width 486 height 36
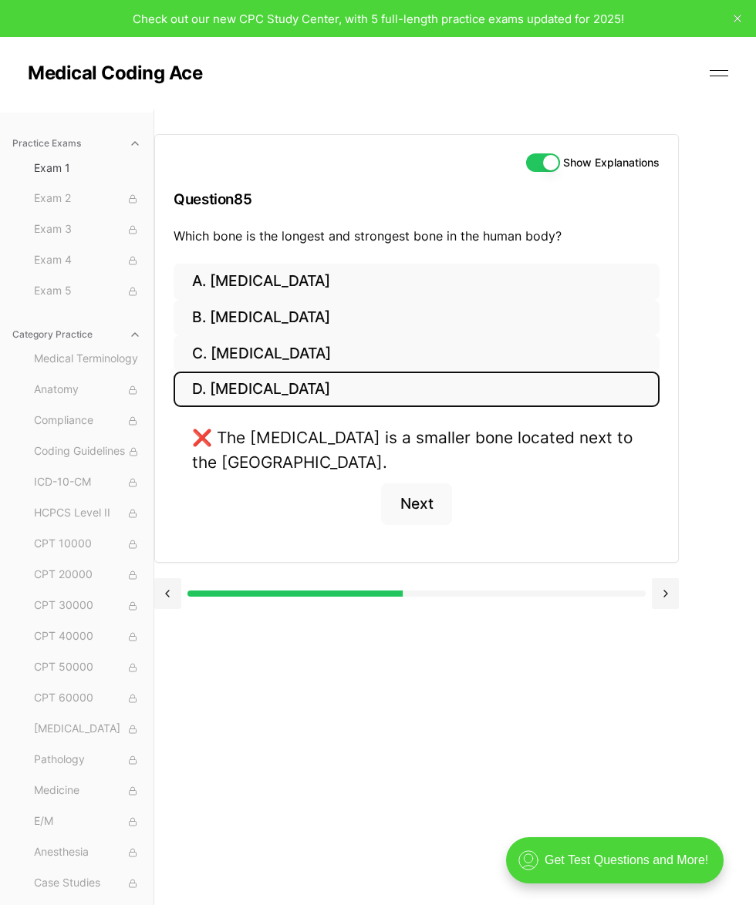
click at [492, 321] on button "B. Femur" at bounding box center [416, 318] width 486 height 36
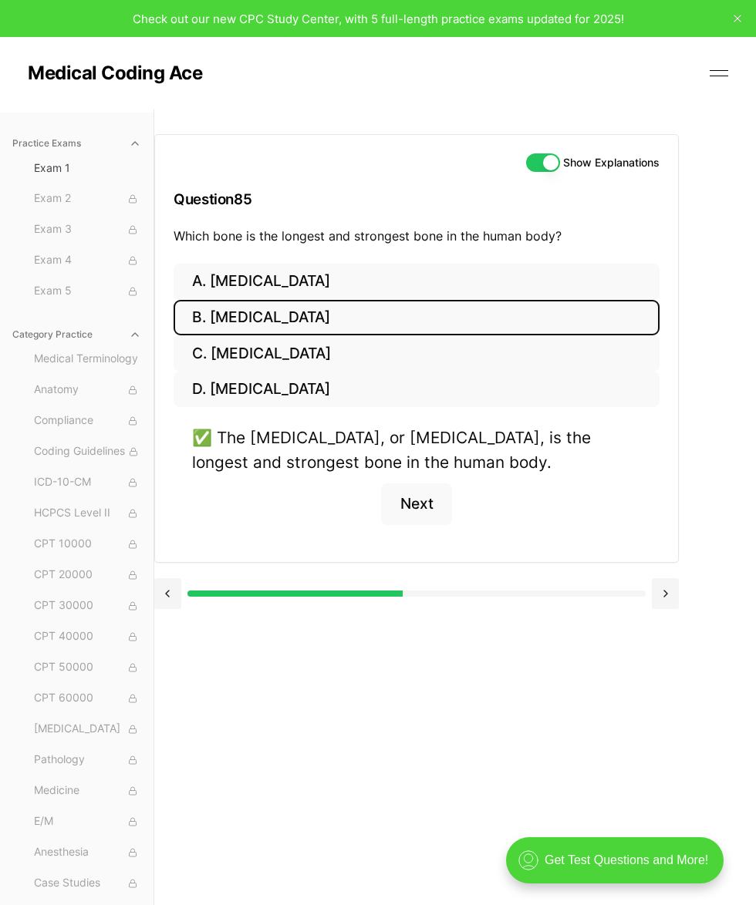
click at [624, 592] on button at bounding box center [664, 593] width 27 height 31
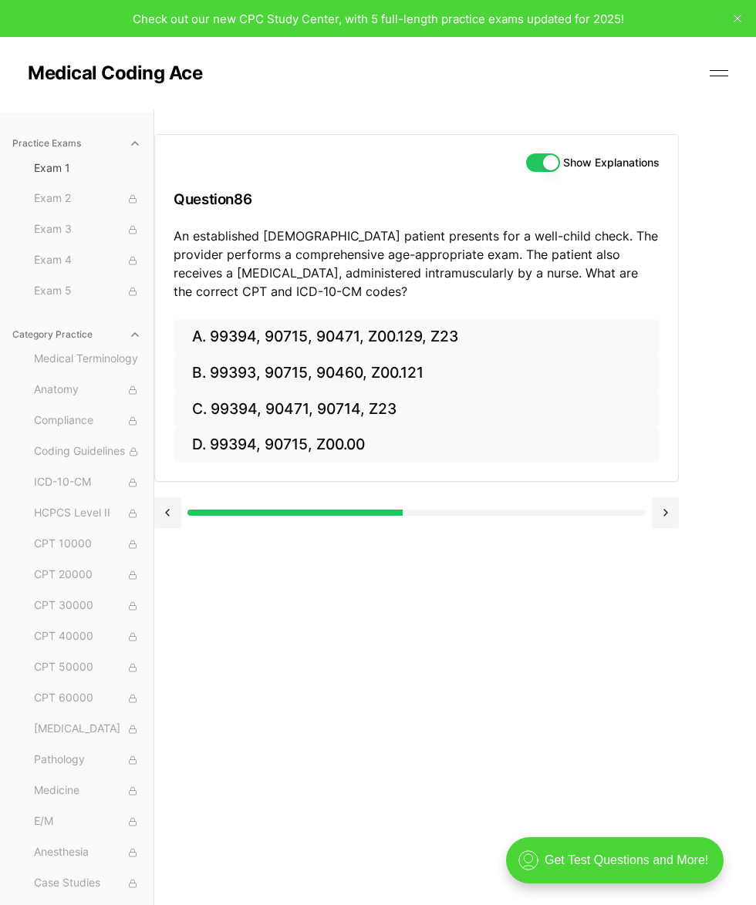
click at [448, 332] on button "A. 99394, 90715, 90471, Z00.129, Z23" at bounding box center [416, 337] width 486 height 36
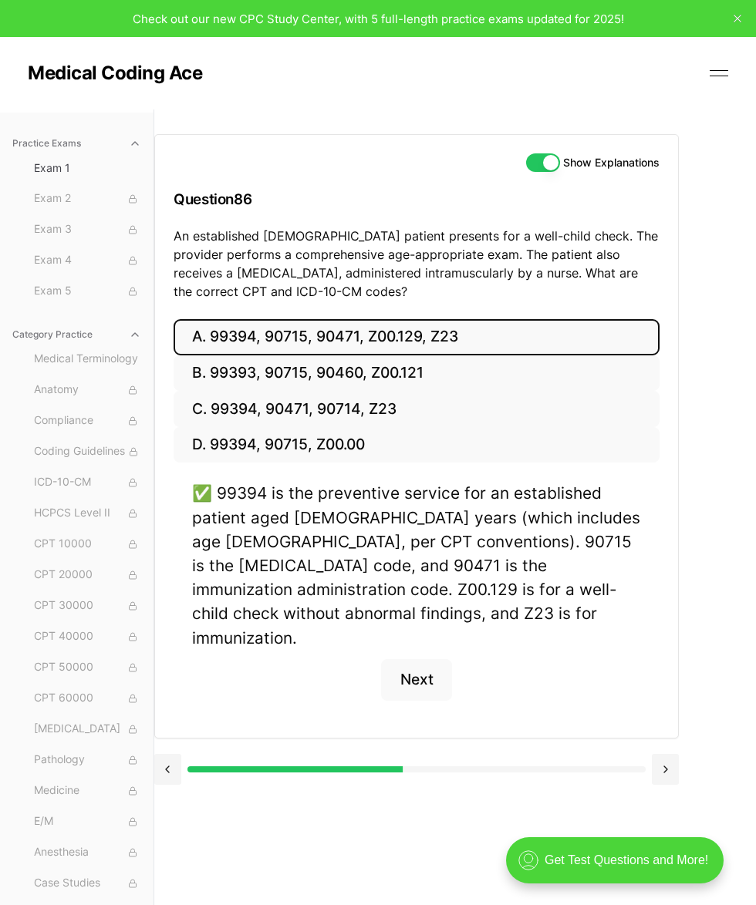
click at [624, 748] on button at bounding box center [664, 769] width 27 height 31
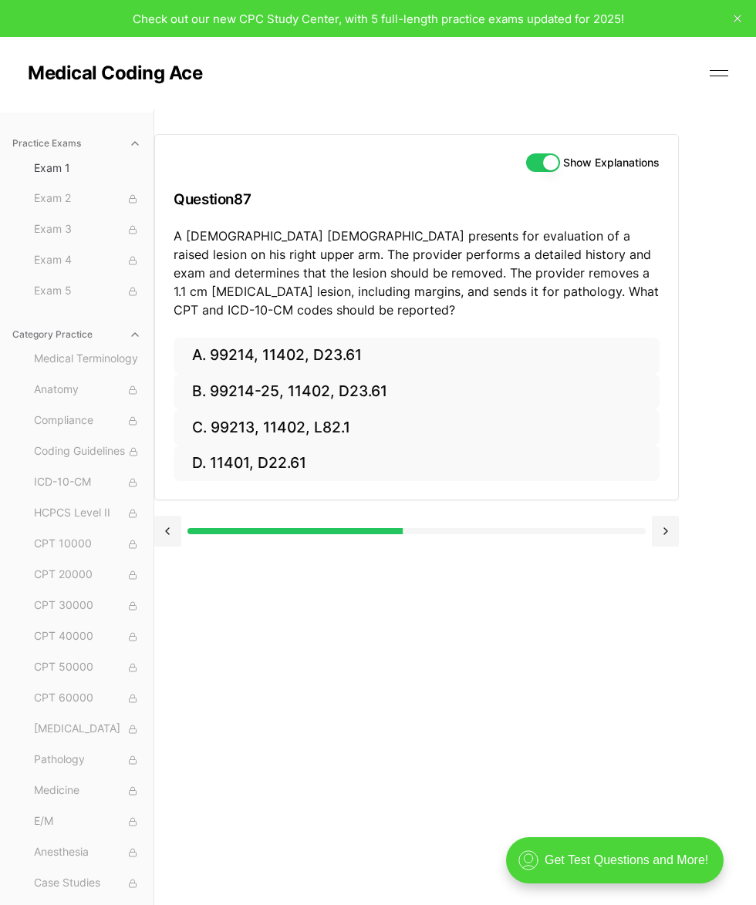
click at [369, 397] on button "B. 99214-25, 11402, D23.61" at bounding box center [416, 392] width 486 height 36
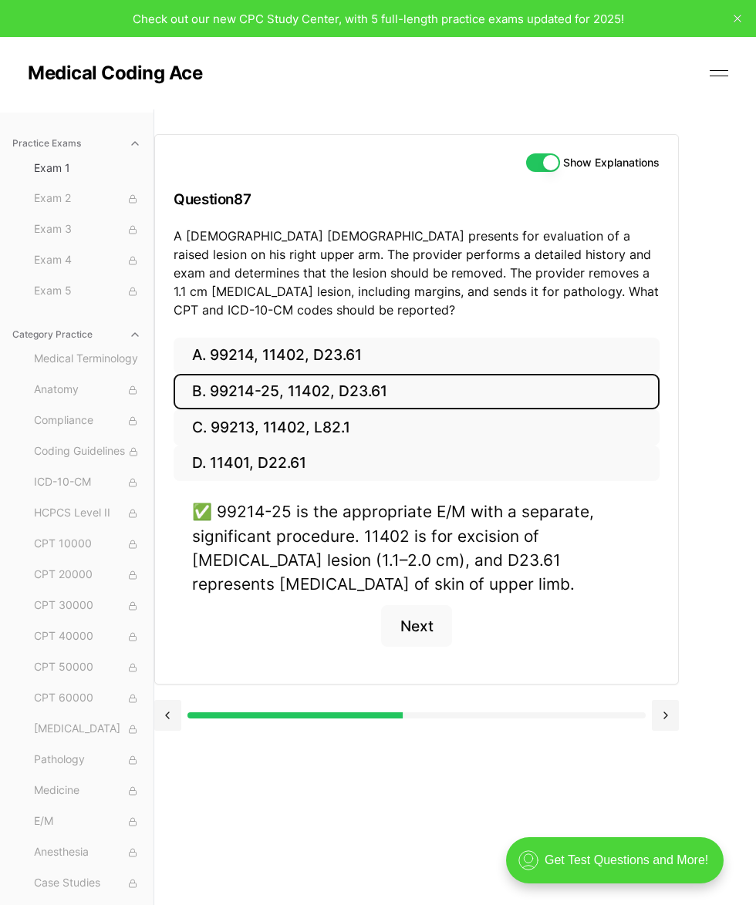
click at [624, 712] on button at bounding box center [664, 715] width 27 height 31
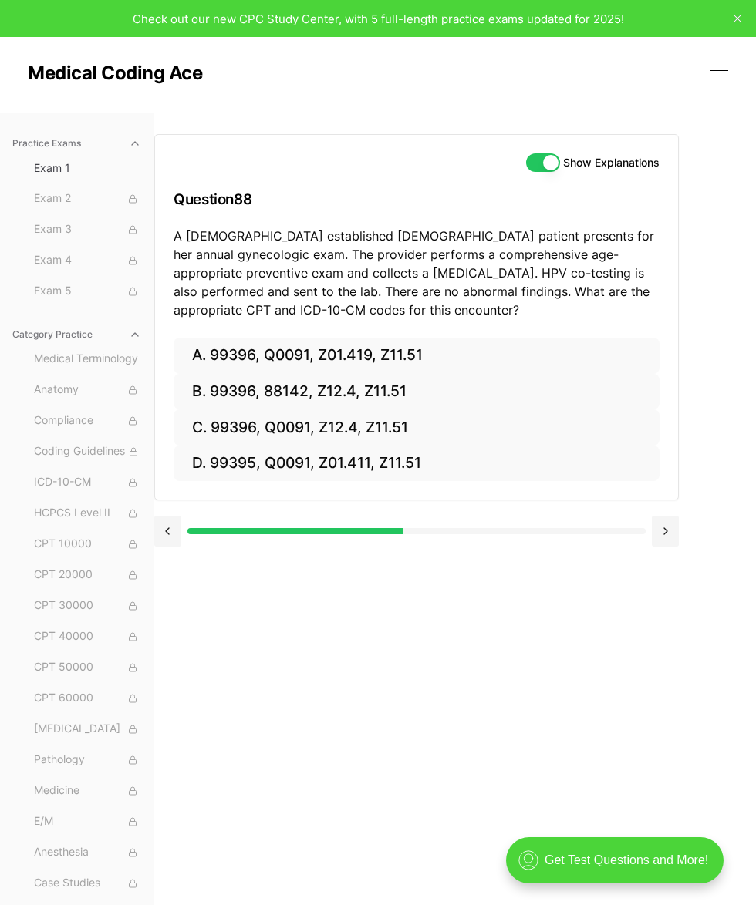
click at [406, 346] on button "A. 99396, Q0091, Z01.419, Z11.51" at bounding box center [416, 356] width 486 height 36
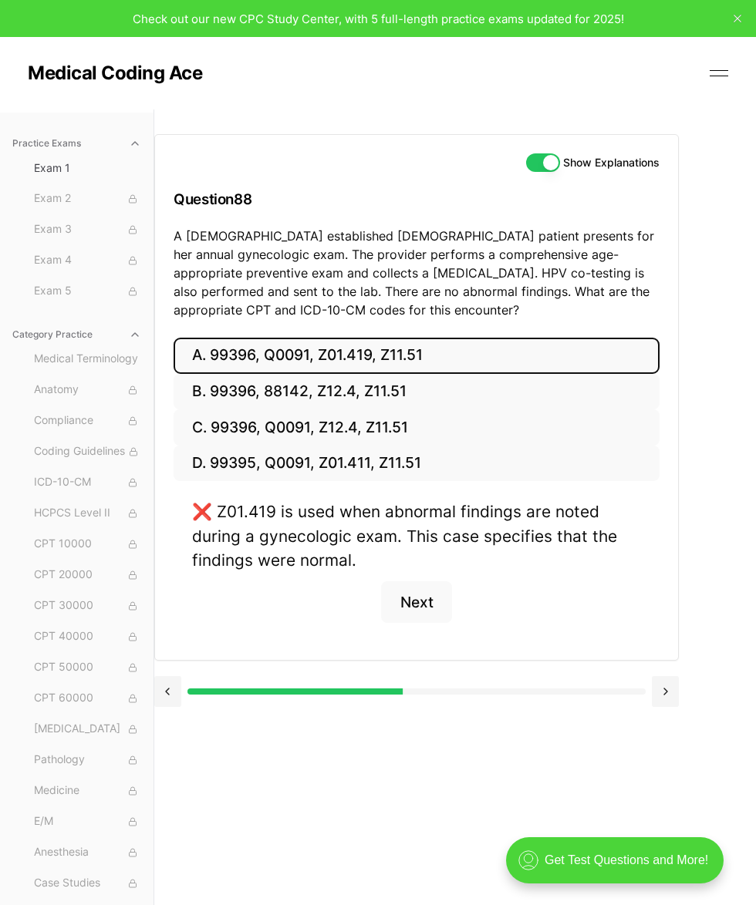
click at [389, 398] on button "B. 99396, 88142, Z12.4, Z11.51" at bounding box center [416, 392] width 486 height 36
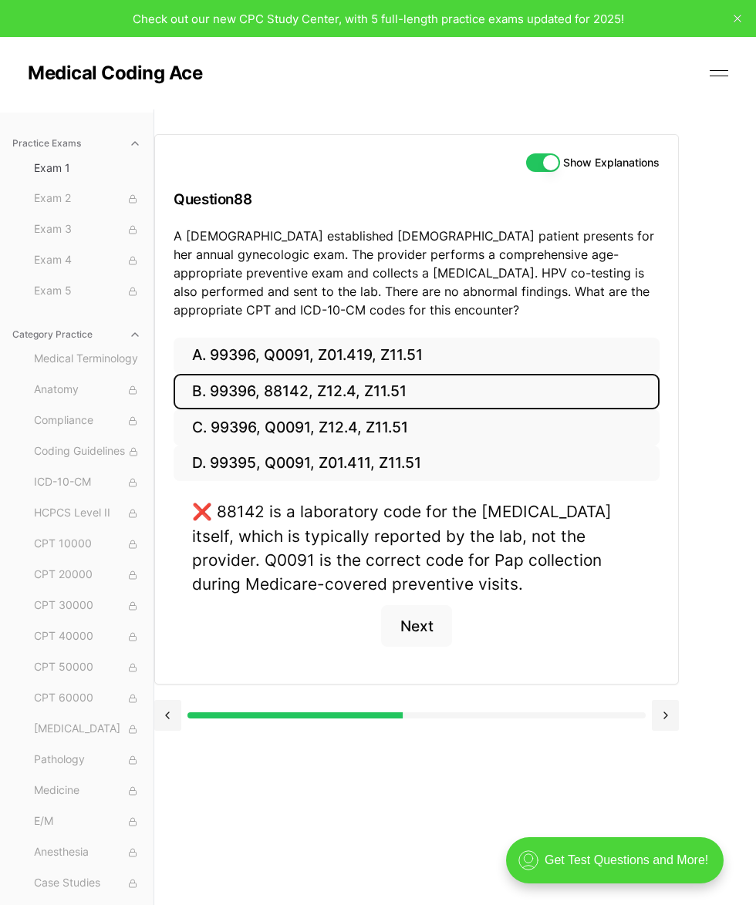
click at [392, 436] on button "C. 99396, Q0091, Z12.4, Z11.51" at bounding box center [416, 427] width 486 height 36
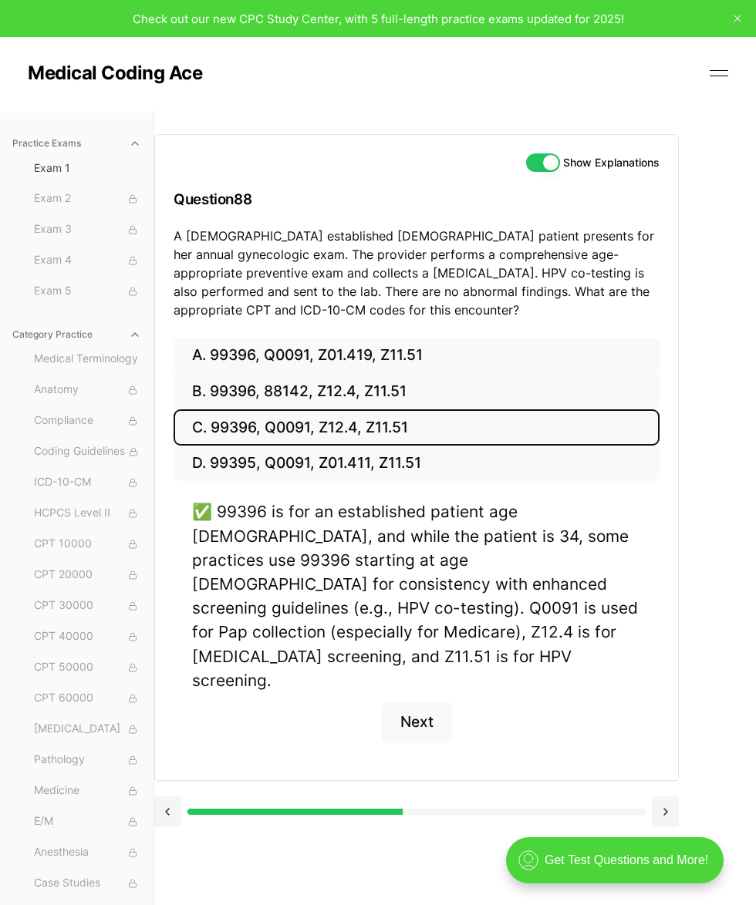
click at [415, 702] on button "Next" at bounding box center [416, 723] width 70 height 42
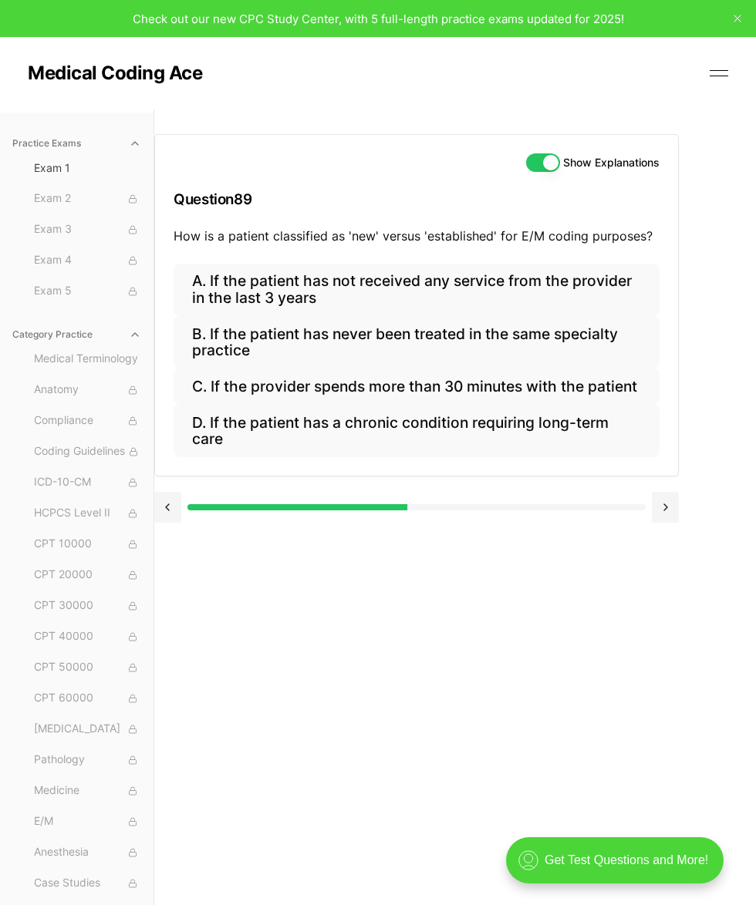
click at [422, 289] on button "A. If the patient has not received any service from the provider in the last 3 …" at bounding box center [416, 290] width 486 height 52
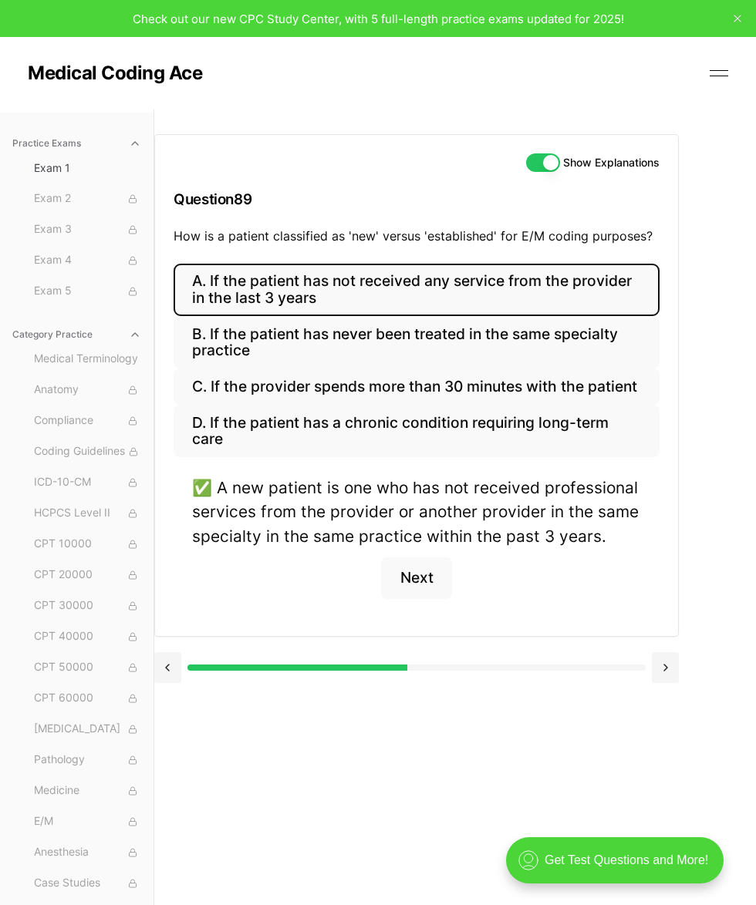
click at [624, 663] on button at bounding box center [664, 667] width 27 height 31
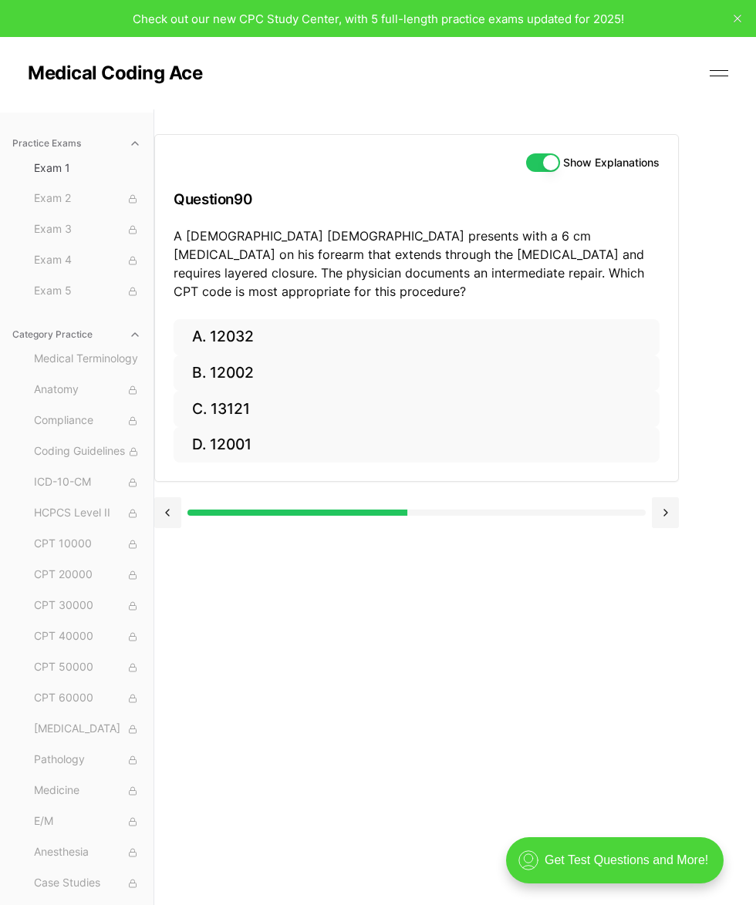
click at [303, 319] on button "A. 12032" at bounding box center [416, 337] width 486 height 36
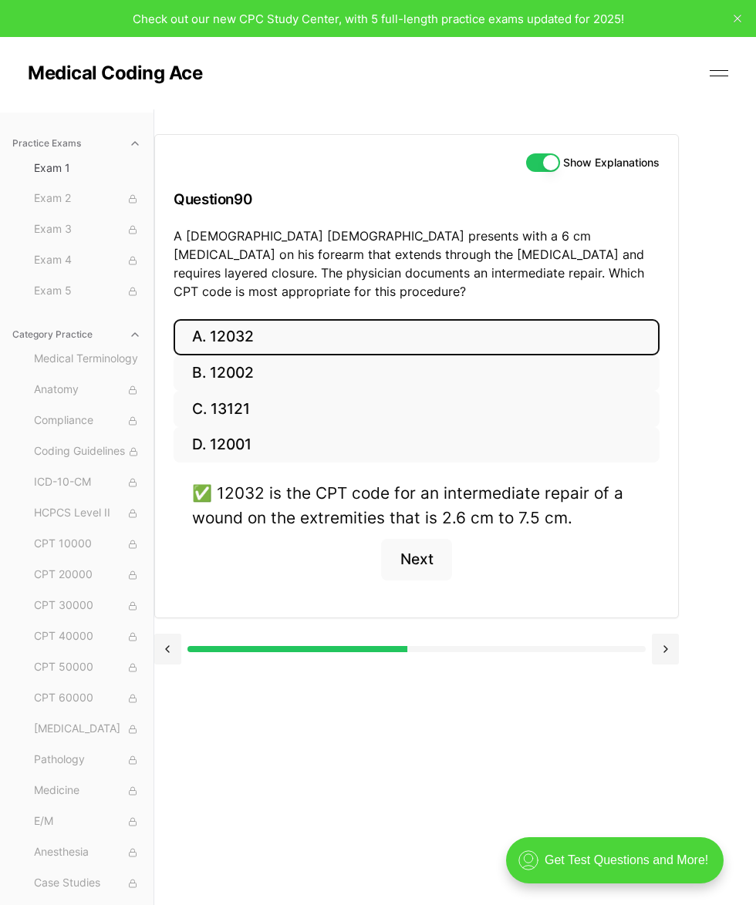
click at [624, 634] on button at bounding box center [664, 649] width 27 height 31
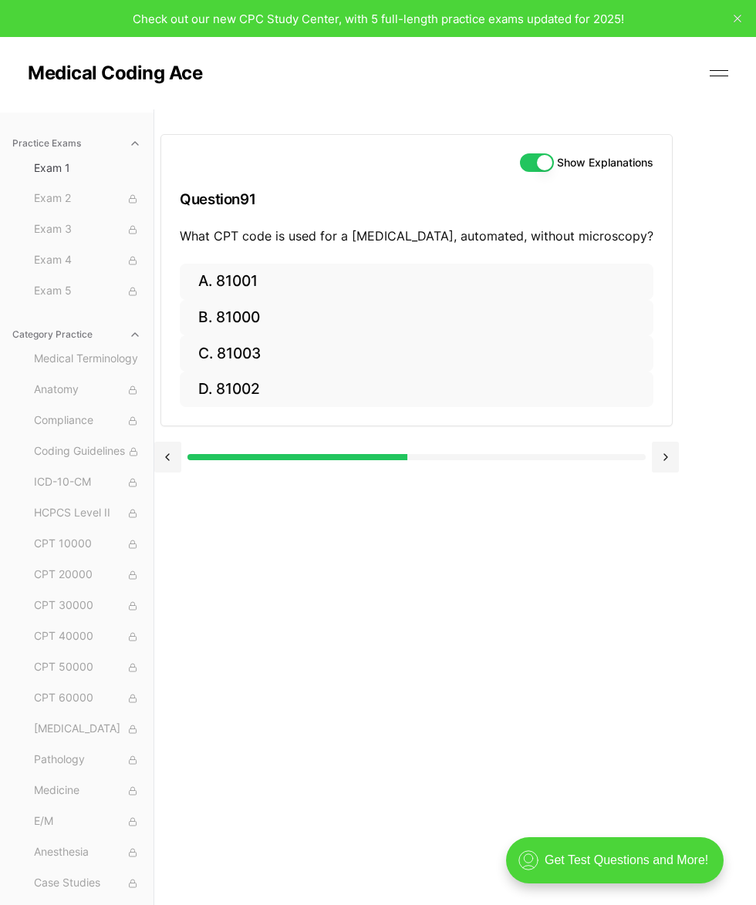
click at [343, 360] on button "C. 81003" at bounding box center [416, 353] width 473 height 36
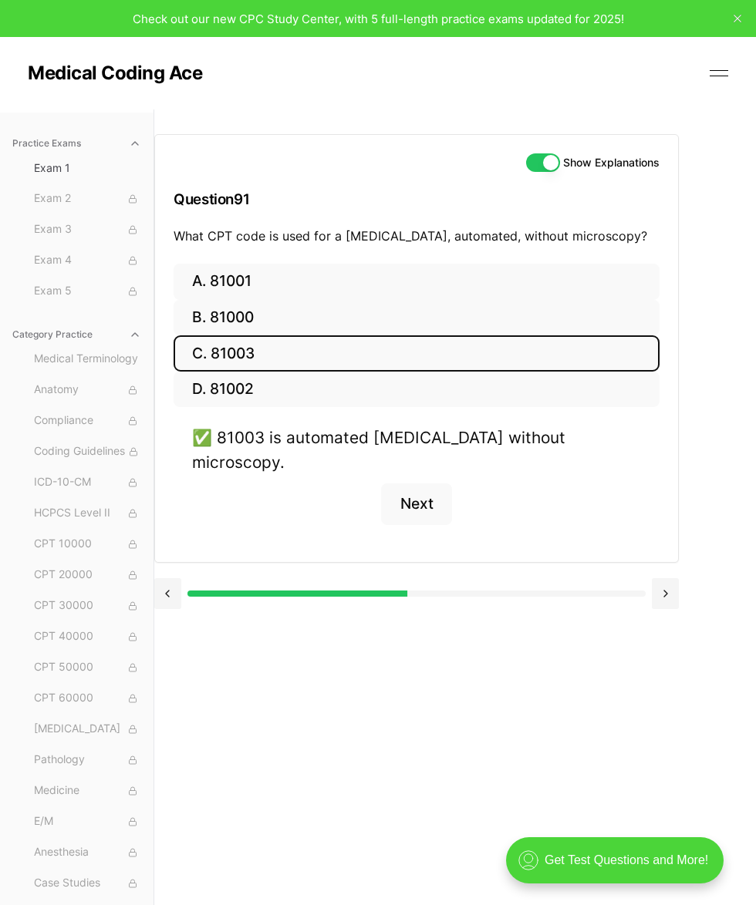
click at [413, 483] on button "Next" at bounding box center [416, 504] width 70 height 42
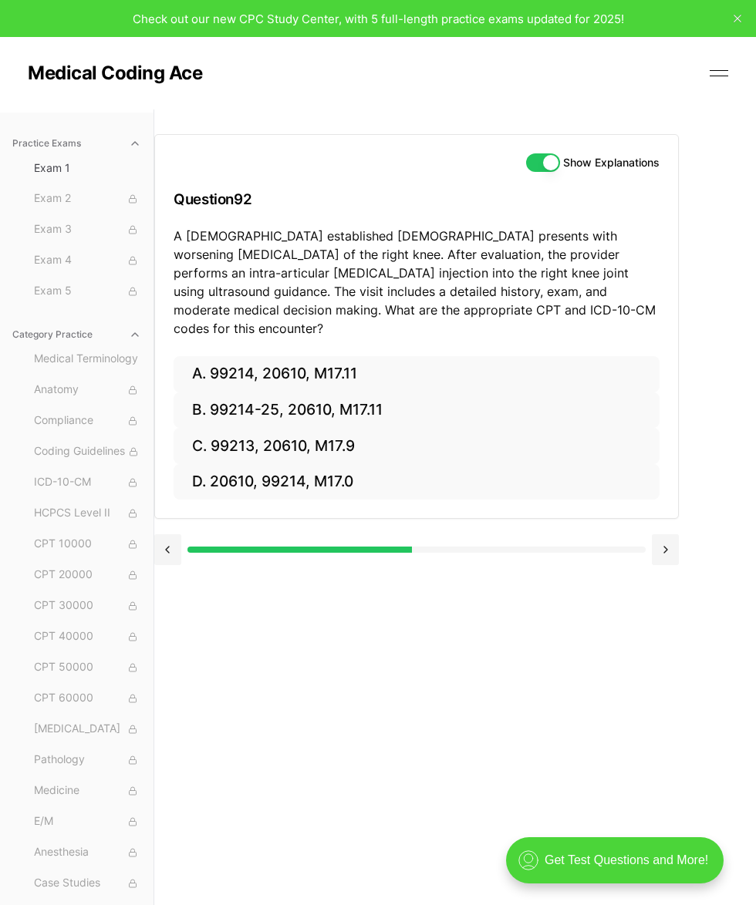
click at [236, 399] on button "B. 99214-25, 20610, M17.11" at bounding box center [416, 410] width 486 height 36
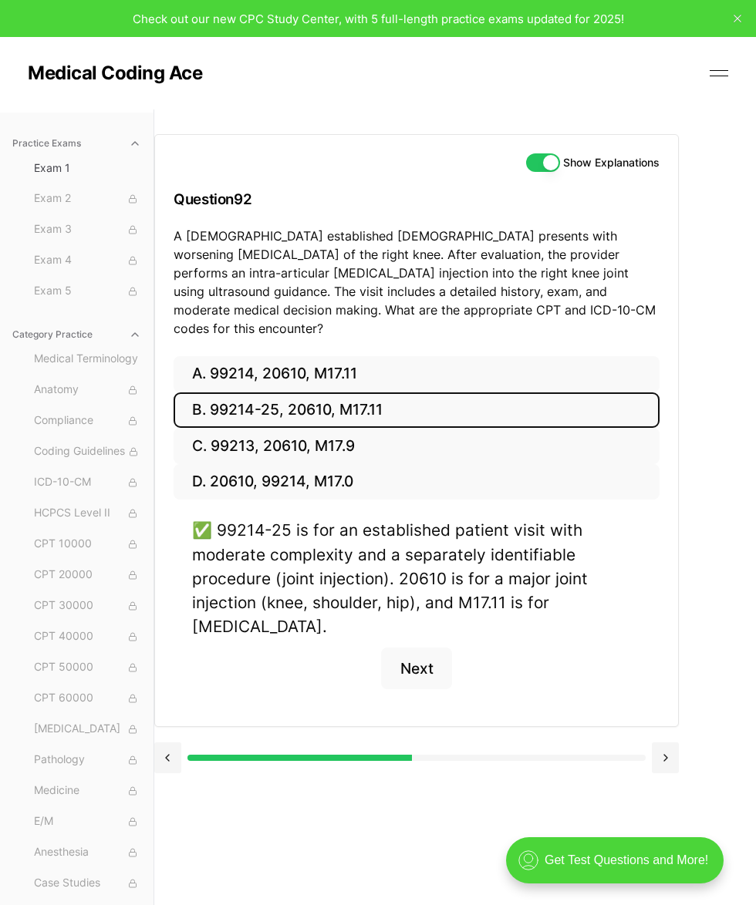
click at [624, 742] on button at bounding box center [664, 757] width 27 height 31
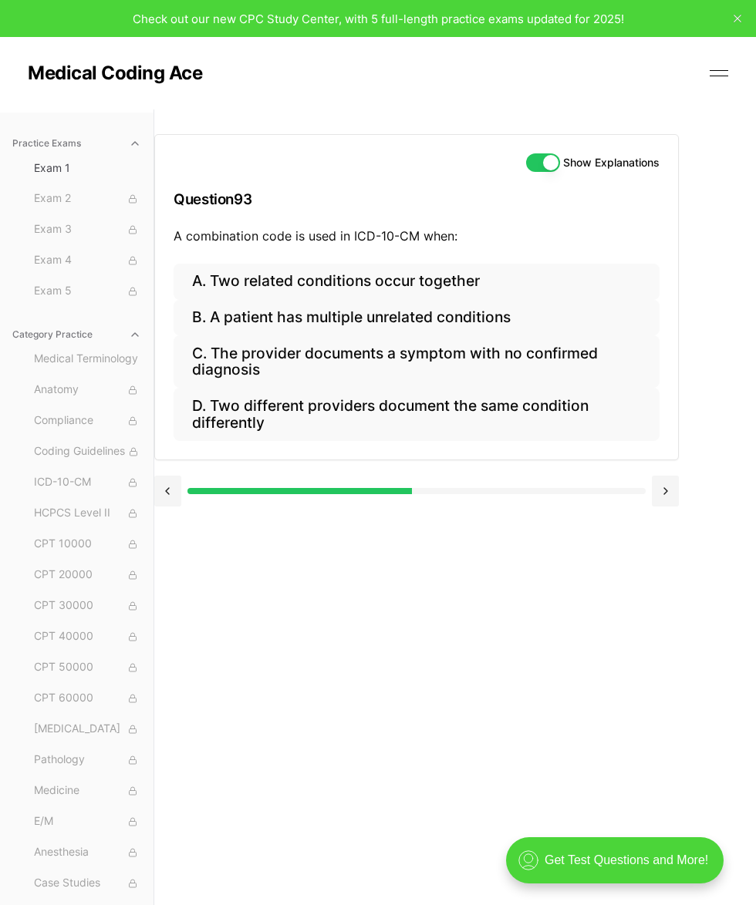
click at [574, 368] on button "C. The provider documents a symptom with no confirmed diagnosis" at bounding box center [416, 361] width 486 height 52
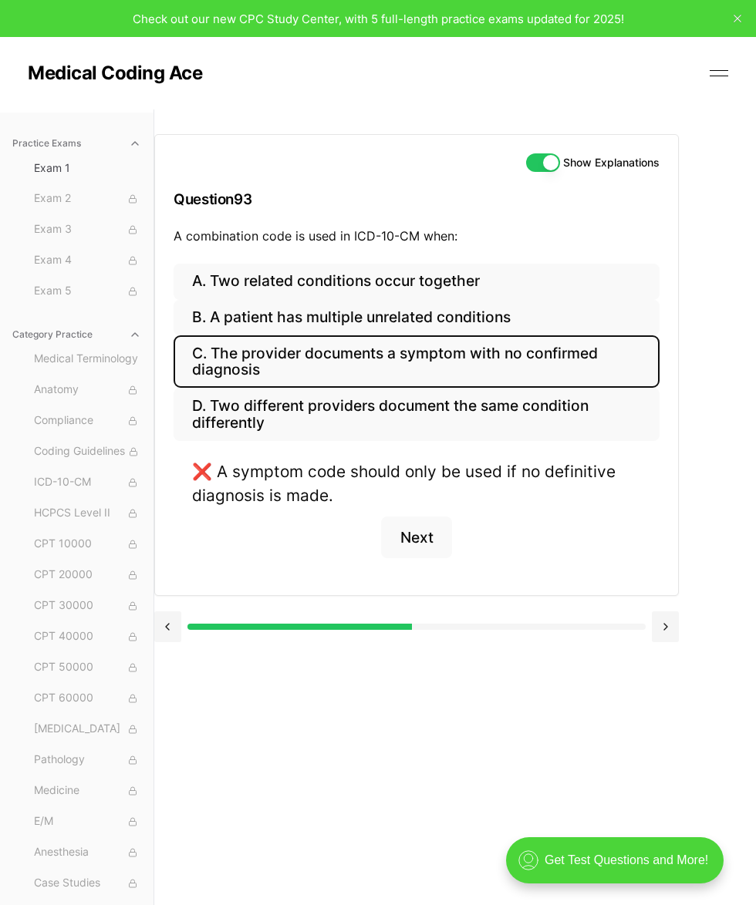
click at [457, 272] on button "A. Two related conditions occur together" at bounding box center [416, 282] width 486 height 36
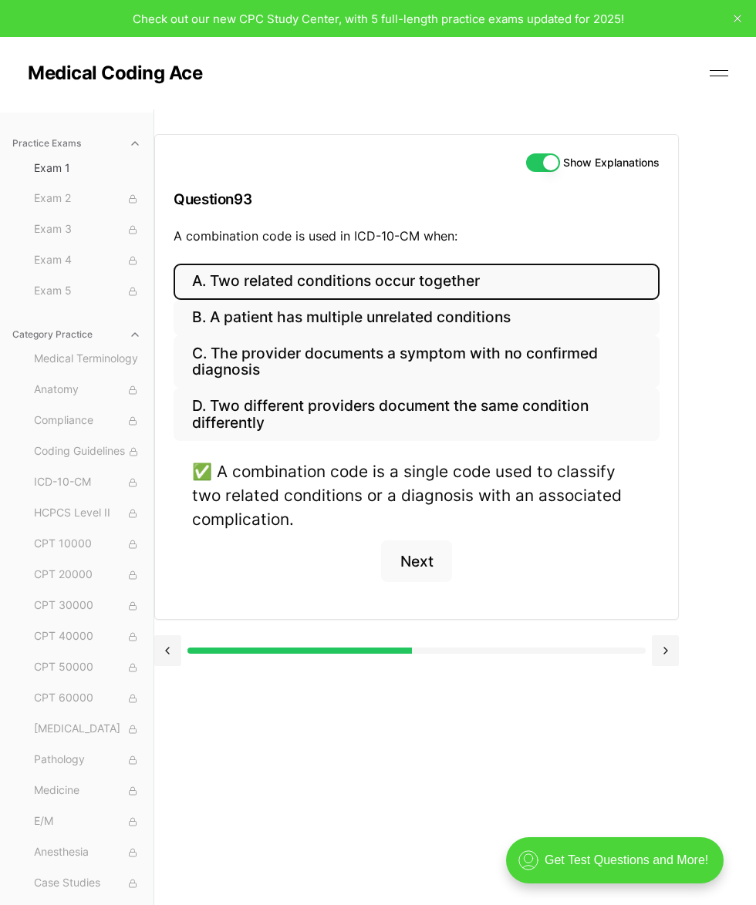
click at [417, 550] on button "Next" at bounding box center [416, 561] width 70 height 42
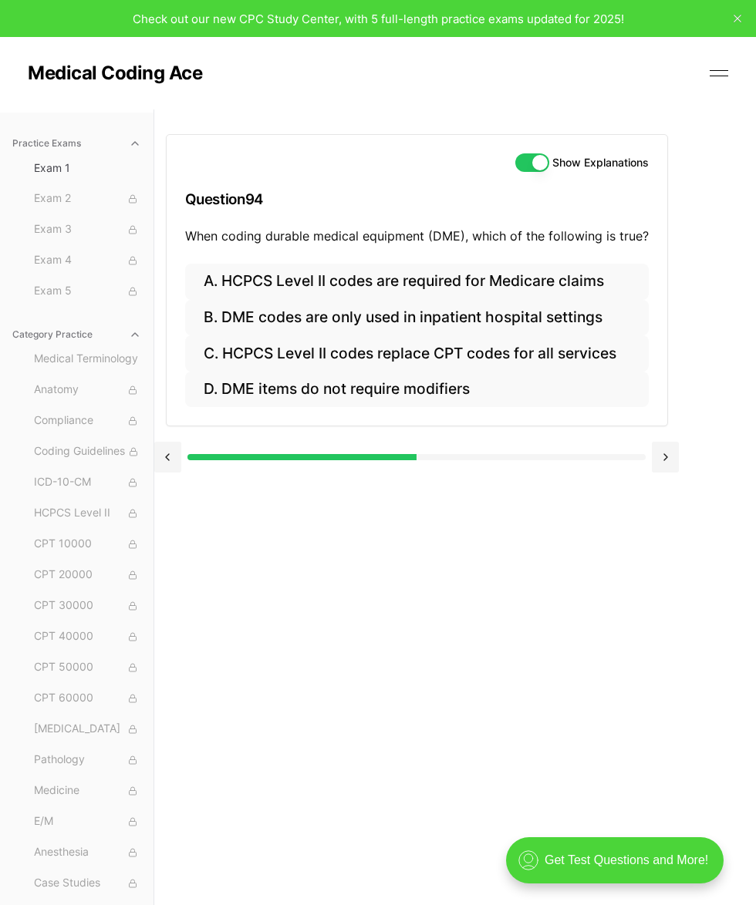
click at [536, 274] on button "A. HCPCS Level II codes are required for Medicare claims" at bounding box center [416, 282] width 463 height 36
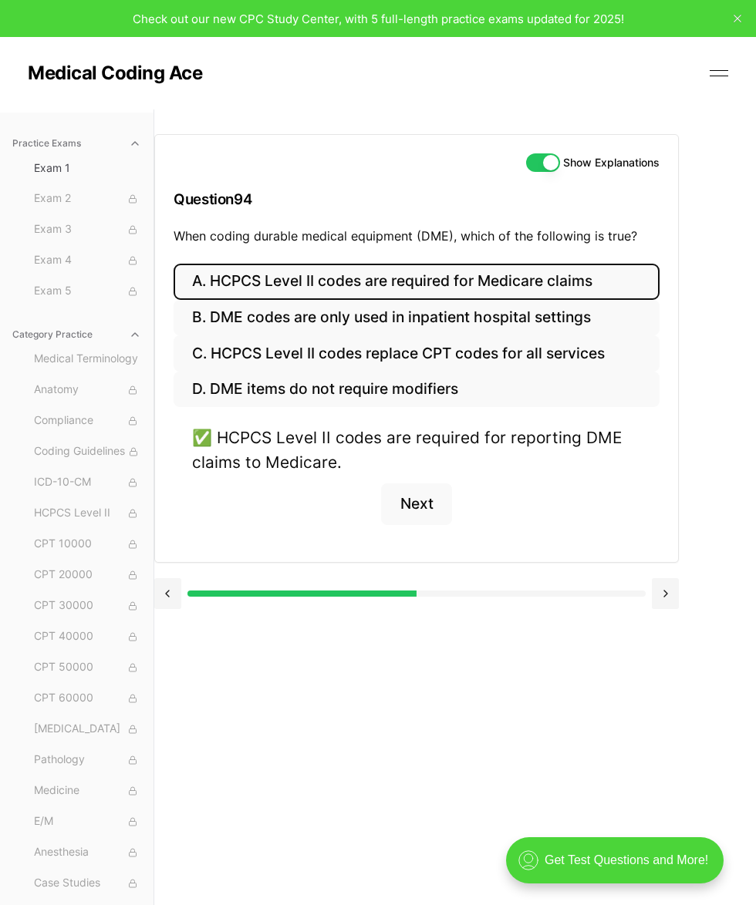
click at [429, 503] on button "Next" at bounding box center [416, 504] width 70 height 42
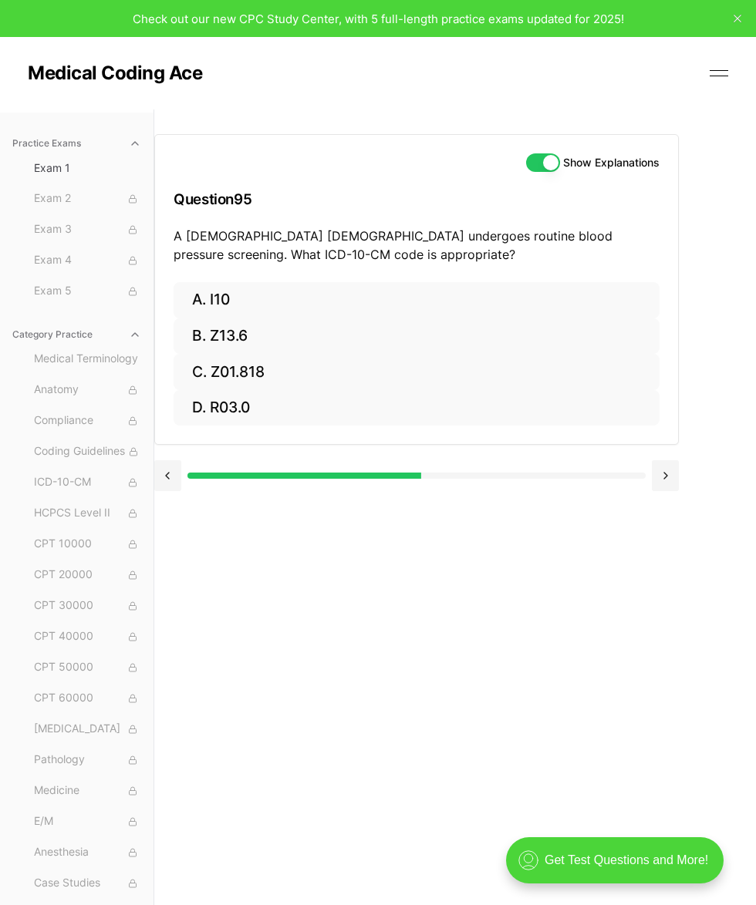
click at [335, 335] on button "B. Z13.6" at bounding box center [416, 336] width 486 height 36
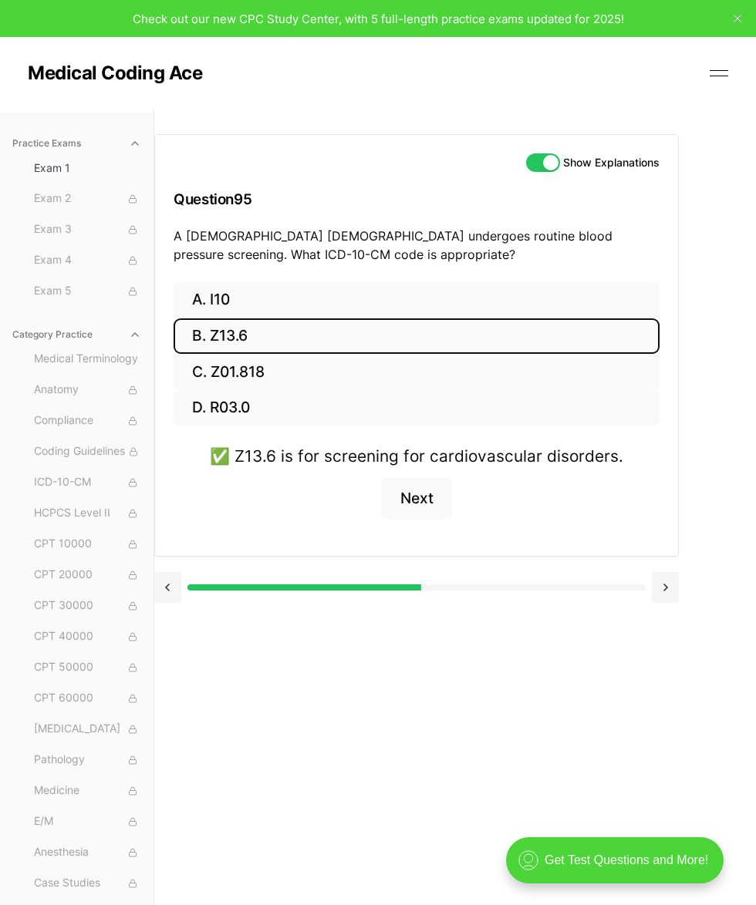
click at [413, 510] on button "Next" at bounding box center [416, 499] width 70 height 42
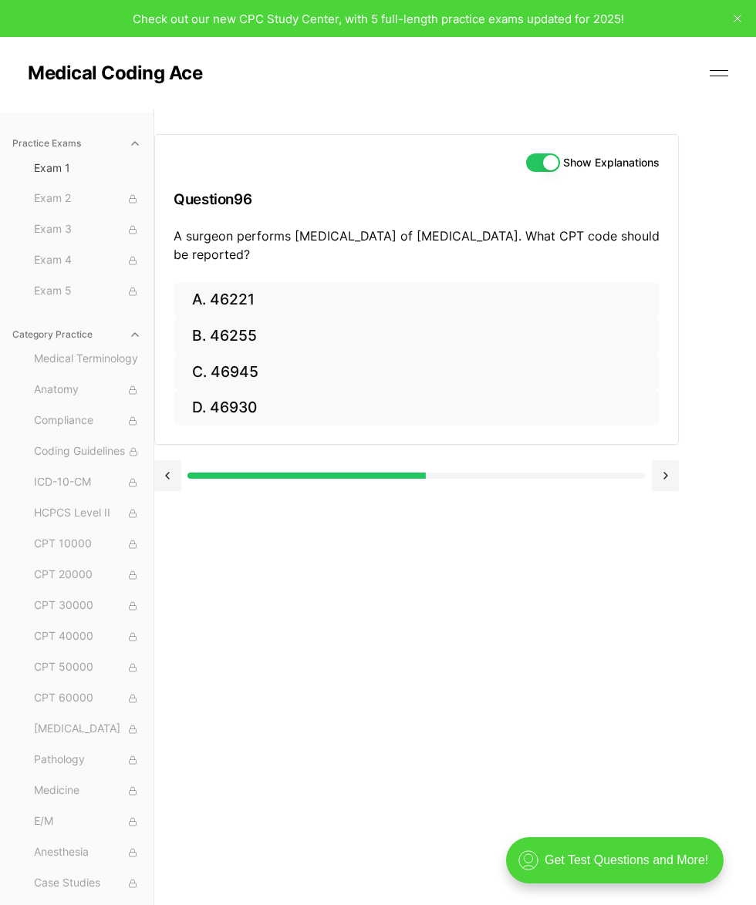
click at [318, 295] on button "A. 46221" at bounding box center [416, 300] width 486 height 36
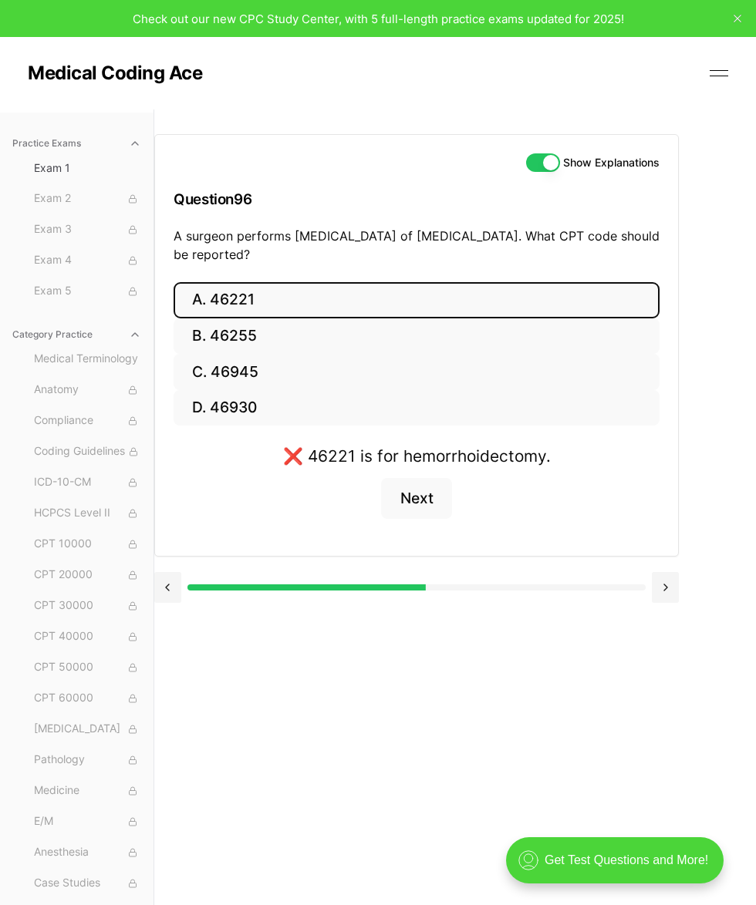
click at [547, 343] on button "B. 46255" at bounding box center [416, 336] width 486 height 36
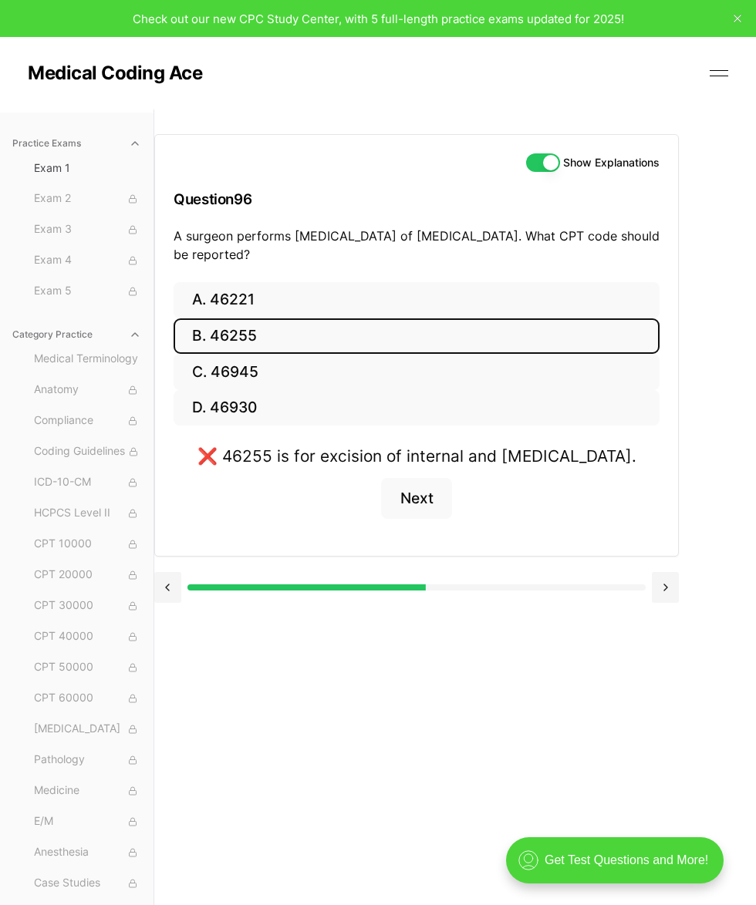
click at [560, 422] on button "D. 46930" at bounding box center [416, 408] width 486 height 36
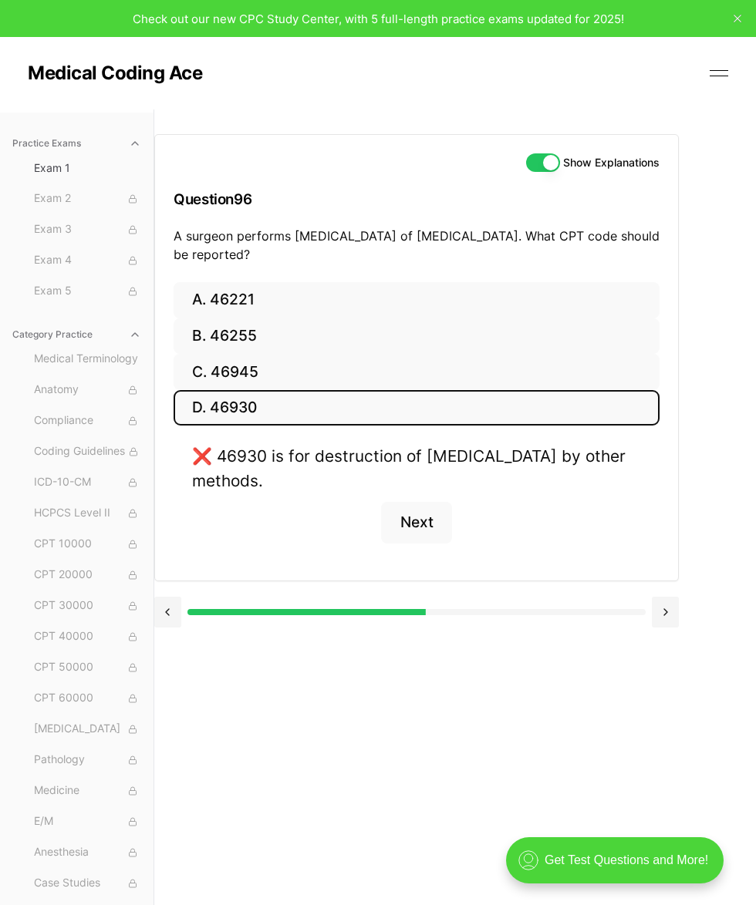
click at [596, 375] on button "C. 46945" at bounding box center [416, 372] width 486 height 36
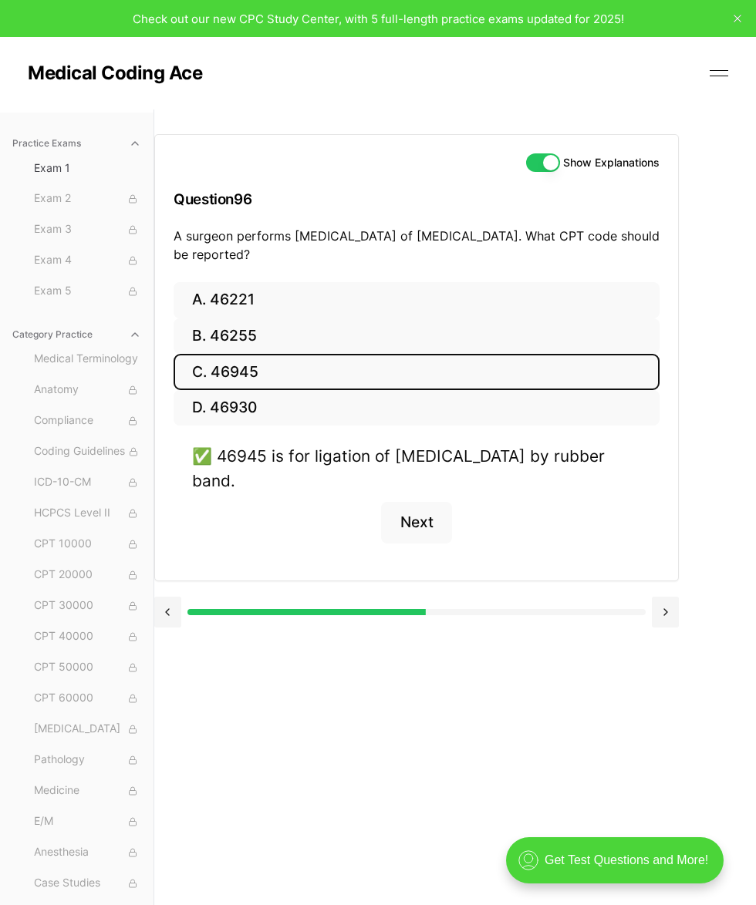
click at [415, 520] on button "Next" at bounding box center [416, 523] width 70 height 42
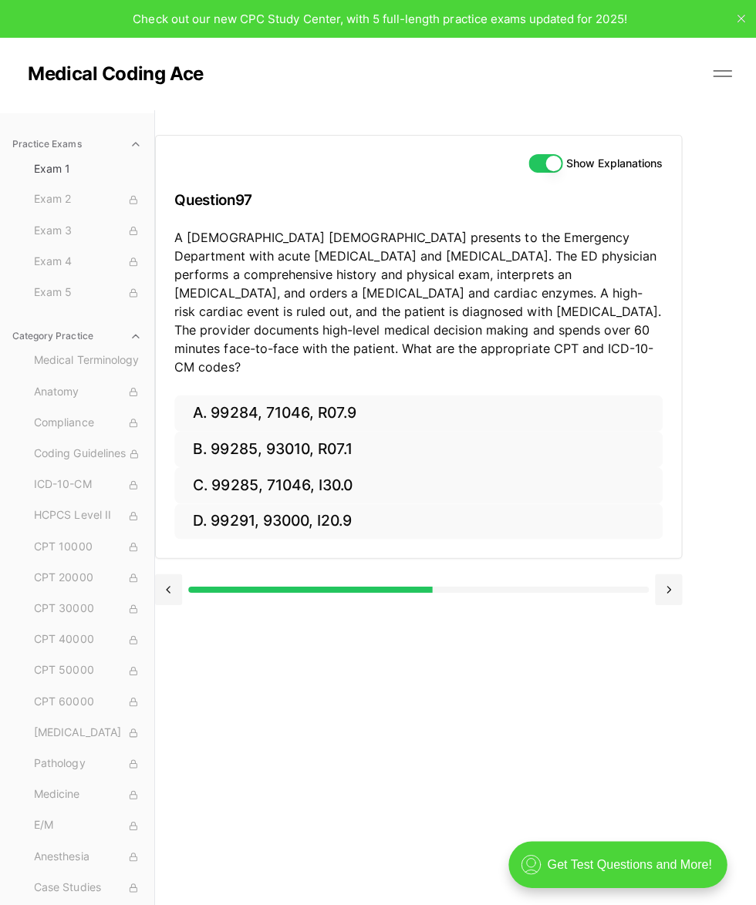
click at [374, 465] on button "C. 99285, 71046, I30.0" at bounding box center [416, 483] width 486 height 36
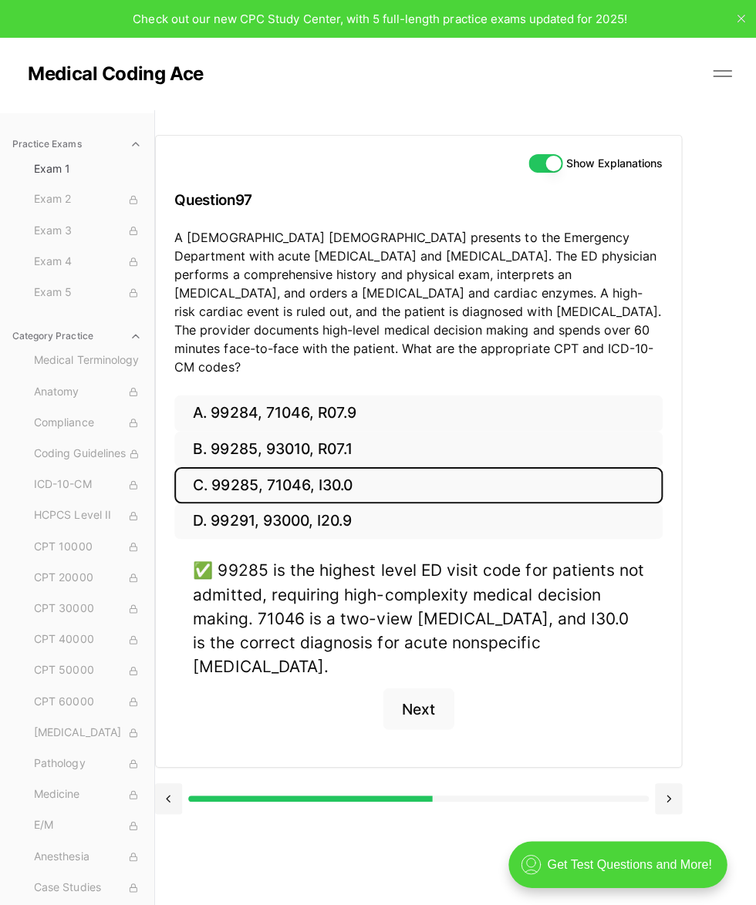
click at [416, 685] on button "Next" at bounding box center [416, 706] width 70 height 42
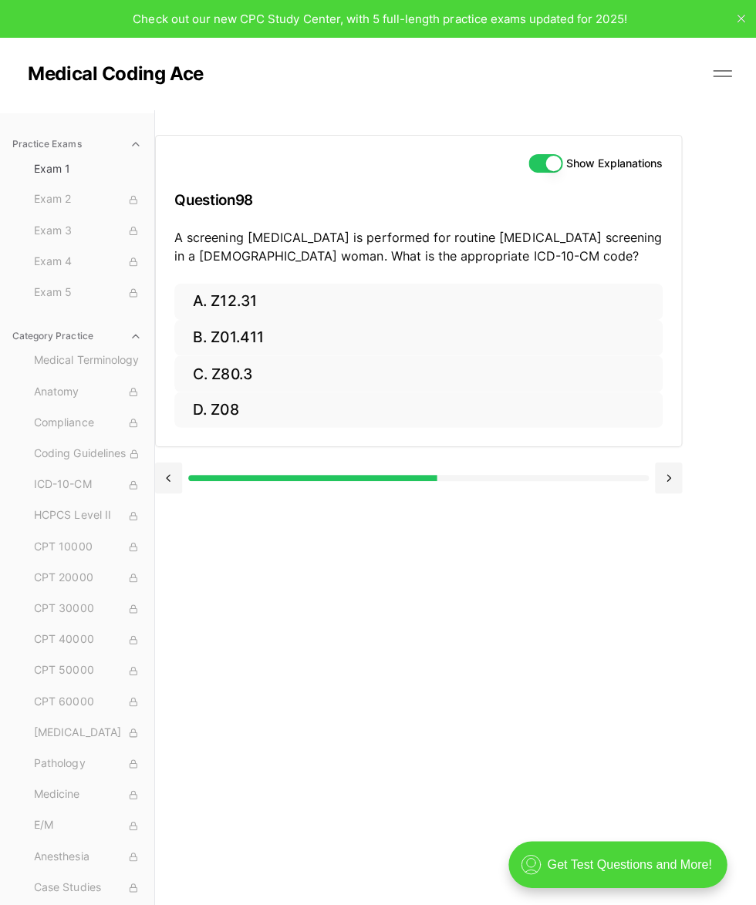
click at [321, 337] on button "B. Z01.411" at bounding box center [416, 336] width 486 height 36
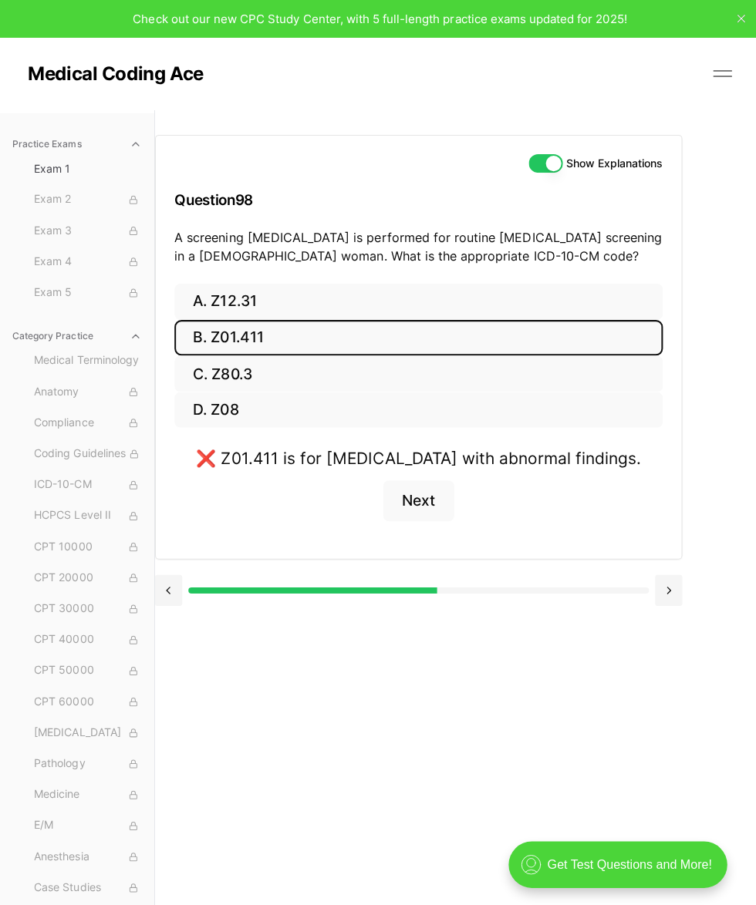
click at [356, 374] on button "C. Z80.3" at bounding box center [416, 372] width 486 height 36
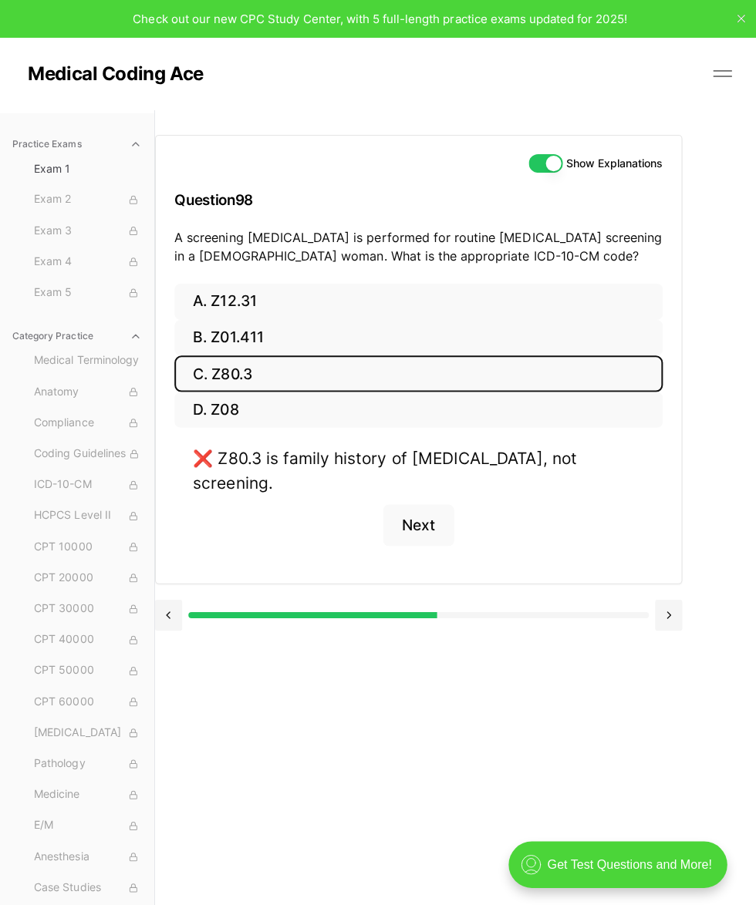
click at [414, 412] on button "D. Z08" at bounding box center [416, 408] width 486 height 36
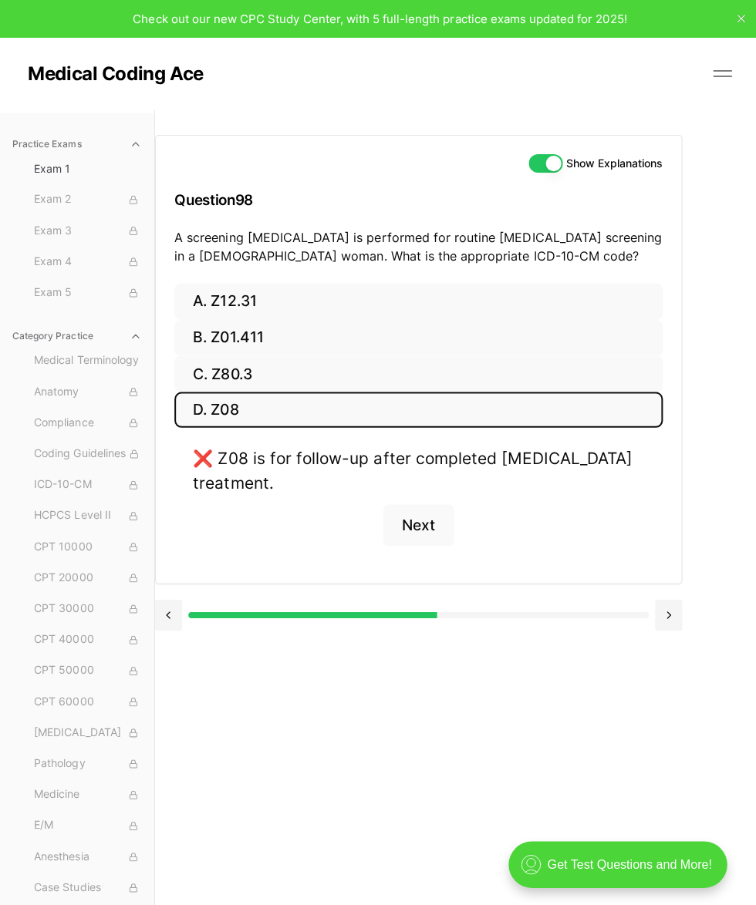
click at [523, 288] on button "A. Z12.31" at bounding box center [416, 300] width 486 height 36
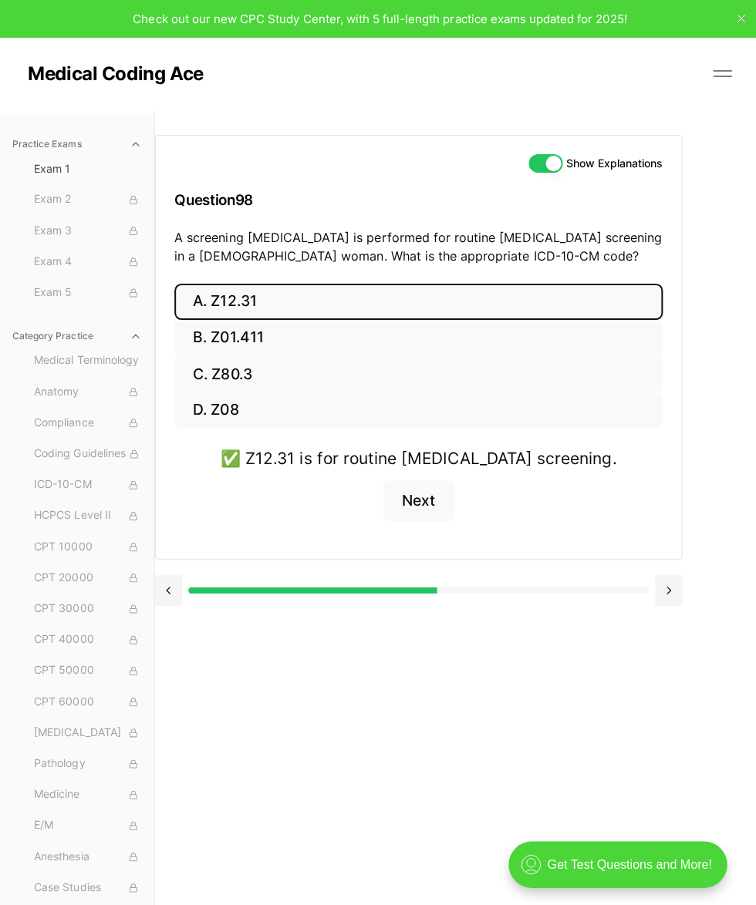
click at [410, 496] on button "Next" at bounding box center [416, 499] width 70 height 42
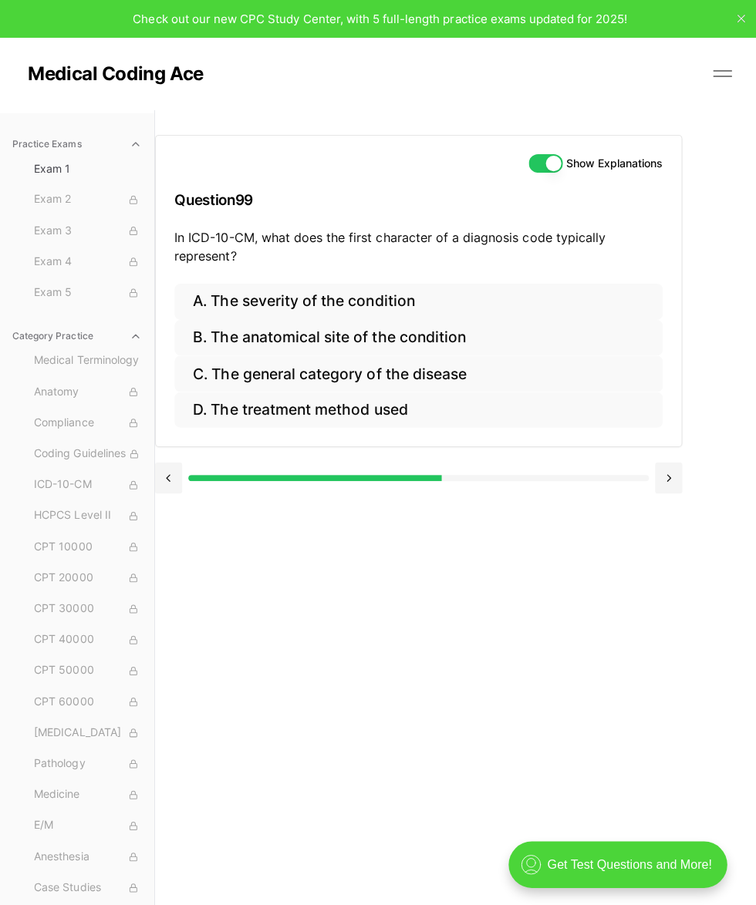
click at [404, 348] on button "B. The anatomical site of the condition" at bounding box center [416, 336] width 486 height 36
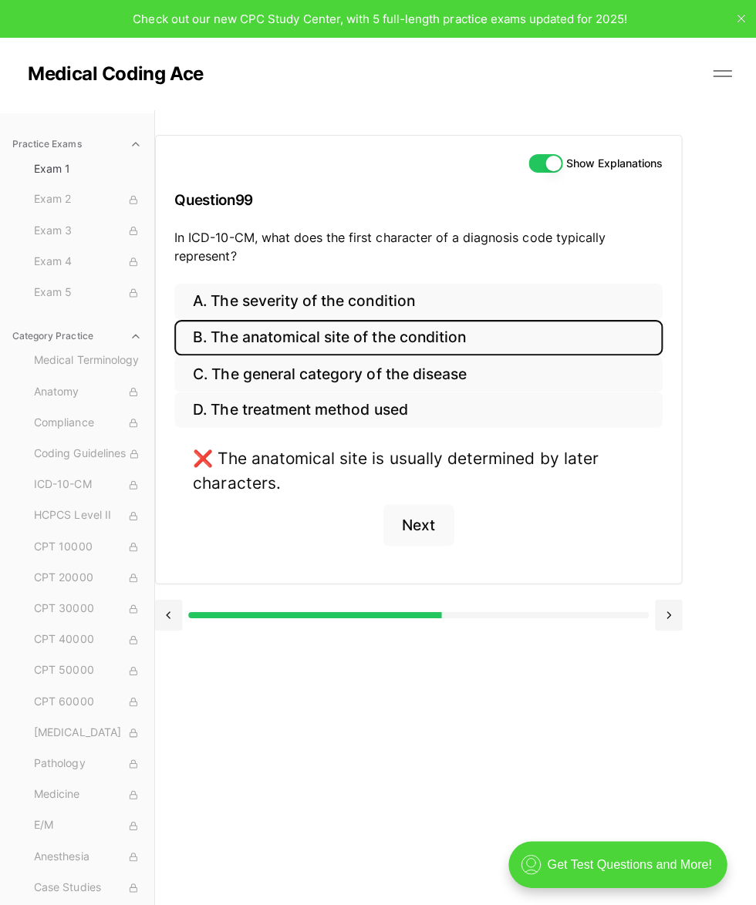
click at [451, 373] on button "C. The general category of the disease" at bounding box center [416, 372] width 486 height 36
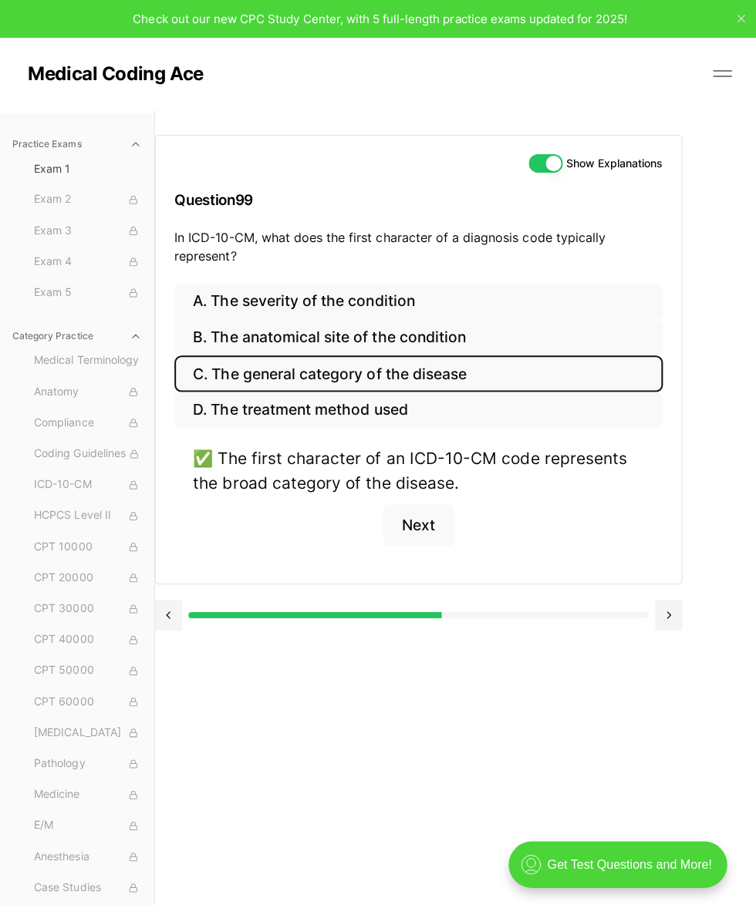
click at [419, 517] on button "Next" at bounding box center [416, 523] width 70 height 42
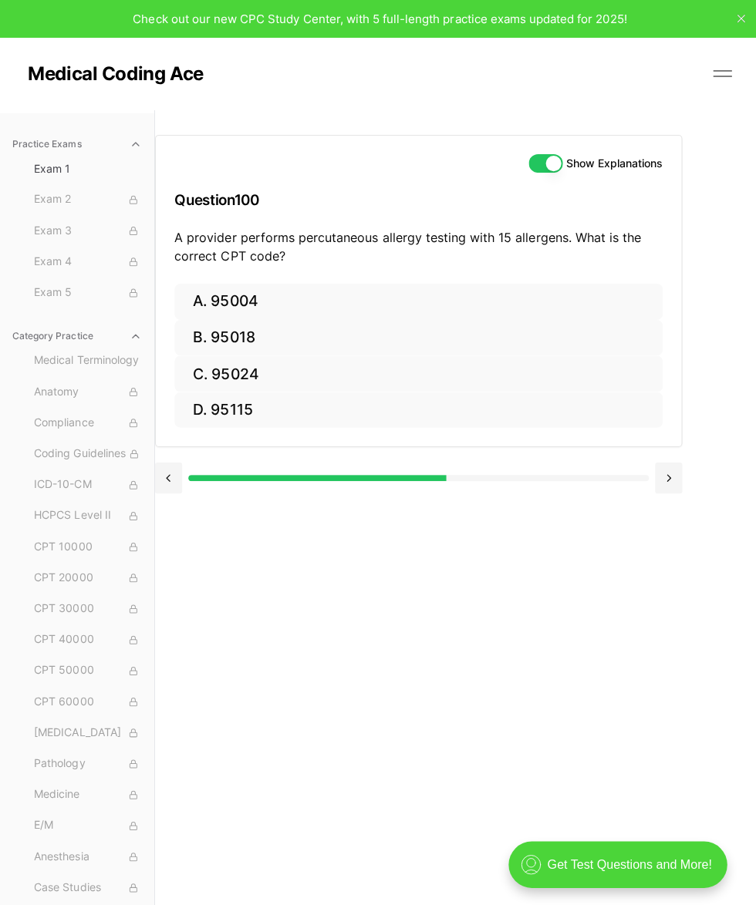
click at [235, 301] on button "A. 95004" at bounding box center [416, 300] width 486 height 36
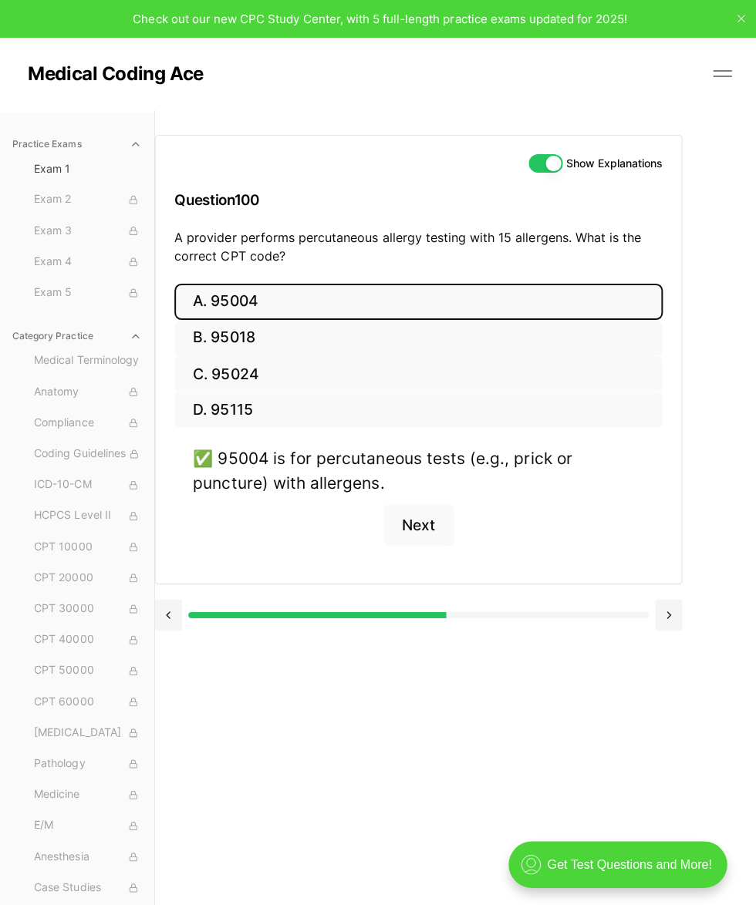
click at [429, 521] on button "Next" at bounding box center [416, 523] width 70 height 42
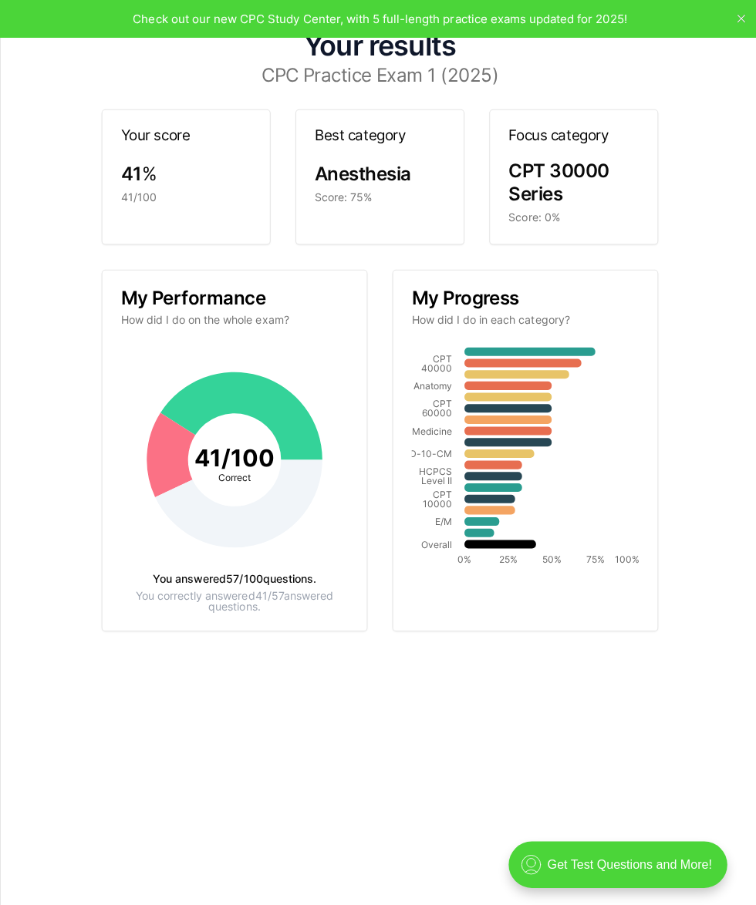
click at [624, 21] on div "Your results CPC Practice Exam 1 (2025) Your score 41 % 41/100 Best category An…" at bounding box center [378, 452] width 756 height 905
click at [624, 25] on div "Your results CPC Practice Exam 1 (2025) Your score 41 % 41/100 Best category An…" at bounding box center [378, 452] width 756 height 905
click at [624, 14] on div "Your results CPC Practice Exam 1 (2025) Your score 41 % 41/100 Best category An…" at bounding box center [378, 452] width 756 height 905
click at [624, 29] on div "Your results CPC Practice Exam 1 (2025) Your score 41 % 41/100 Best category An…" at bounding box center [378, 452] width 756 height 905
click at [624, 23] on div "Your results CPC Practice Exam 1 (2025) Your score 41 % 41/100 Best category An…" at bounding box center [378, 452] width 756 height 905
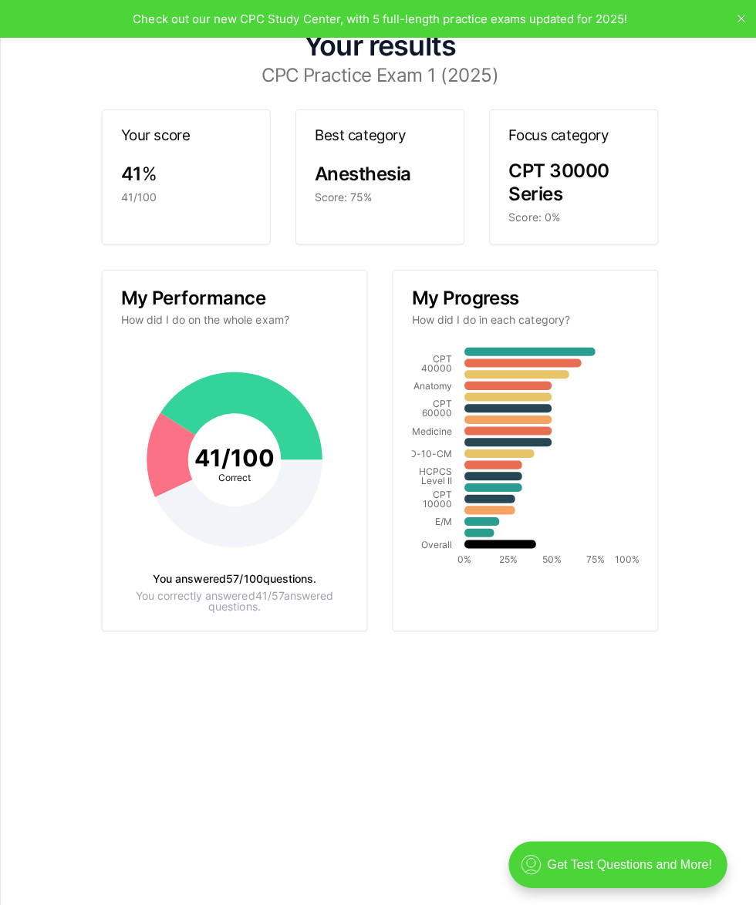
click at [624, 35] on div "Your results CPC Practice Exam 1 (2025) Your score 41 % 41/100 Best category An…" at bounding box center [378, 452] width 756 height 905
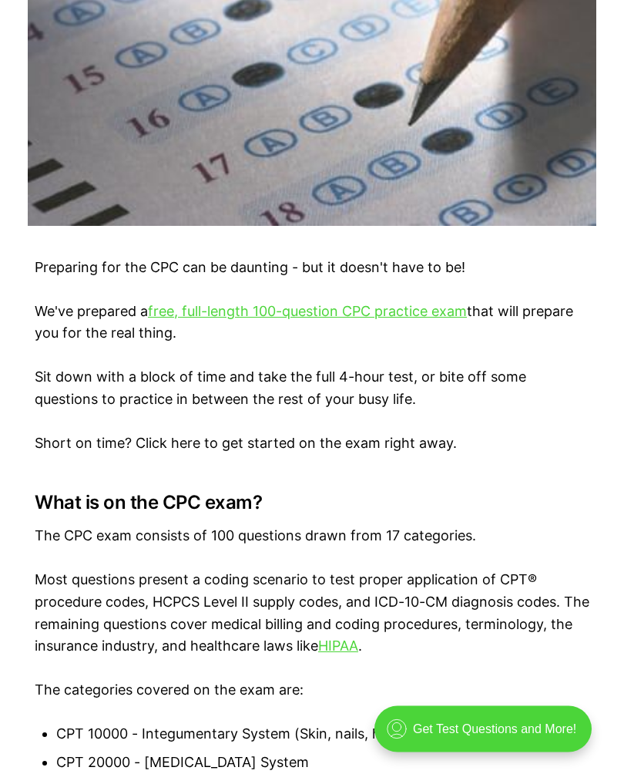
scroll to position [676, 0]
click at [399, 309] on link "free, full-length 100-question CPC practice exam" at bounding box center [307, 311] width 319 height 16
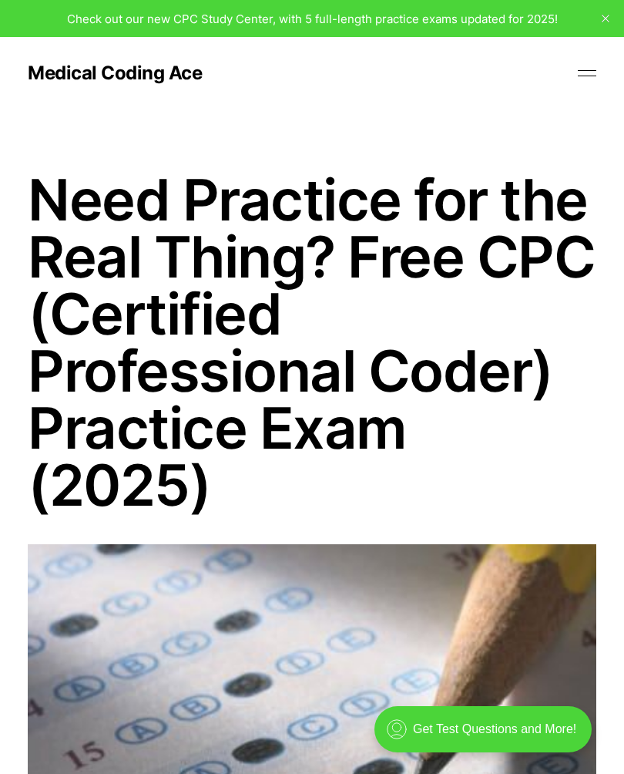
scroll to position [702, 0]
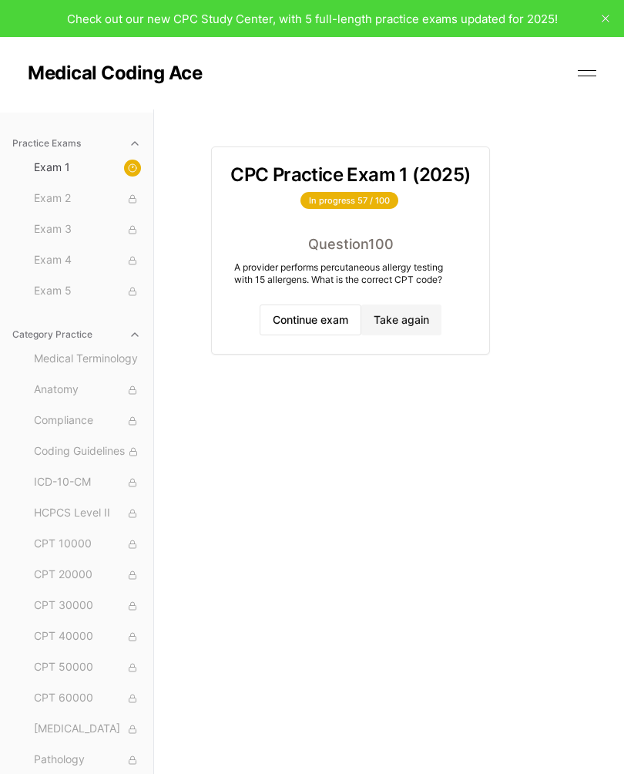
click at [309, 321] on button "Continue exam" at bounding box center [311, 320] width 102 height 31
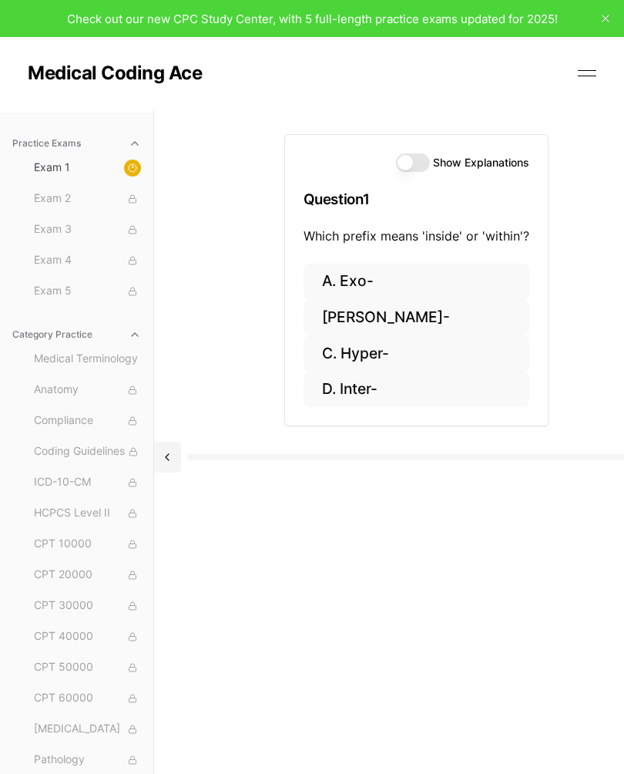
click at [377, 392] on button "D. Inter-" at bounding box center [417, 390] width 226 height 36
click at [405, 170] on button "Show Explanations" at bounding box center [413, 162] width 34 height 19
click at [410, 164] on button "Show Explanations" at bounding box center [413, 162] width 34 height 19
click at [413, 160] on button "Show Explanations" at bounding box center [413, 162] width 34 height 19
click at [397, 164] on button "Show Explanations" at bounding box center [413, 162] width 34 height 19
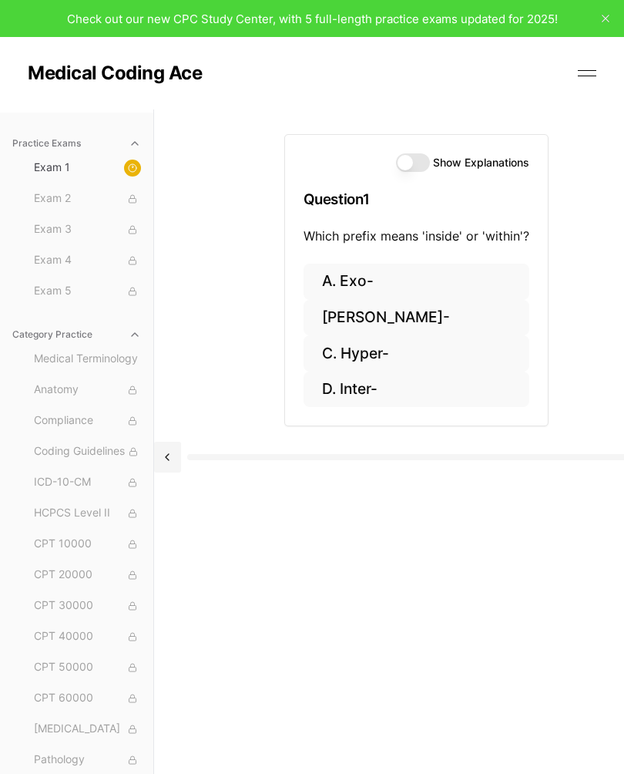
click at [355, 386] on button "D. Inter-" at bounding box center [417, 390] width 226 height 36
click at [402, 158] on button "Show Explanations" at bounding box center [413, 162] width 34 height 19
click at [354, 398] on button "D. Inter-" at bounding box center [417, 390] width 226 height 36
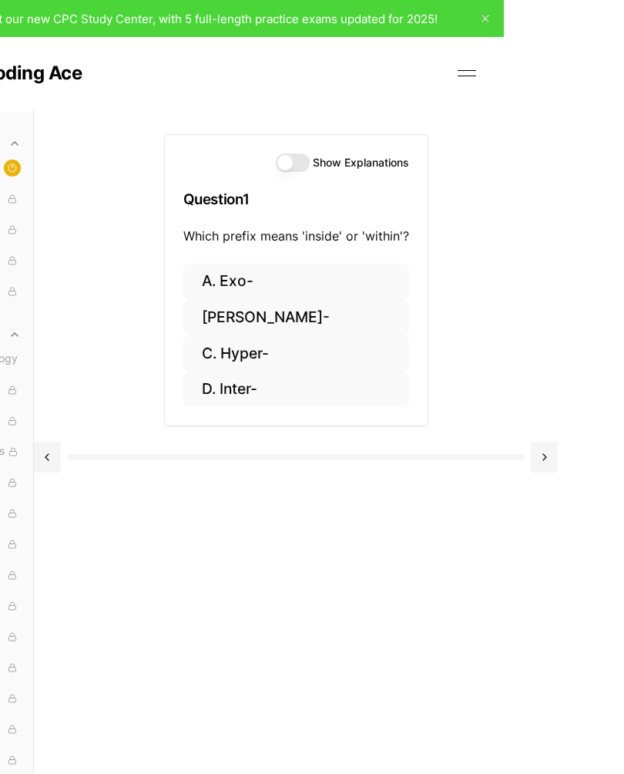
scroll to position [0, 131]
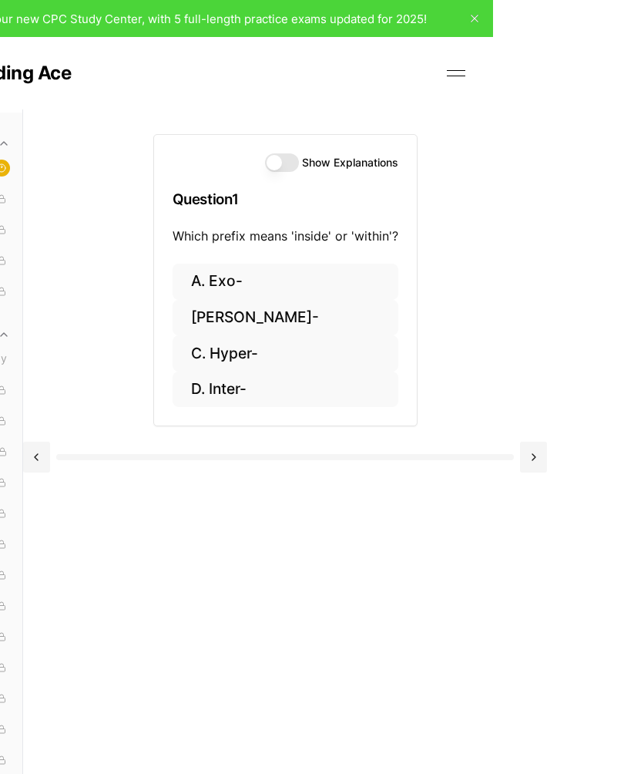
click at [538, 459] on button at bounding box center [533, 457] width 27 height 31
click at [530, 442] on button at bounding box center [533, 457] width 27 height 31
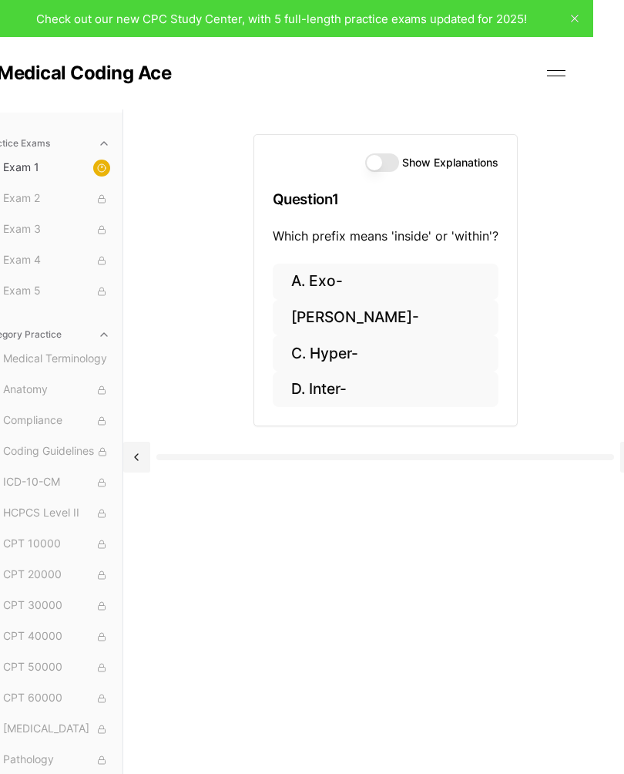
scroll to position [0, 0]
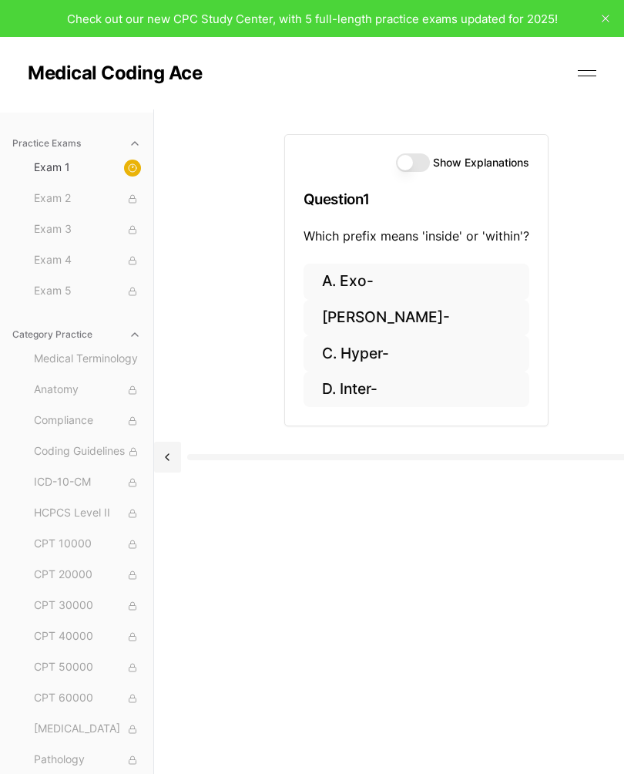
click at [125, 168] on div at bounding box center [132, 168] width 17 height 17
click at [581, 79] on button at bounding box center [587, 73] width 23 height 23
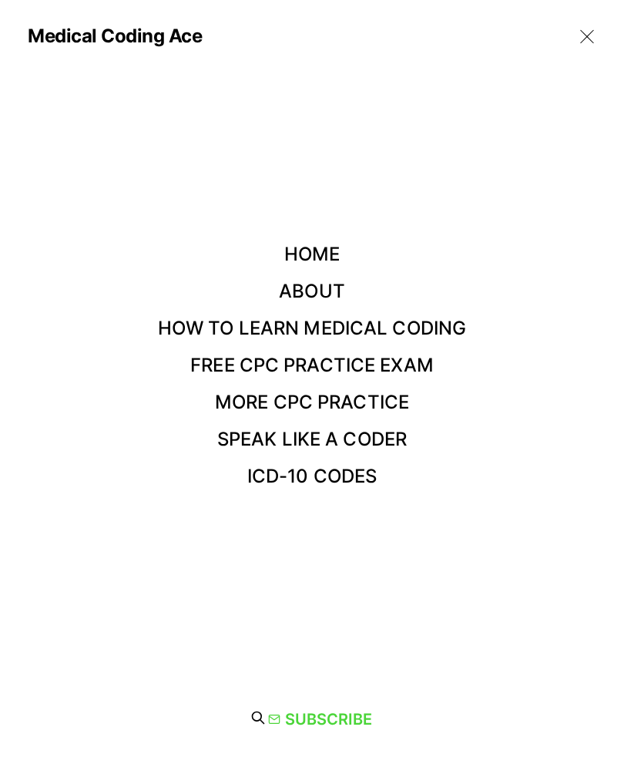
click at [419, 367] on link "Free CPC Practice Exam" at bounding box center [312, 365] width 244 height 22
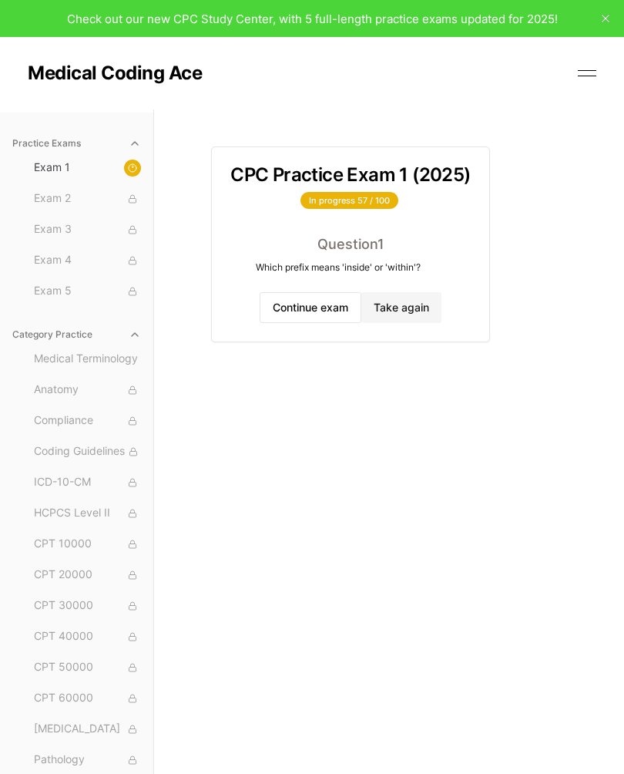
click at [61, 200] on span "Exam 2" at bounding box center [87, 198] width 107 height 17
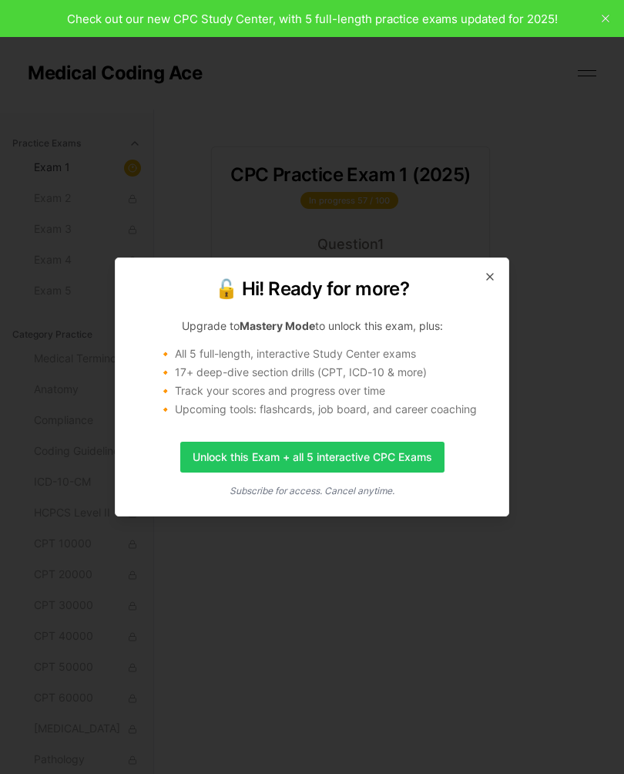
click at [492, 282] on icon "button" at bounding box center [490, 277] width 12 height 12
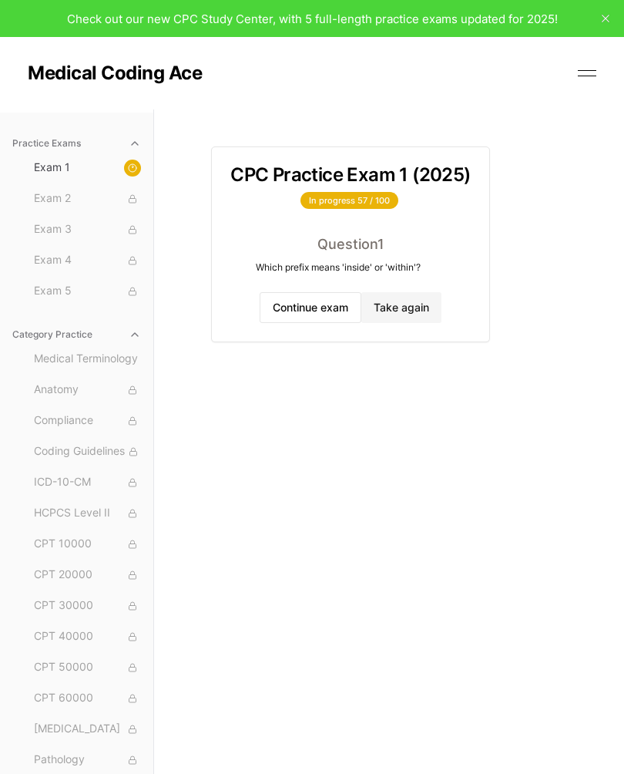
click at [53, 170] on span "Exam 1" at bounding box center [87, 168] width 107 height 17
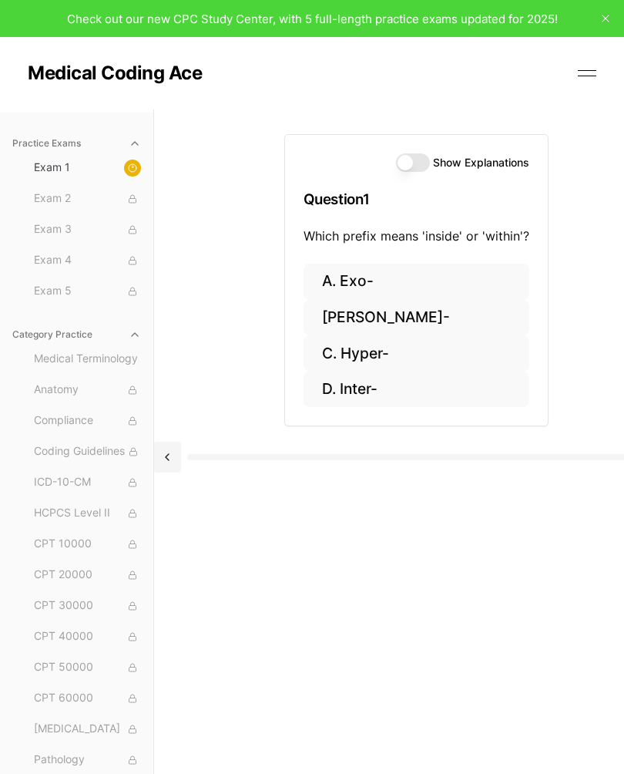
click at [412, 162] on button "Show Explanations" at bounding box center [413, 162] width 34 height 19
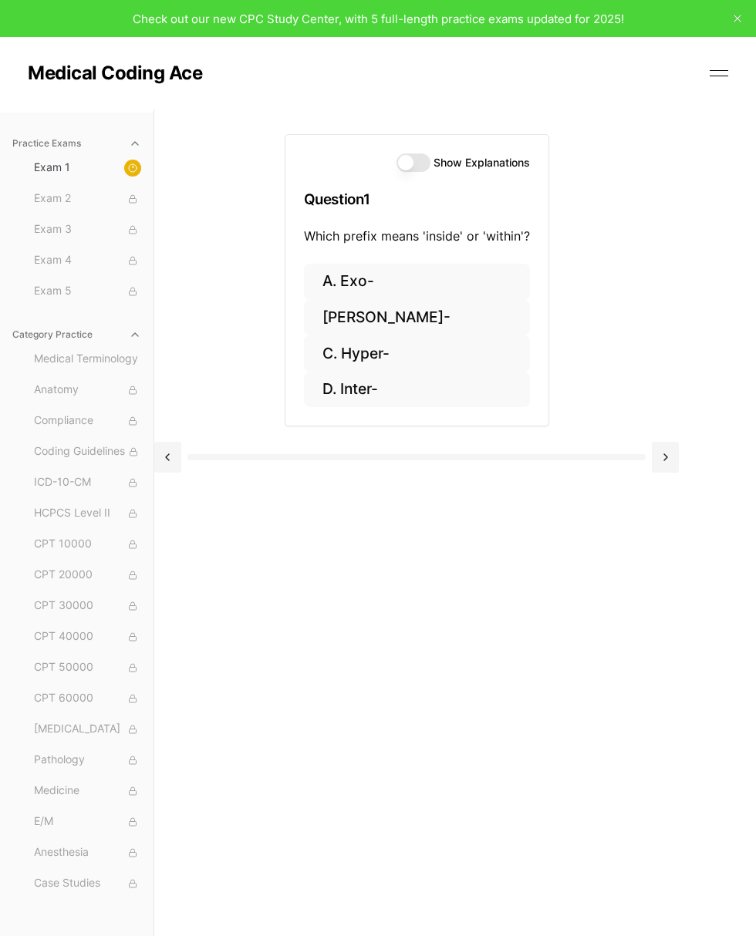
click at [401, 167] on button "Show Explanations" at bounding box center [413, 162] width 34 height 19
click at [624, 82] on button at bounding box center [718, 73] width 23 height 23
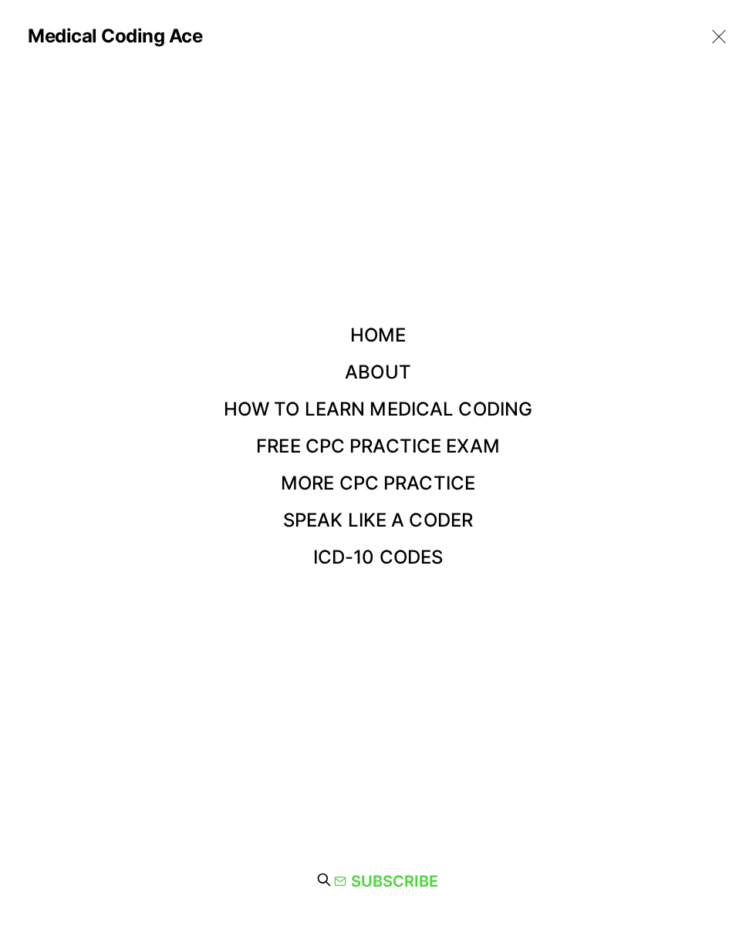
click at [414, 493] on link "More CPC Practice" at bounding box center [378, 483] width 194 height 22
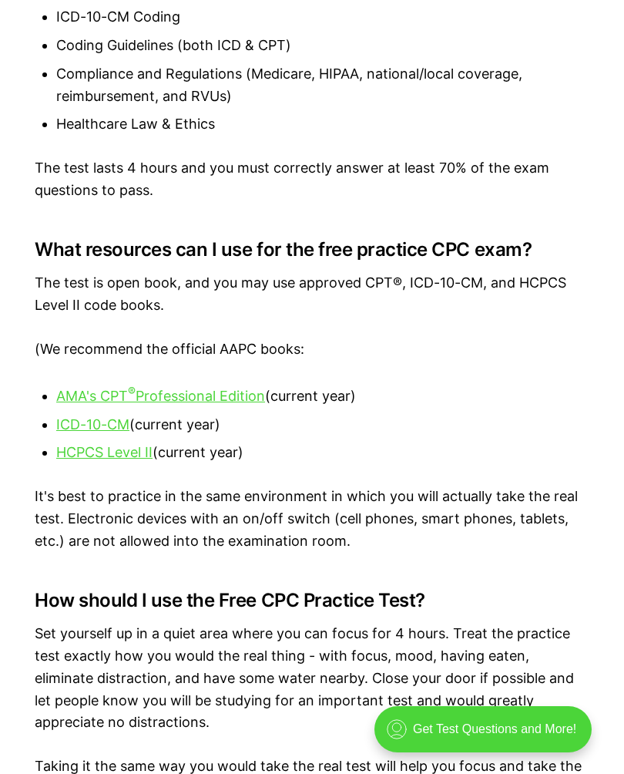
scroll to position [2187, 0]
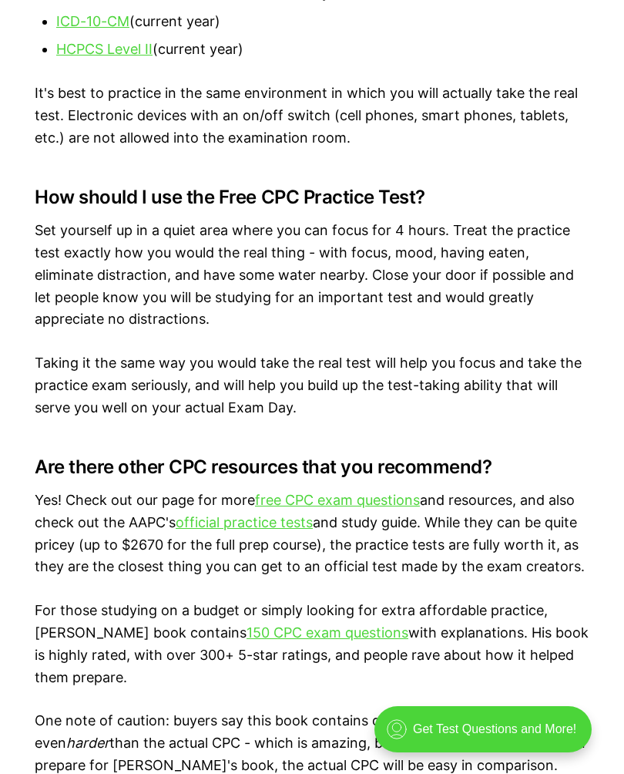
click at [385, 492] on link "free CPC exam questions" at bounding box center [337, 500] width 165 height 16
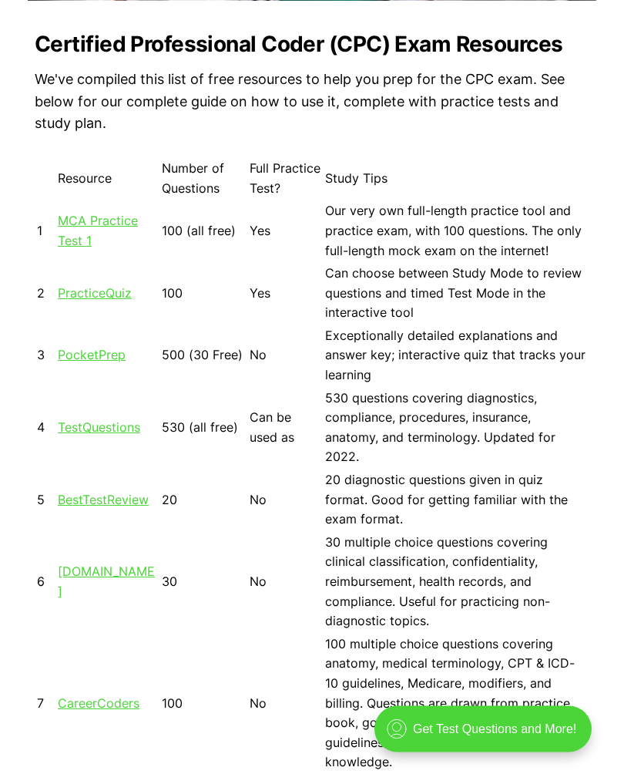
scroll to position [1147, 0]
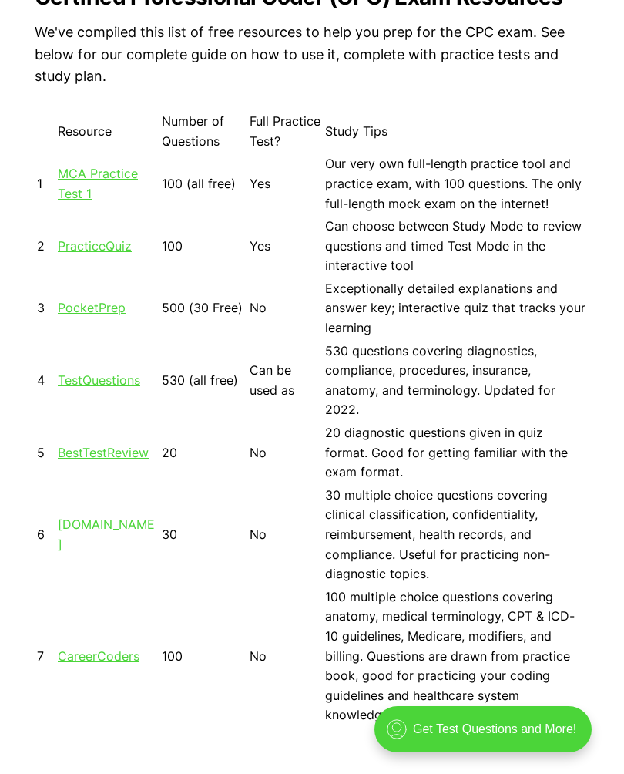
click at [102, 187] on link "MCA Practice Test 1" at bounding box center [98, 183] width 80 height 35
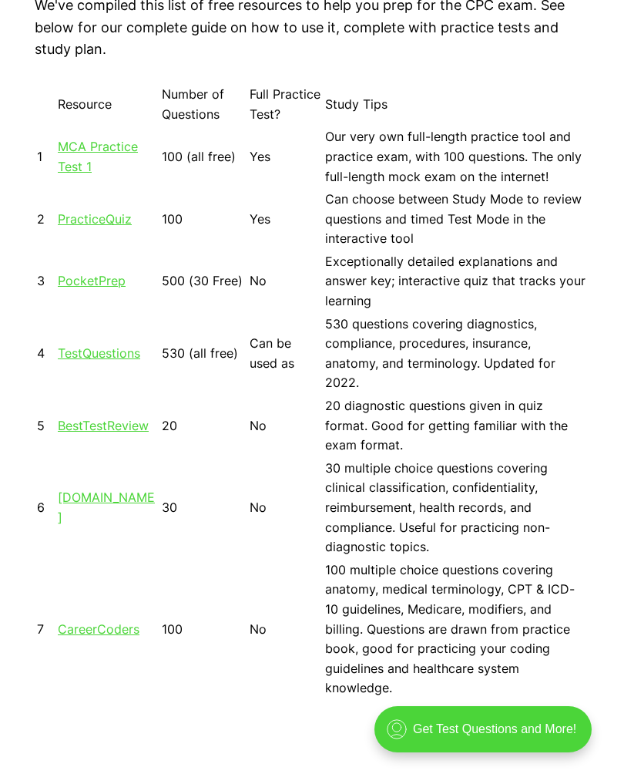
click at [93, 355] on link "TestQuestions" at bounding box center [99, 352] width 82 height 15
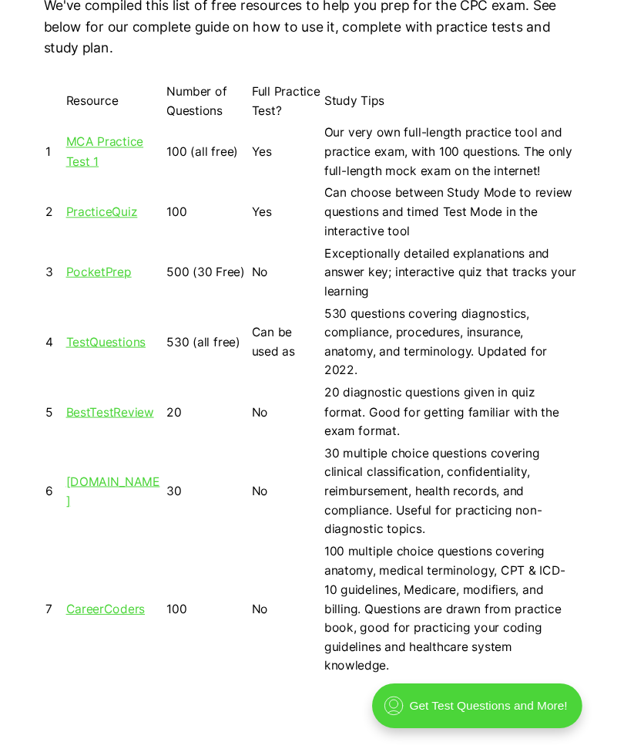
scroll to position [1173, 0]
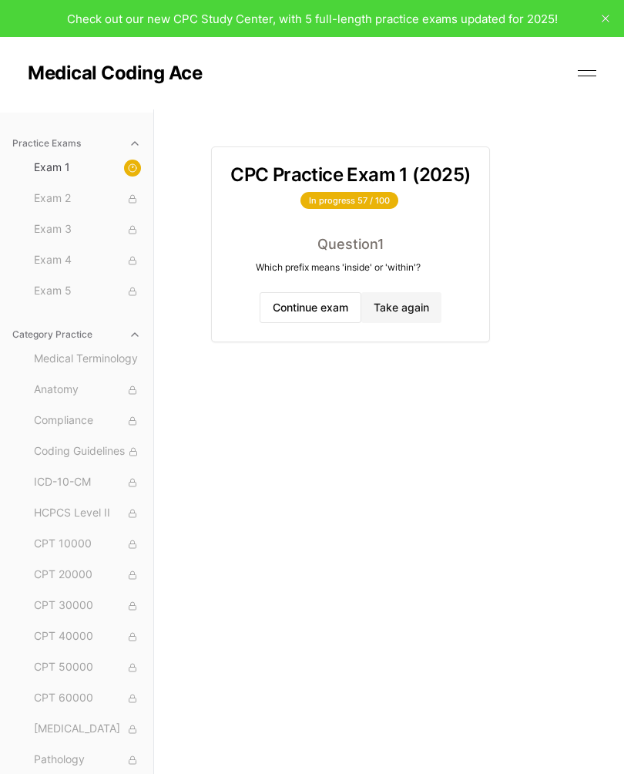
click at [315, 311] on button "Continue exam" at bounding box center [311, 307] width 102 height 31
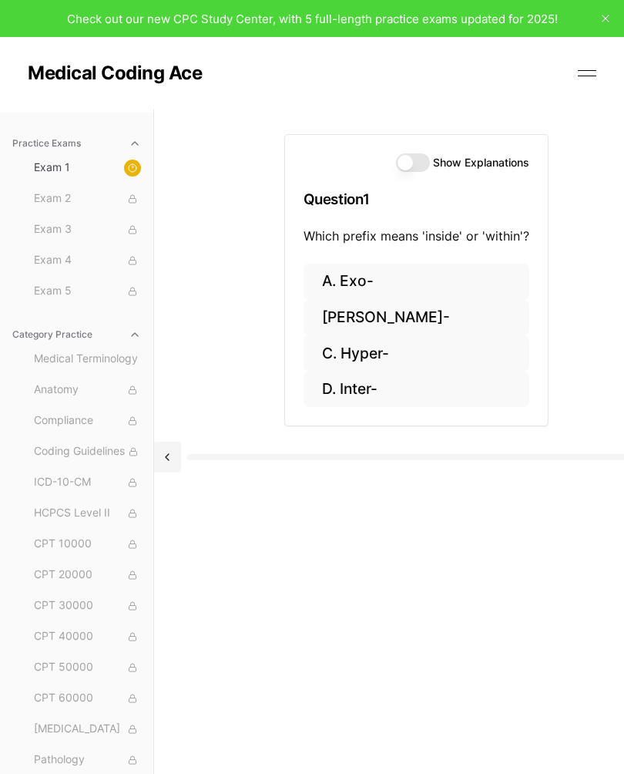
click at [404, 163] on button "Show Explanations" at bounding box center [413, 162] width 34 height 19
click at [373, 391] on button "D. Inter-" at bounding box center [417, 390] width 226 height 36
click at [57, 167] on span "Exam 1" at bounding box center [87, 168] width 107 height 17
click at [588, 82] on button at bounding box center [587, 73] width 23 height 23
